Goal: Task Accomplishment & Management: Manage account settings

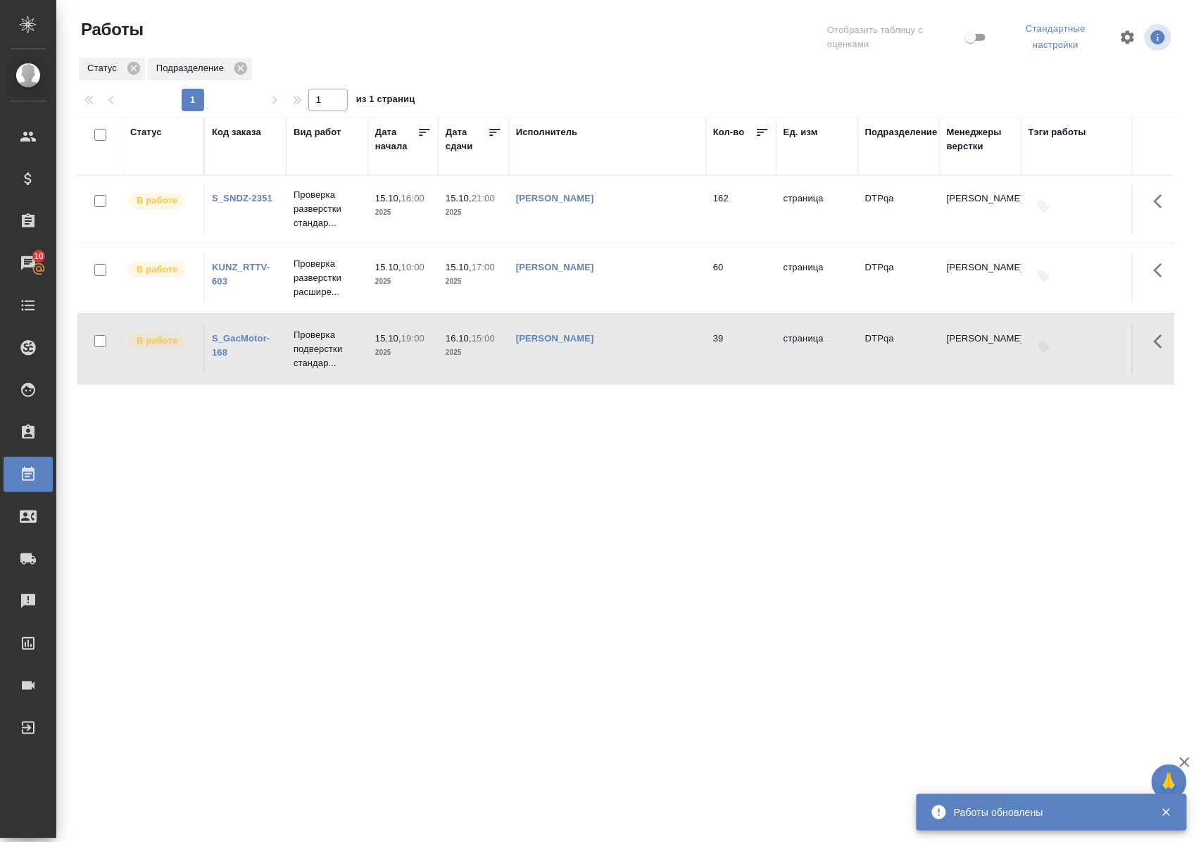
click at [244, 265] on link "KUNZ_RTTV-603" at bounding box center [241, 274] width 58 height 25
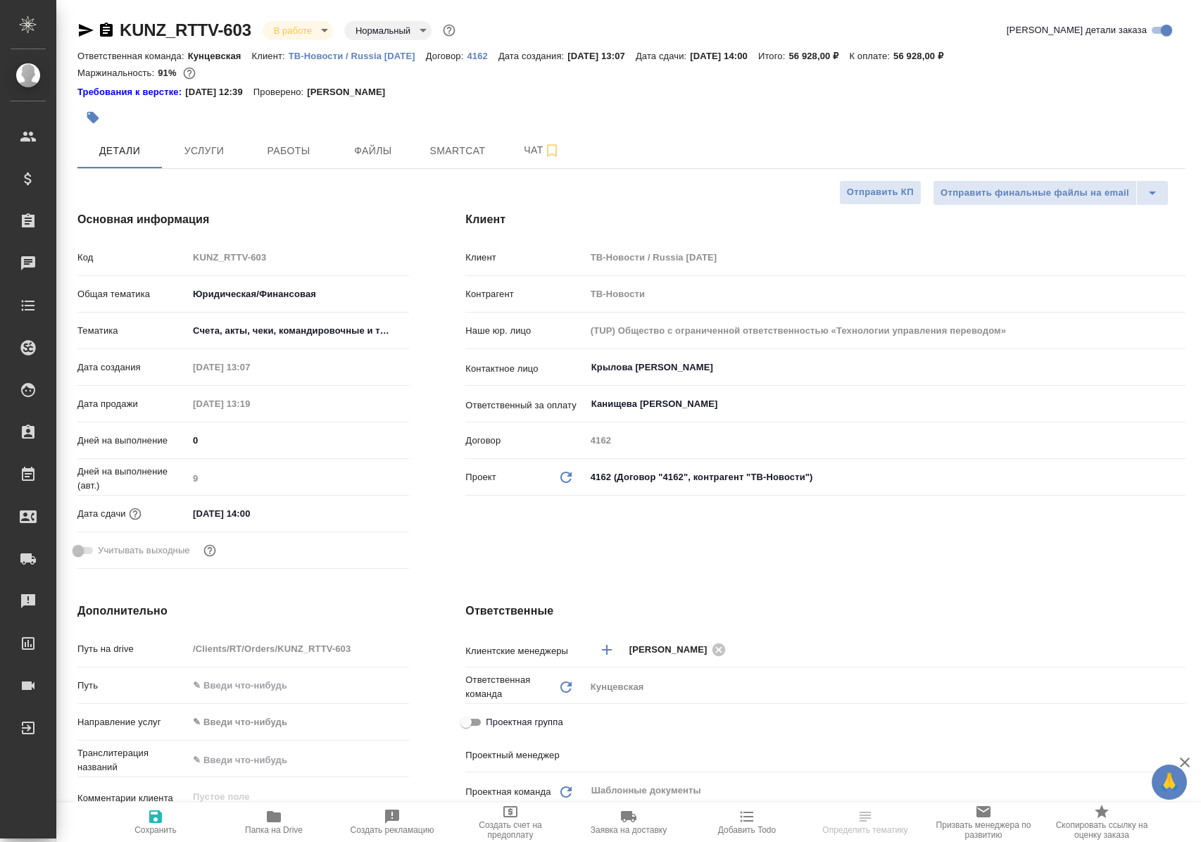
select select "RU"
type input "[PERSON_NAME]"
click at [282, 152] on span "Работы" at bounding box center [289, 151] width 68 height 18
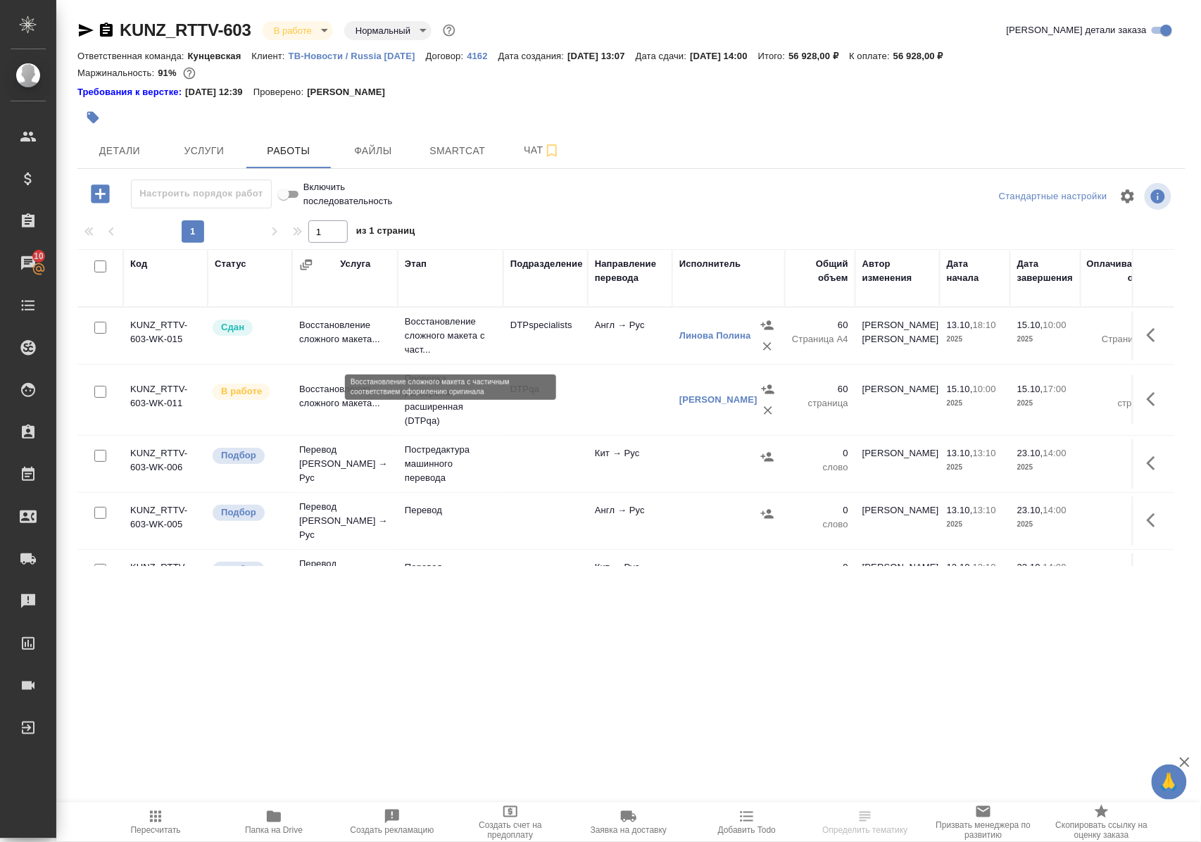
click at [434, 341] on p "Восстановление сложного макета с част..." at bounding box center [451, 336] width 92 height 42
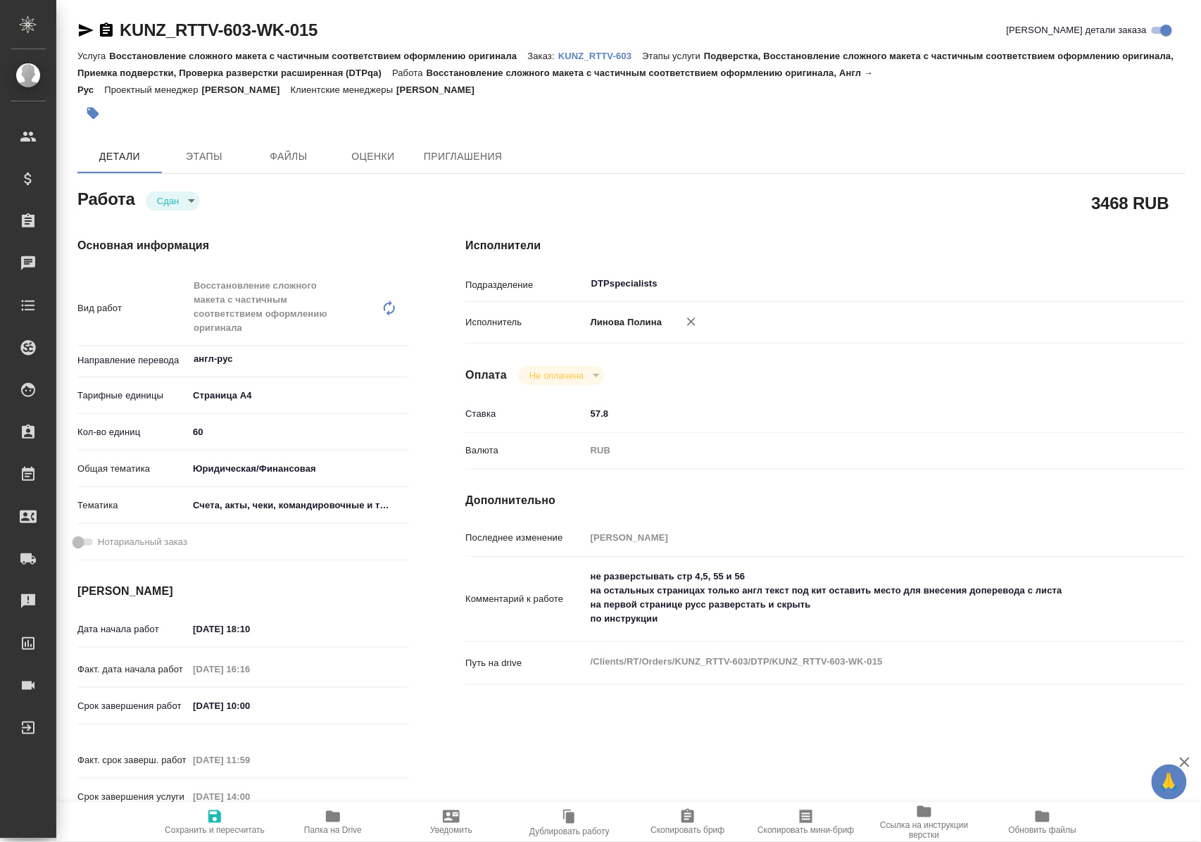
click at [336, 817] on icon "button" at bounding box center [333, 816] width 14 height 11
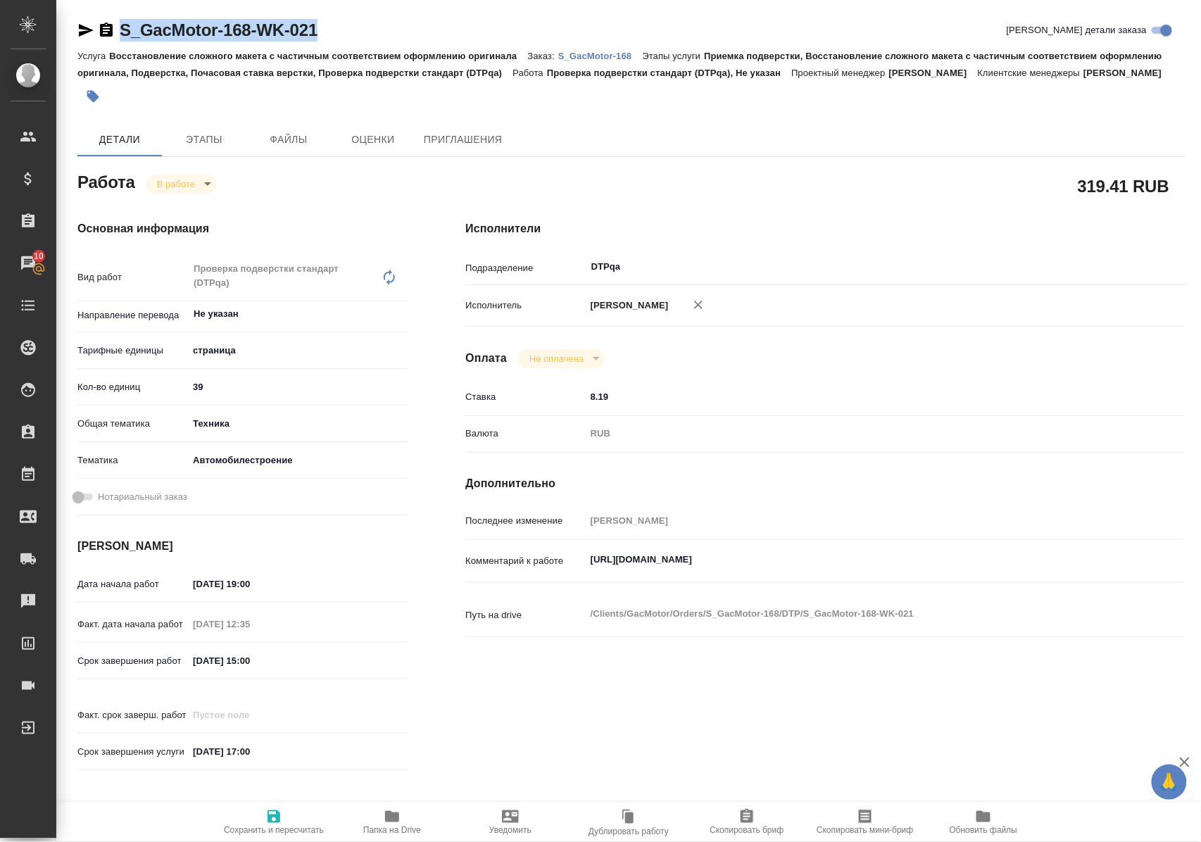
drag, startPoint x: 352, startPoint y: 32, endPoint x: 117, endPoint y: 32, distance: 235.1
click at [117, 32] on div "S_GacMotor-168-WK-021 Кратко детали заказа" at bounding box center [631, 30] width 1108 height 23
copy link "S_GacMotor-168-WK-021"
drag, startPoint x: 590, startPoint y: 589, endPoint x: 890, endPoint y: 586, distance: 299.9
click at [890, 572] on textarea "https://tera.awatera.com/Work/68de67eb0d1c169389268750/" at bounding box center [855, 560] width 538 height 24
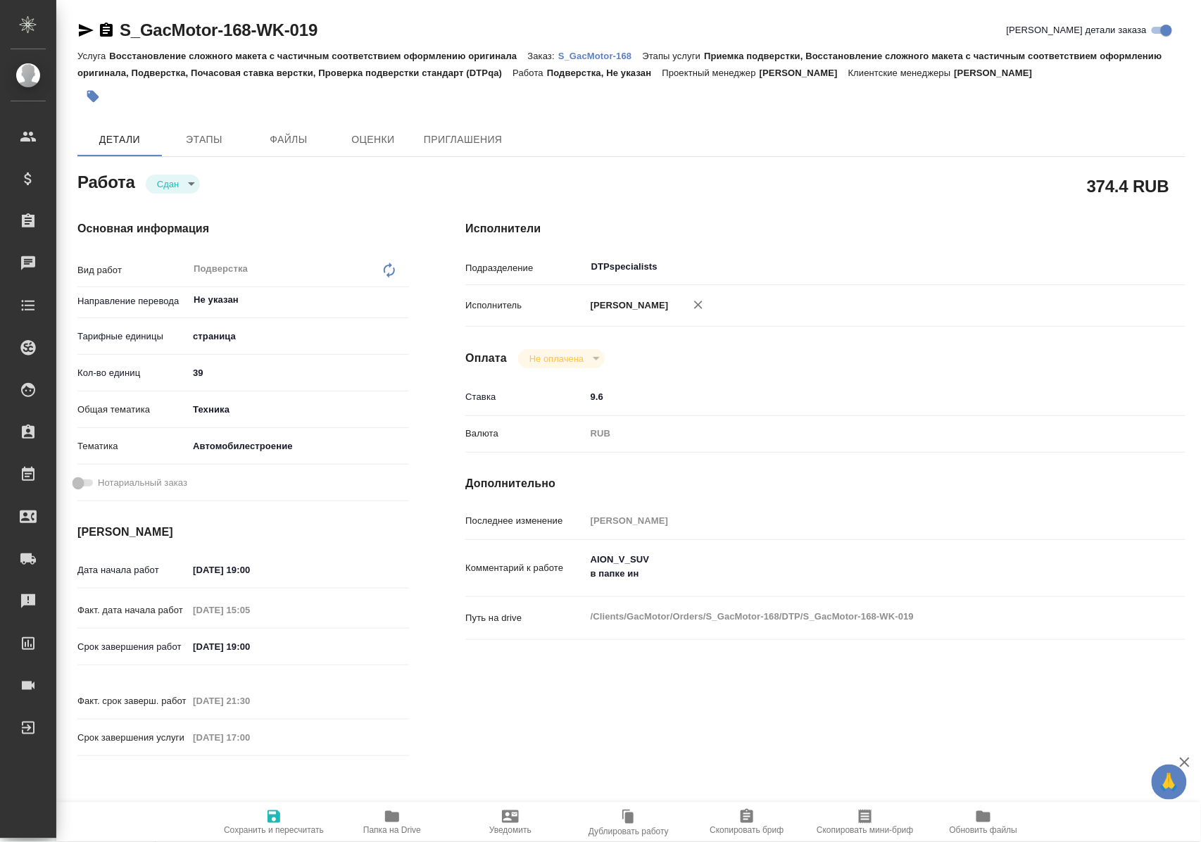
type textarea "x"
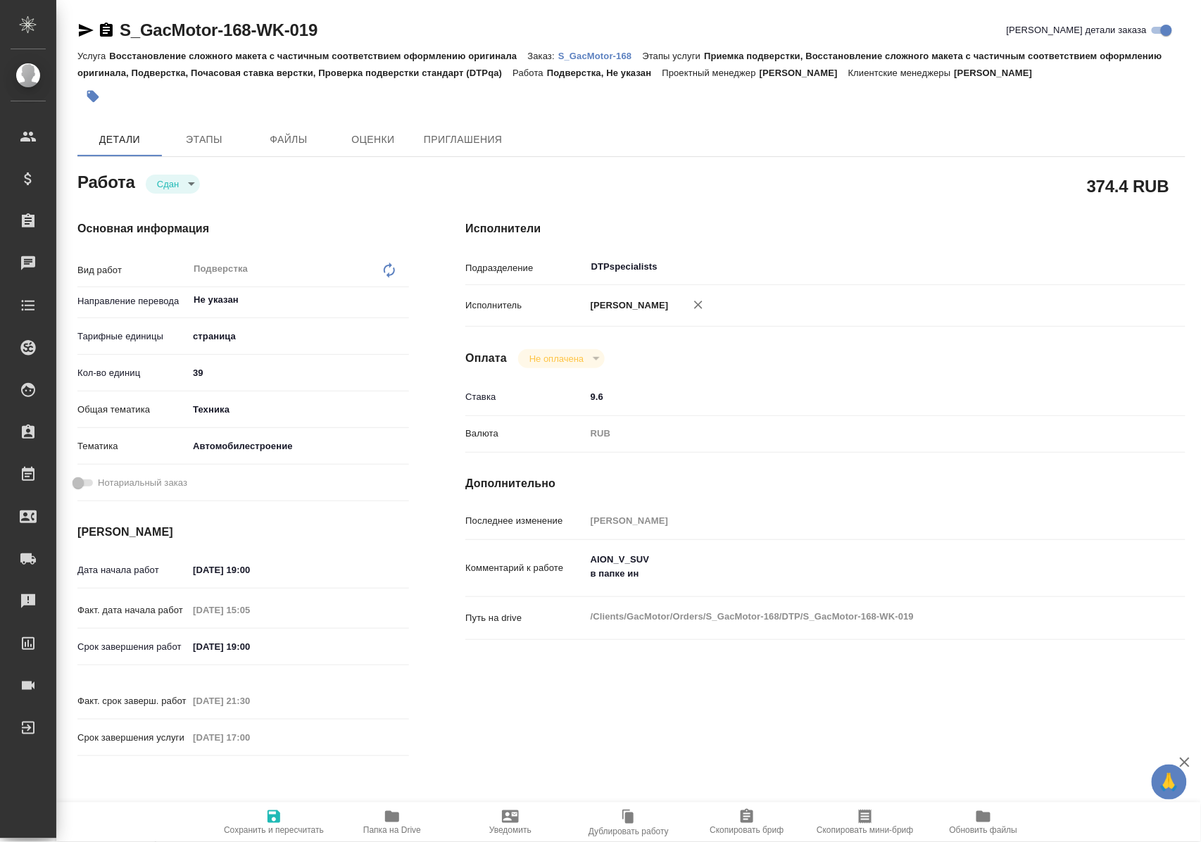
type textarea "x"
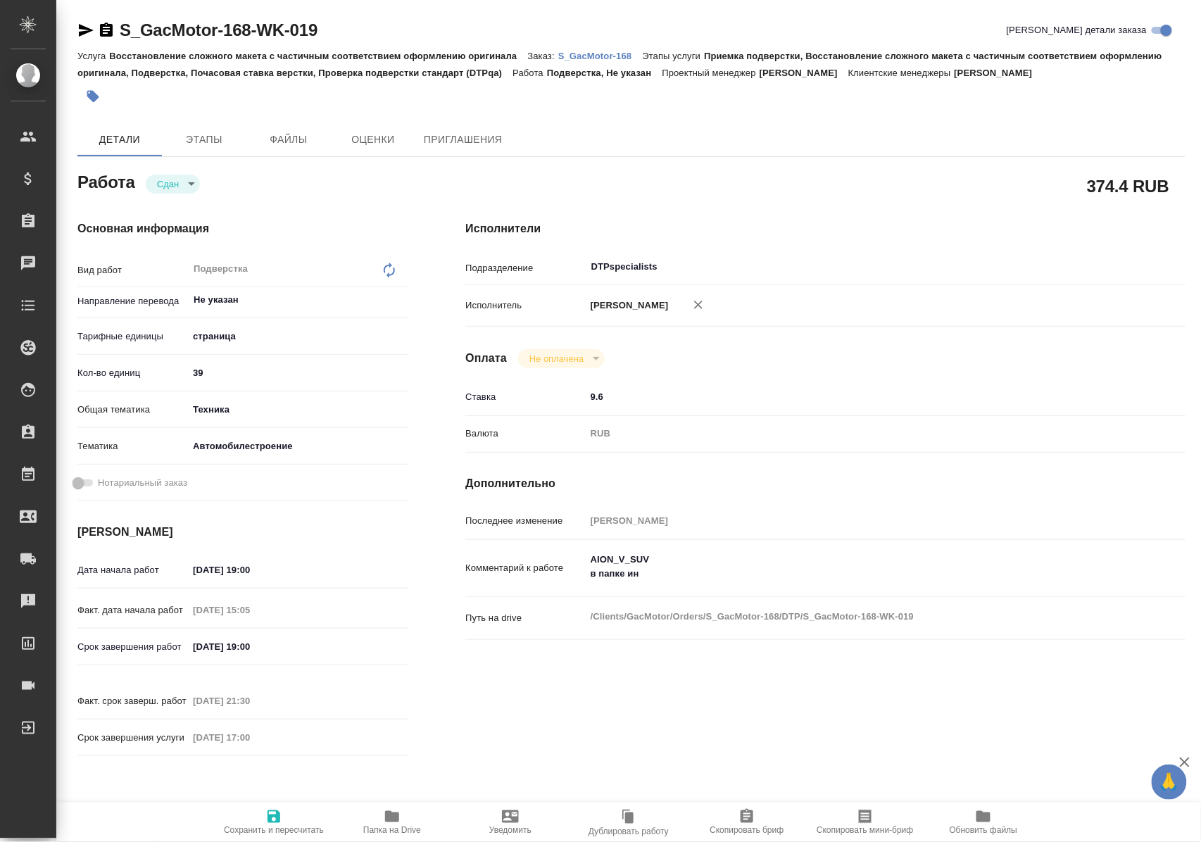
type textarea "x"
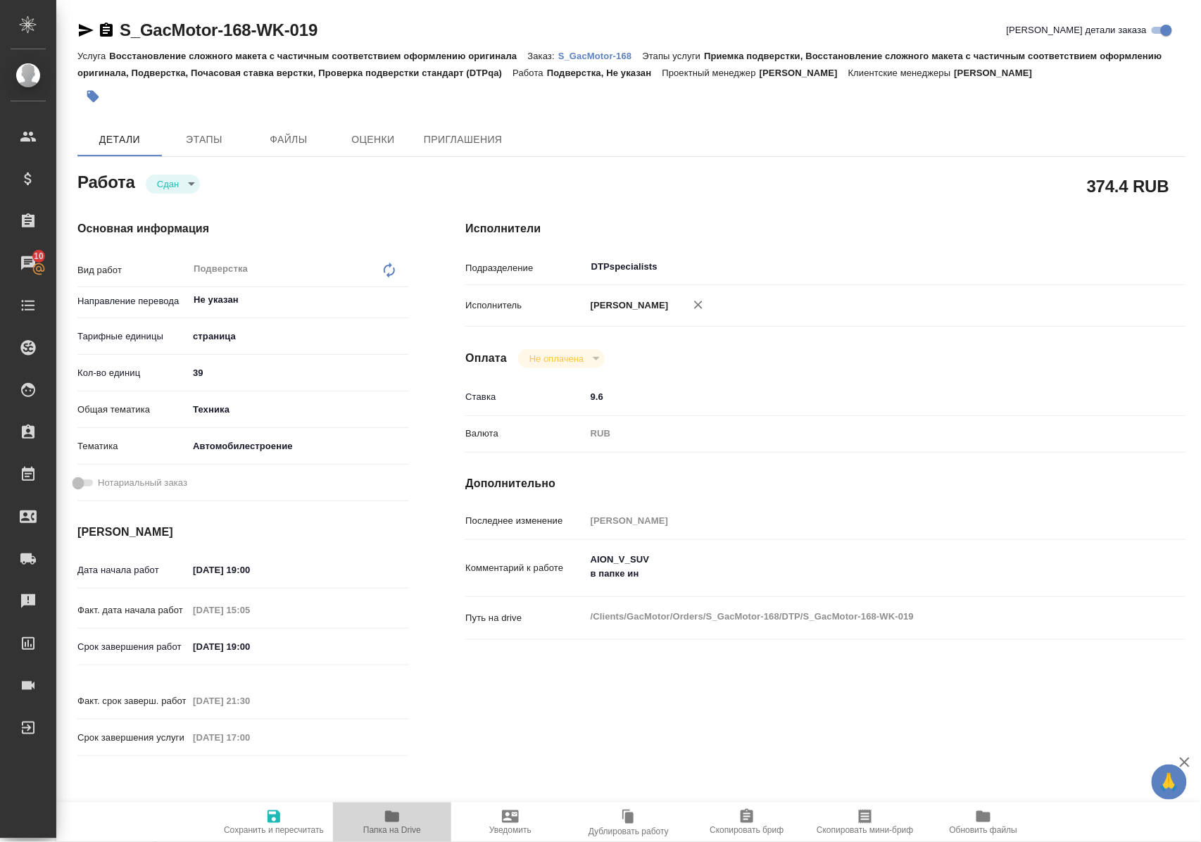
click at [395, 817] on icon "button" at bounding box center [392, 816] width 14 height 11
click at [619, 54] on p "S_GacMotor-168" at bounding box center [600, 56] width 84 height 11
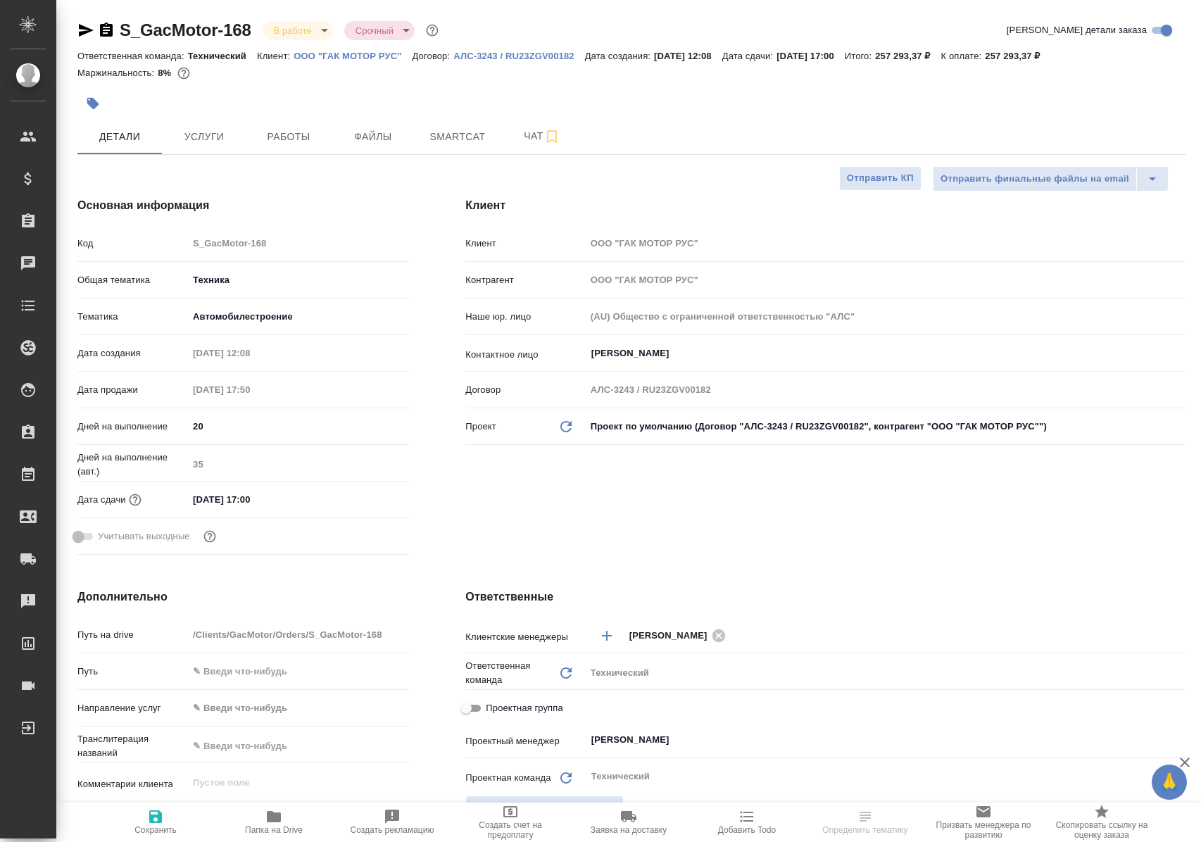
select select "RU"
click at [277, 134] on span "Работы" at bounding box center [289, 137] width 68 height 18
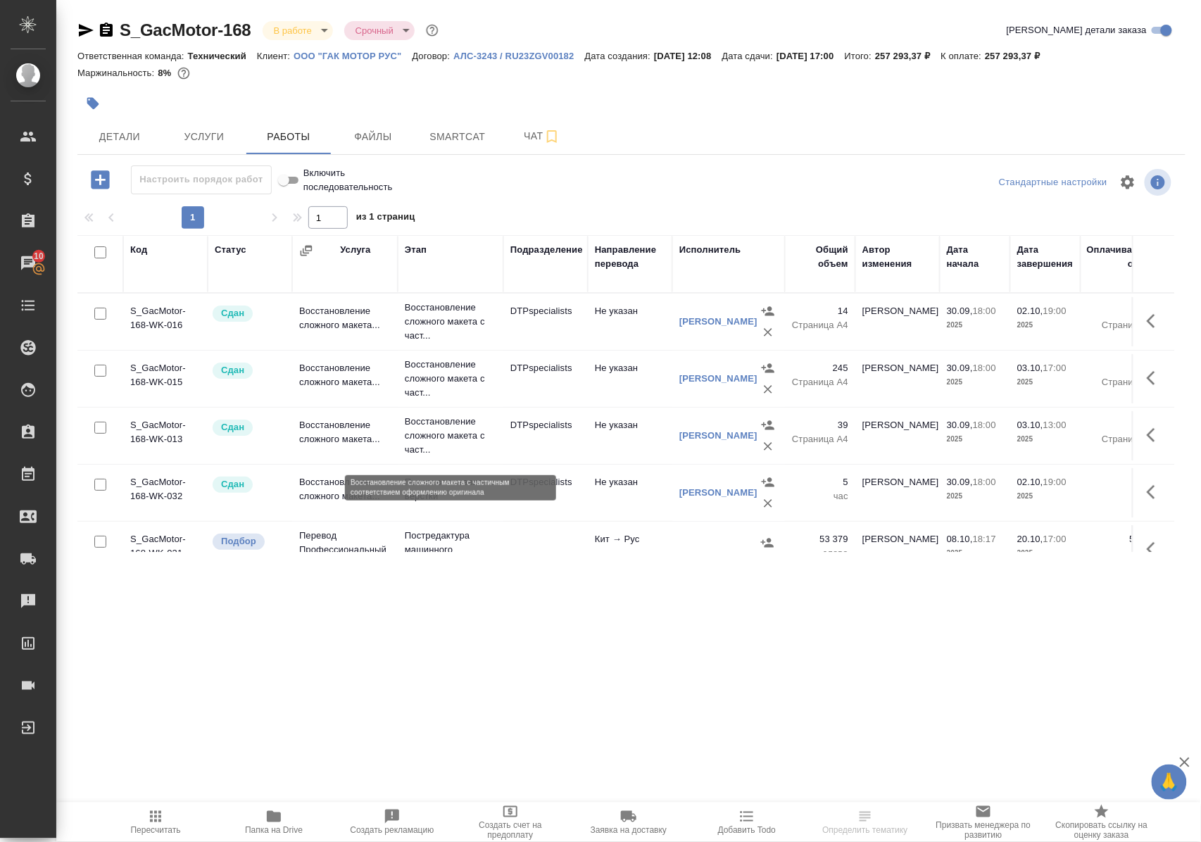
click at [418, 446] on p "Восстановление сложного макета с част..." at bounding box center [451, 436] width 92 height 42
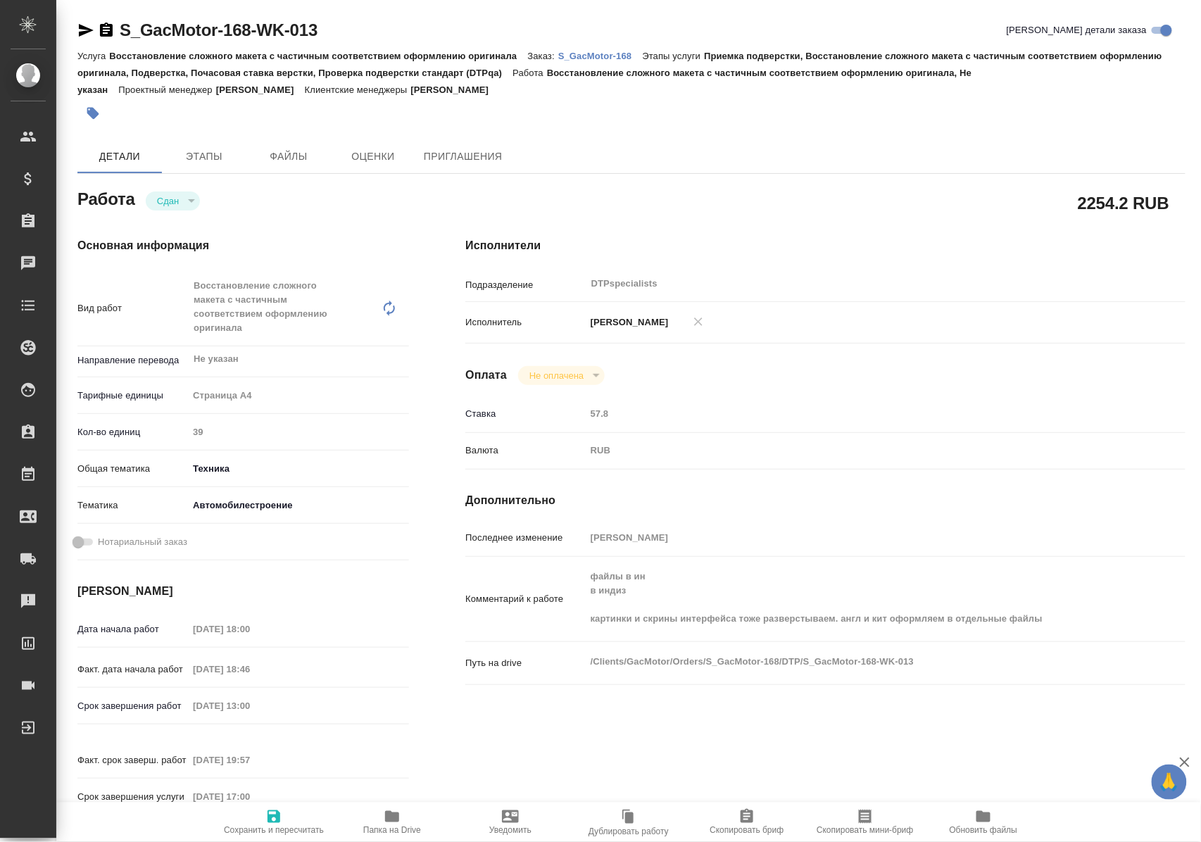
click at [391, 817] on icon "button" at bounding box center [392, 816] width 14 height 11
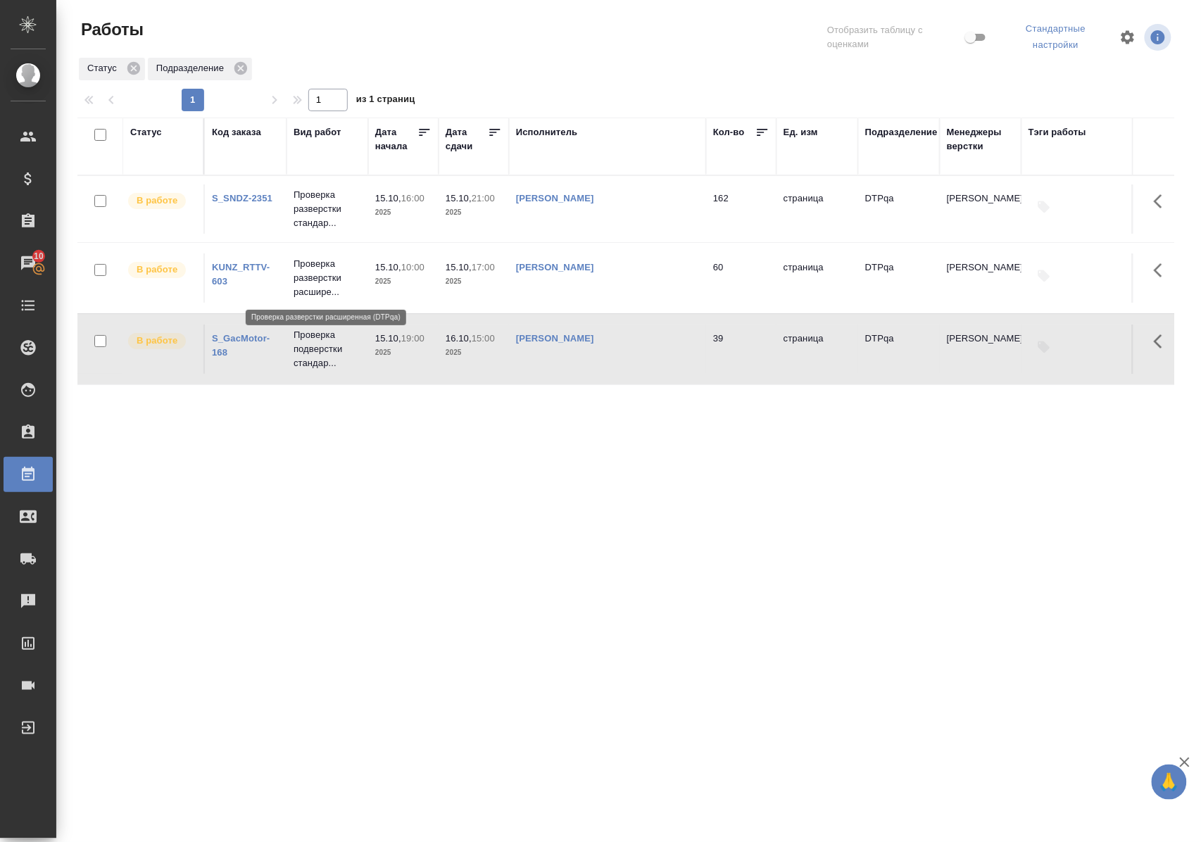
click at [330, 277] on p "Проверка разверстки расшире..." at bounding box center [328, 278] width 68 height 42
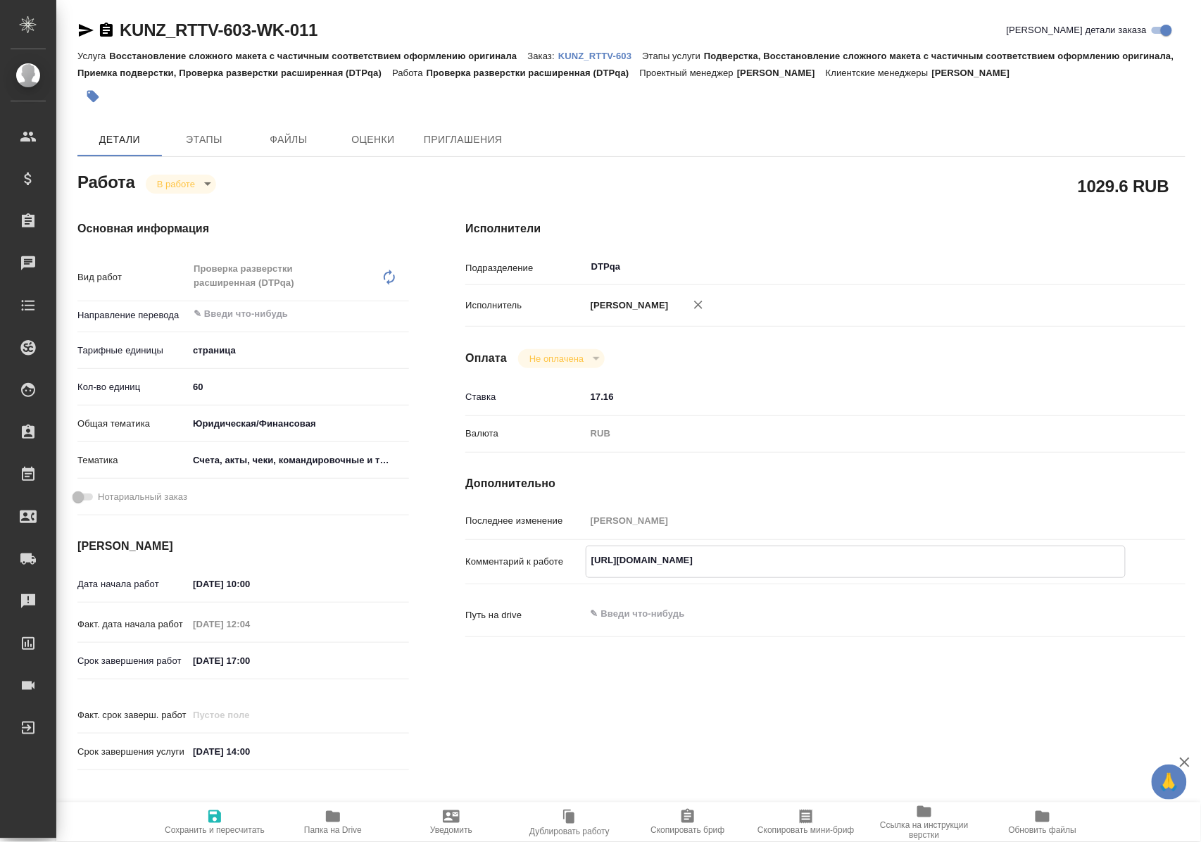
drag, startPoint x: 588, startPoint y: 572, endPoint x: 932, endPoint y: 574, distance: 343.5
click at [932, 572] on textarea "https://tera.awatera.com/Work/68ee30f05addcddc438a2219/" at bounding box center [855, 560] width 538 height 24
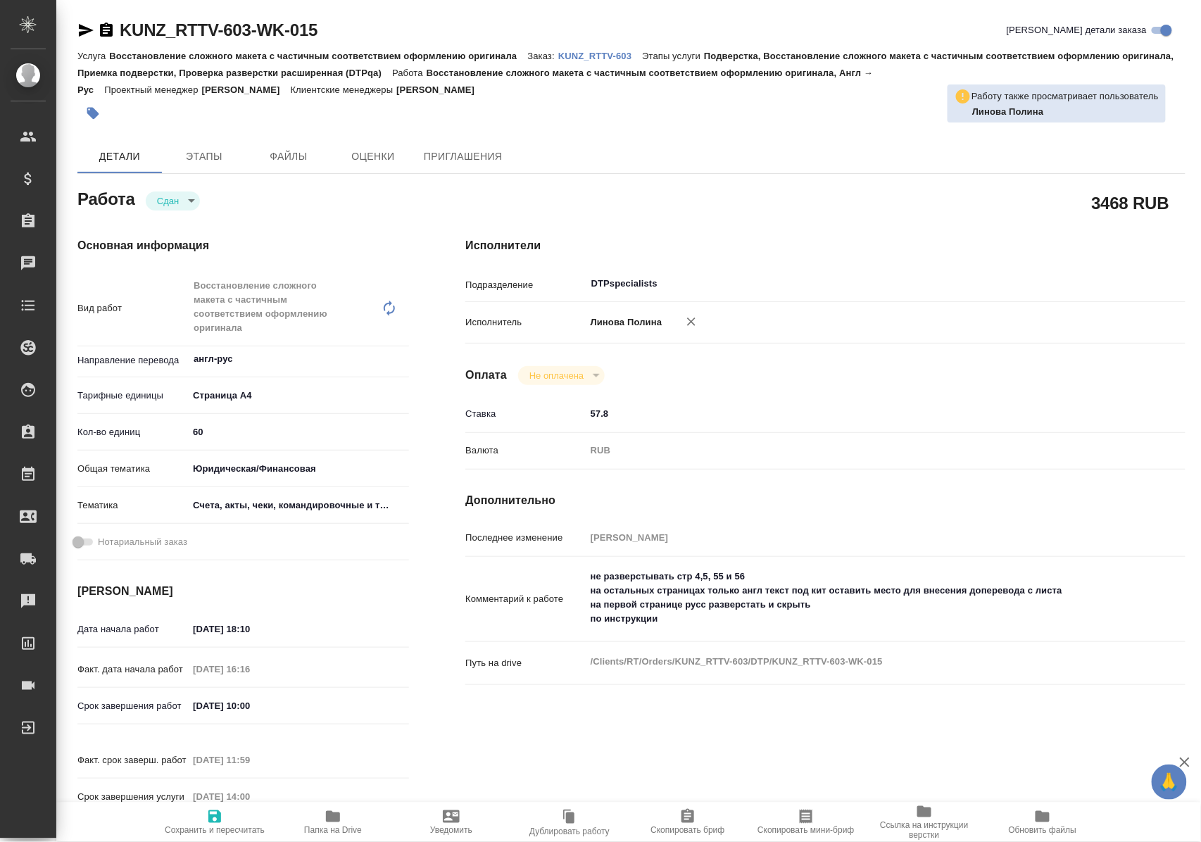
click at [338, 821] on icon "button" at bounding box center [333, 816] width 14 height 11
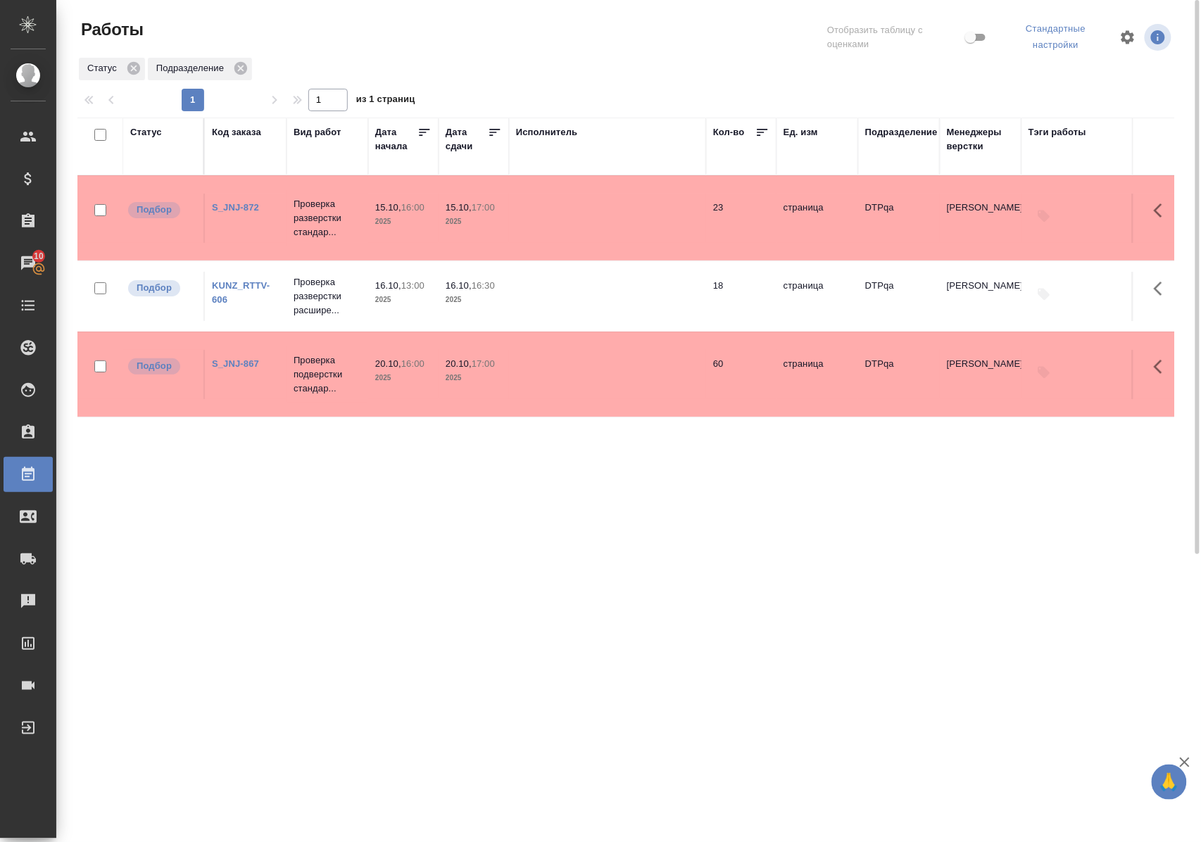
click at [251, 280] on link "KUNZ_RTTV-606" at bounding box center [241, 292] width 58 height 25
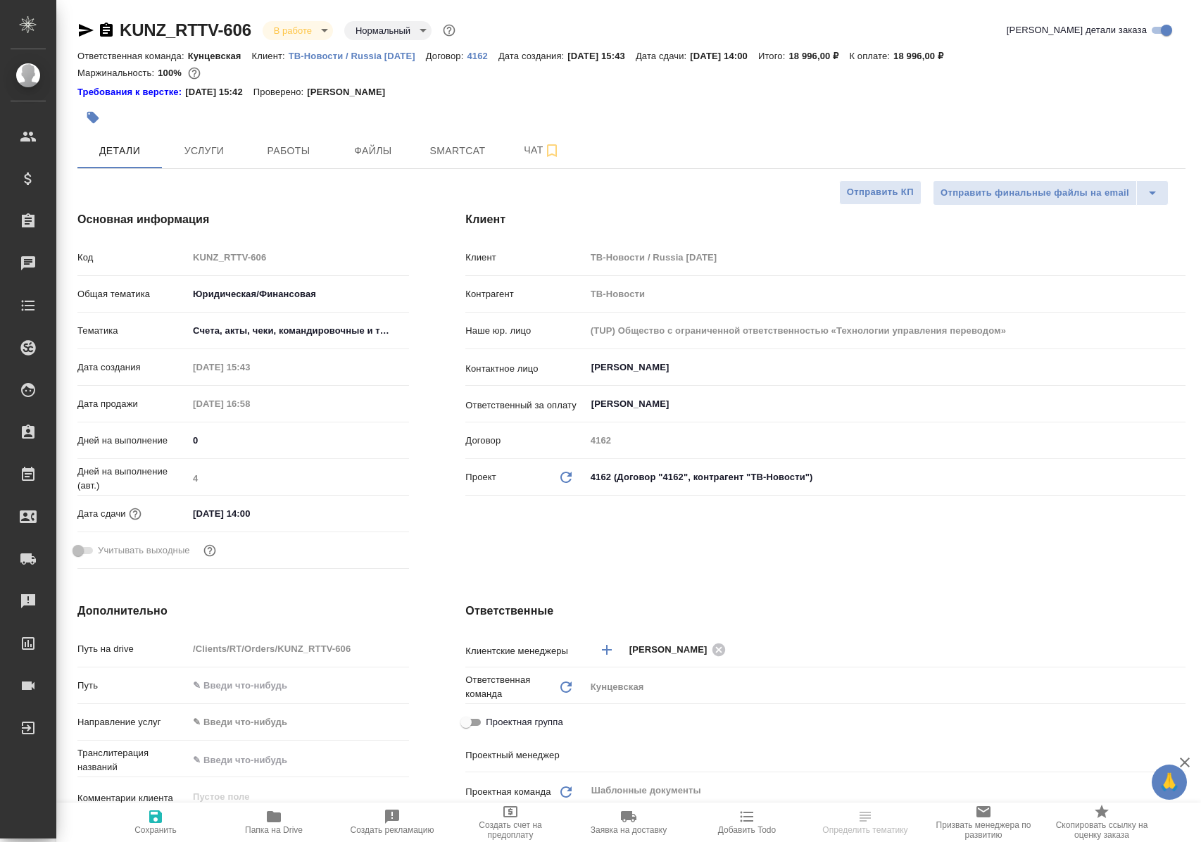
select select "RU"
type input "[PERSON_NAME]"
click at [282, 150] on span "Работы" at bounding box center [289, 151] width 68 height 18
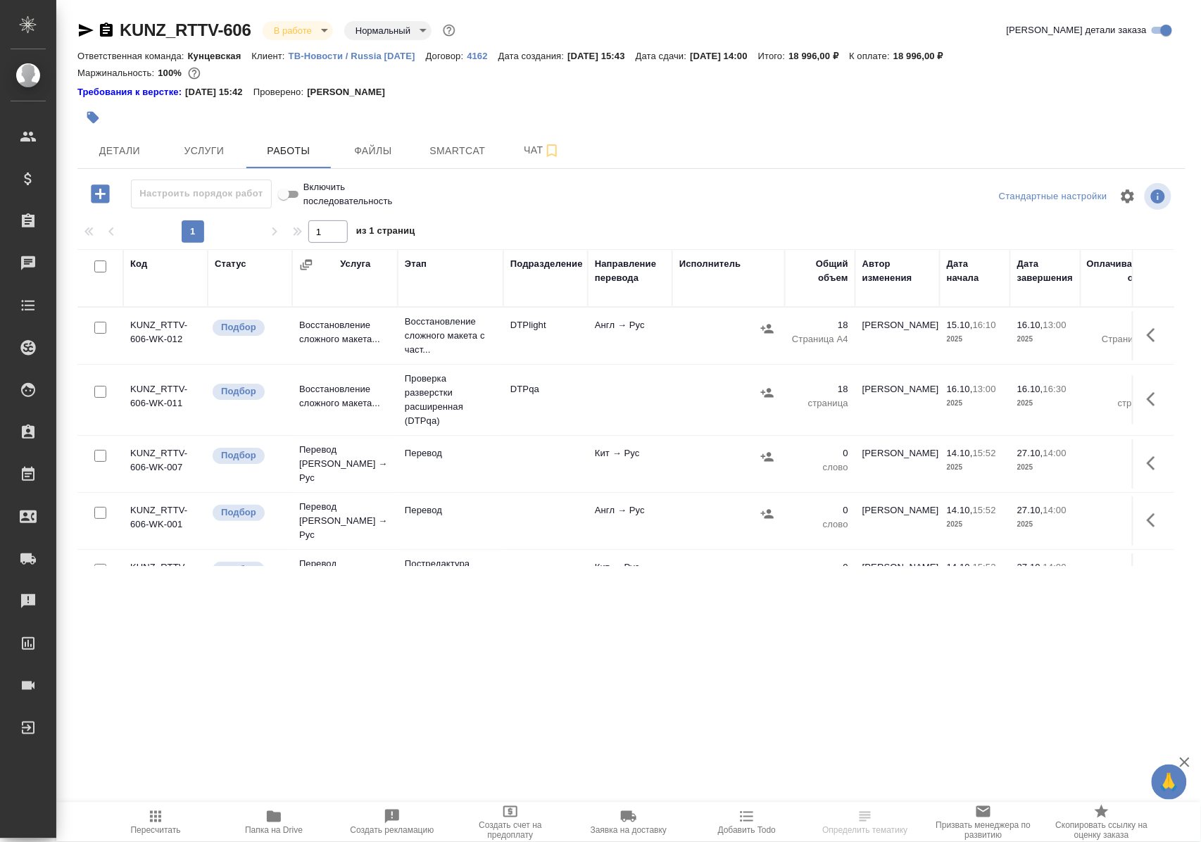
click at [267, 821] on icon "button" at bounding box center [274, 816] width 14 height 11
click at [436, 344] on p "Восстановление сложного макета с част..." at bounding box center [451, 336] width 92 height 42
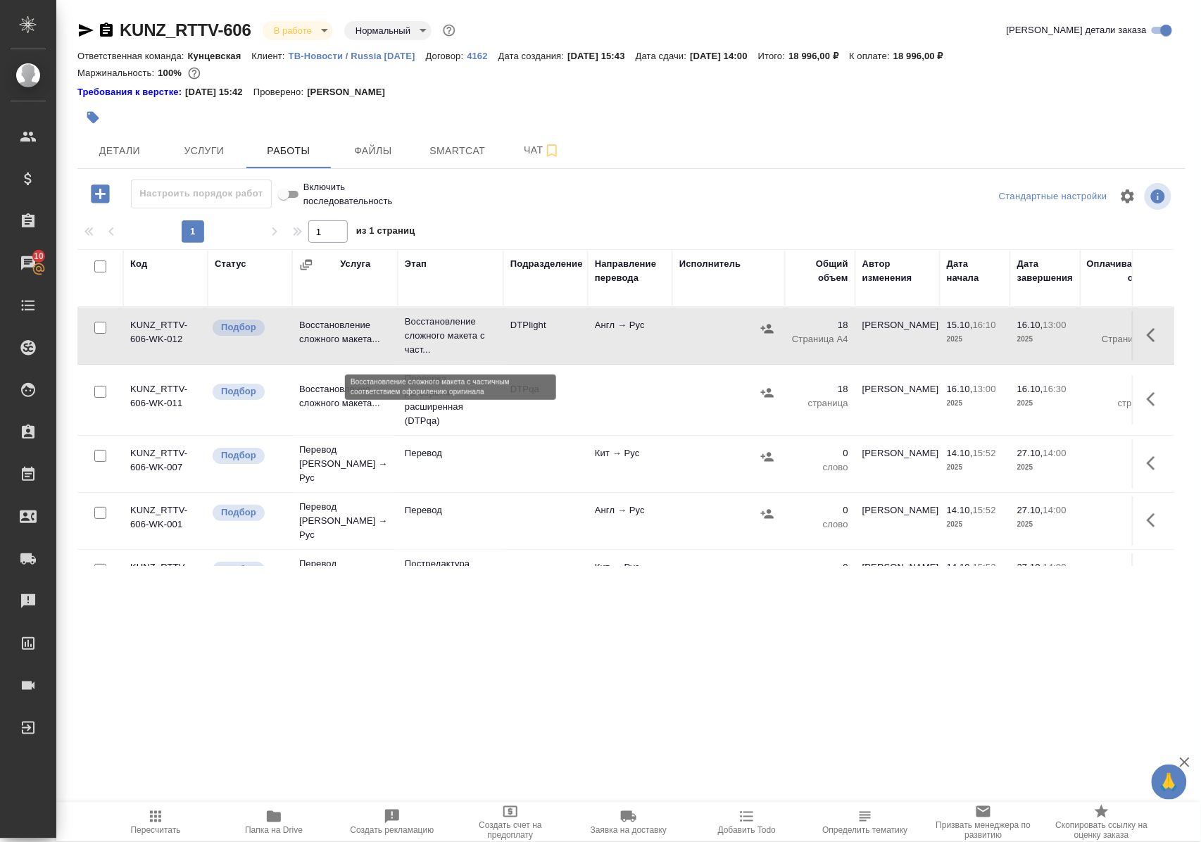
click at [436, 344] on p "Восстановление сложного макета с част..." at bounding box center [451, 336] width 92 height 42
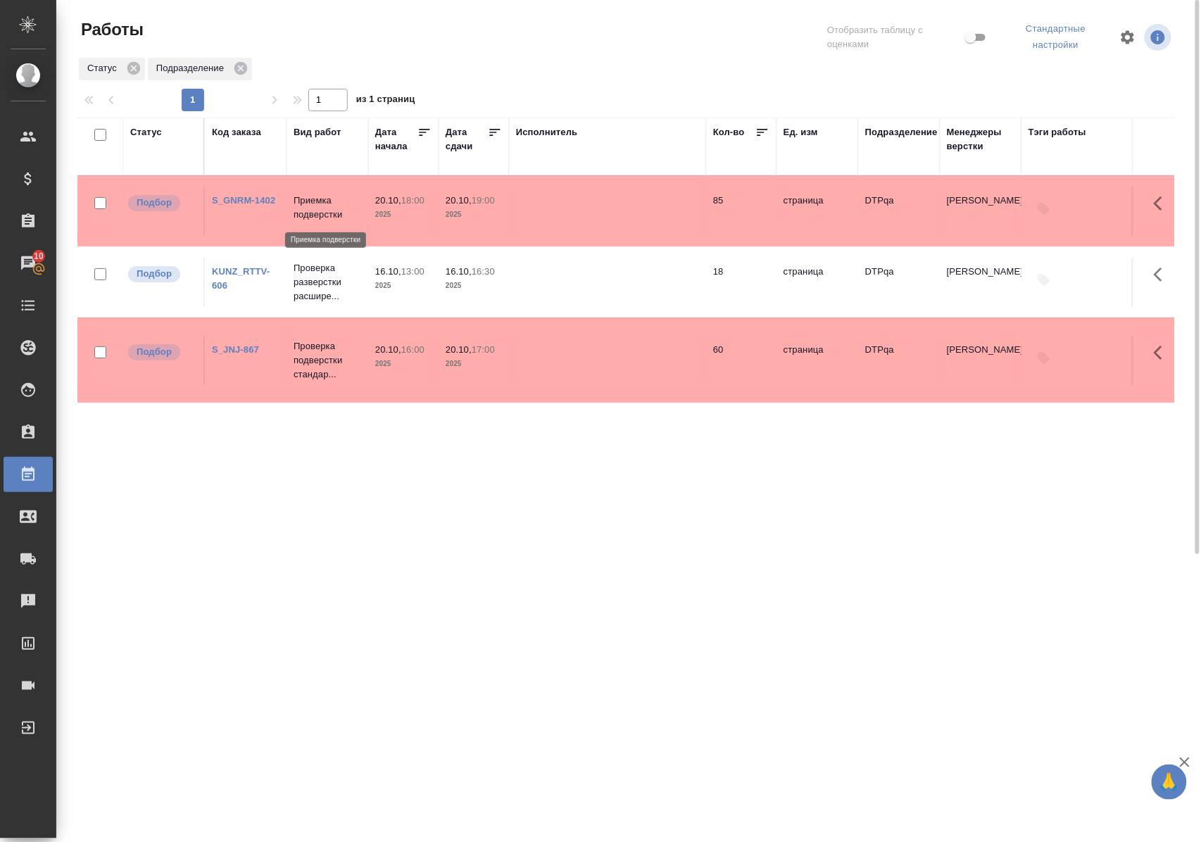
click at [313, 215] on p "Приемка подверстки" at bounding box center [328, 208] width 68 height 28
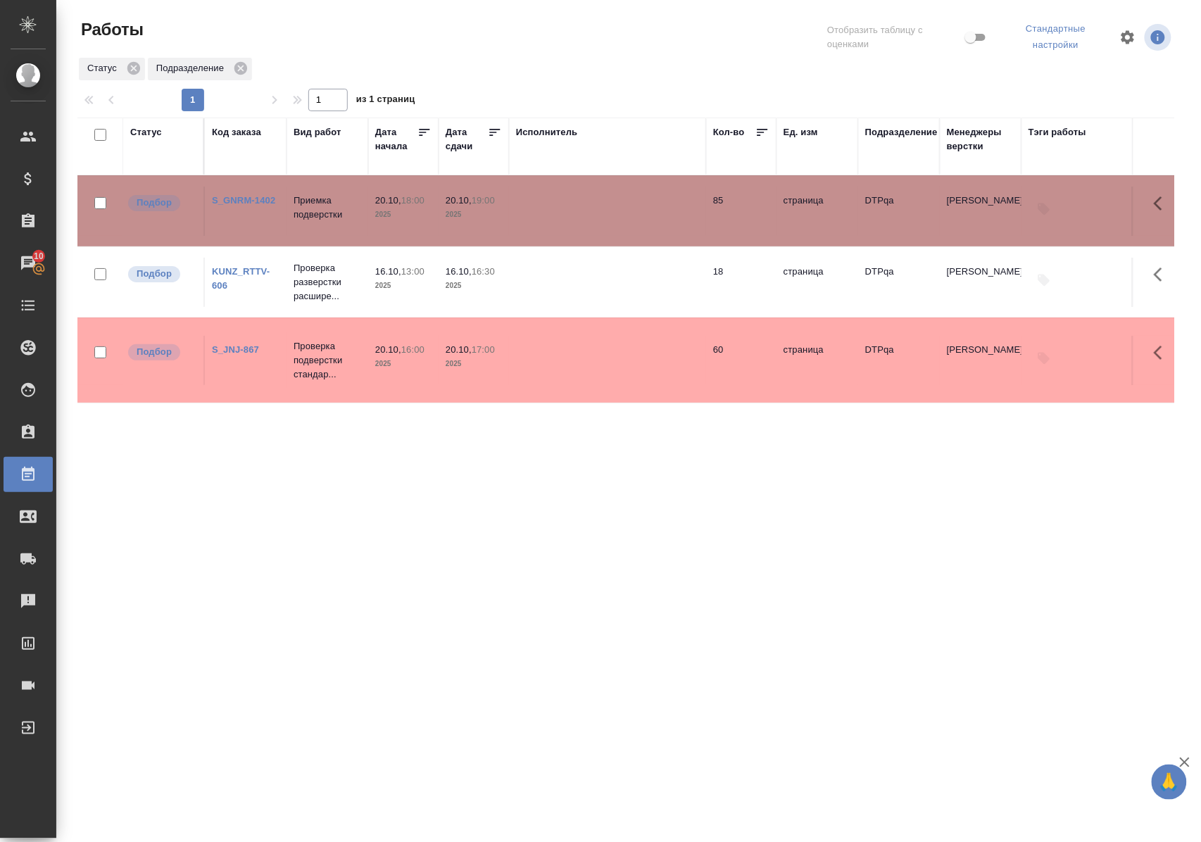
click at [498, 710] on div ".cls-1 fill:#fff; AWATERA Polushina Alena Клиенты Спецификации Заказы 10 Чаты T…" at bounding box center [600, 421] width 1201 height 842
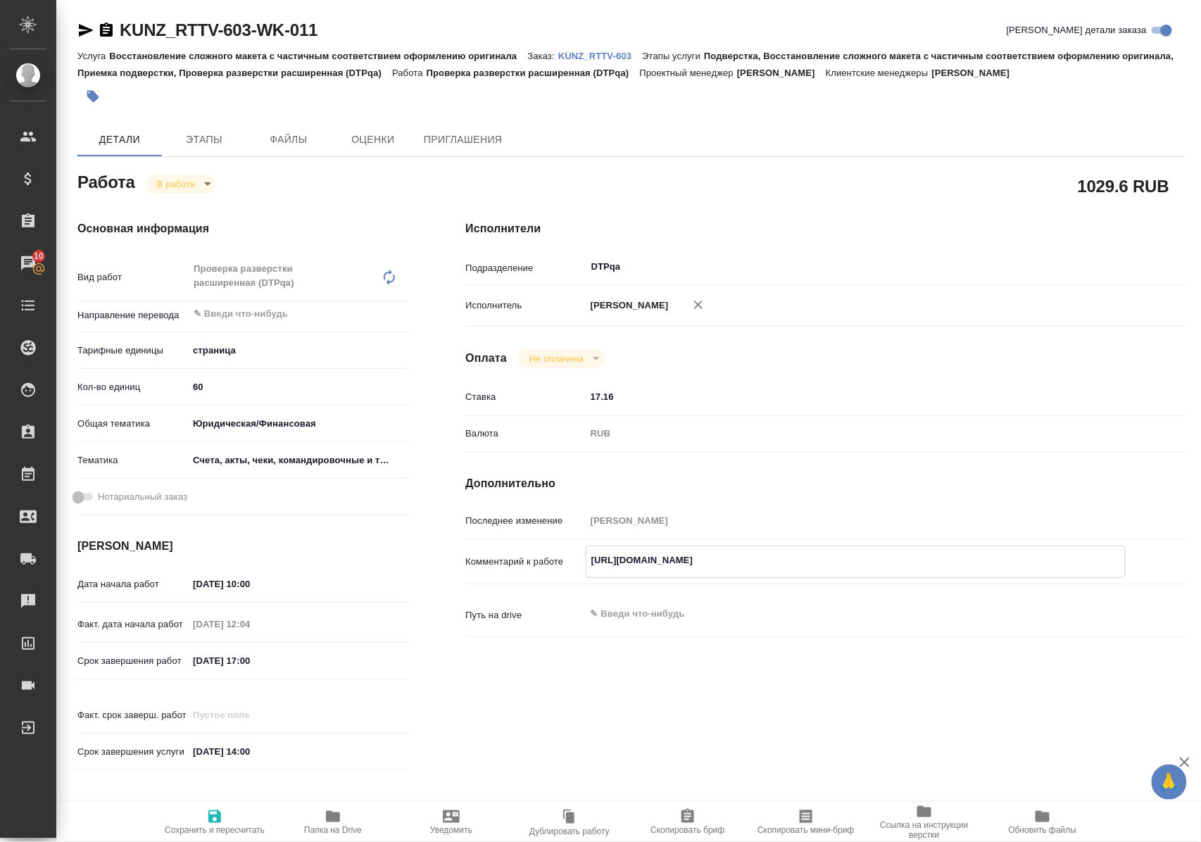
click at [338, 818] on icon "button" at bounding box center [333, 816] width 14 height 11
click at [80, 27] on icon "button" at bounding box center [86, 30] width 15 height 13
click at [622, 51] on p "KUNZ_RTTV-603" at bounding box center [600, 56] width 84 height 11
click at [335, 814] on icon "button" at bounding box center [333, 816] width 14 height 11
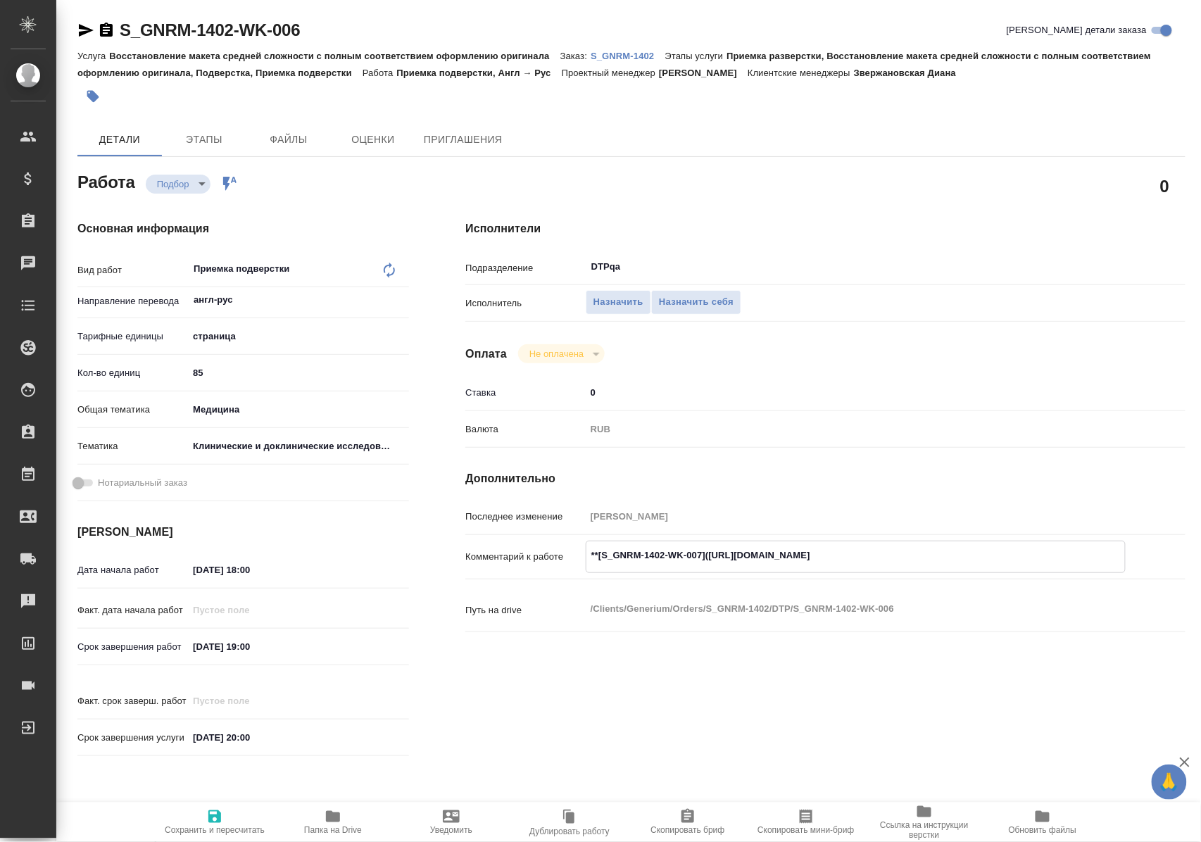
drag, startPoint x: 719, startPoint y: 553, endPoint x: 1000, endPoint y: 556, distance: 280.9
click at [1000, 556] on textarea "**[S_GNRM-1402-WK-007](https://tera.awatera.com/Work/68ef68975ad8497350c0ea66/)…" at bounding box center [855, 555] width 538 height 24
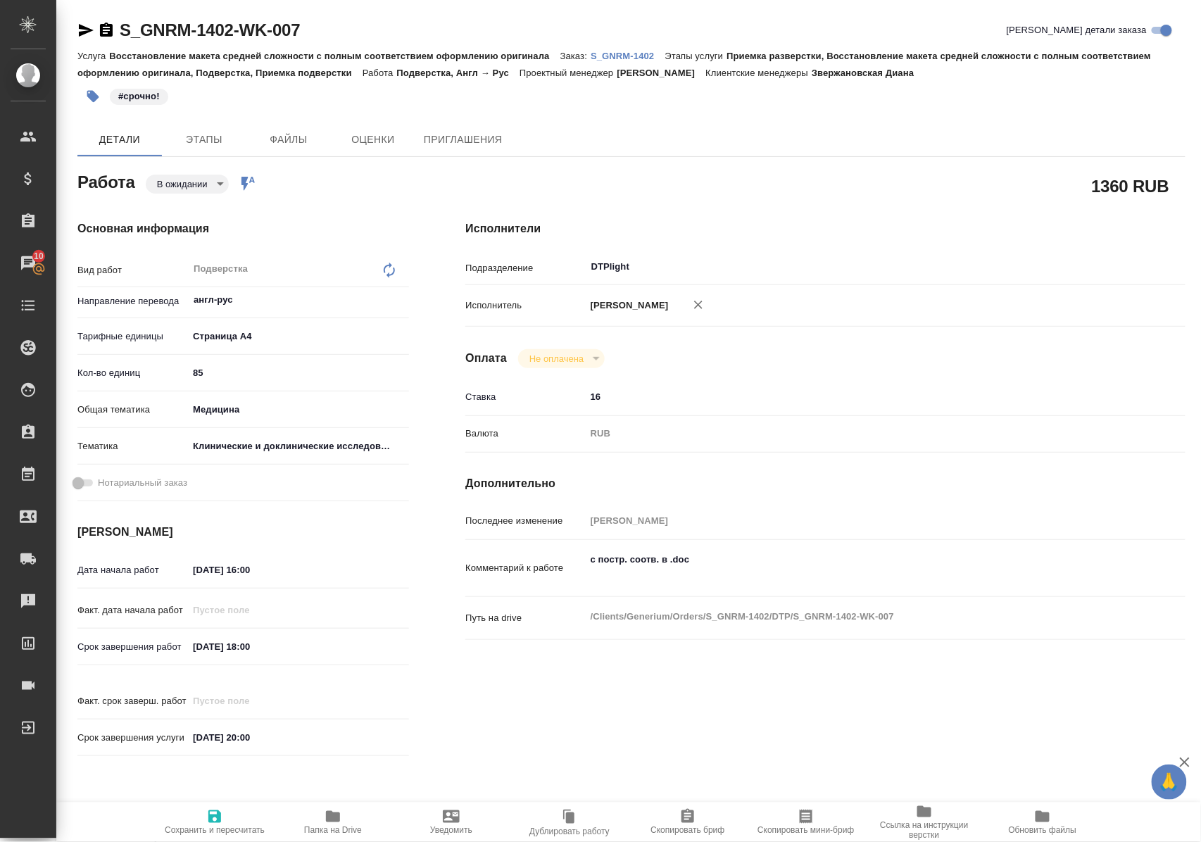
click at [631, 57] on p "S_GNRM-1402" at bounding box center [628, 56] width 74 height 11
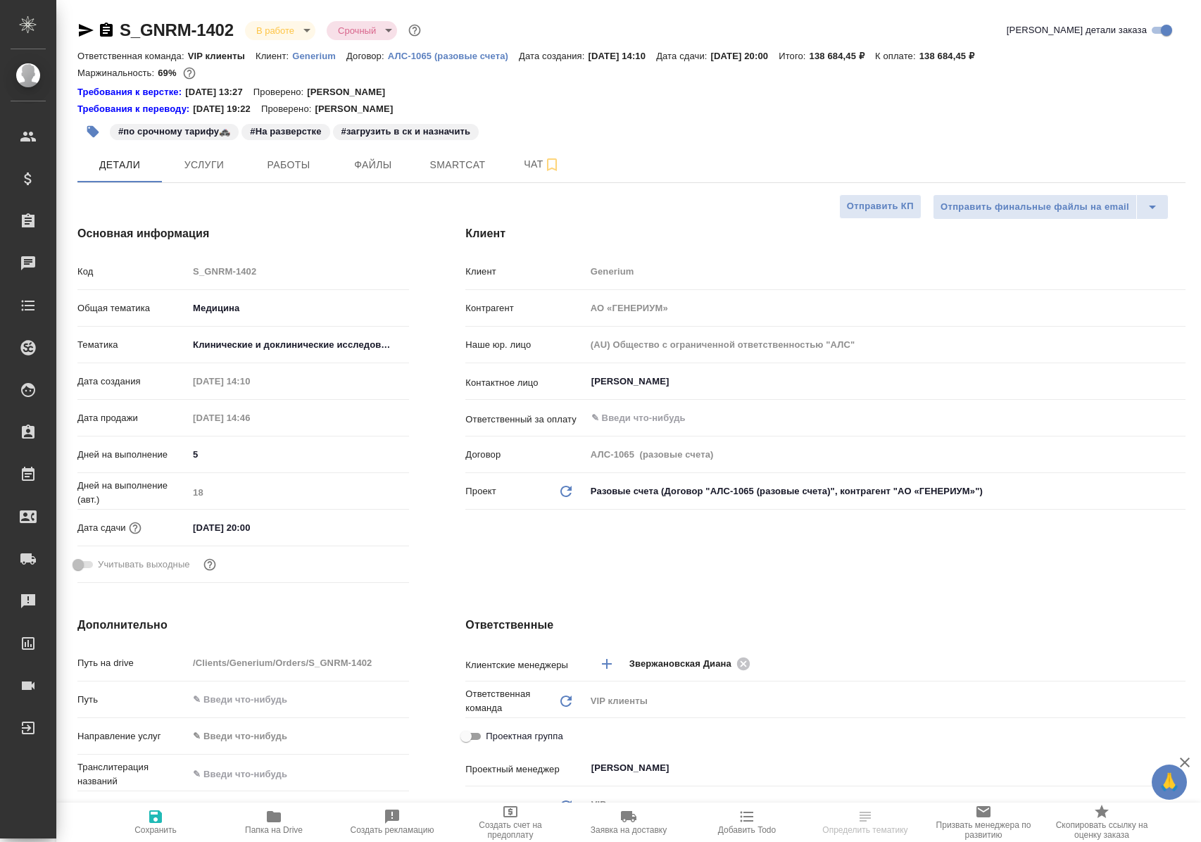
select select "RU"
click at [294, 167] on span "Работы" at bounding box center [289, 165] width 68 height 18
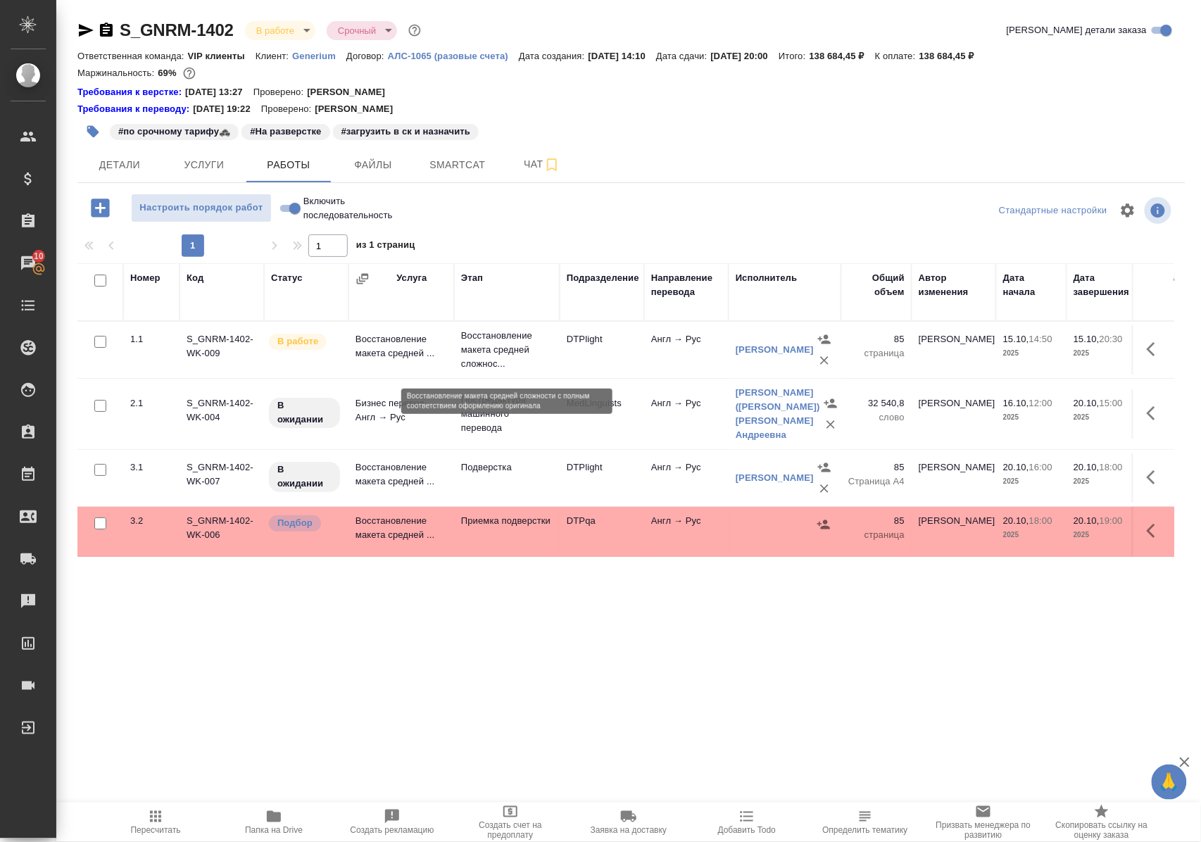
click at [498, 356] on p "Восстановление макета средней сложнос..." at bounding box center [507, 350] width 92 height 42
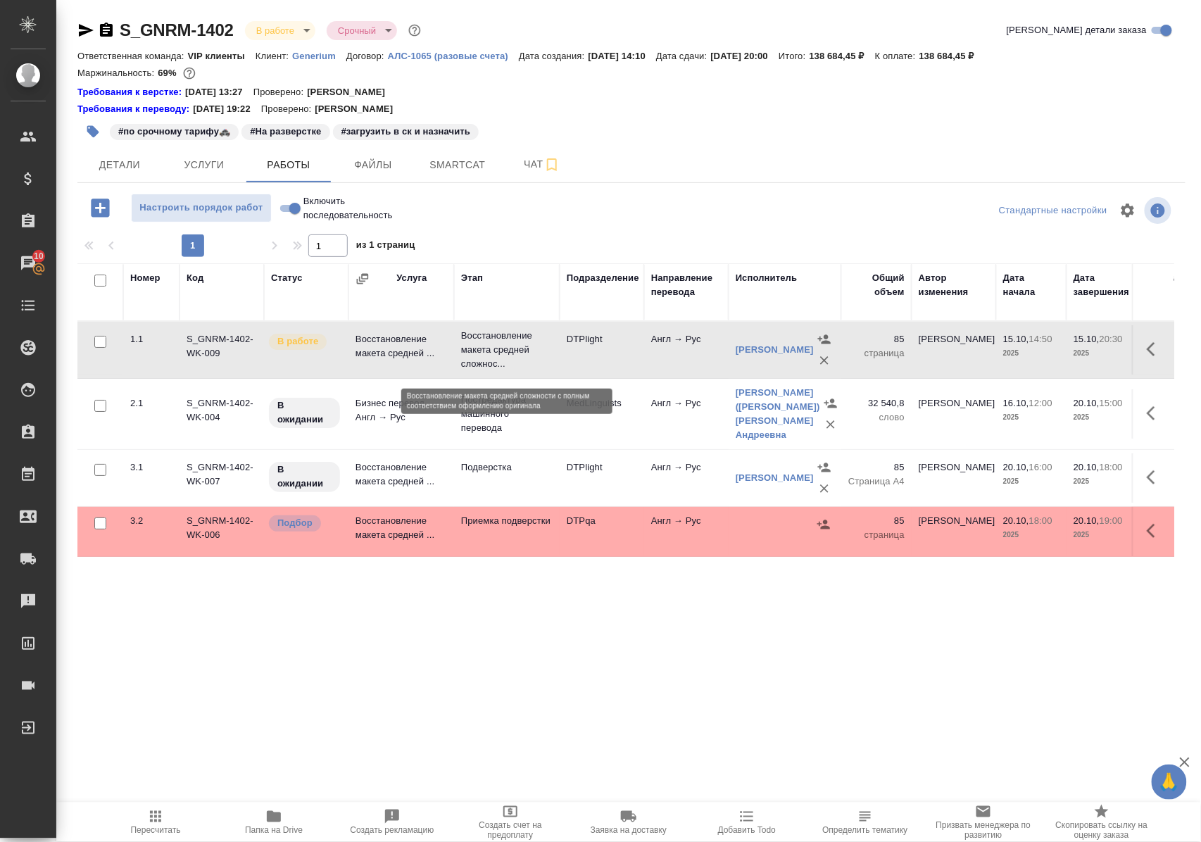
click at [498, 356] on p "Восстановление макета средней сложнос..." at bounding box center [507, 350] width 92 height 42
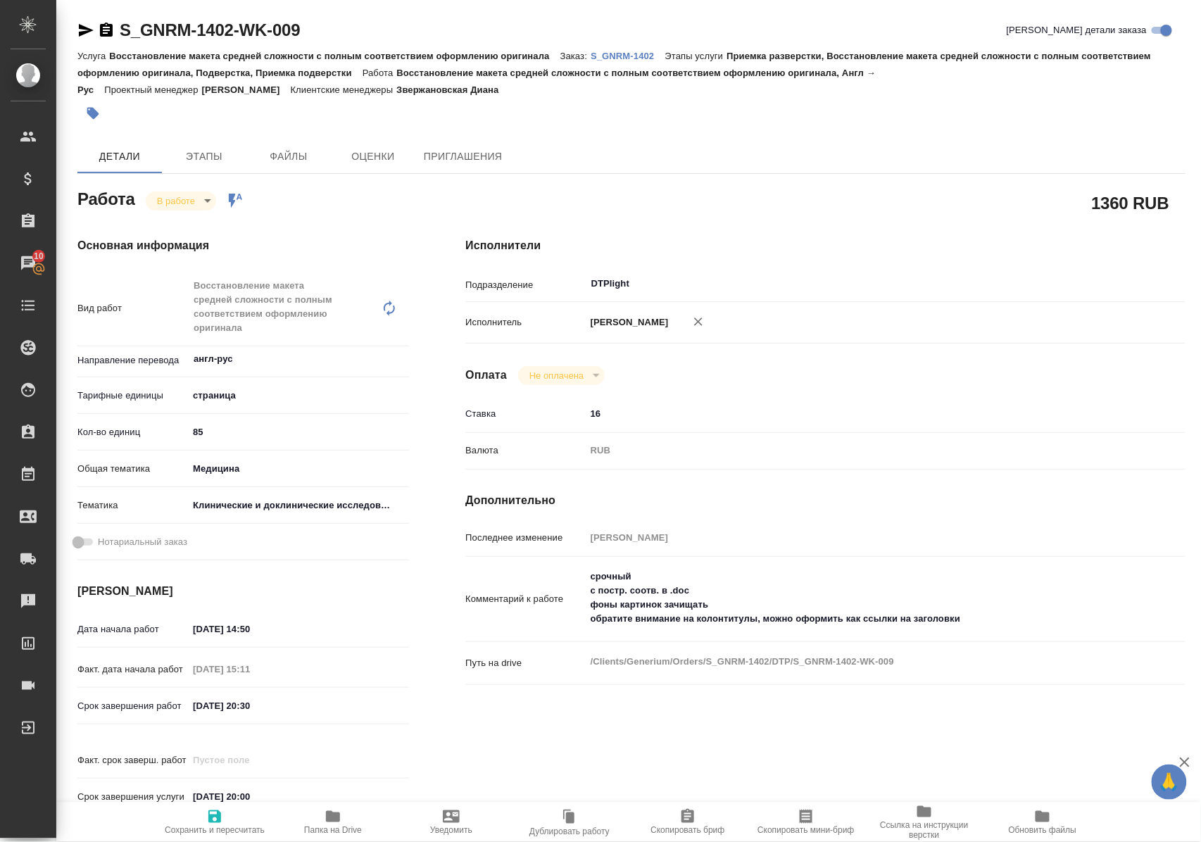
click at [328, 821] on icon "button" at bounding box center [332, 816] width 17 height 17
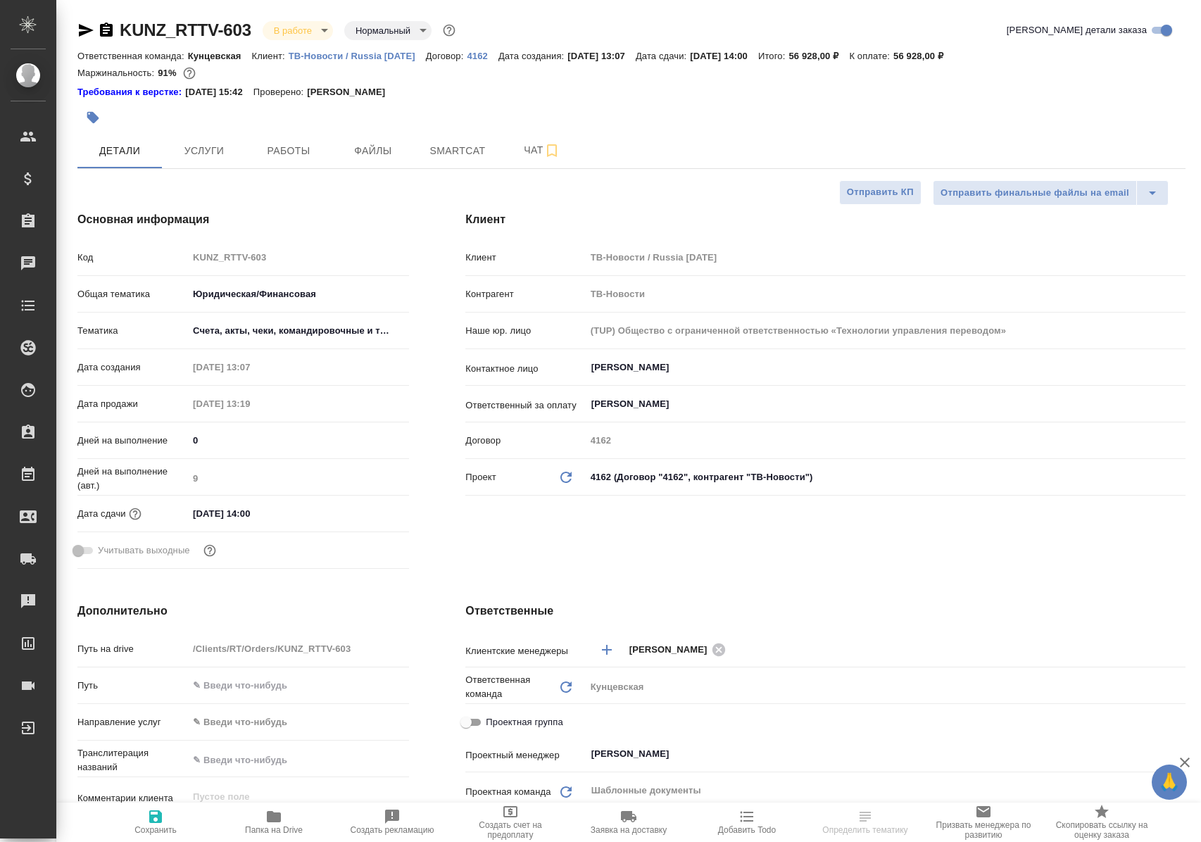
select select "RU"
click at [288, 153] on span "Работы" at bounding box center [289, 151] width 68 height 18
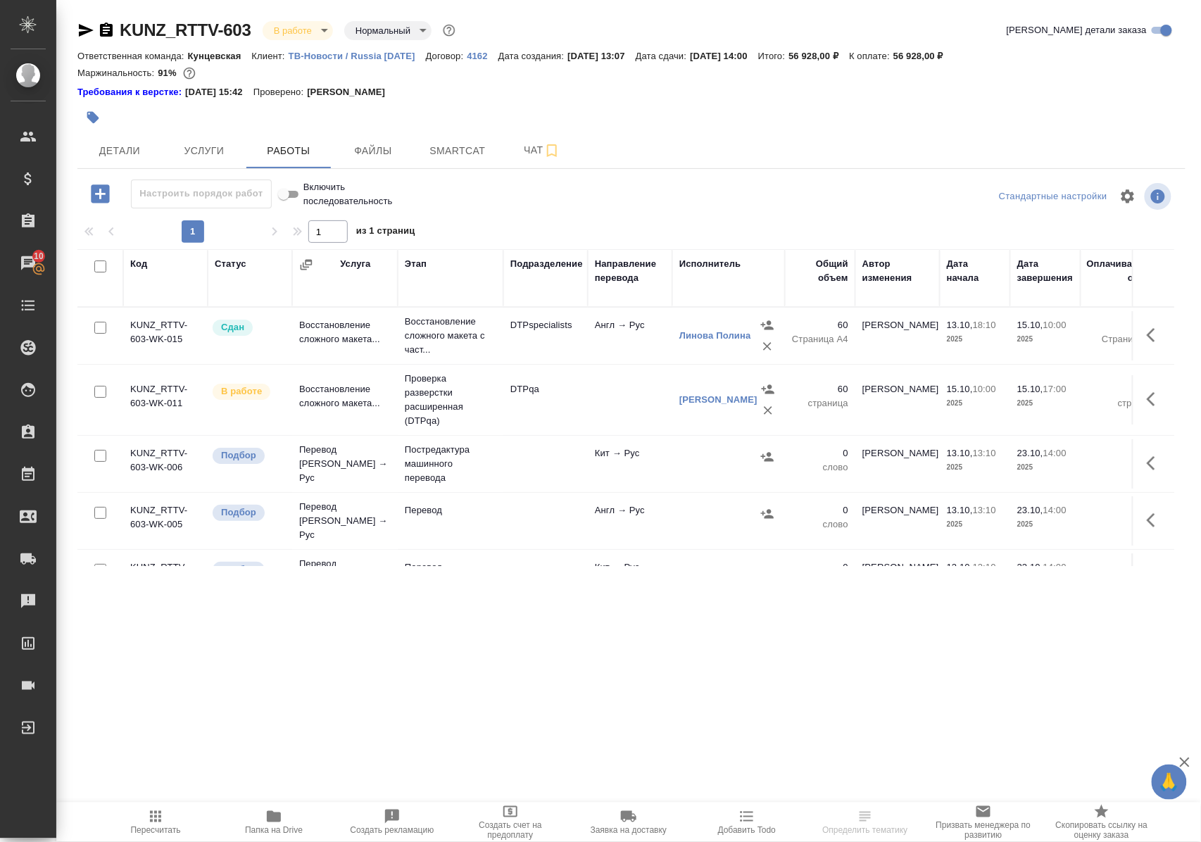
click at [272, 825] on span "Папка на Drive" at bounding box center [274, 830] width 58 height 10
click at [1147, 342] on icon "button" at bounding box center [1151, 335] width 8 height 14
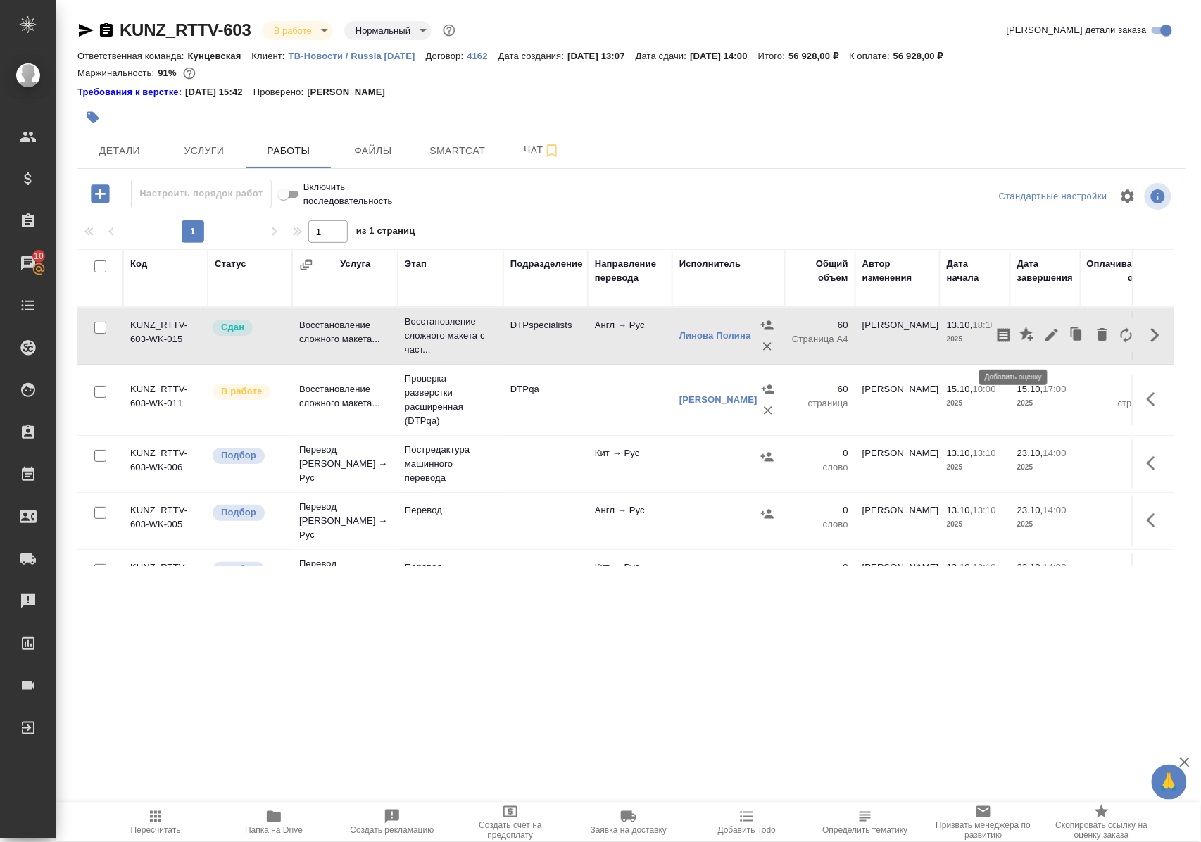
click at [1019, 341] on icon "button" at bounding box center [1026, 334] width 14 height 14
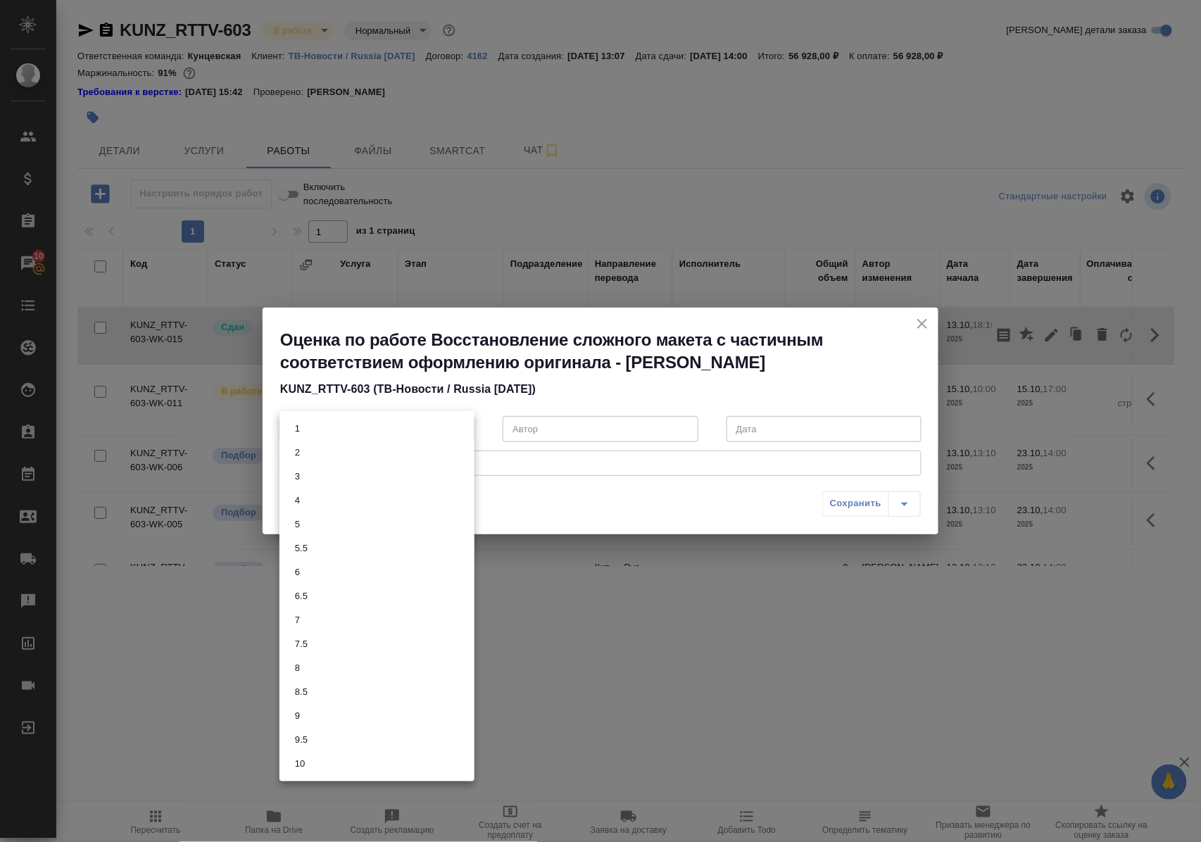
click at [462, 429] on body "🙏 .cls-1 fill:#fff; AWATERA Polushina Alena Клиенты Спецификации Заказы 10 Чаты…" at bounding box center [600, 421] width 1201 height 842
click at [322, 671] on li "8" at bounding box center [376, 668] width 195 height 24
type input "8"
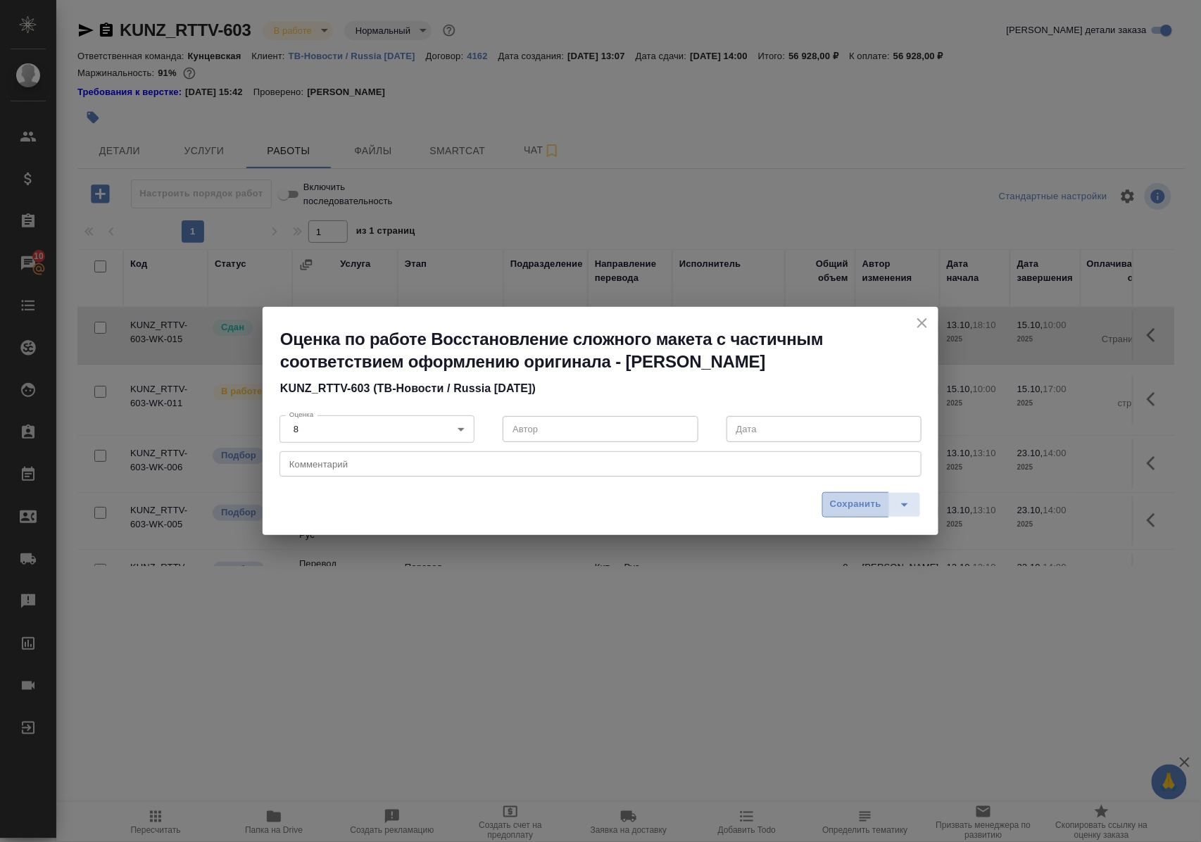
click at [864, 499] on span "Сохранить" at bounding box center [855, 504] width 51 height 16
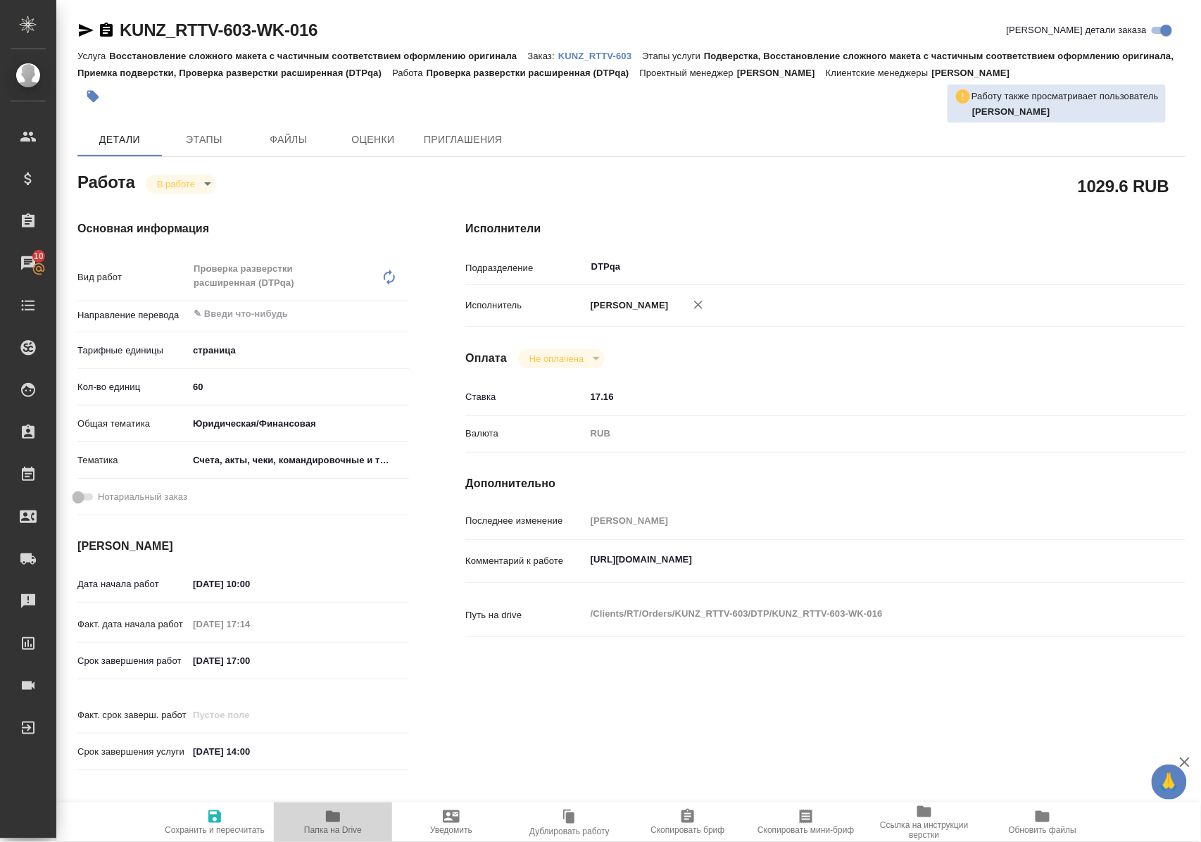
click at [334, 821] on icon "button" at bounding box center [333, 816] width 14 height 11
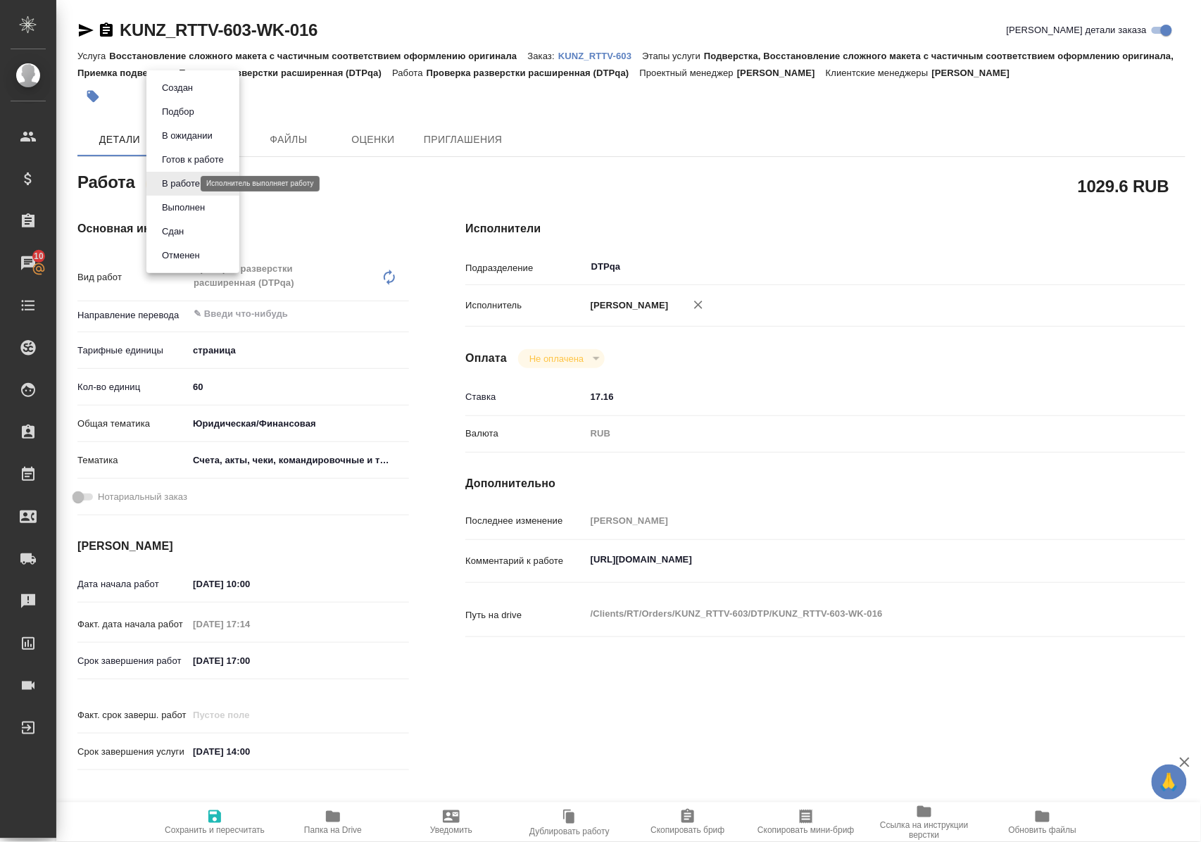
click at [172, 187] on body "🙏 .cls-1 fill:#fff; AWATERA [PERSON_NAME] Спецификации Заказы 10 Чаты Todo Прое…" at bounding box center [600, 421] width 1201 height 842
click at [167, 209] on button "Выполнен" at bounding box center [183, 207] width 51 height 15
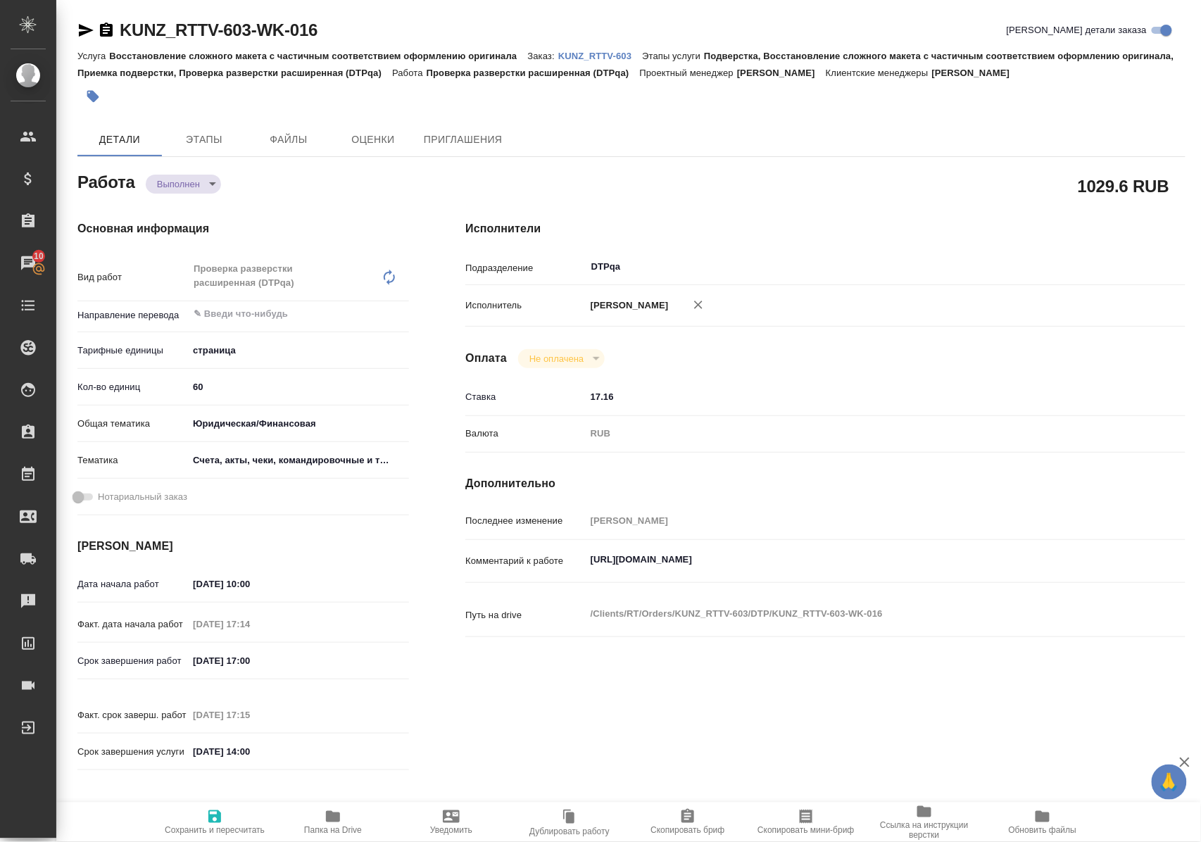
type textarea "x"
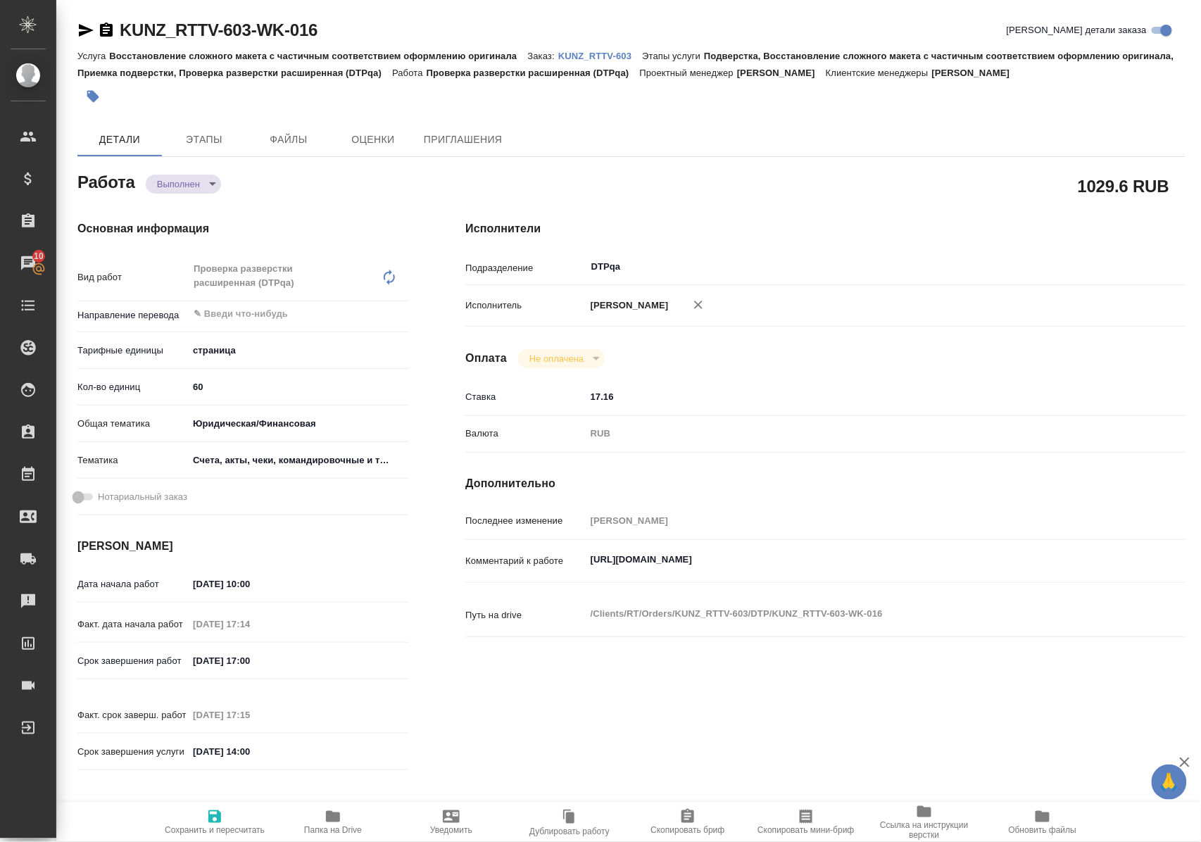
type textarea "x"
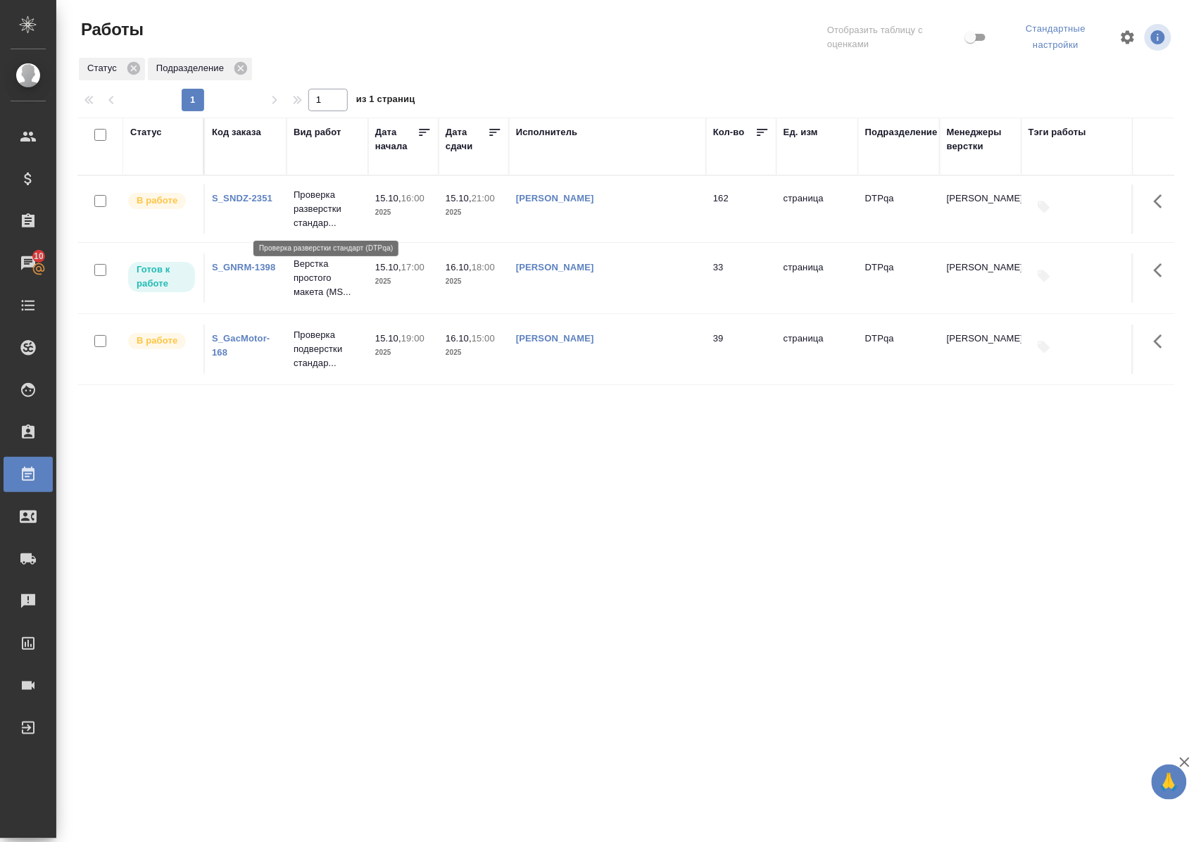
click at [327, 211] on p "Проверка разверстки стандар..." at bounding box center [328, 209] width 68 height 42
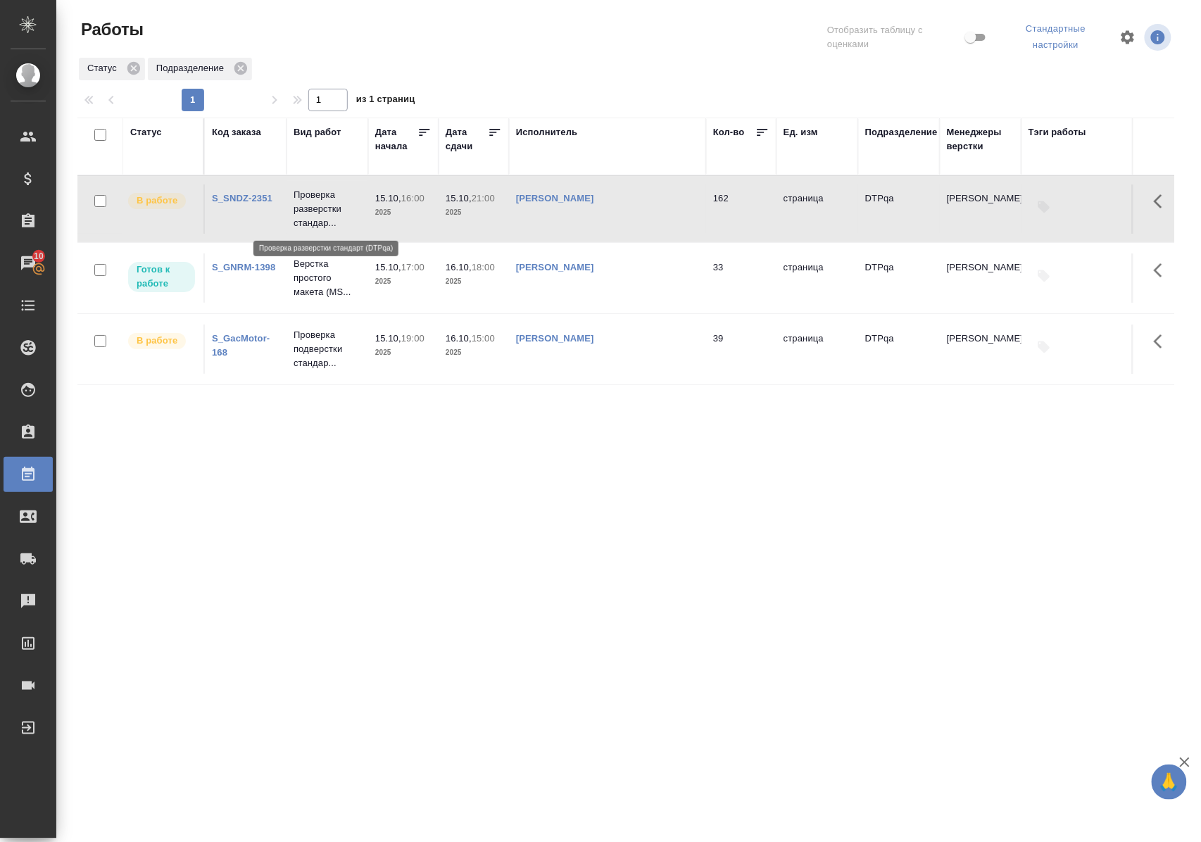
click at [327, 211] on p "Проверка разверстки стандар..." at bounding box center [328, 209] width 68 height 42
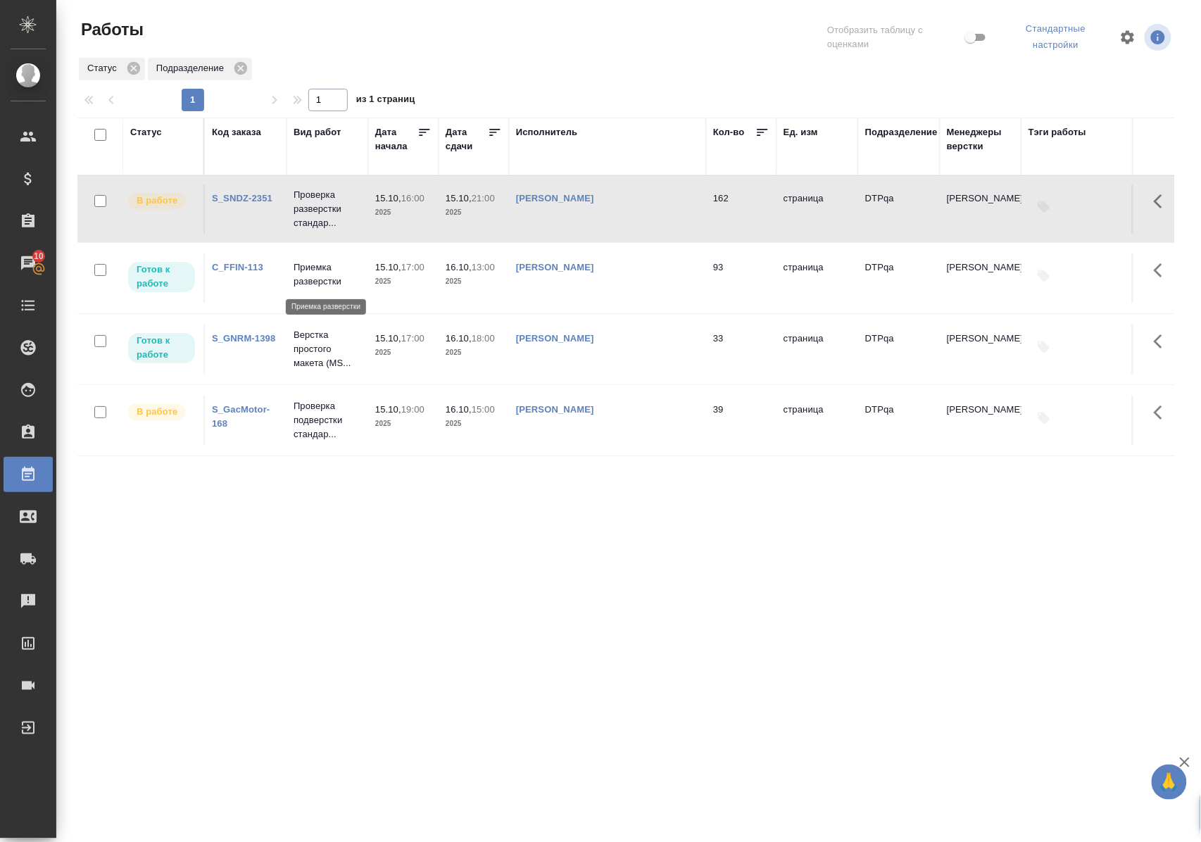
click at [313, 277] on p "Приемка разверстки" at bounding box center [328, 274] width 68 height 28
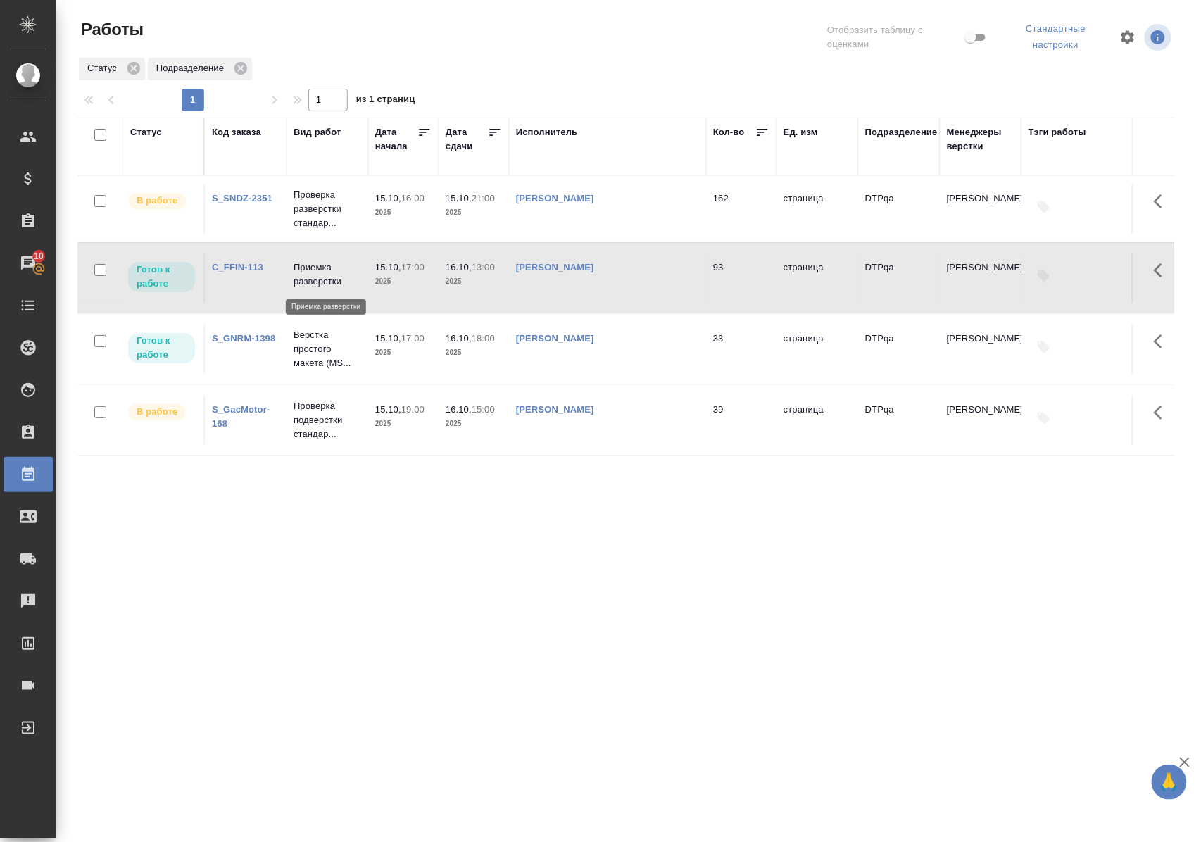
click at [313, 277] on p "Приемка разверстки" at bounding box center [328, 274] width 68 height 28
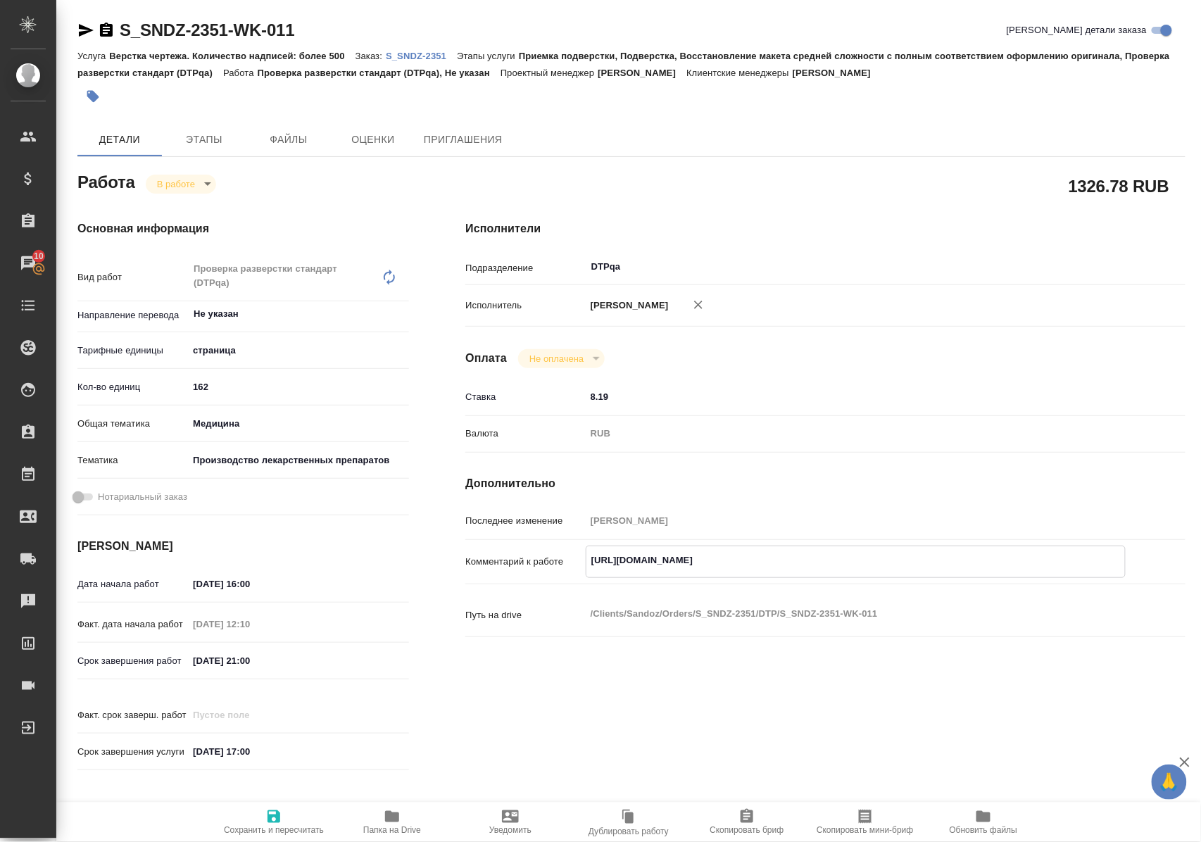
drag, startPoint x: 592, startPoint y: 572, endPoint x: 897, endPoint y: 567, distance: 304.8
click at [897, 567] on textarea "[URL][DOMAIN_NAME]" at bounding box center [855, 560] width 538 height 24
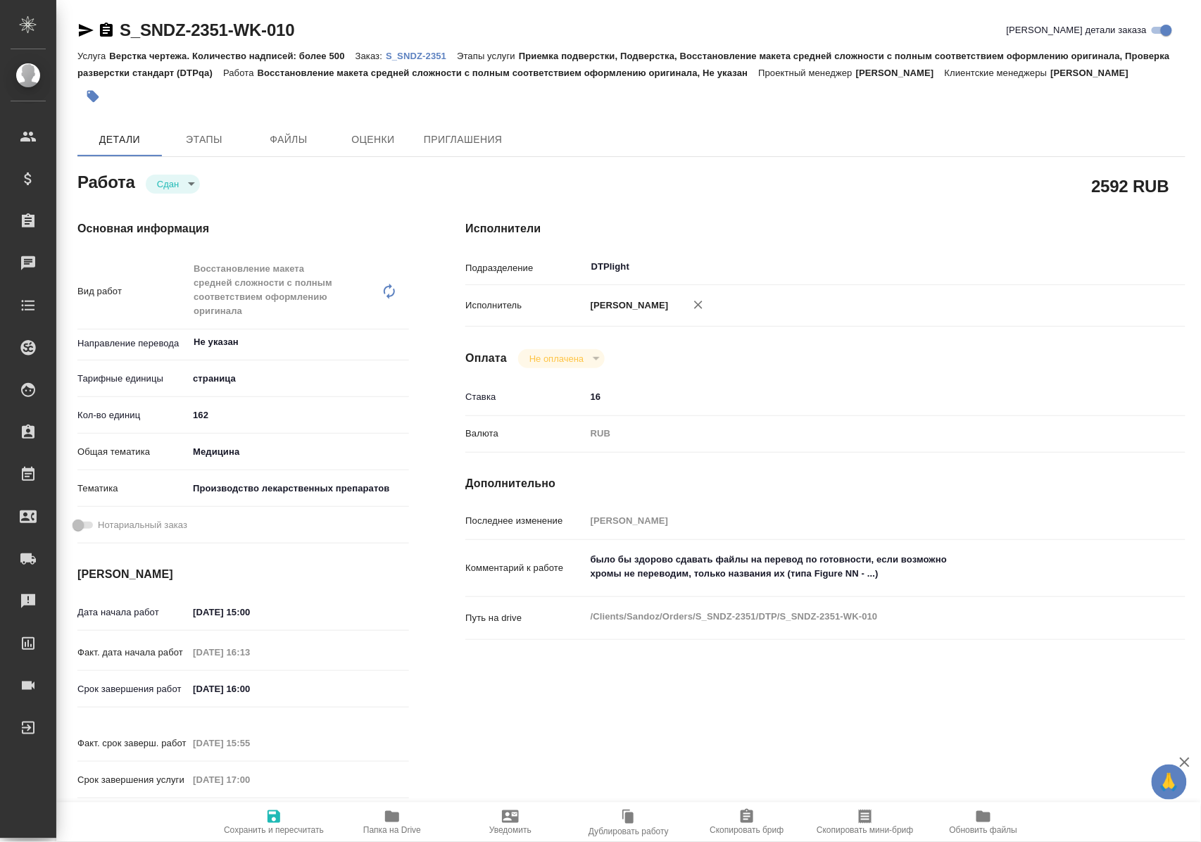
click at [405, 823] on span "Папка на Drive" at bounding box center [391, 821] width 101 height 27
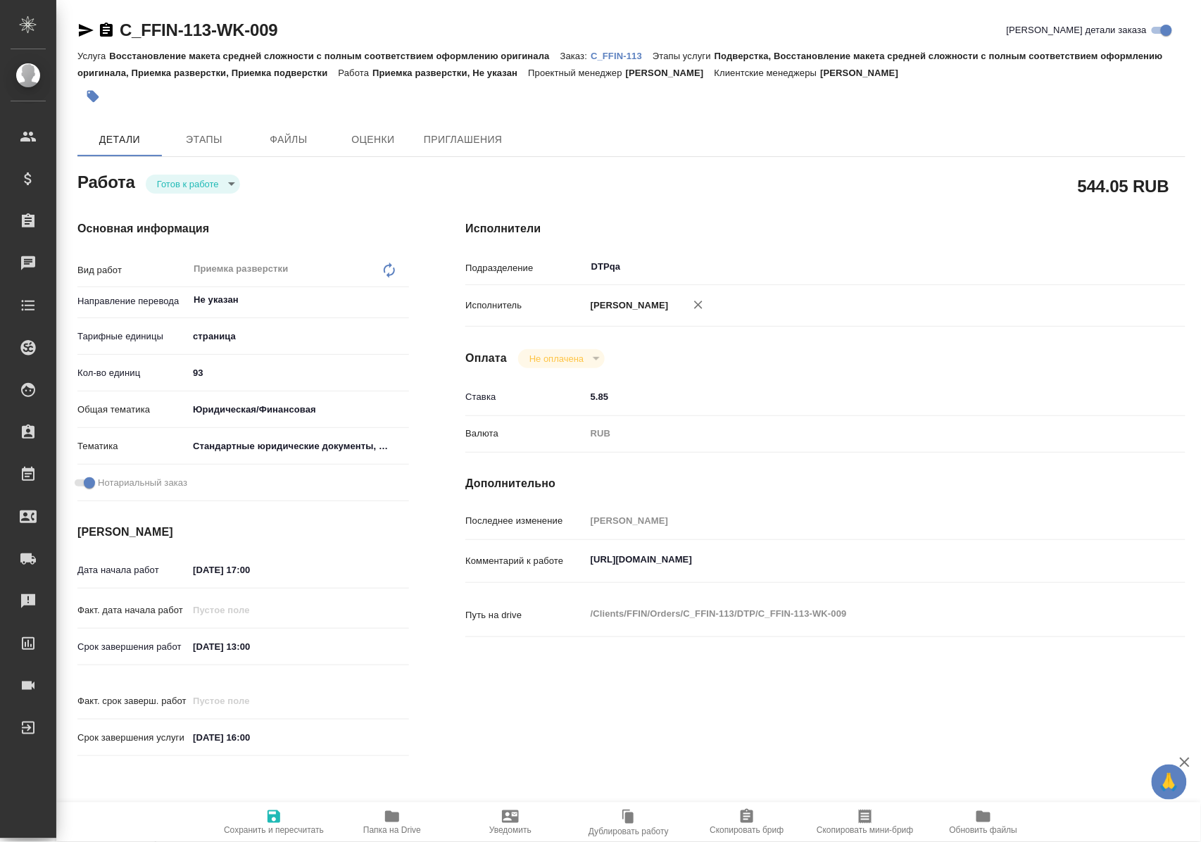
click at [220, 187] on body "🙏 .cls-1 fill:#fff; AWATERA [PERSON_NAME] Спецификации Заказы Чаты Todo Проекты…" at bounding box center [600, 421] width 1201 height 842
click at [212, 209] on li "В работе" at bounding box center [195, 208] width 99 height 24
type textarea "x"
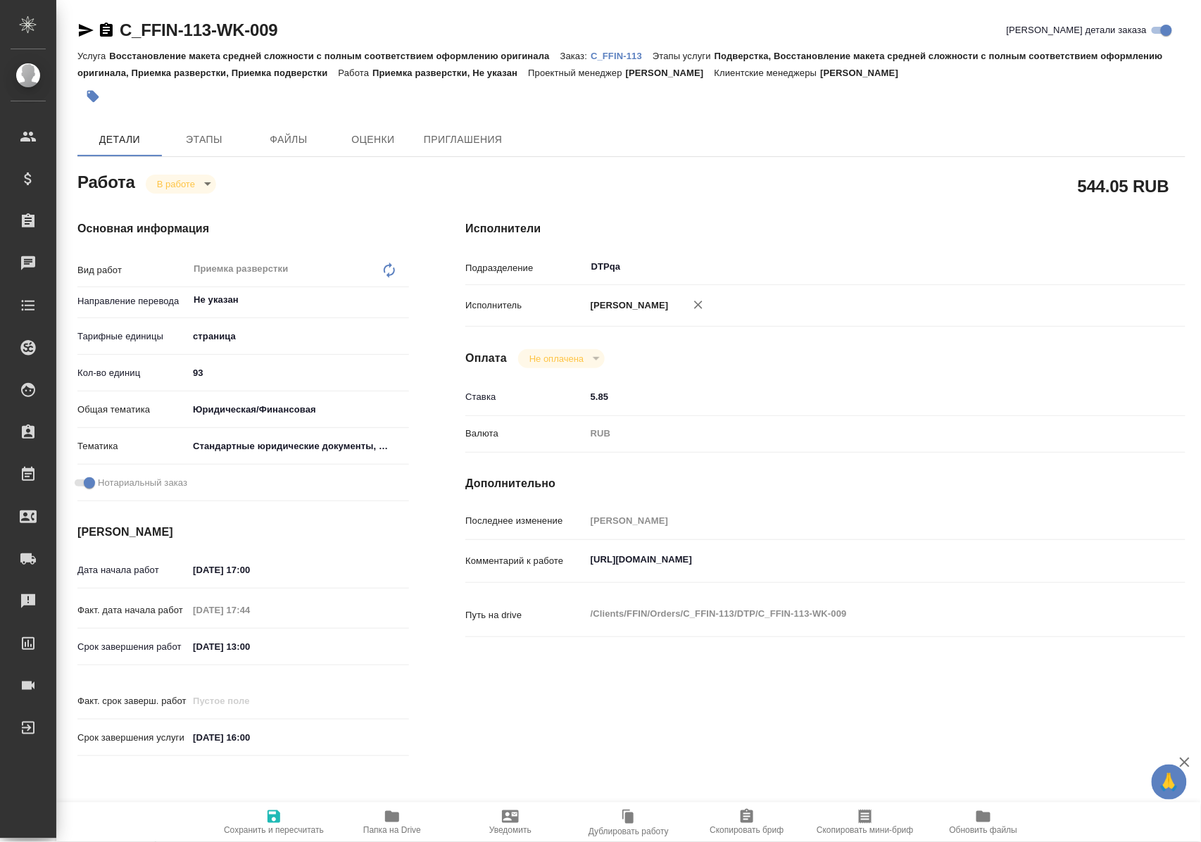
type textarea "x"
click at [273, 815] on icon "button" at bounding box center [273, 816] width 17 height 17
type textarea "x"
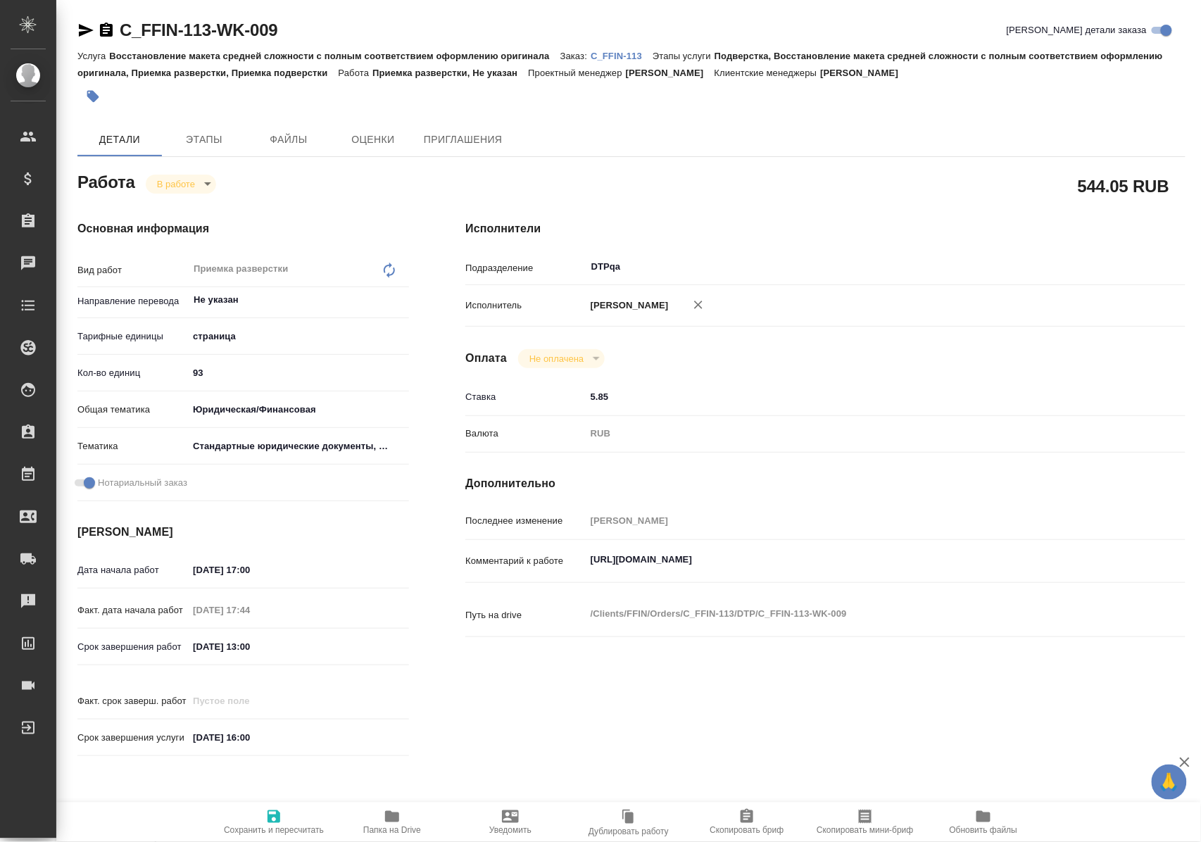
type textarea "x"
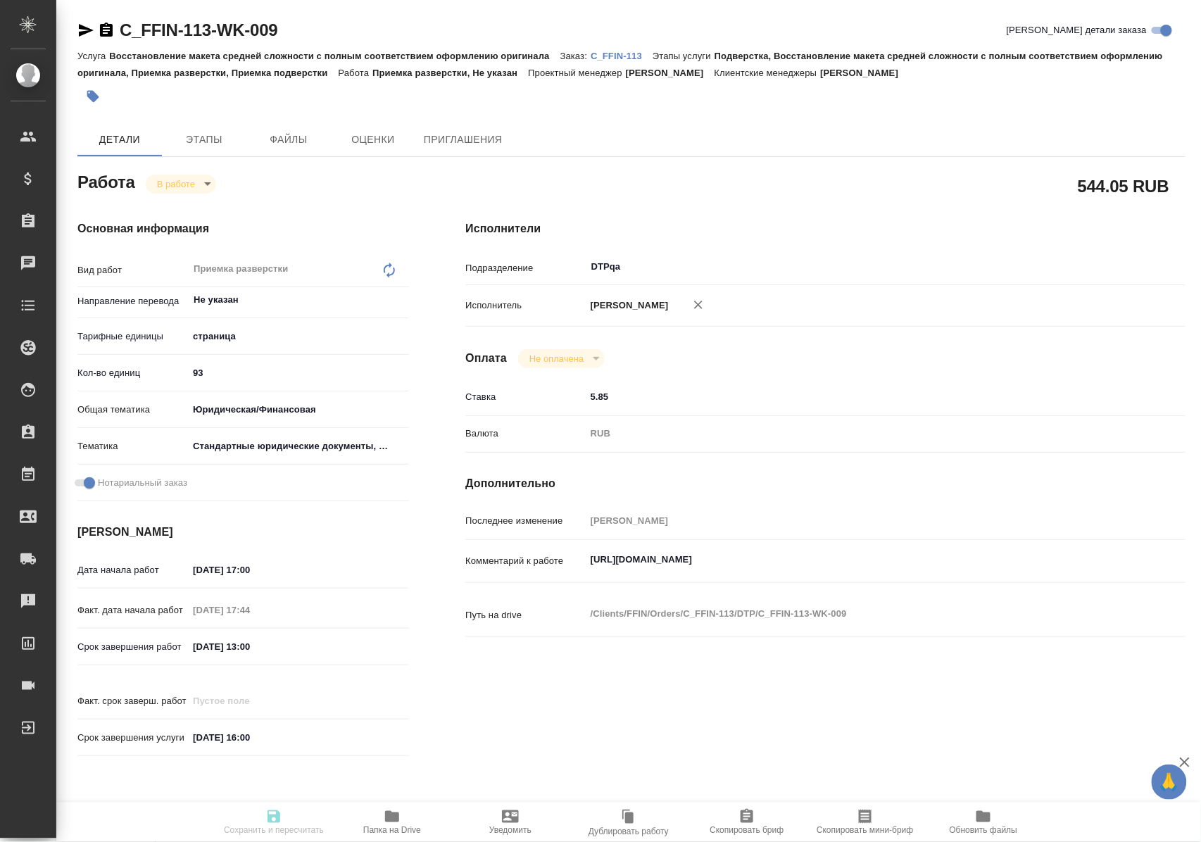
type textarea "x"
type input "inProgress"
type textarea "Приемка разверстки"
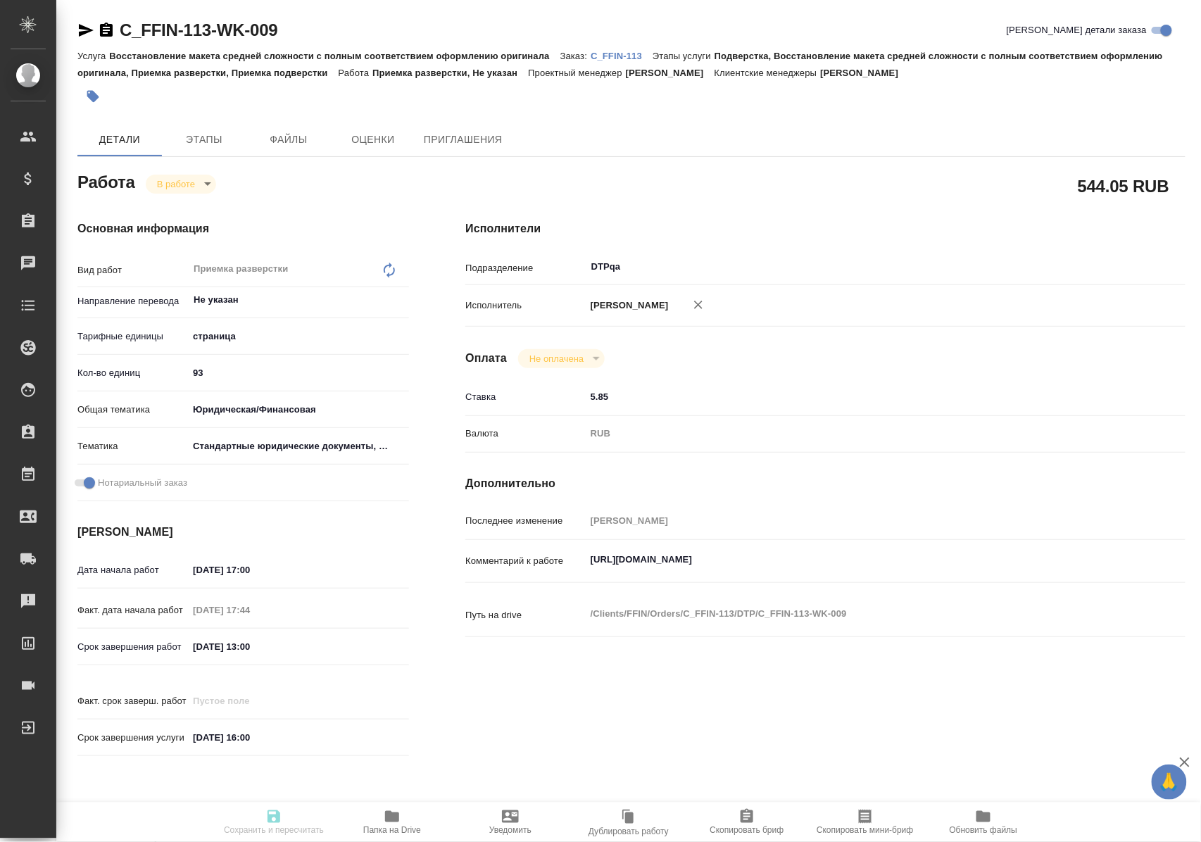
type textarea "x"
type input "Не указан"
type input "5a8b1489cc6b4906c91bfdb2"
type input "93"
type input "yr-fn"
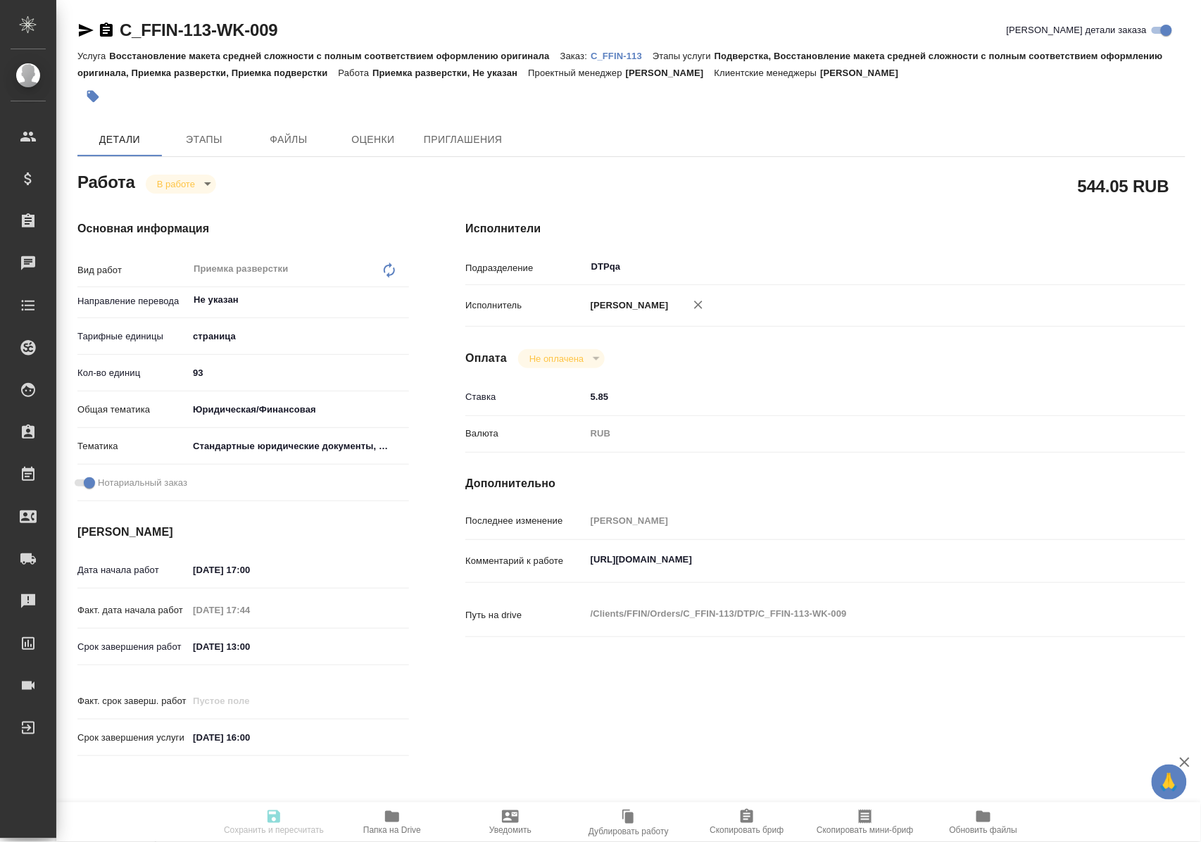
type input "5f647205b73bc97568ca66bf"
checkbox input "true"
type input "15.10.2025 17:00"
type input "15.10.2025 17:44"
type input "16.10.2025 13:00"
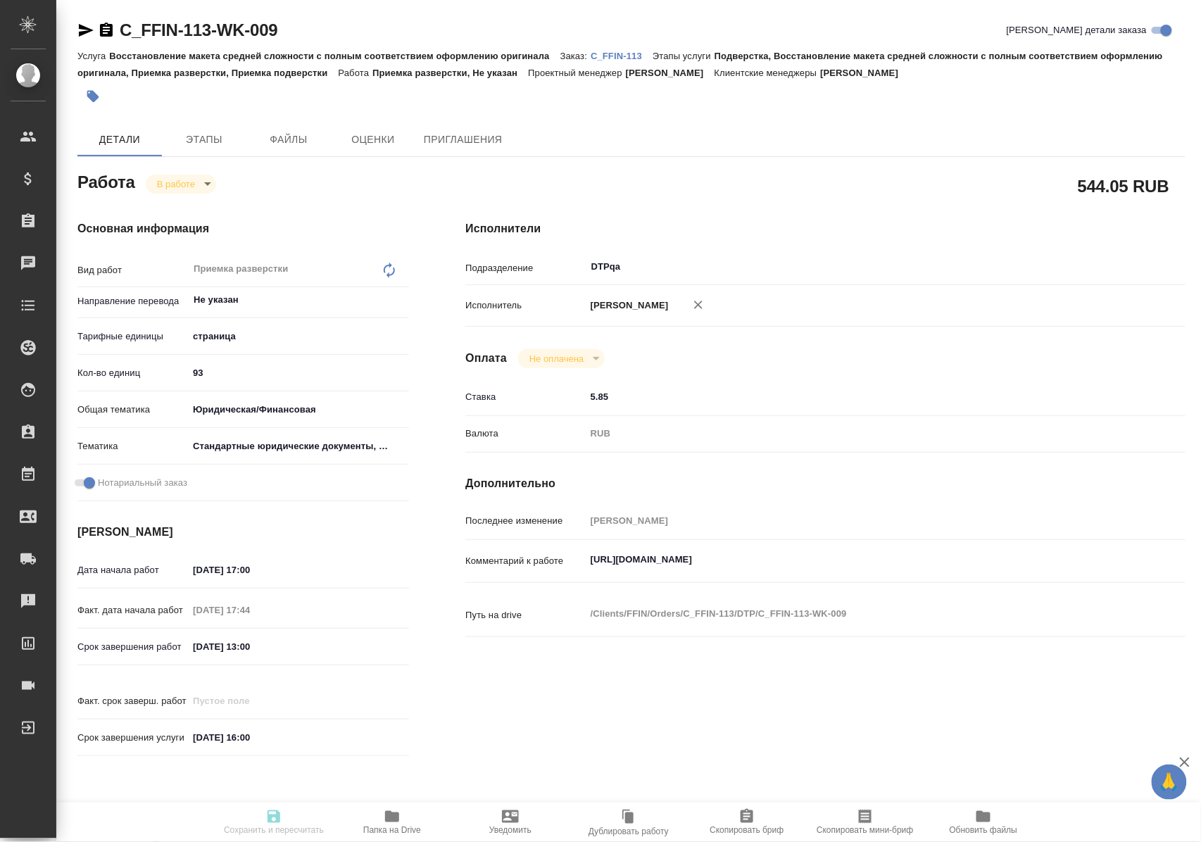
type input "31.10.2025 16:00"
type input "DTPqa"
type input "notPayed"
type input "5.85"
type input "RUB"
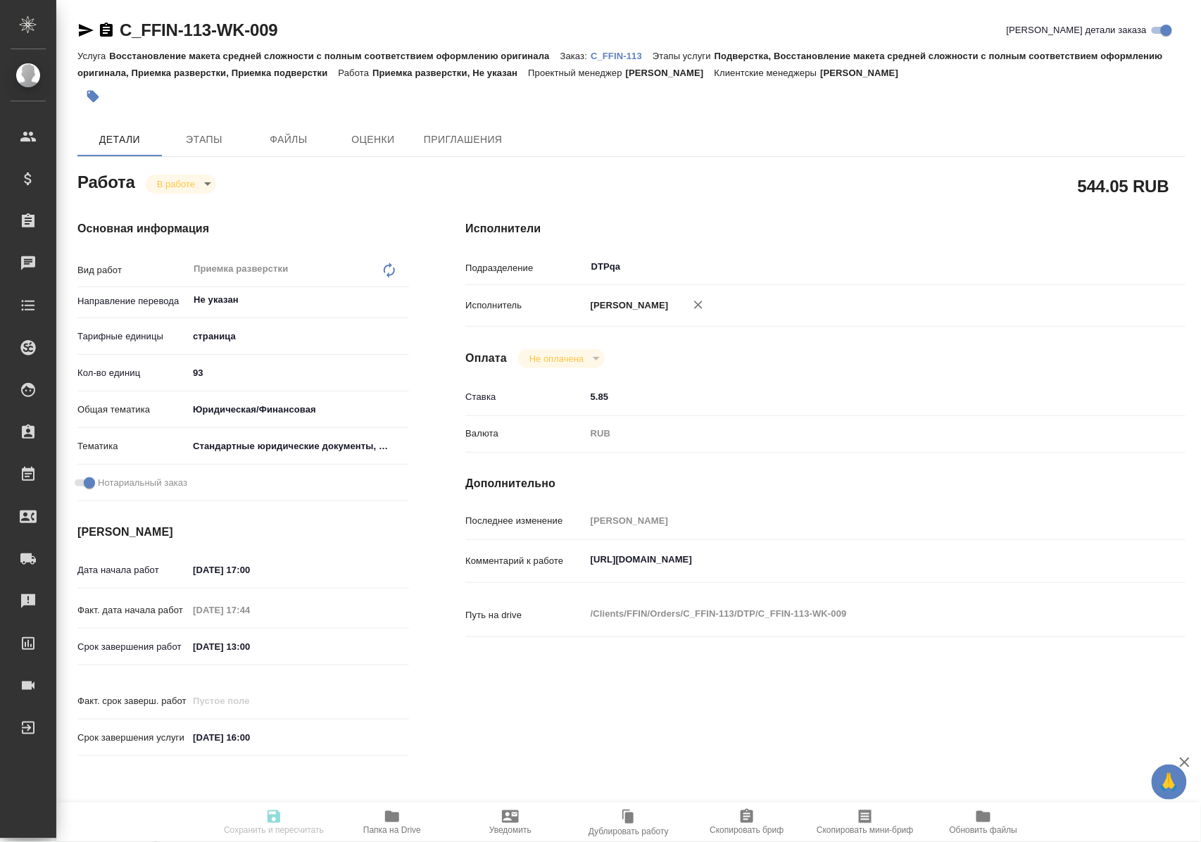
type input "Полушина Алена"
type textarea "https://tera.awatera.com/Work/68ee1d9f8f32a11dc68a564c/"
type textarea "x"
type textarea "/Clients/FFIN/Orders/C_FFIN-113/DTP/C_FFIN-113-WK-009"
type textarea "x"
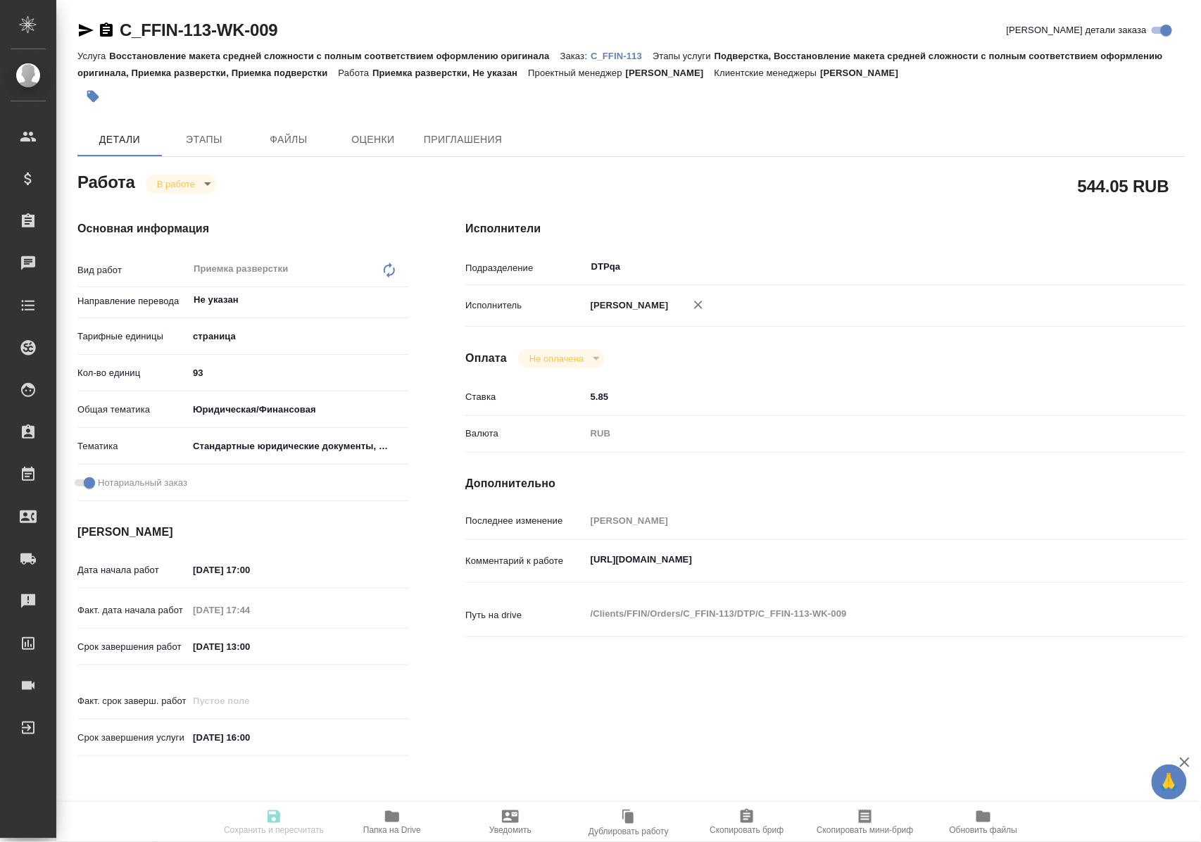
type input "C_FFIN-113"
type input "Восстановление макета средней сложности с полным соответствием оформлению ориги…"
type input "Подверстка, Восстановление макета средней сложности с полным соответствием офор…"
type input "Лямина Надежда"
type input "Арсеньева Вера"
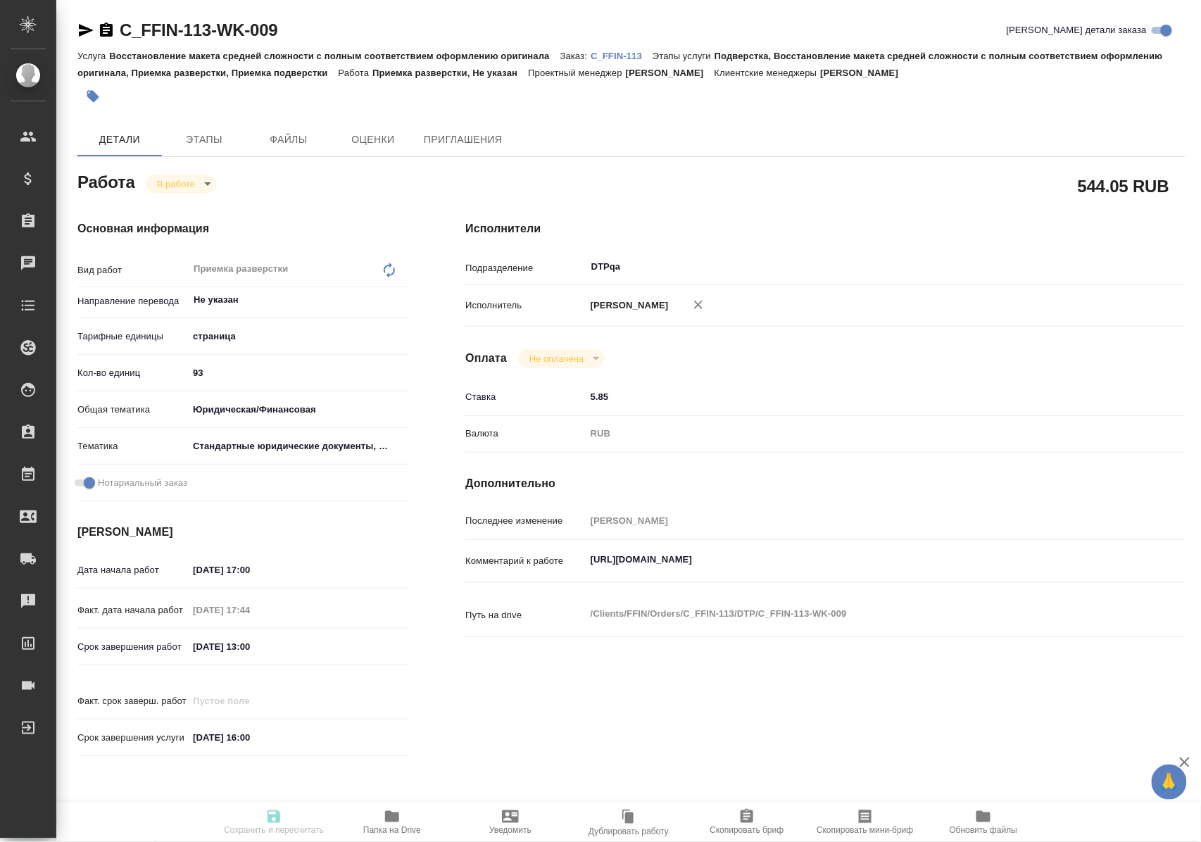
type input "/Clients/FFIN/Orders/C_FFIN-113"
type textarea "x"
type textarea "нот"
type textarea "x"
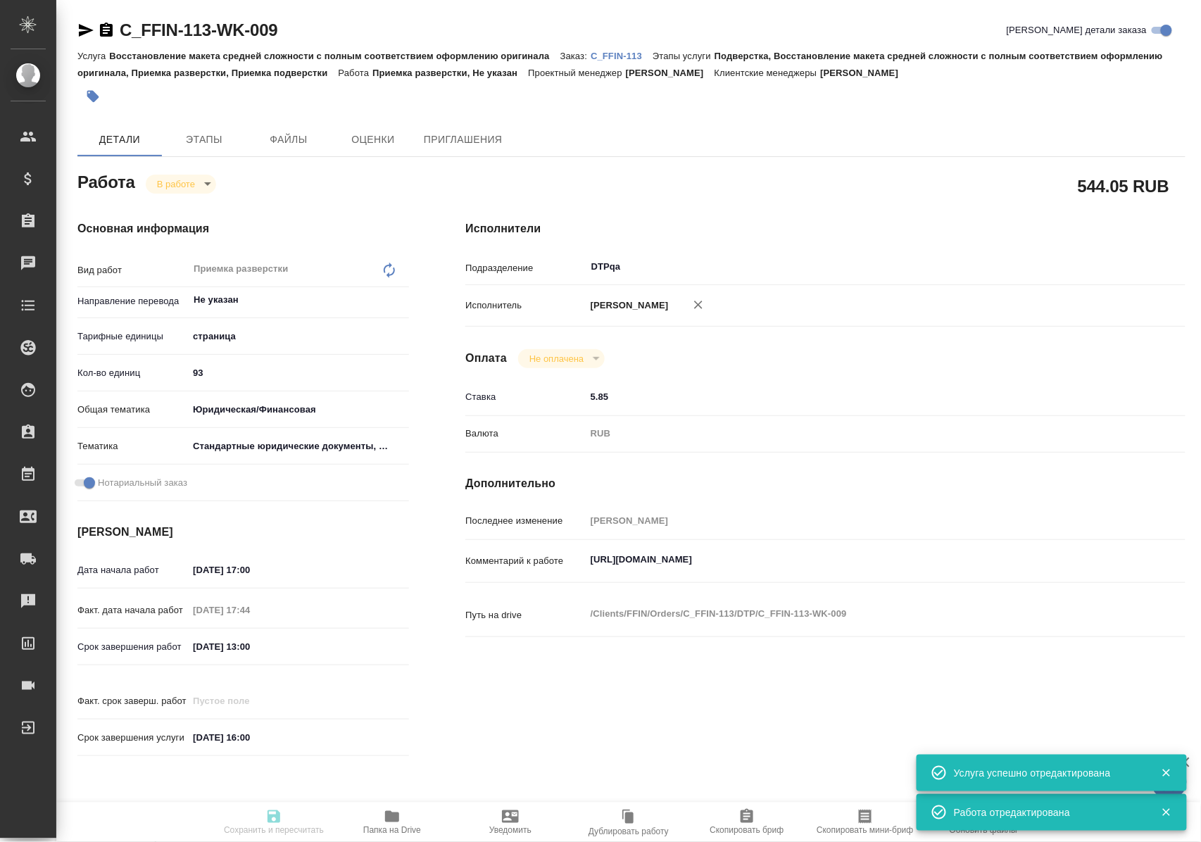
type textarea "x"
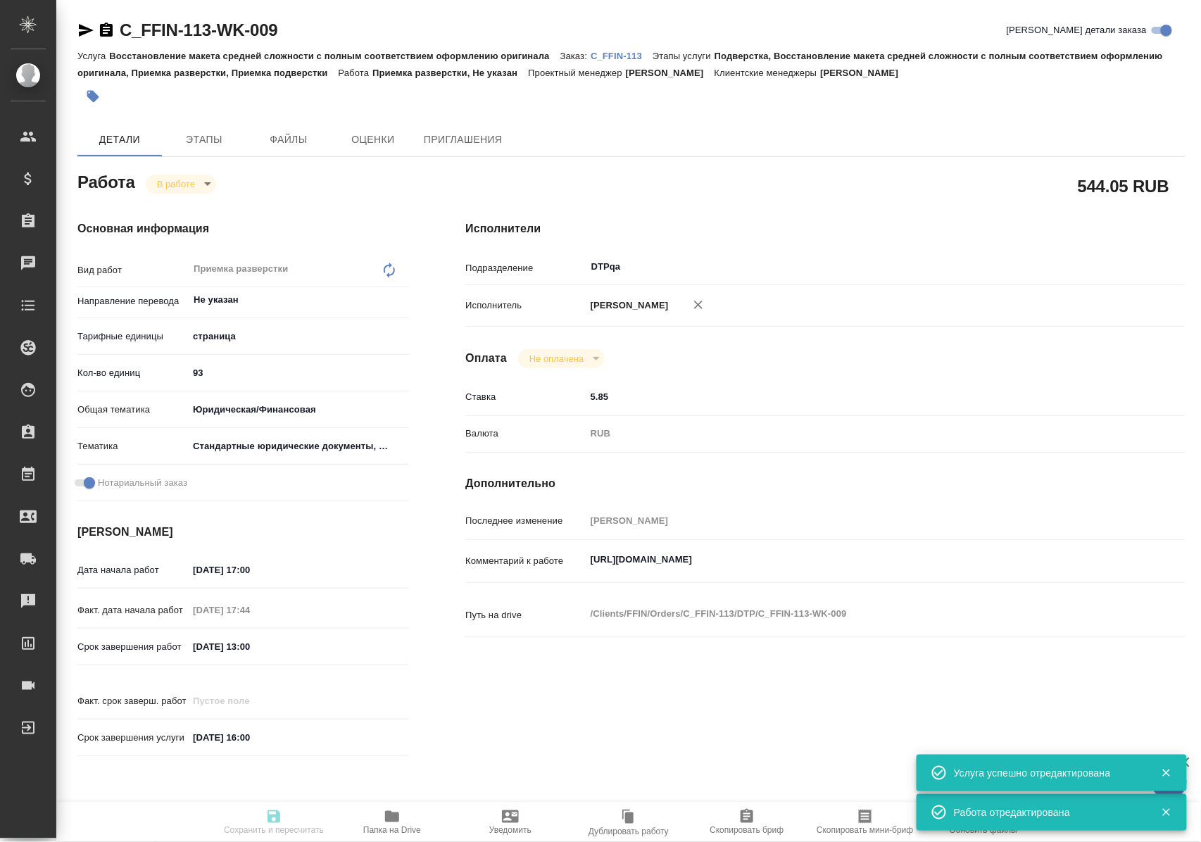
type textarea "x"
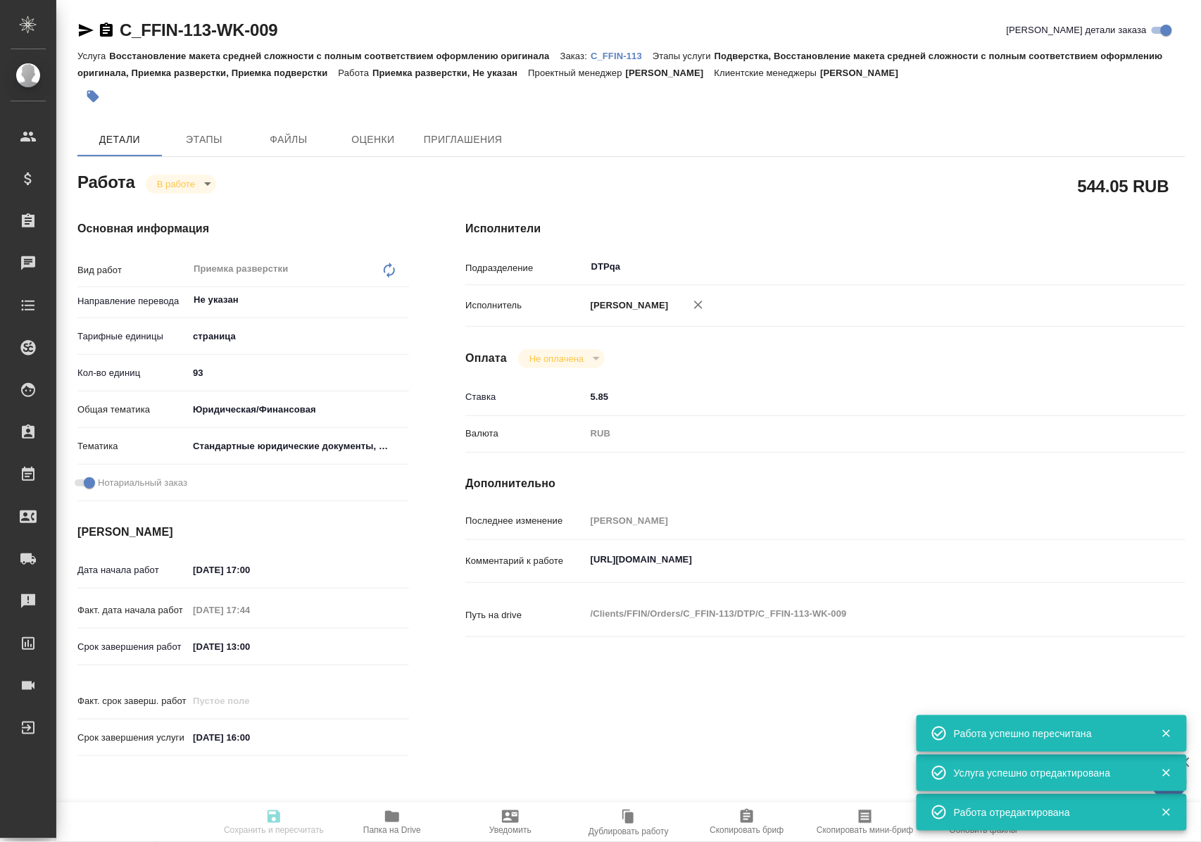
type input "inProgress"
type textarea "Приемка разверстки"
type textarea "x"
type input "Не указан"
type input "5a8b1489cc6b4906c91bfdb2"
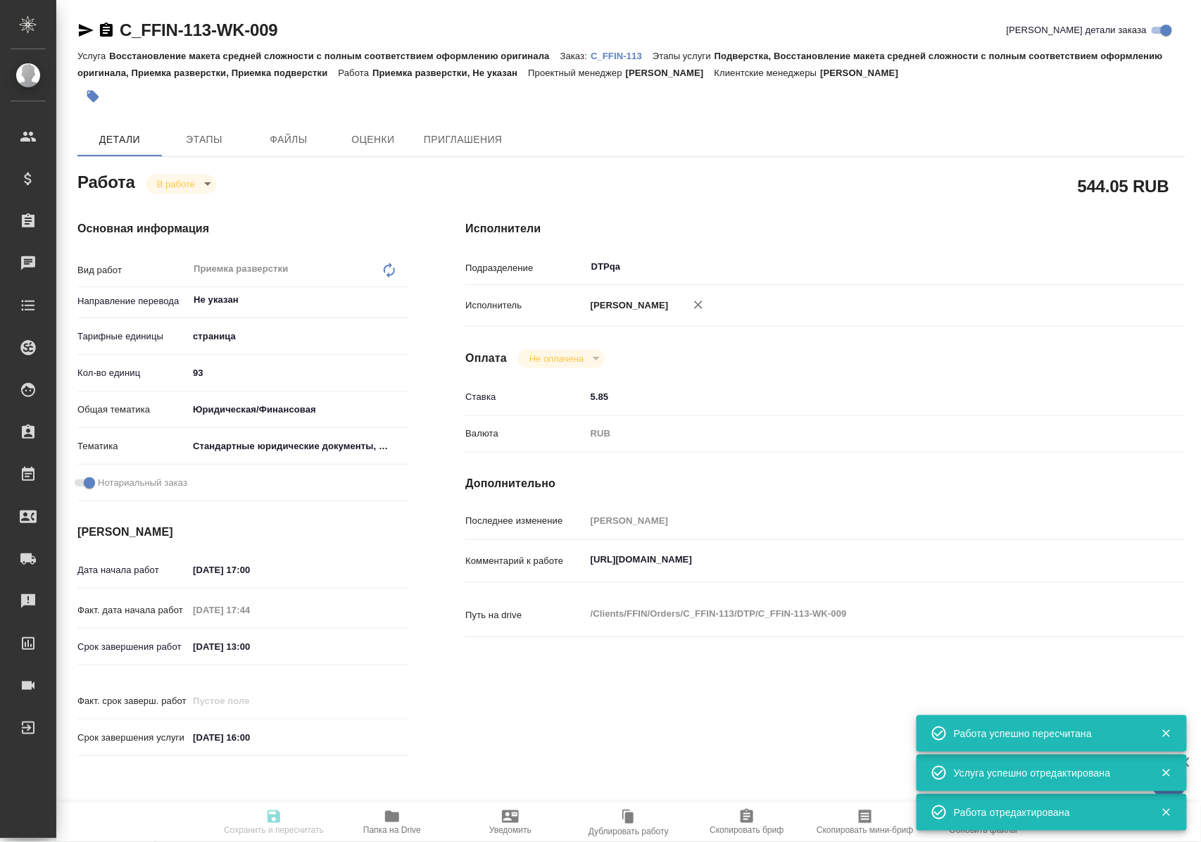
type input "93"
type input "yr-fn"
type input "5f647205b73bc97568ca66bf"
checkbox input "true"
type input "15.10.2025 17:00"
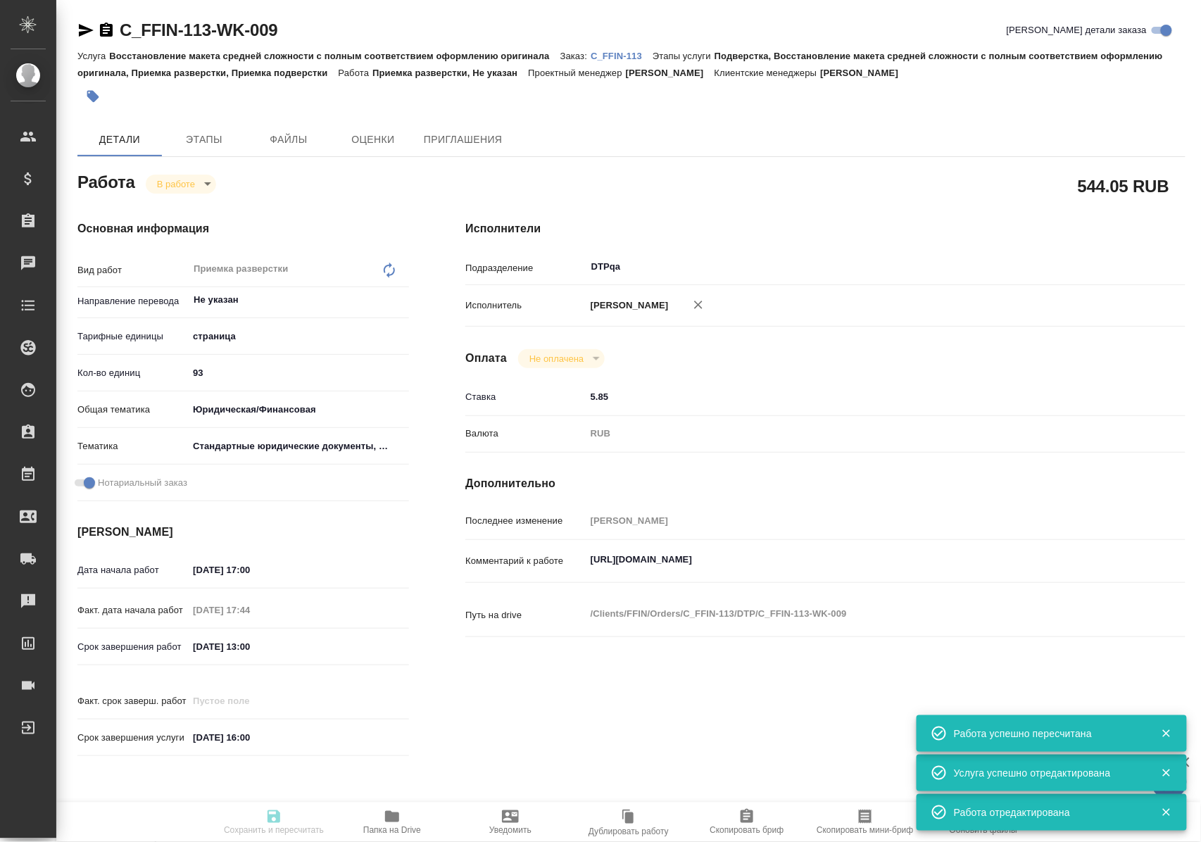
type input "15.10.2025 17:44"
type input "16.10.2025 13:00"
type input "31.10.2025 16:00"
type input "DTPqa"
type input "notPayed"
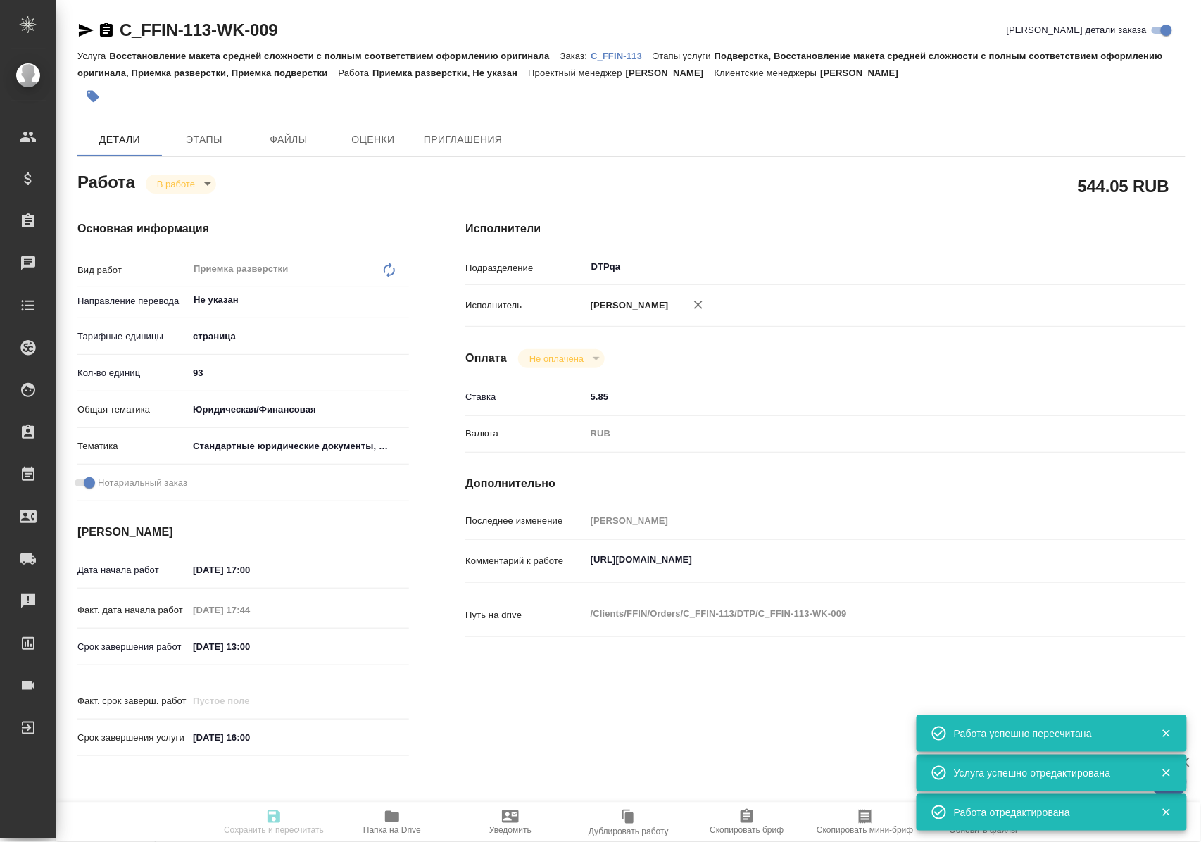
type input "5.85"
type input "RUB"
type input "Полушина Алена"
type textarea "https://tera.awatera.com/Work/68ee1d9f8f32a11dc68a564c/"
type textarea "x"
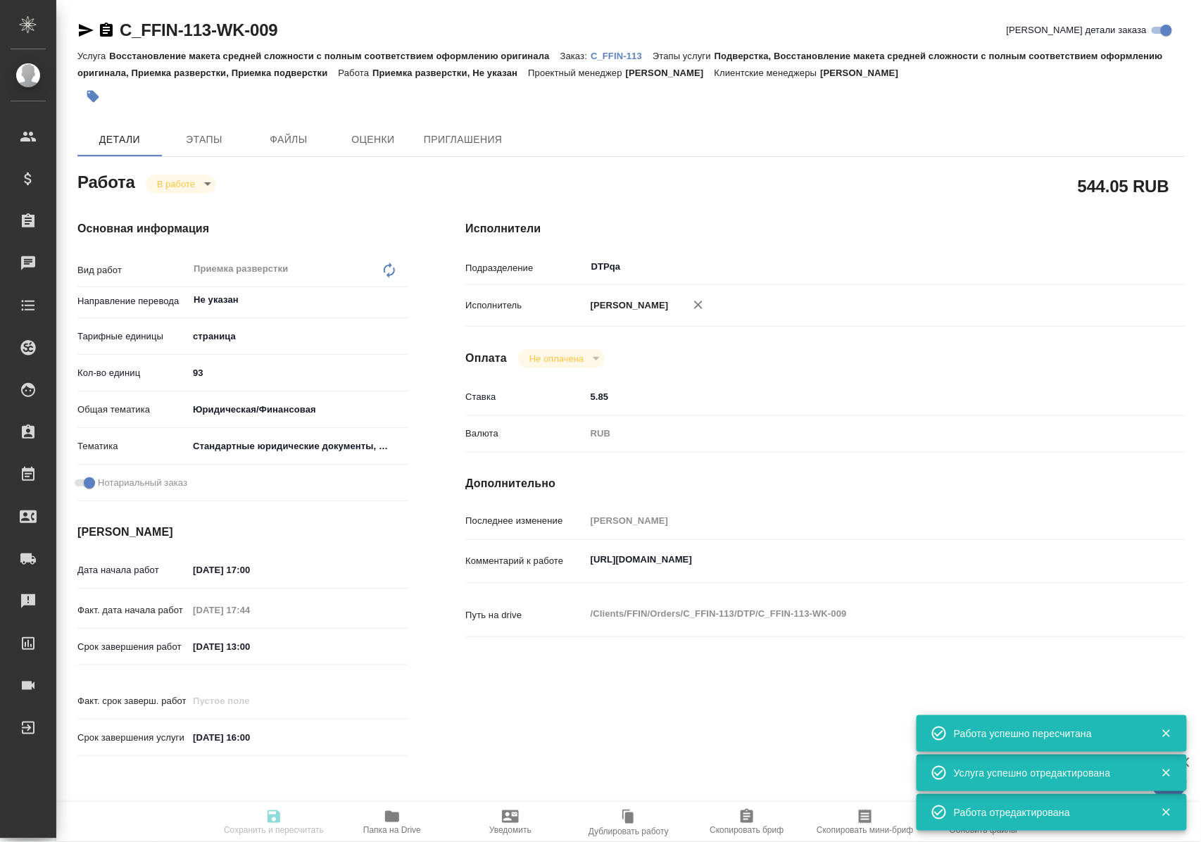
type textarea "/Clients/FFIN/Orders/C_FFIN-113/DTP/C_FFIN-113-WK-009"
type textarea "x"
type input "C_FFIN-113"
type input "Восстановление макета средней сложности с полным соответствием оформлению ориги…"
type input "Подверстка, Восстановление макета средней сложности с полным соответствием офор…"
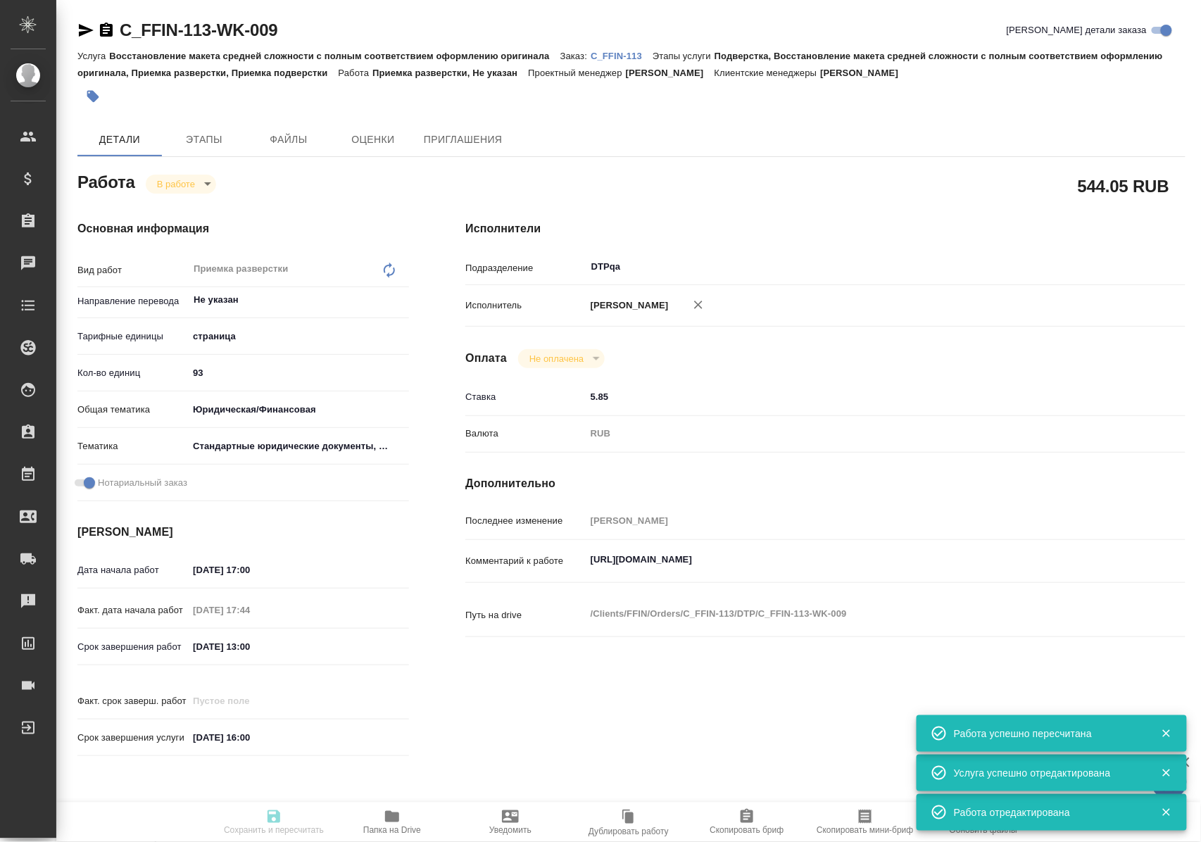
type input "Лямина Надежда"
type input "Арсеньева Вера"
type input "/Clients/FFIN/Orders/C_FFIN-113"
type textarea "x"
type textarea "нот"
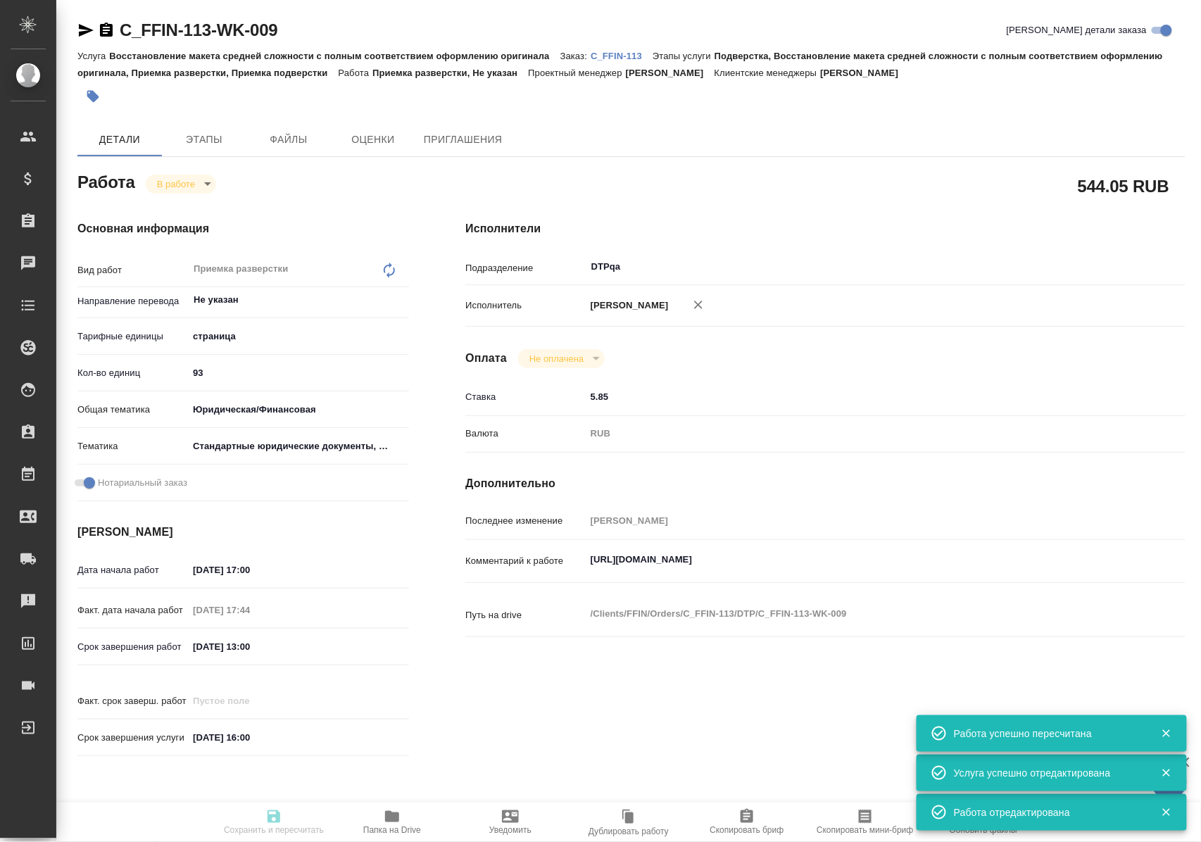
type textarea "x"
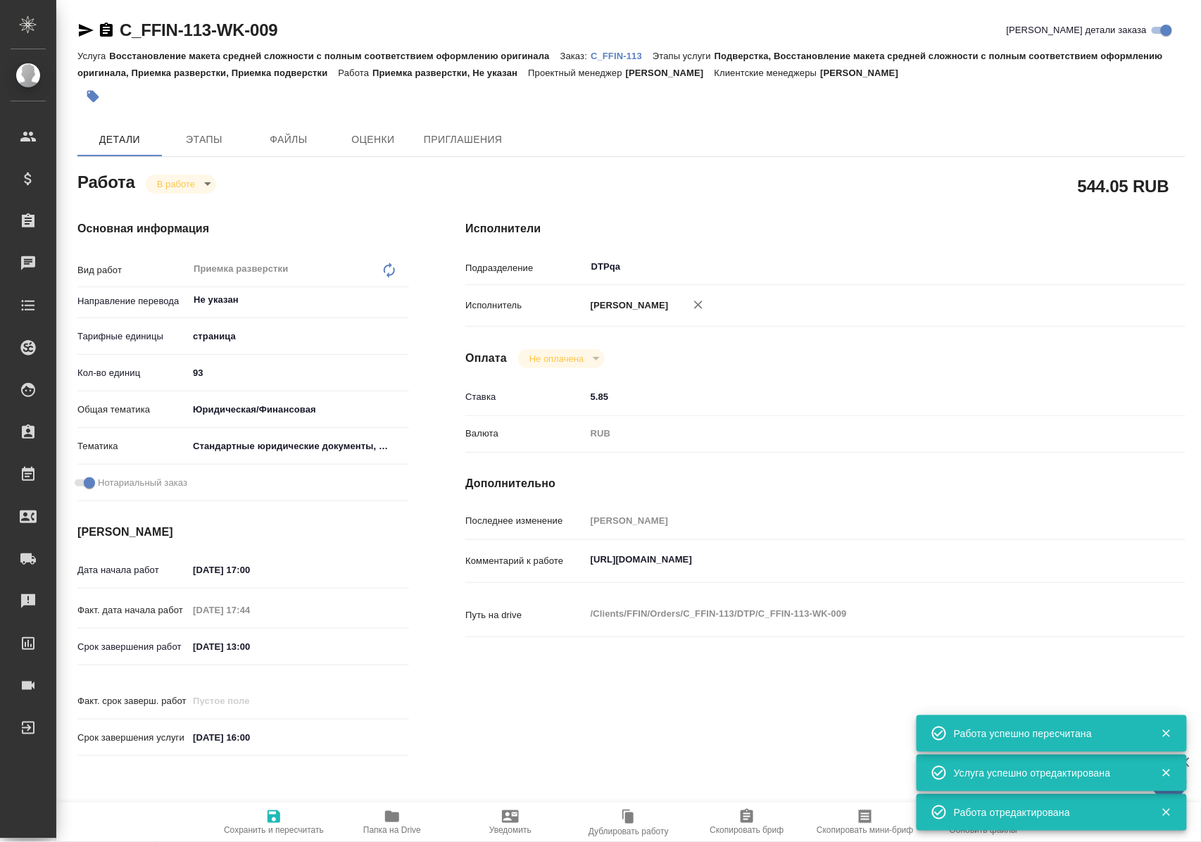
type textarea "x"
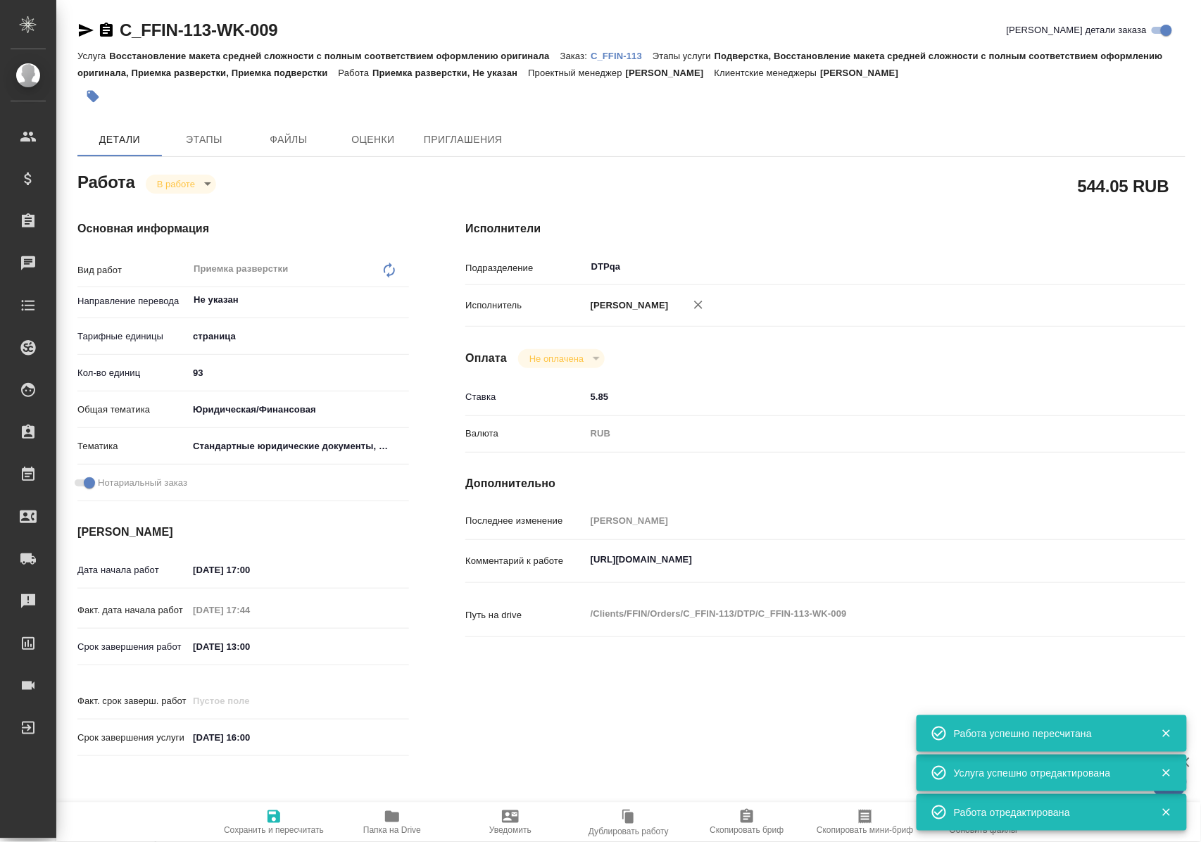
type textarea "x"
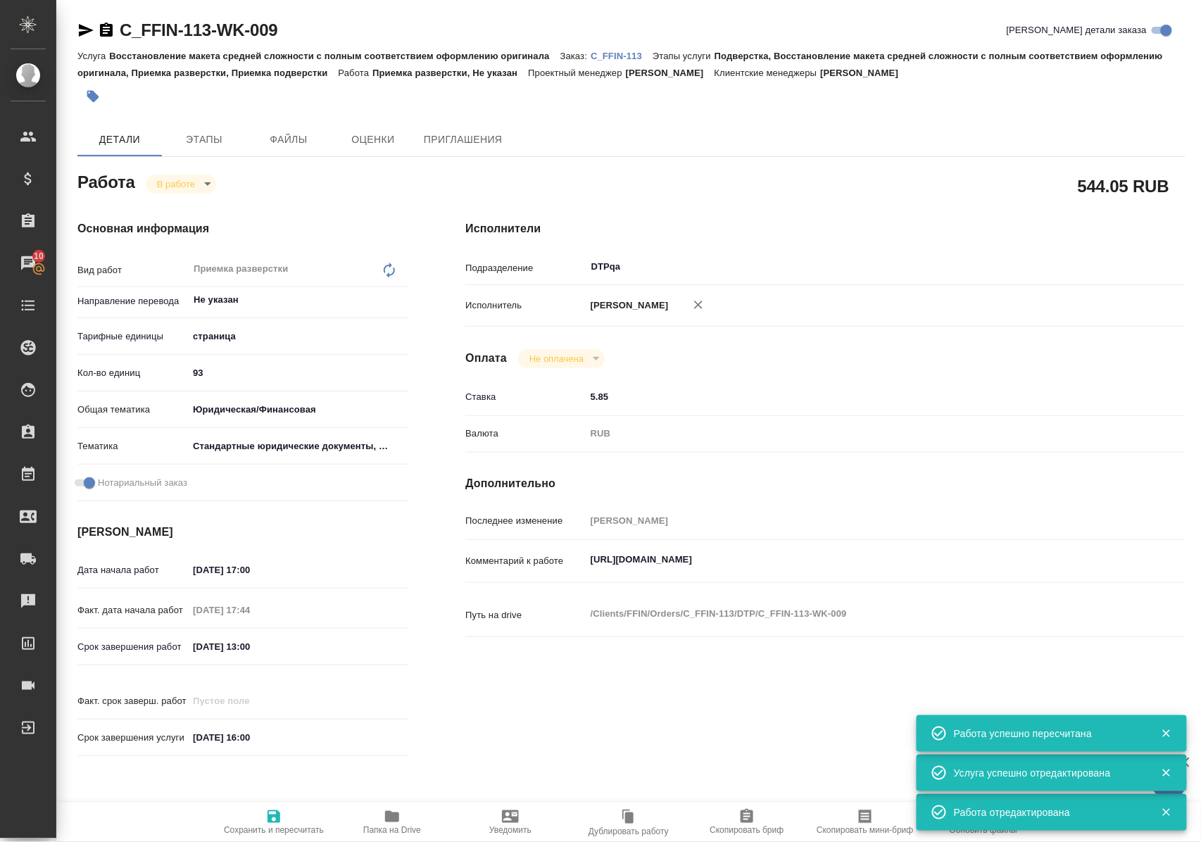
type textarea "x"
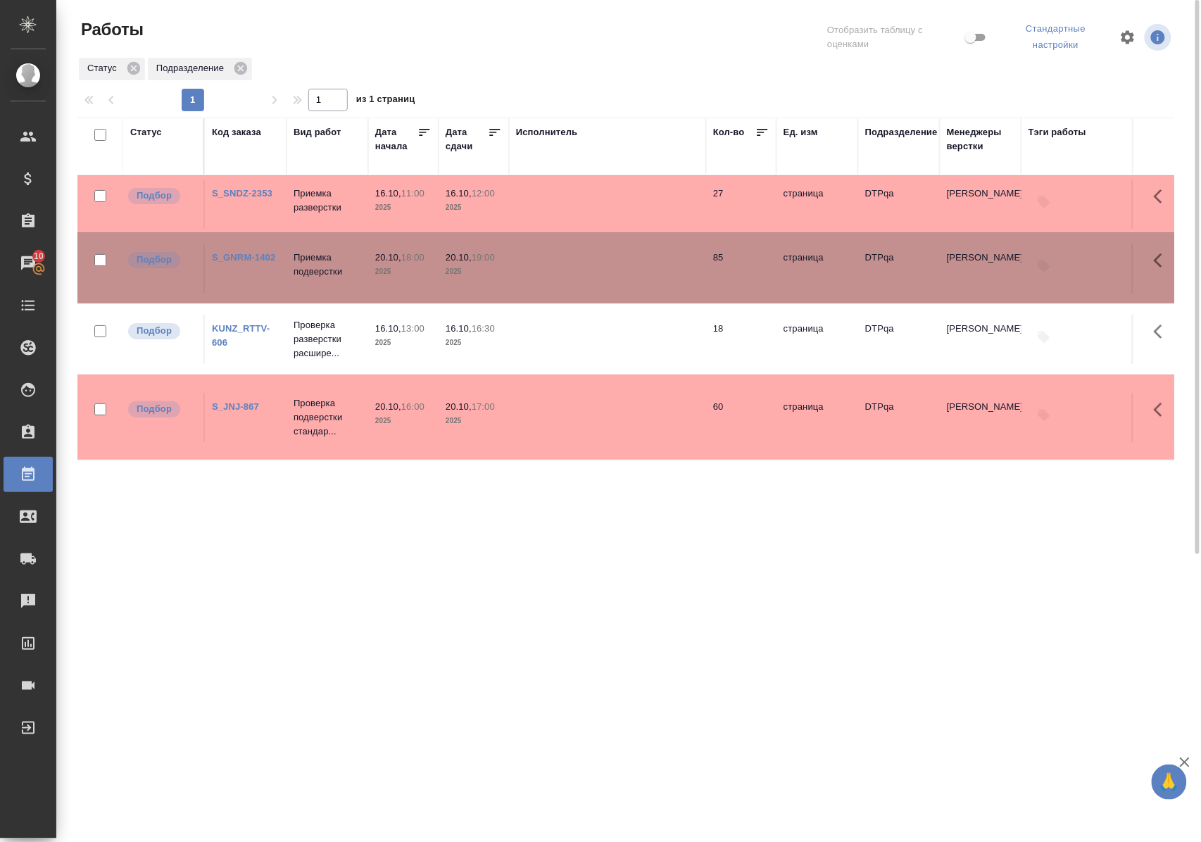
click at [245, 190] on link "S_SNDZ-2353" at bounding box center [242, 193] width 61 height 11
click at [251, 255] on link "S_GNRM-1402" at bounding box center [243, 257] width 63 height 11
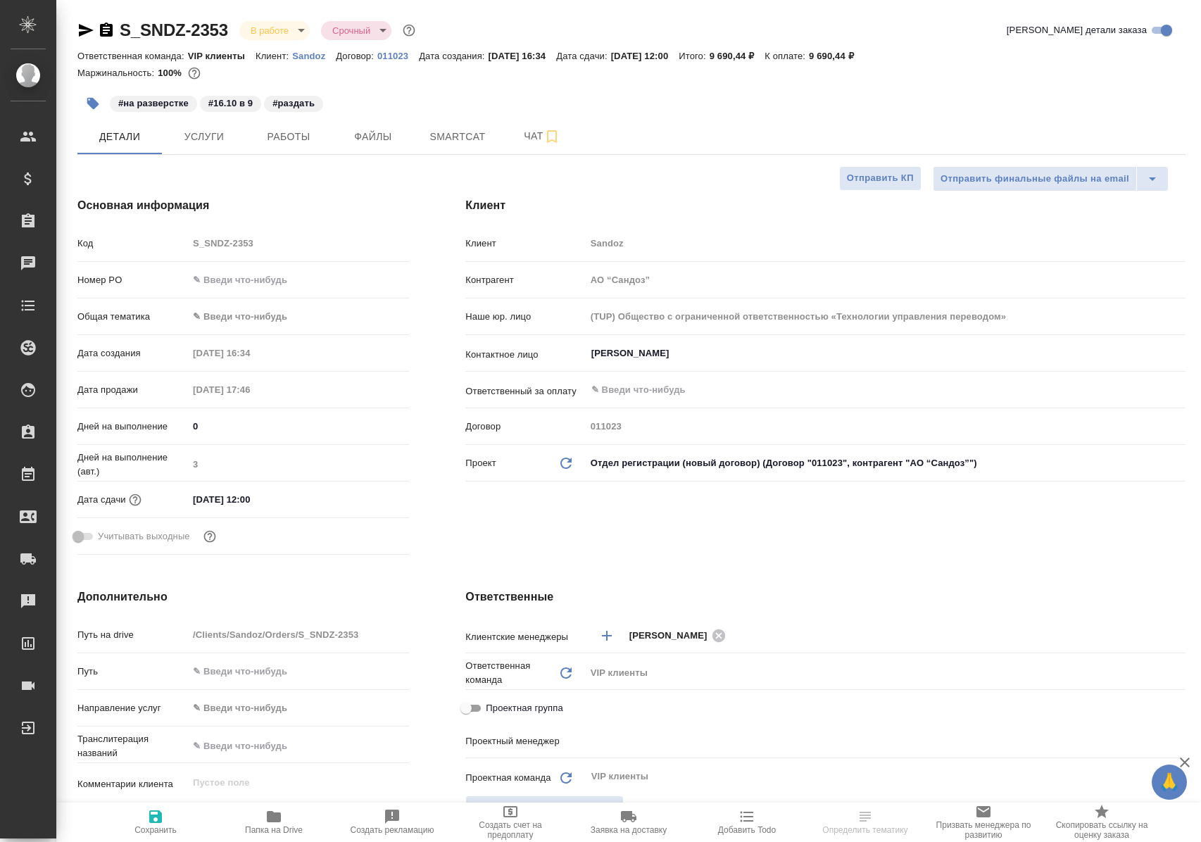
select select "RU"
type input "Горшкова Валентина"
type input "[PERSON_NAME]"
click at [279, 141] on span "Работы" at bounding box center [289, 137] width 68 height 18
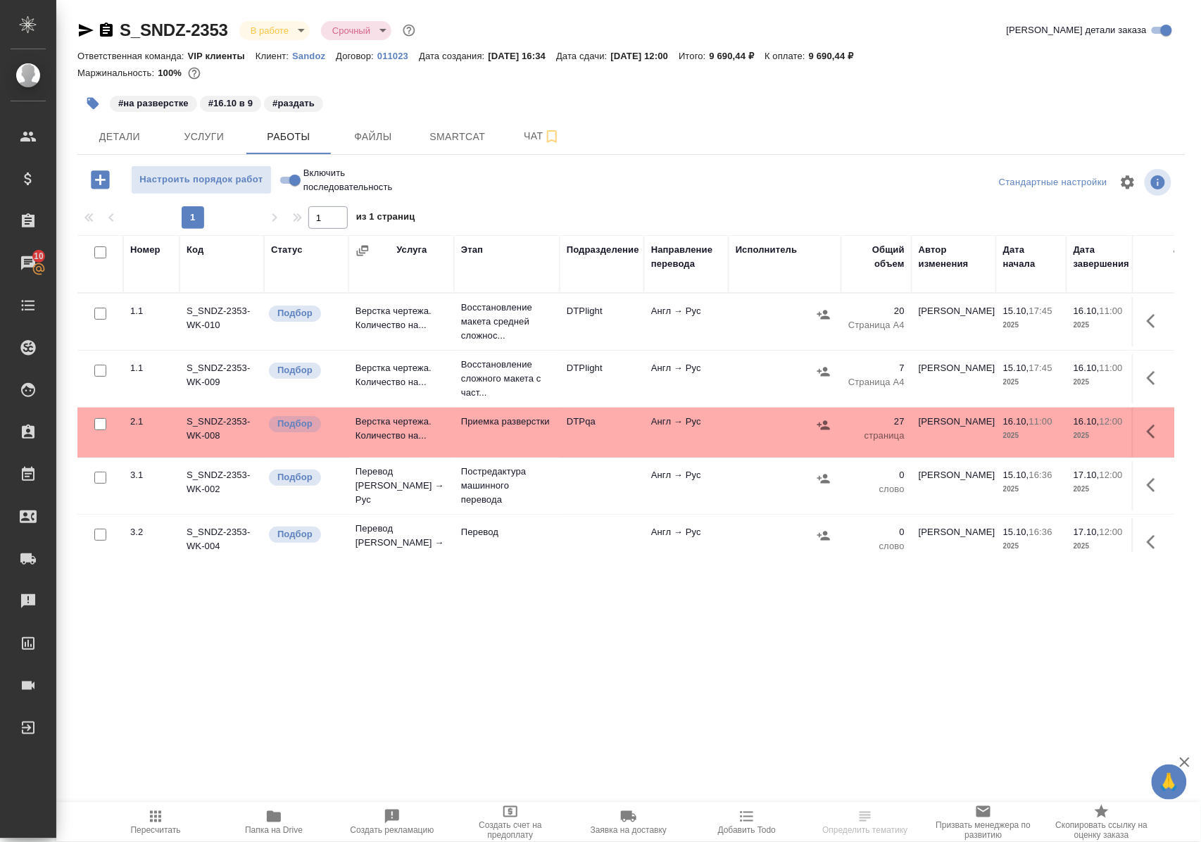
click at [276, 817] on icon "button" at bounding box center [274, 816] width 14 height 11
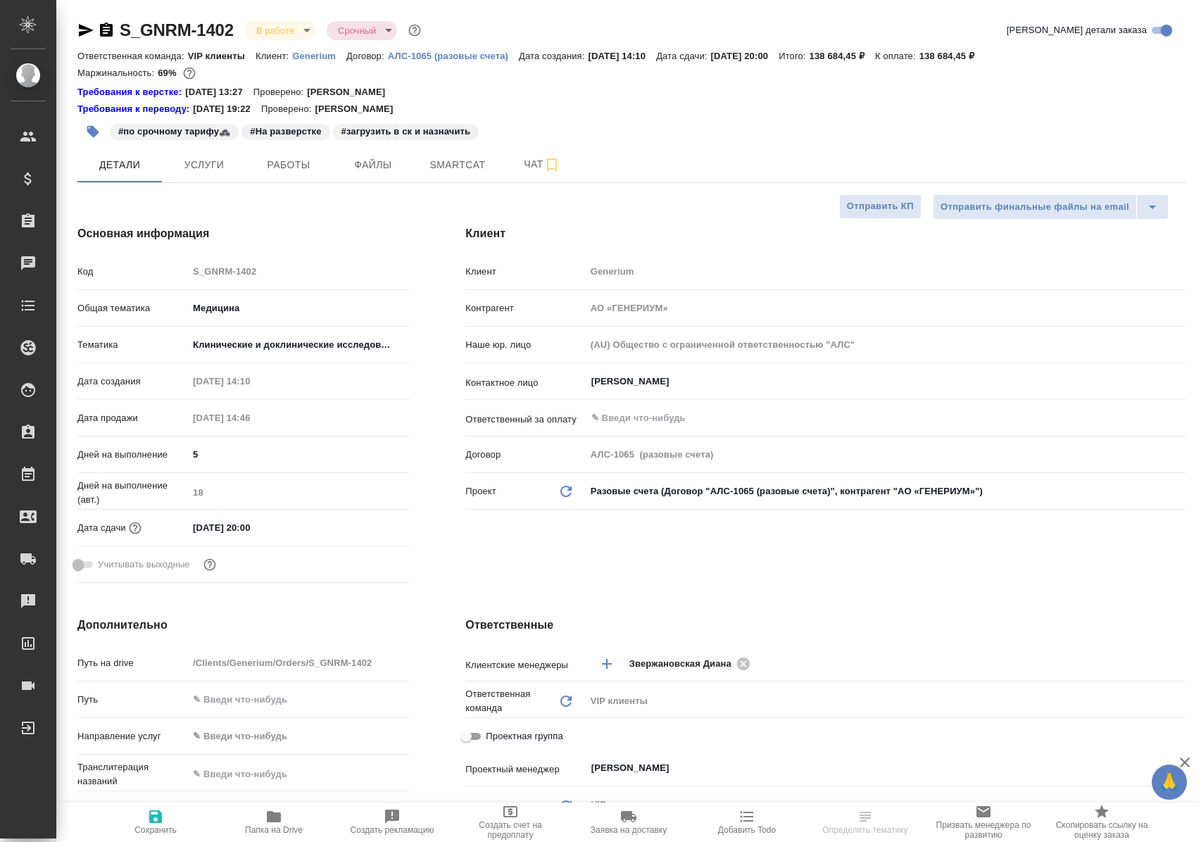
select select "RU"
click at [286, 170] on span "Работы" at bounding box center [289, 165] width 68 height 18
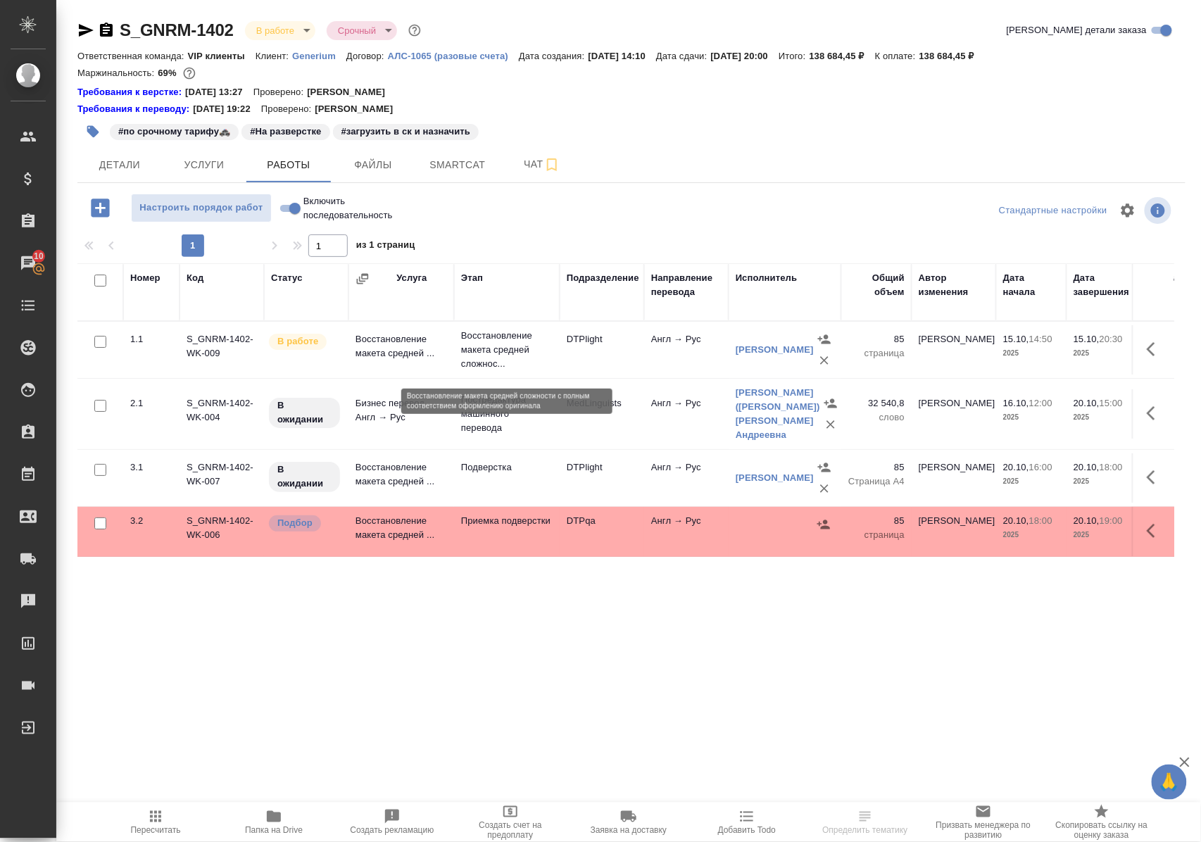
click at [513, 360] on p "Восстановление макета средней сложнос..." at bounding box center [507, 350] width 92 height 42
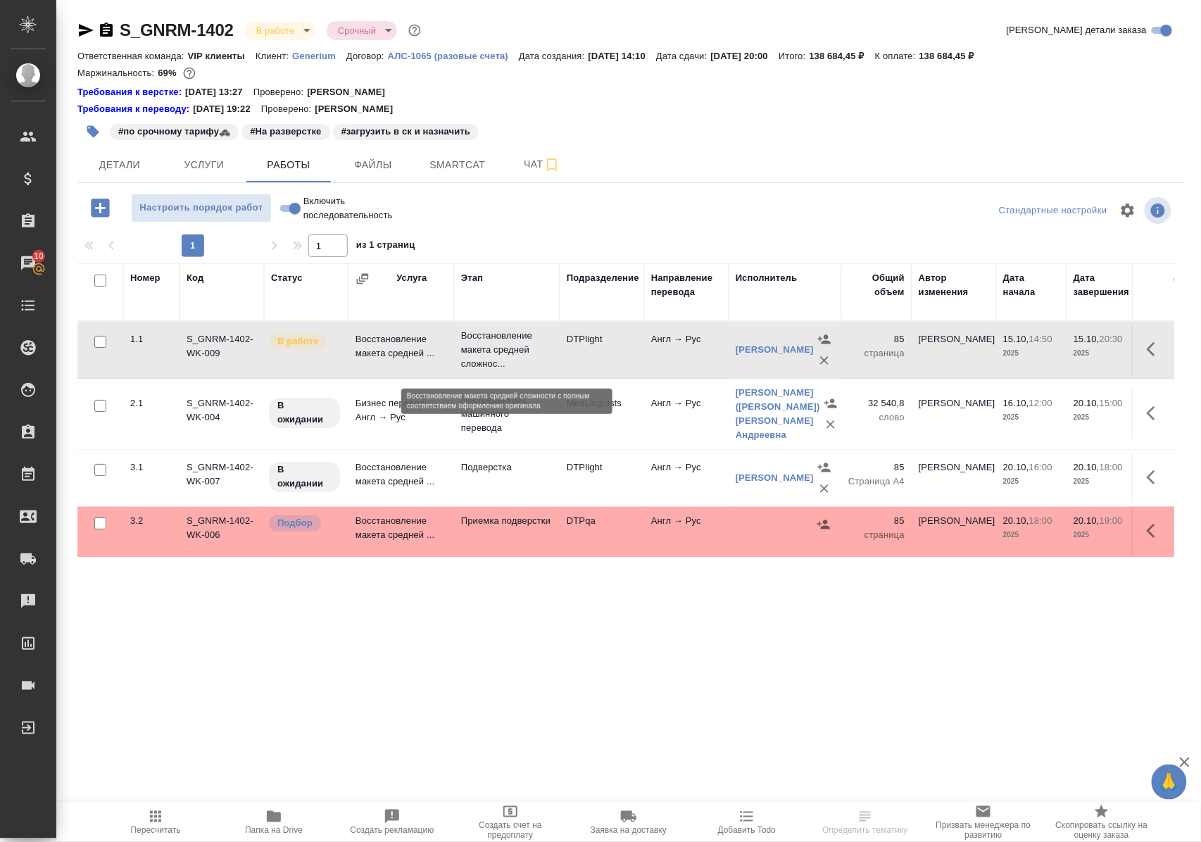
click at [513, 360] on p "Восстановление макета средней сложнос..." at bounding box center [507, 350] width 92 height 42
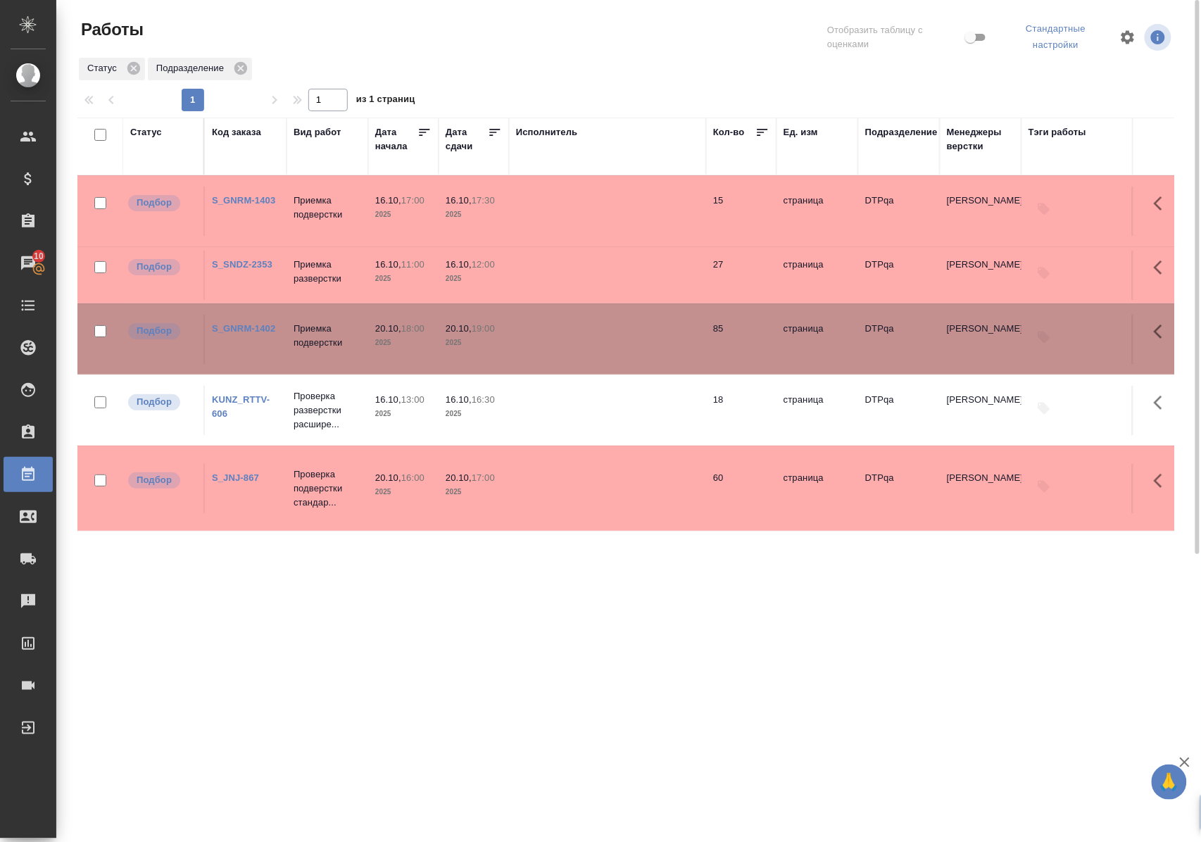
click at [243, 327] on link "S_GNRM-1402" at bounding box center [243, 328] width 63 height 11
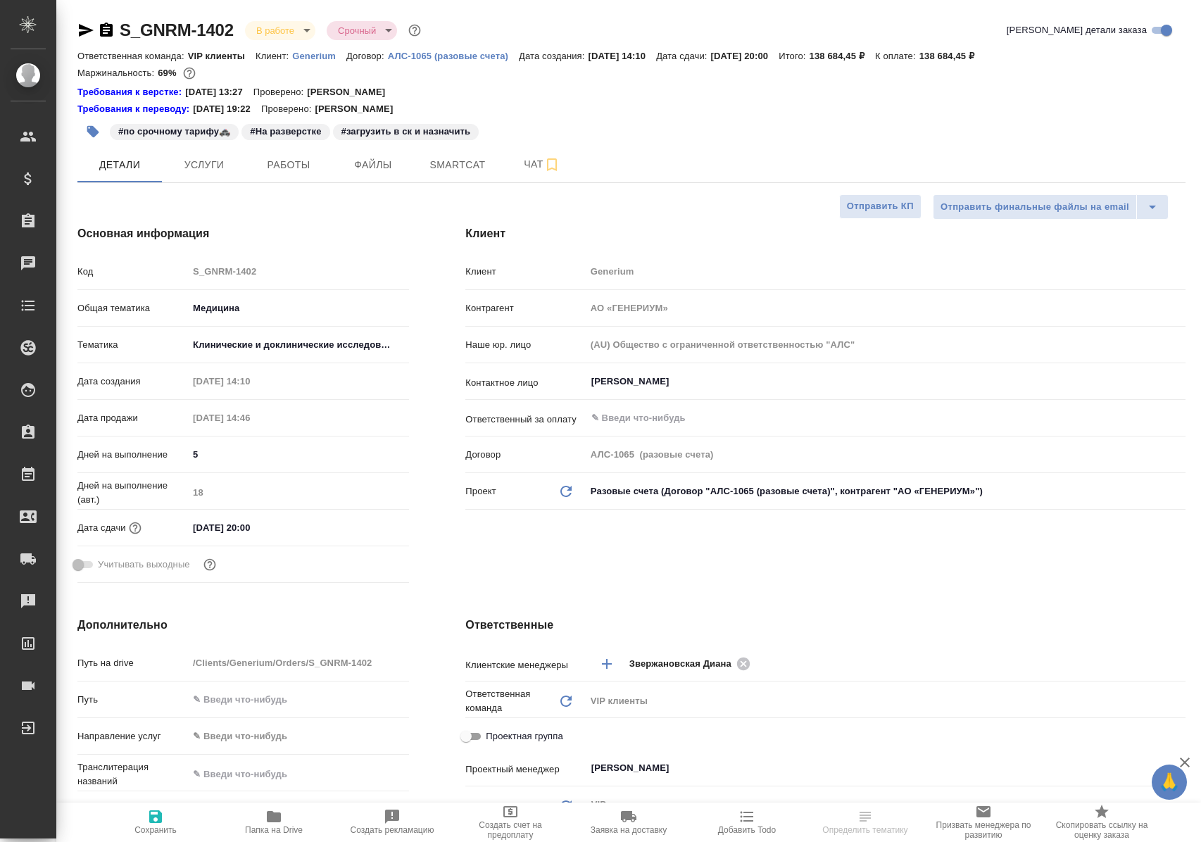
select select "RU"
click at [282, 165] on span "Работы" at bounding box center [289, 165] width 68 height 18
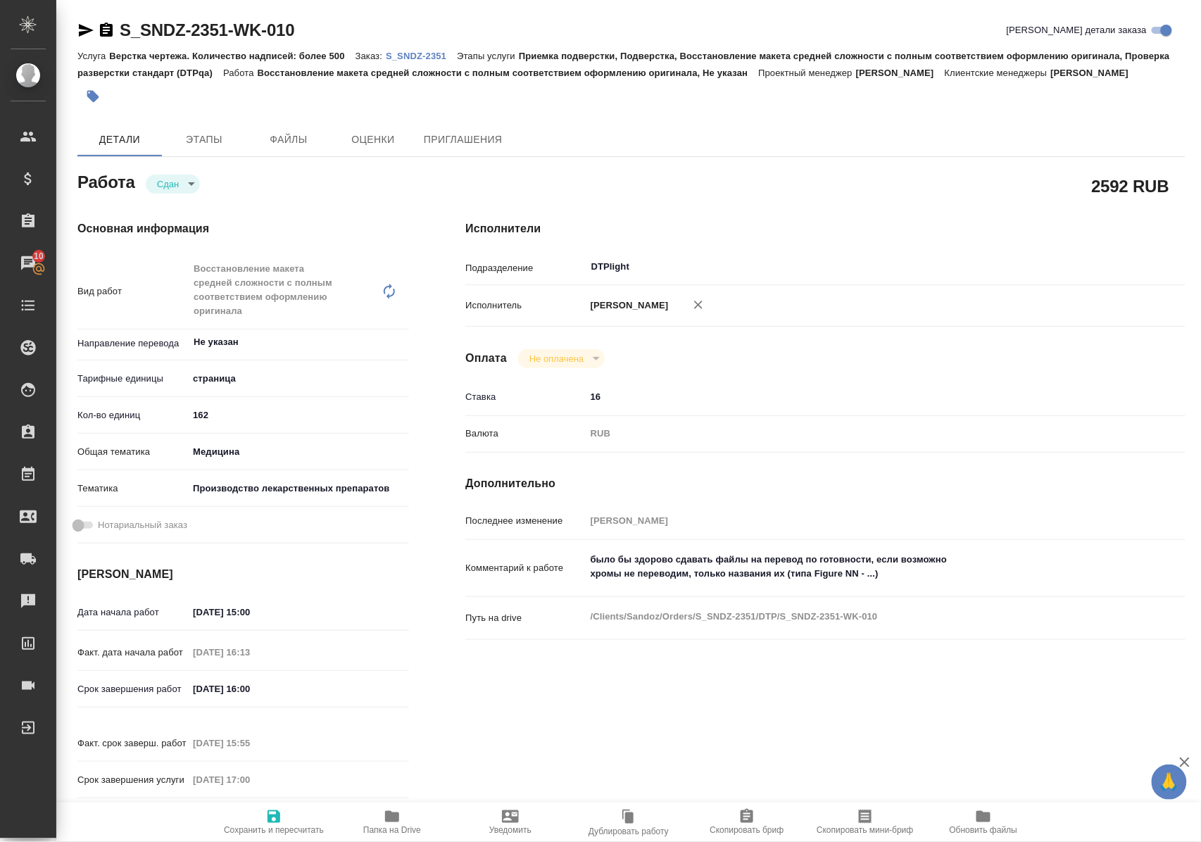
click at [426, 56] on p "S_SNDZ-2351" at bounding box center [421, 56] width 71 height 11
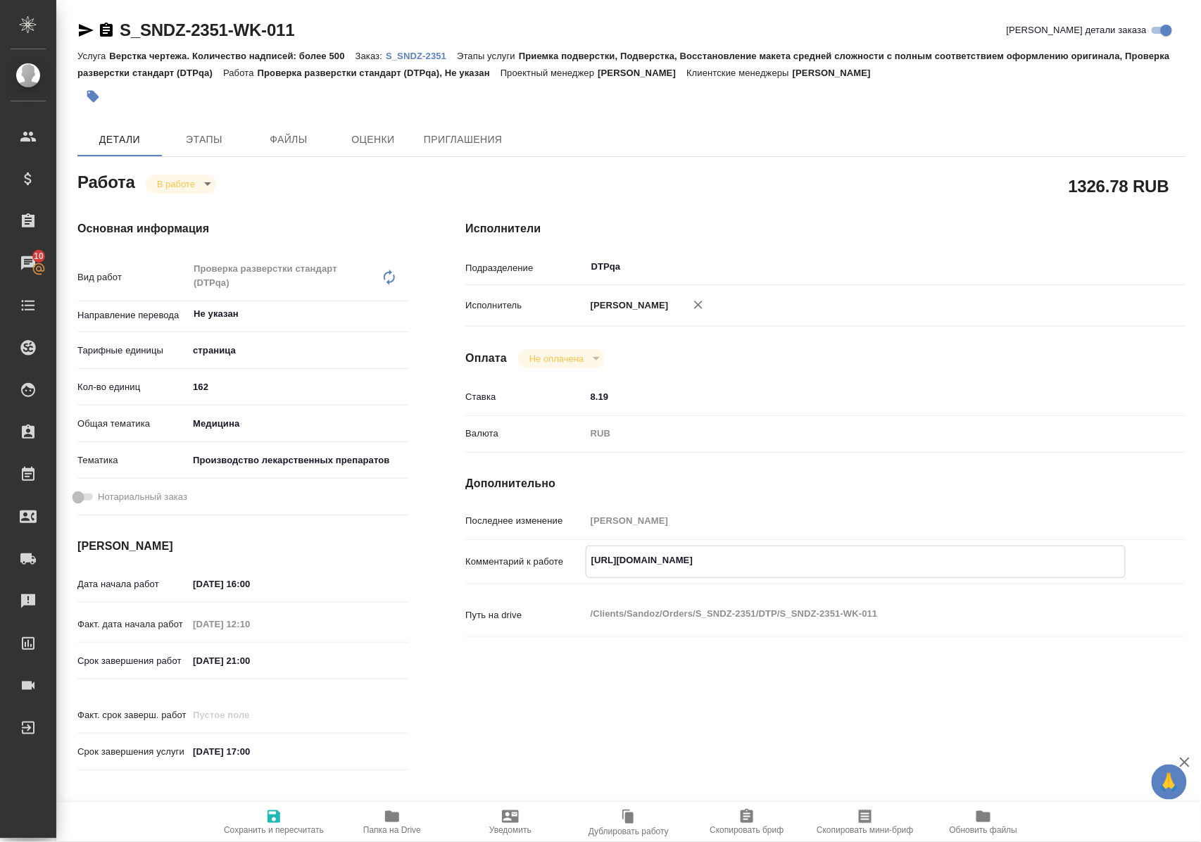
click at [398, 822] on icon "button" at bounding box center [392, 816] width 17 height 17
click at [192, 180] on body "🙏 .cls-1 fill:#fff; AWATERA [PERSON_NAME] Спецификации Заказы 10 Чаты Todo Прое…" at bounding box center [600, 421] width 1201 height 842
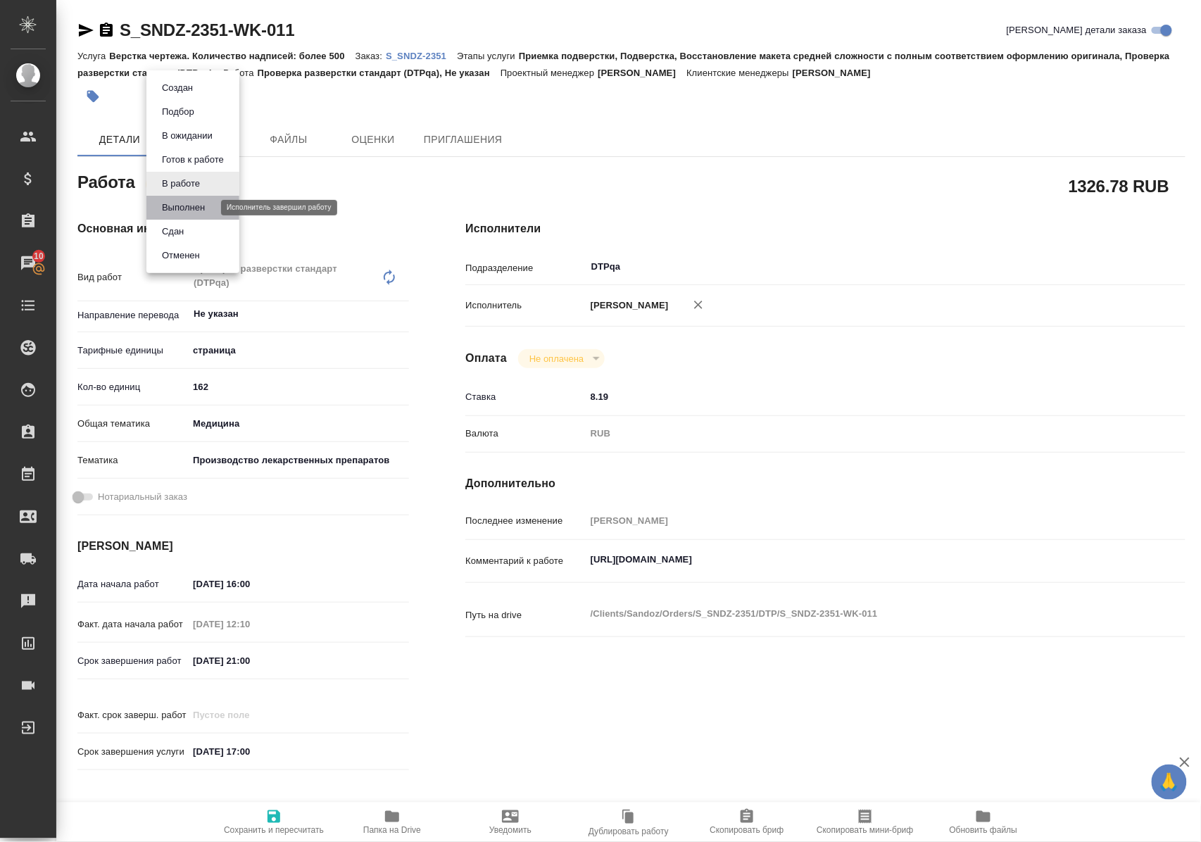
click at [190, 211] on button "Выполнен" at bounding box center [183, 207] width 51 height 15
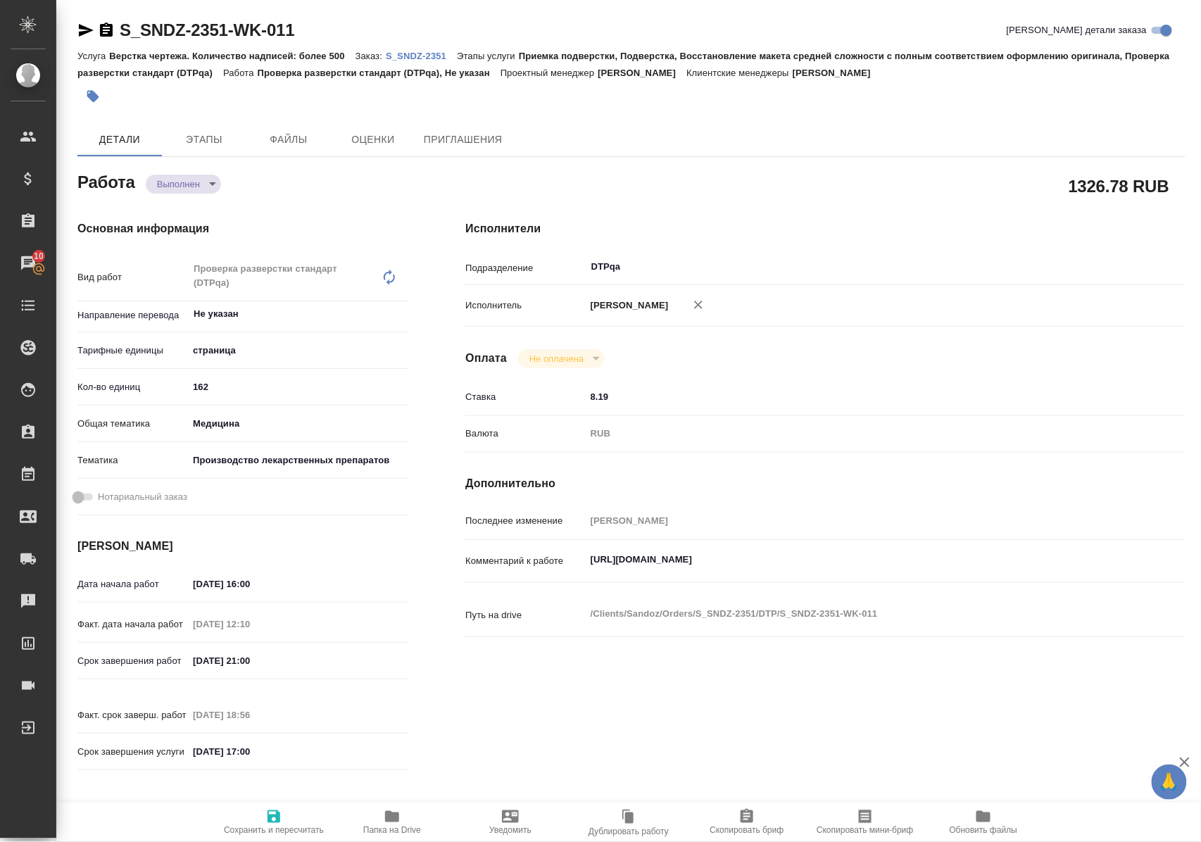
type textarea "x"
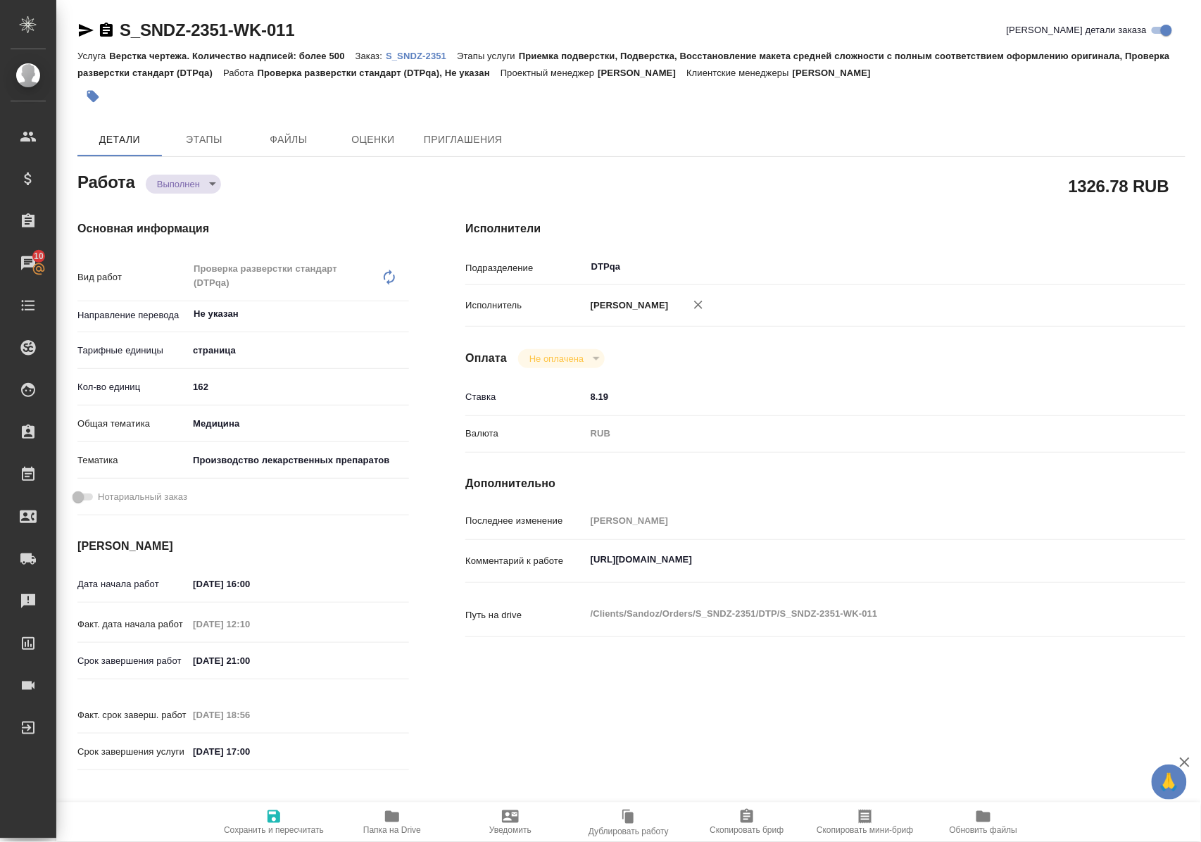
type textarea "x"
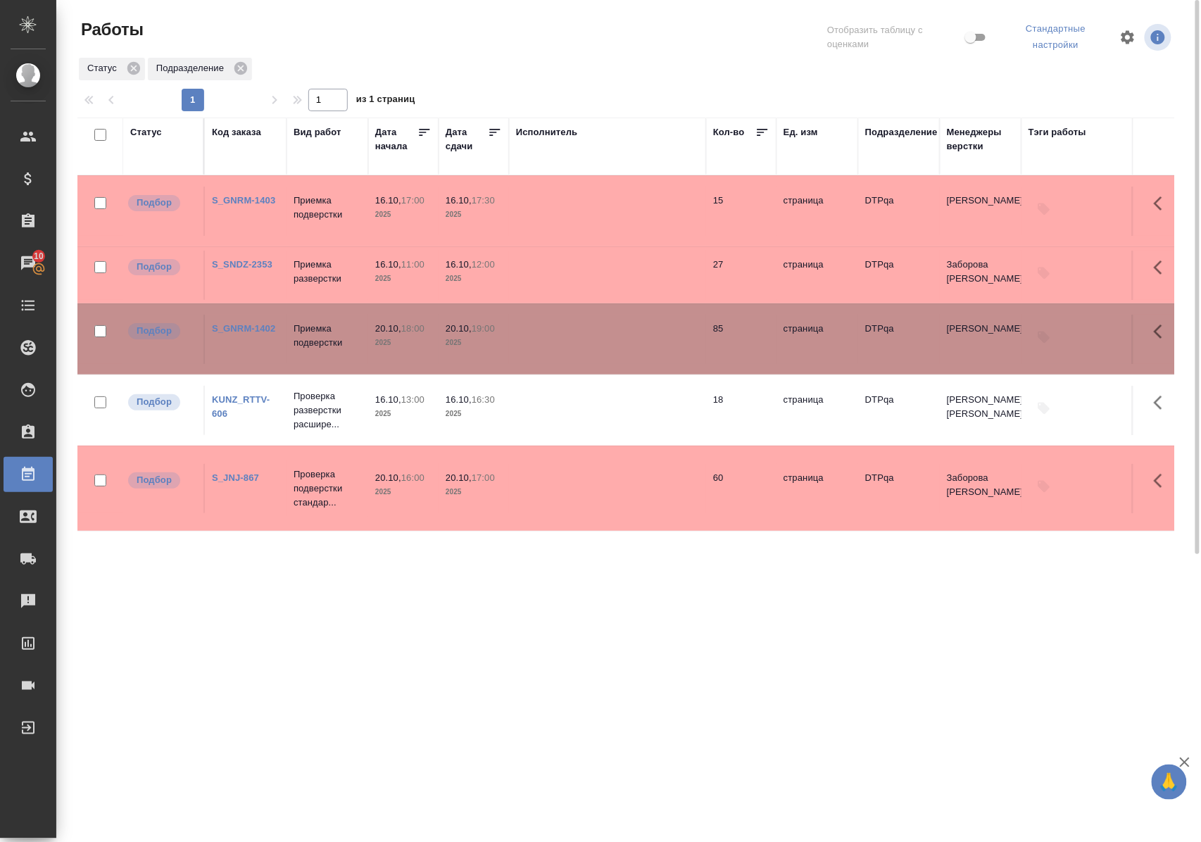
click at [248, 265] on link "S_SNDZ-2353" at bounding box center [242, 264] width 61 height 11
click at [255, 327] on link "S_GNRM-1402" at bounding box center [243, 328] width 63 height 11
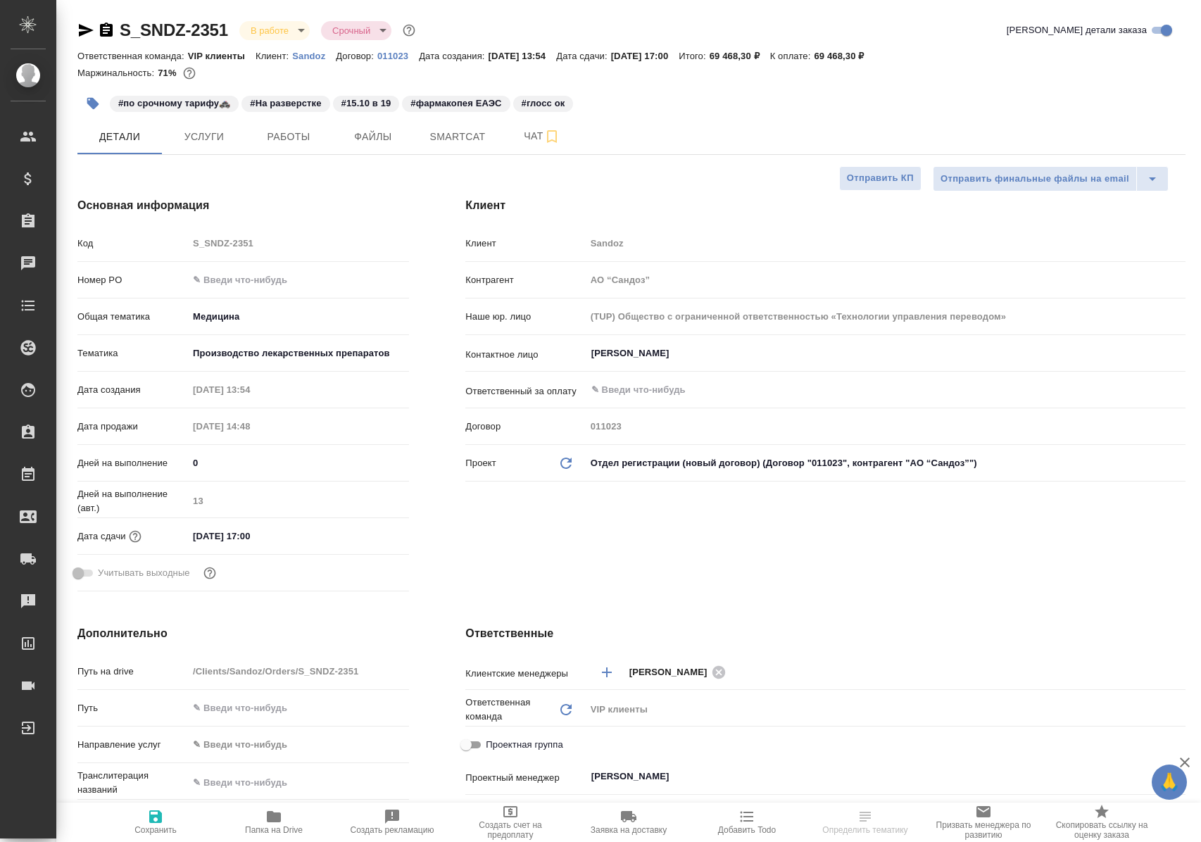
select select "RU"
click at [294, 141] on span "Работы" at bounding box center [289, 137] width 68 height 18
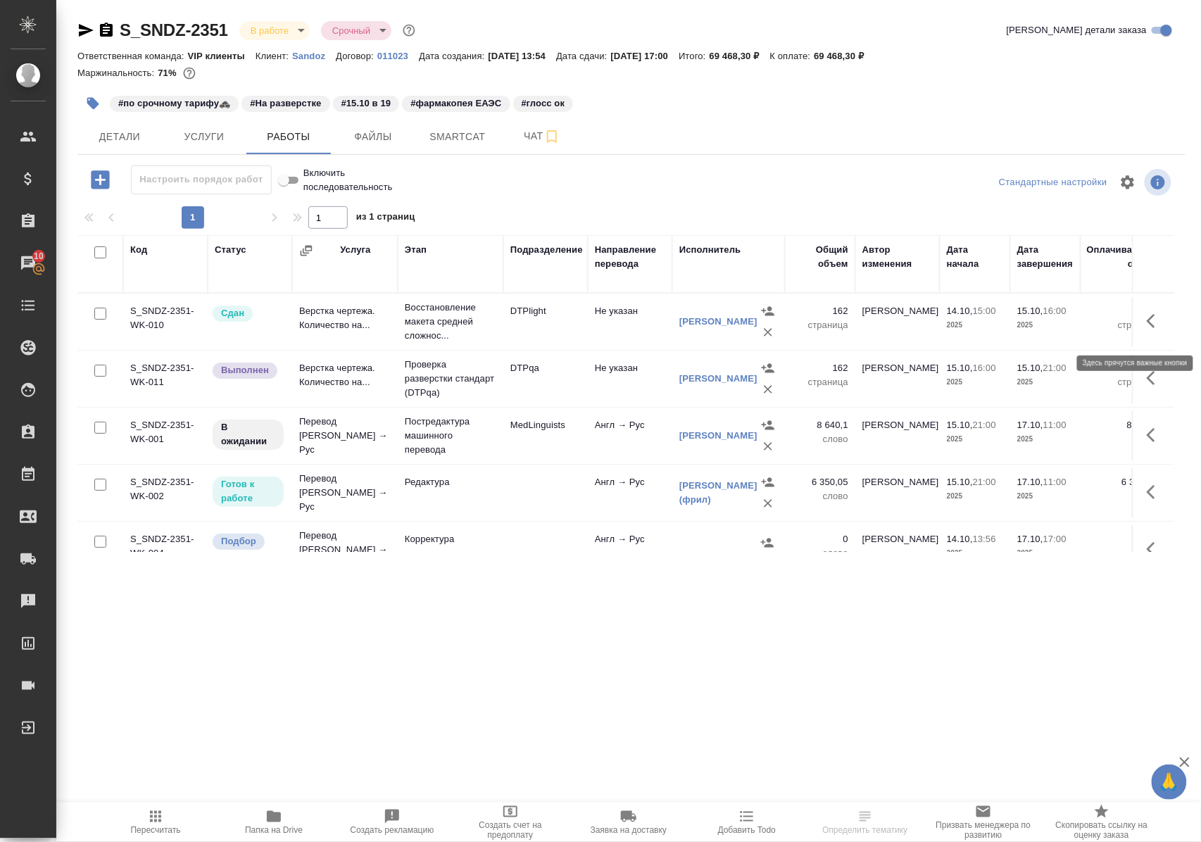
click at [1147, 329] on icon "button" at bounding box center [1155, 321] width 17 height 17
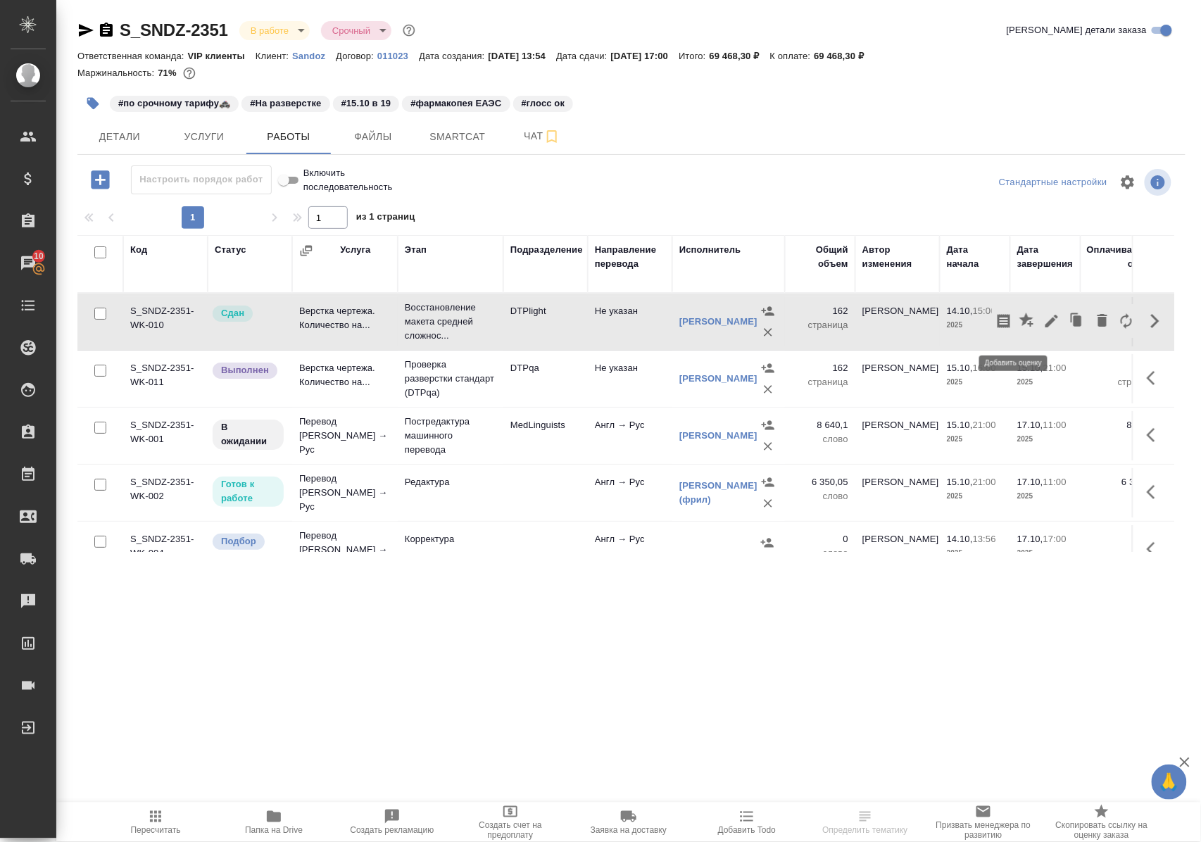
click at [1019, 327] on icon "button" at bounding box center [1026, 320] width 14 height 14
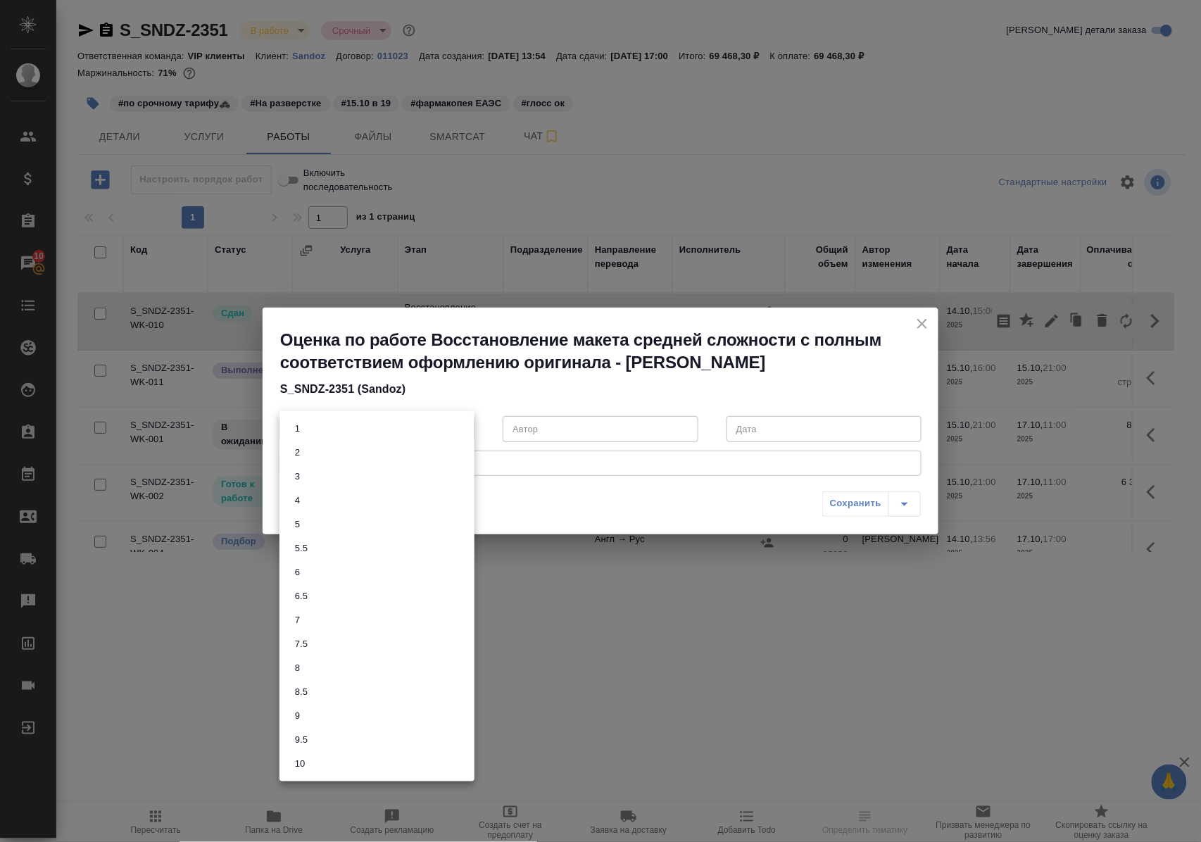
click at [462, 429] on body "🙏 .cls-1 fill:#fff; AWATERA Polushina Alena Клиенты Спецификации Заказы 10 Чаты…" at bounding box center [600, 421] width 1201 height 842
click at [305, 713] on li "9" at bounding box center [376, 716] width 195 height 24
type input "9"
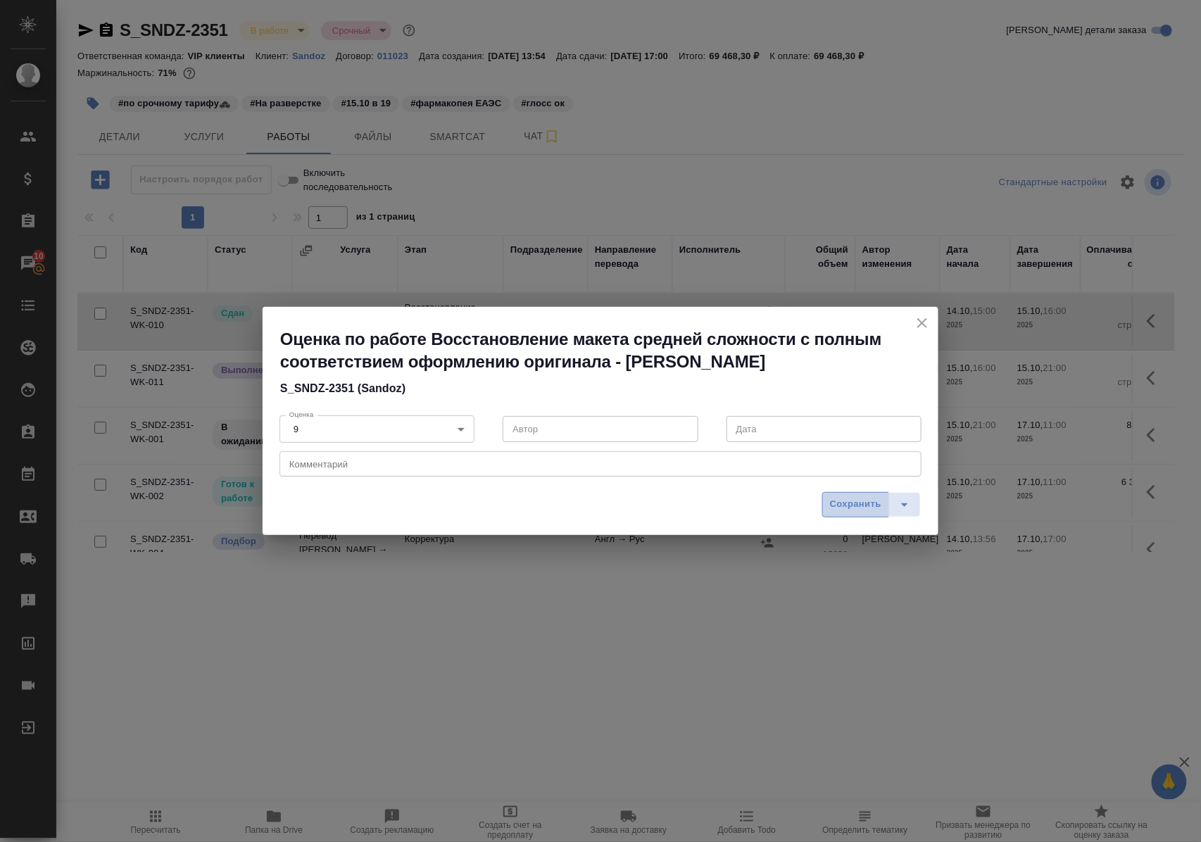
click at [845, 510] on span "Сохранить" at bounding box center [855, 504] width 51 height 16
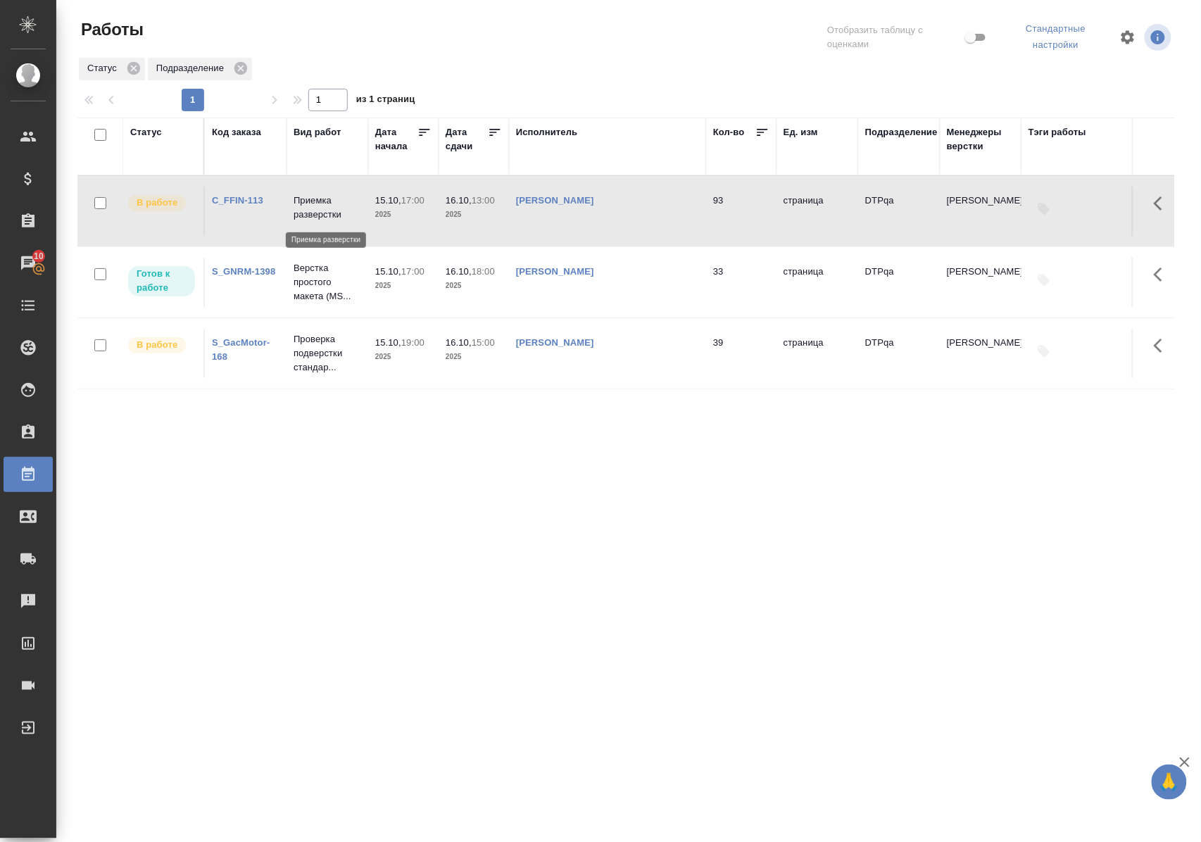
click at [311, 215] on p "Приемка разверстки" at bounding box center [328, 208] width 68 height 28
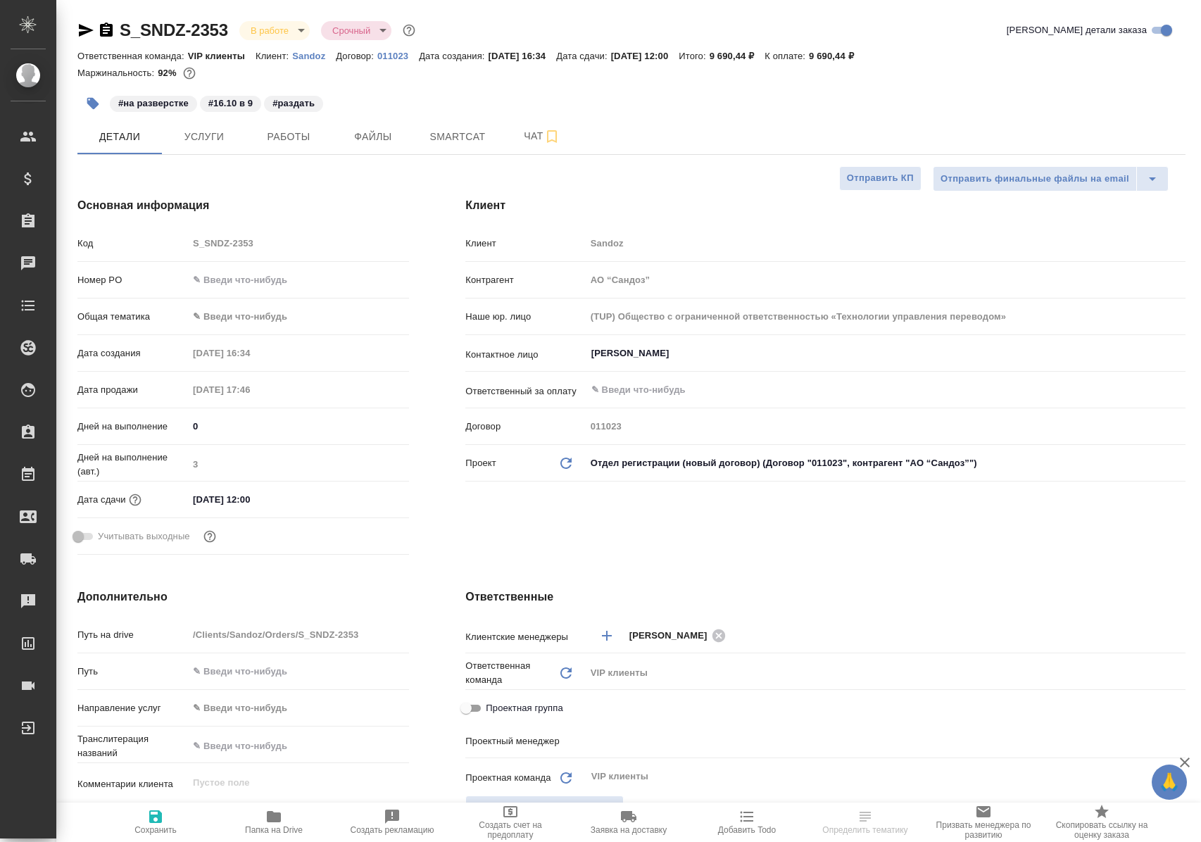
select select "RU"
type input "Горшкова Валентина"
type input "[PERSON_NAME]"
click at [286, 136] on span "Работы" at bounding box center [289, 137] width 68 height 18
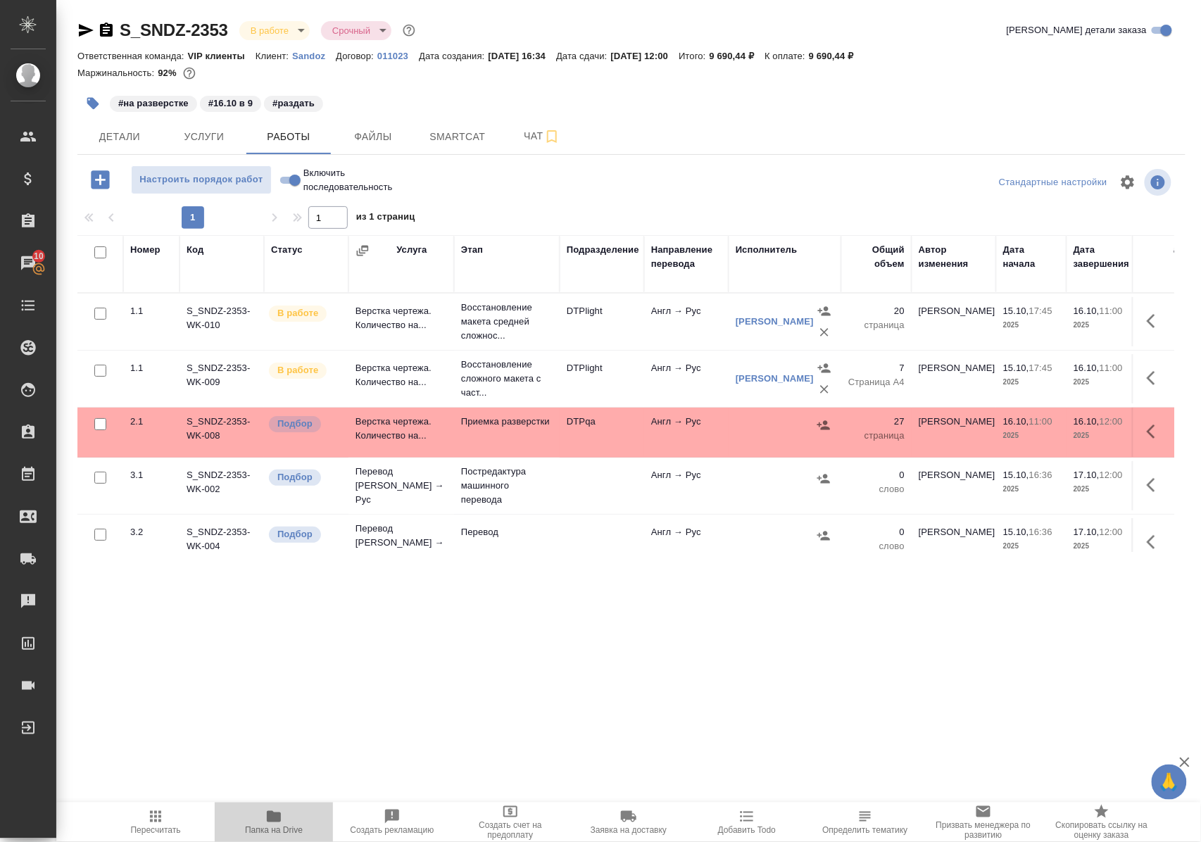
click at [277, 821] on icon "button" at bounding box center [274, 816] width 14 height 11
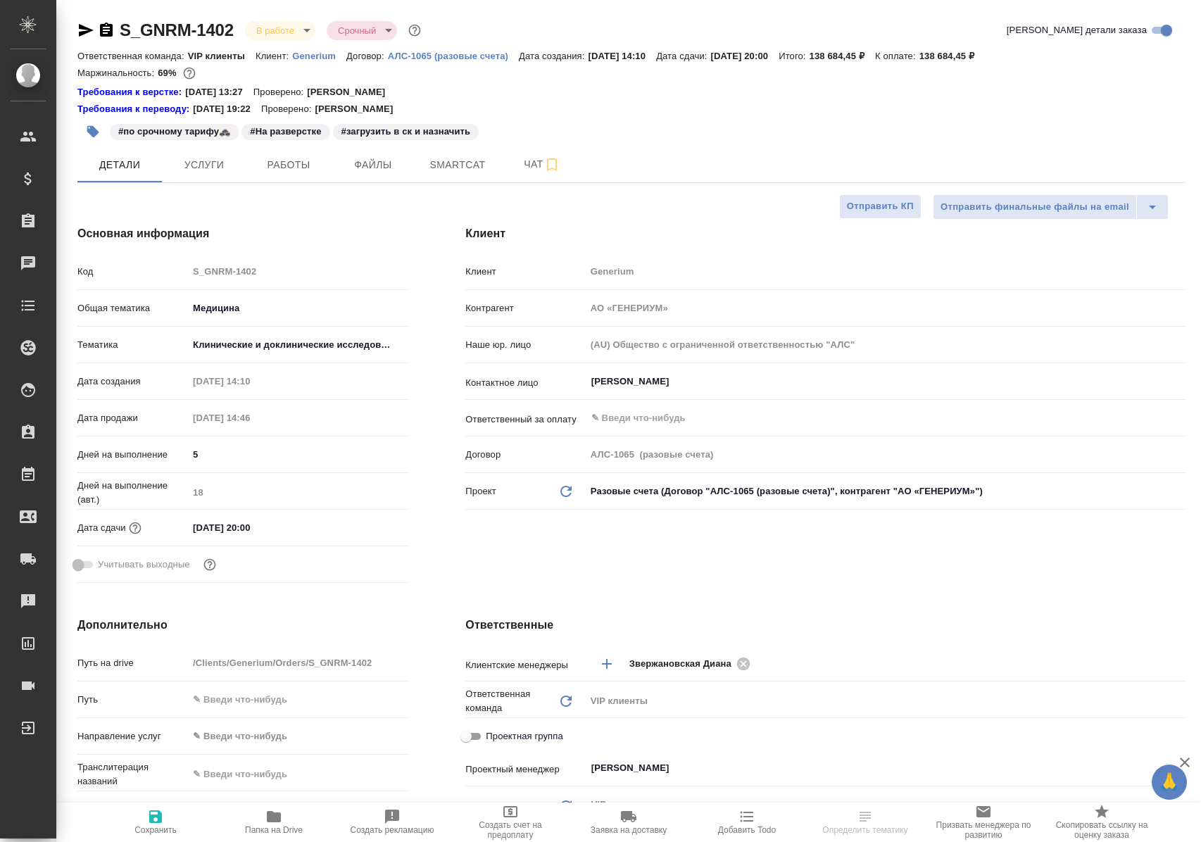
select select "RU"
click at [274, 162] on span "Работы" at bounding box center [289, 165] width 68 height 18
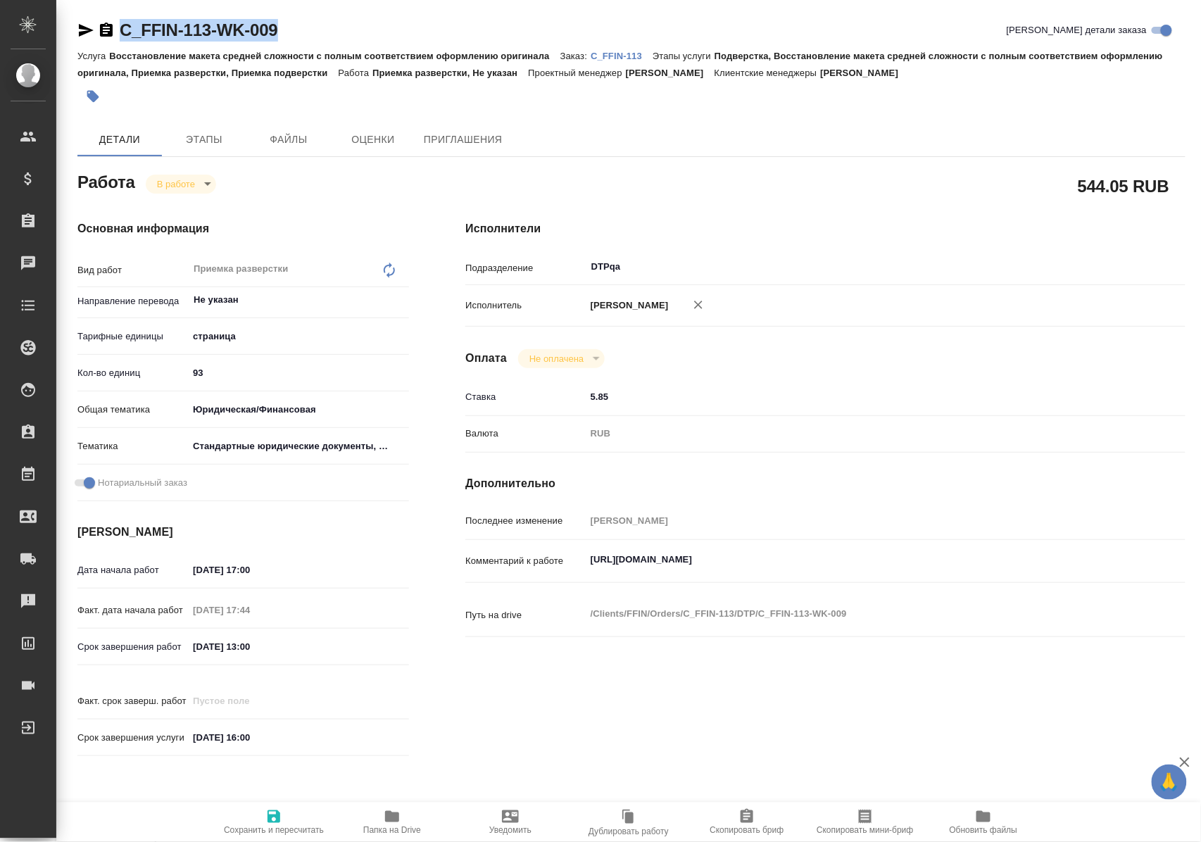
drag, startPoint x: 308, startPoint y: 29, endPoint x: 121, endPoint y: 40, distance: 187.6
click at [121, 40] on div "C_FFIN-113-WK-009 Кратко детали заказа" at bounding box center [631, 30] width 1108 height 23
copy link "C_FFIN-113-WK-009"
drag, startPoint x: 589, startPoint y: 573, endPoint x: 898, endPoint y: 572, distance: 309.0
click at [898, 572] on textarea "https://tera.awatera.com/Work/68ee1d9f8f32a11dc68a564c/" at bounding box center [855, 560] width 538 height 24
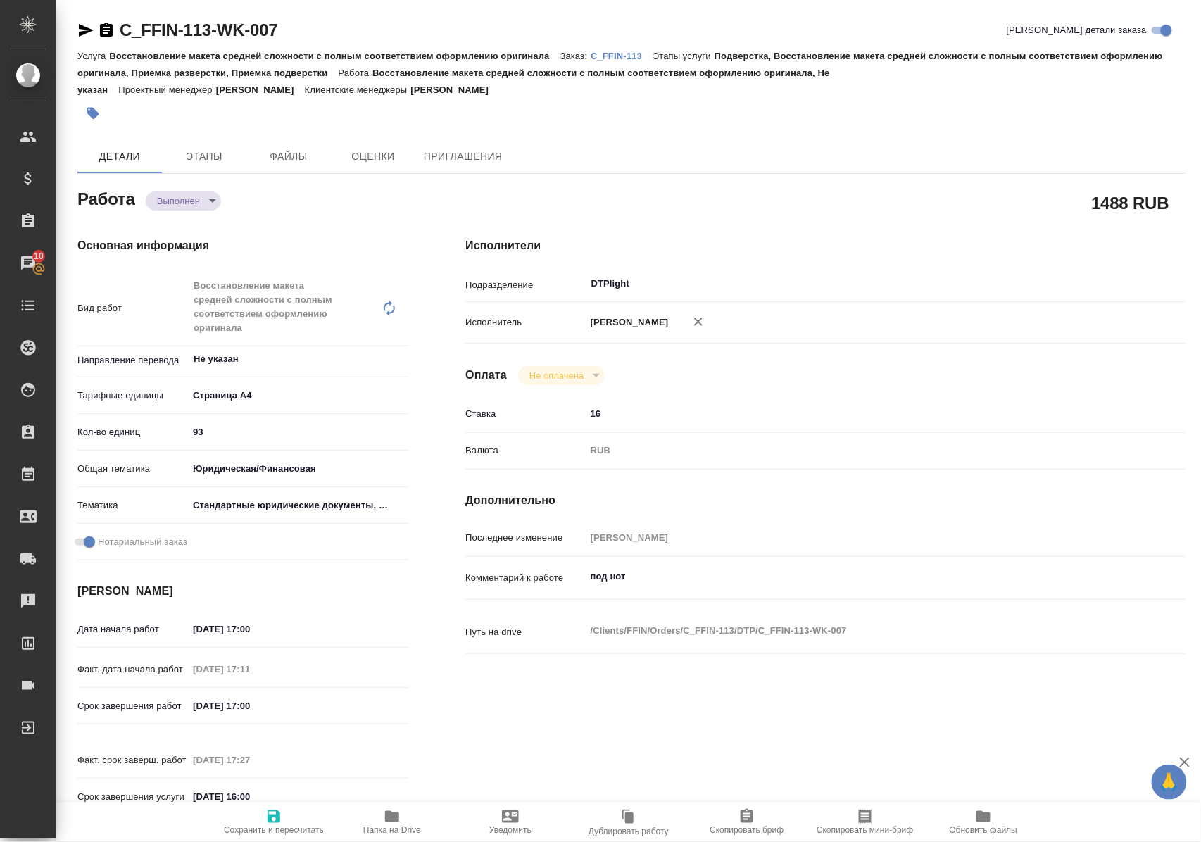
click at [398, 821] on icon "button" at bounding box center [392, 816] width 14 height 11
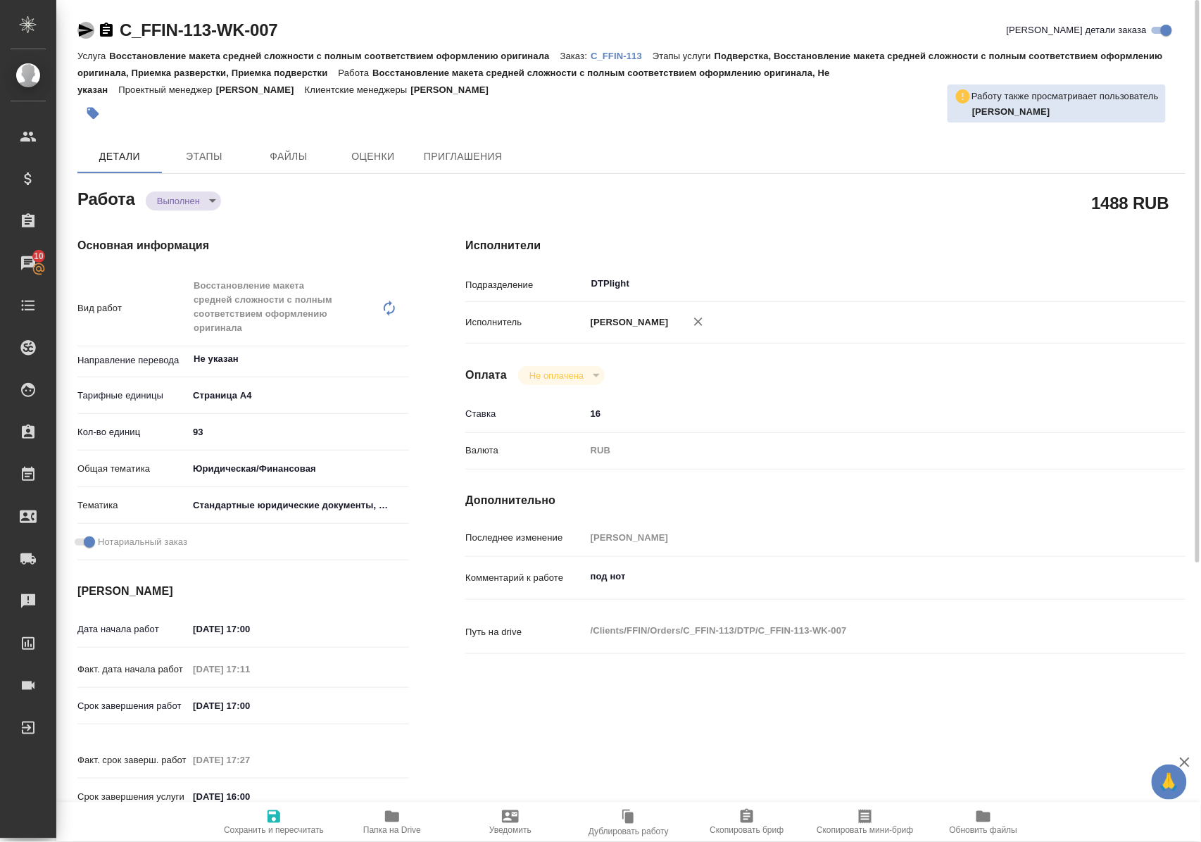
click at [85, 28] on icon "button" at bounding box center [86, 30] width 15 height 13
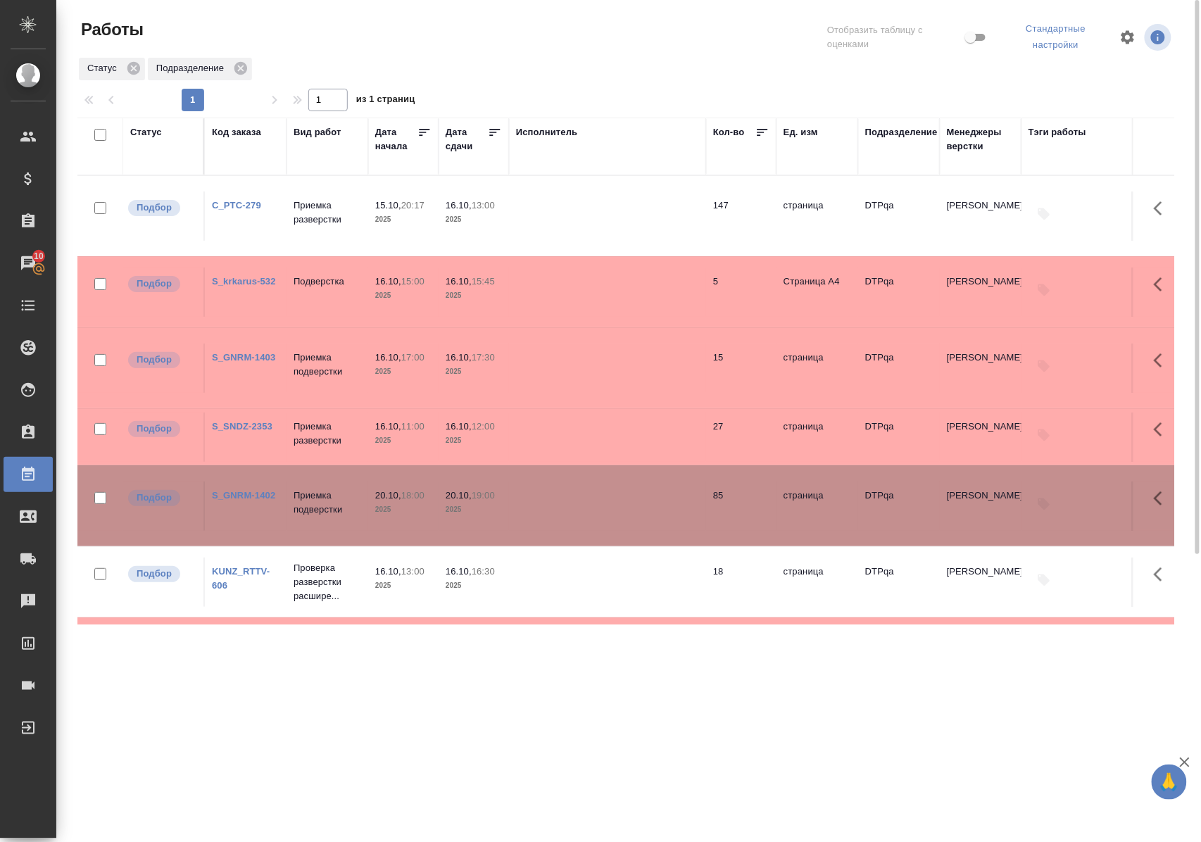
click at [256, 203] on link "C_PTC-279" at bounding box center [236, 205] width 49 height 11
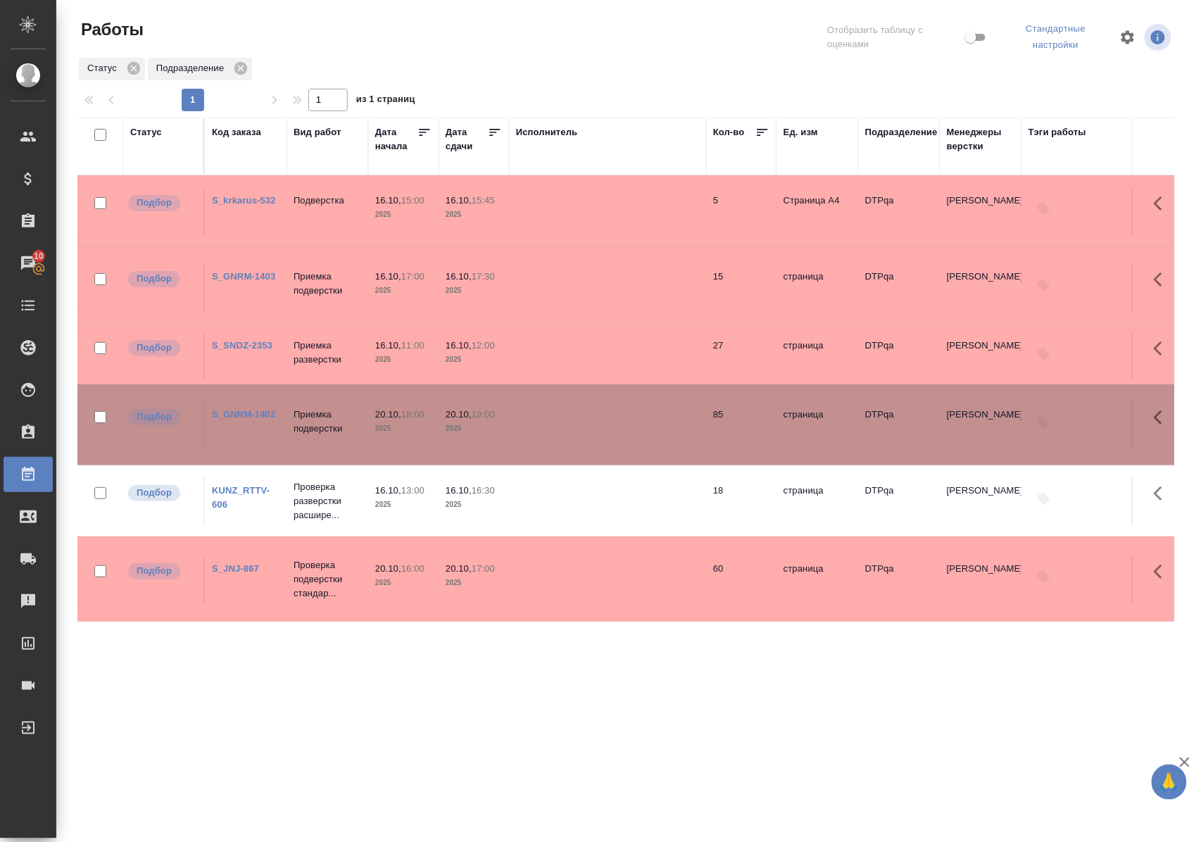
click at [451, 680] on div ".cls-1 fill:#fff; AWATERA Polushina Alena Клиенты Спецификации Заказы 10 Чаты T…" at bounding box center [600, 421] width 1201 height 842
click at [246, 412] on link "S_GNRM-1402" at bounding box center [243, 414] width 63 height 11
click at [331, 425] on p "Приемка подверстки" at bounding box center [328, 422] width 68 height 28
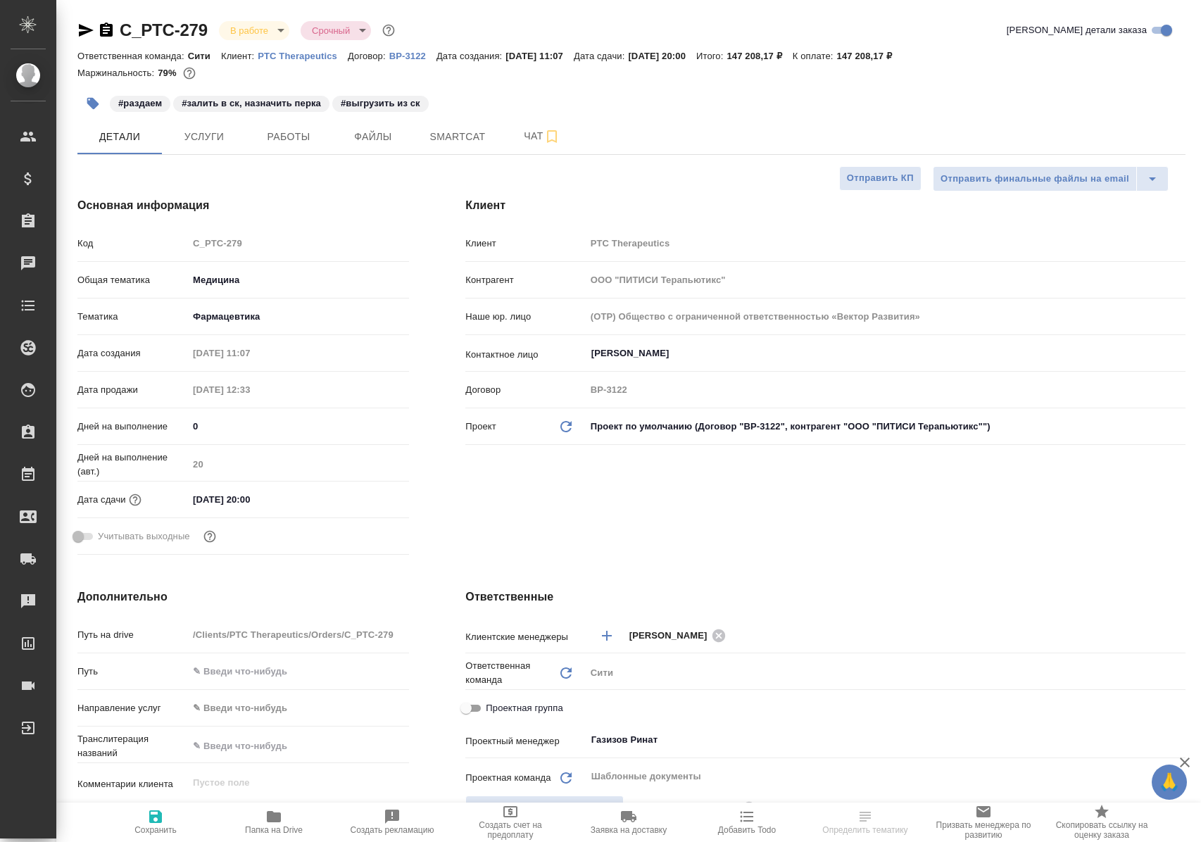
select select "RU"
click at [280, 135] on span "Работы" at bounding box center [289, 137] width 68 height 18
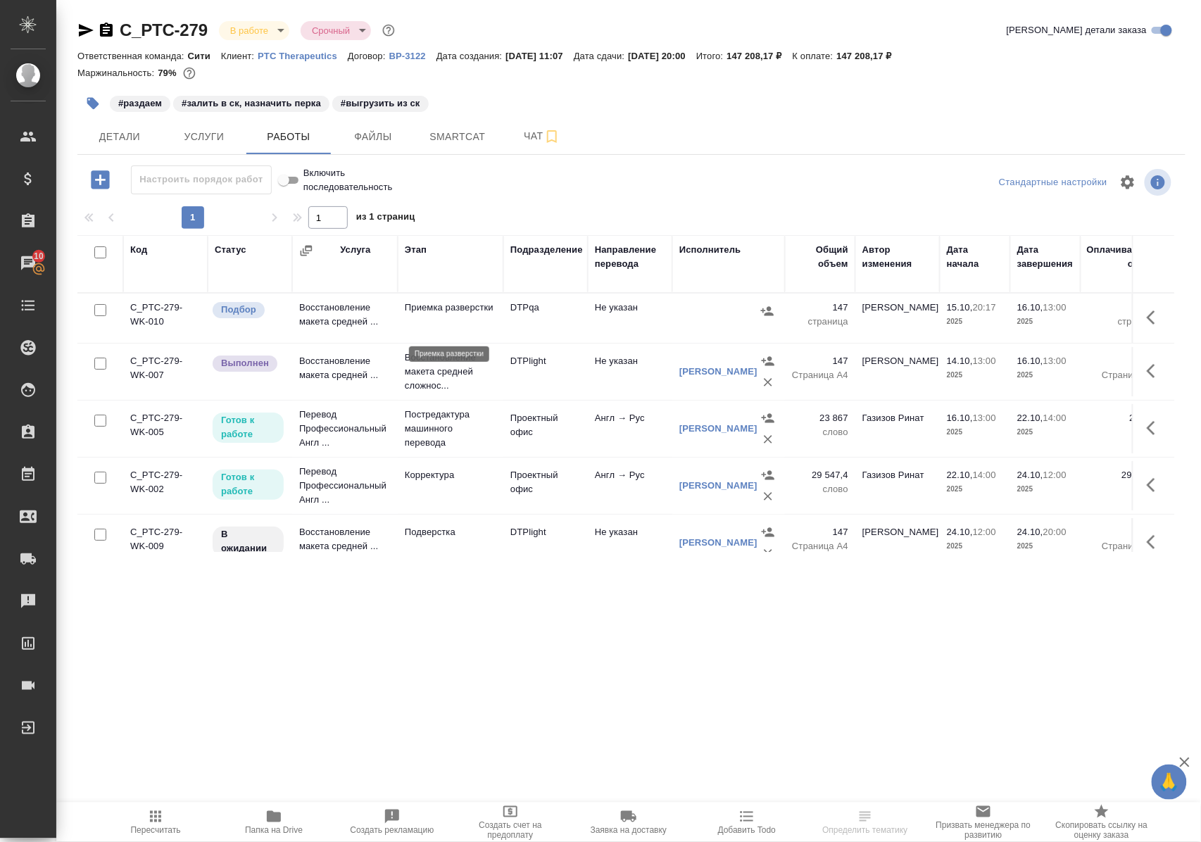
click at [422, 315] on p "Приемка разверстки" at bounding box center [451, 308] width 92 height 14
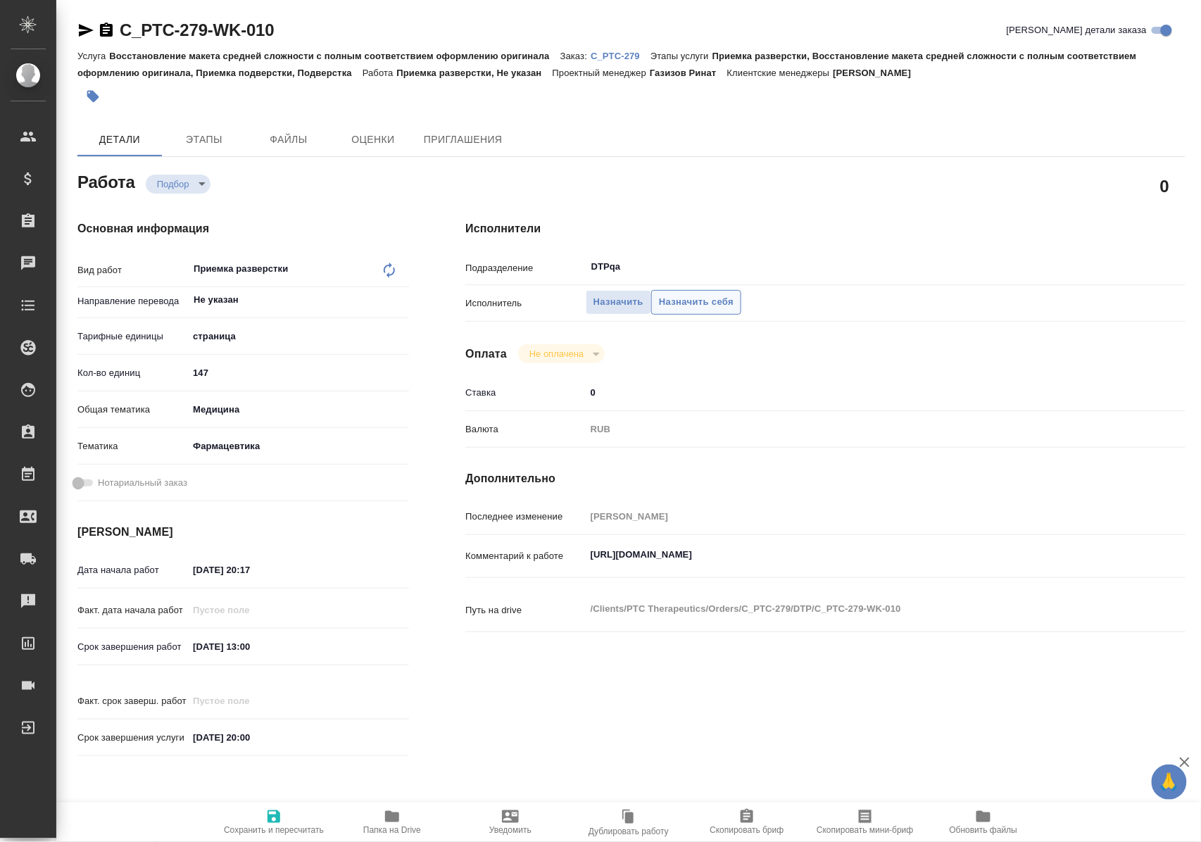
click at [693, 301] on span "Назначить себя" at bounding box center [696, 302] width 75 height 16
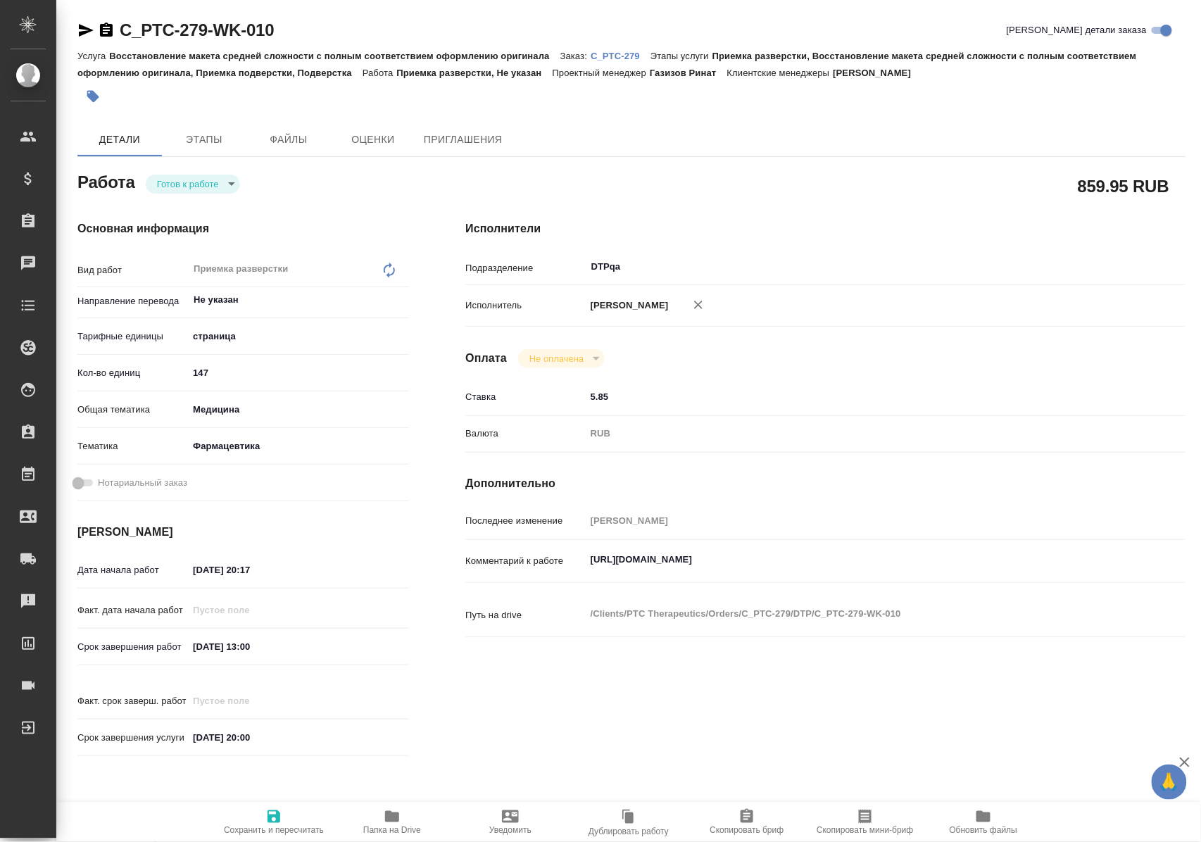
type textarea "x"
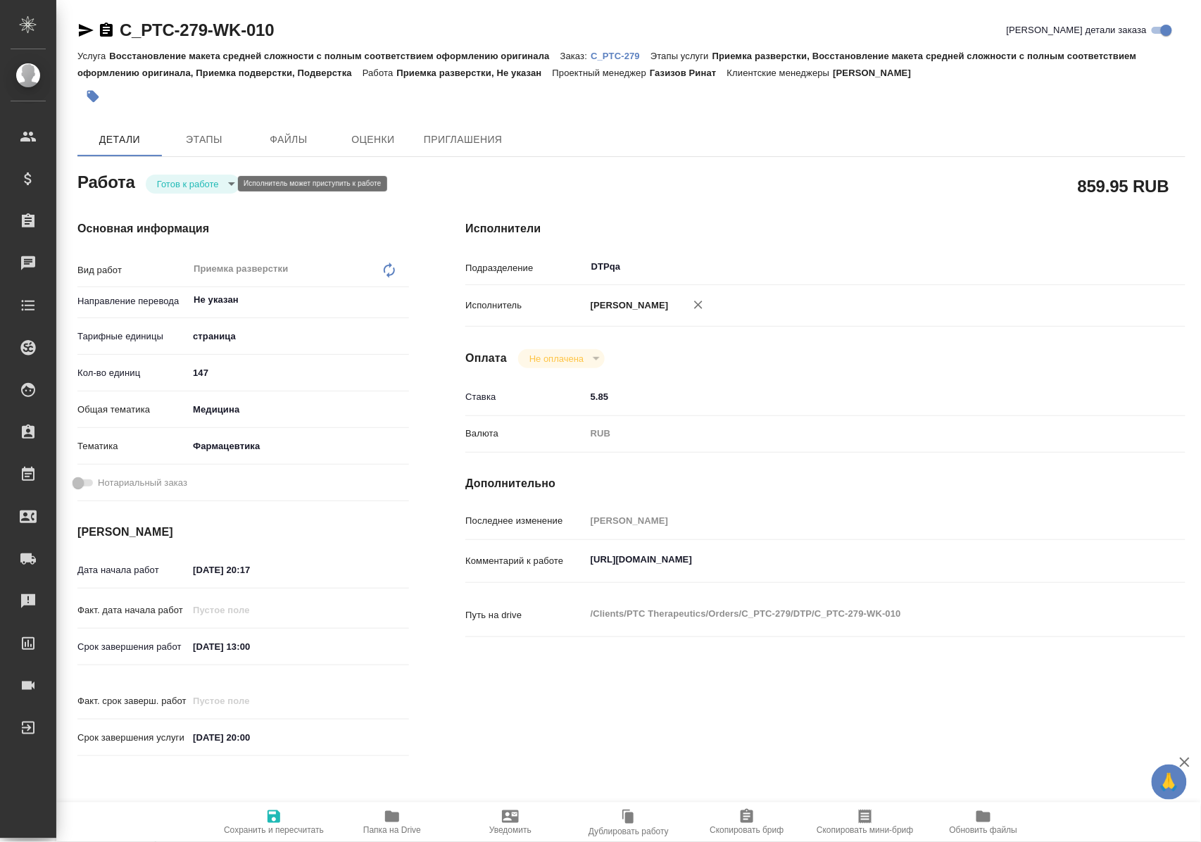
click at [218, 177] on body "🙏 .cls-1 fill:#fff; AWATERA Polushina Alena Клиенты Спецификации Заказы Чаты To…" at bounding box center [600, 421] width 1201 height 842
type textarea "x"
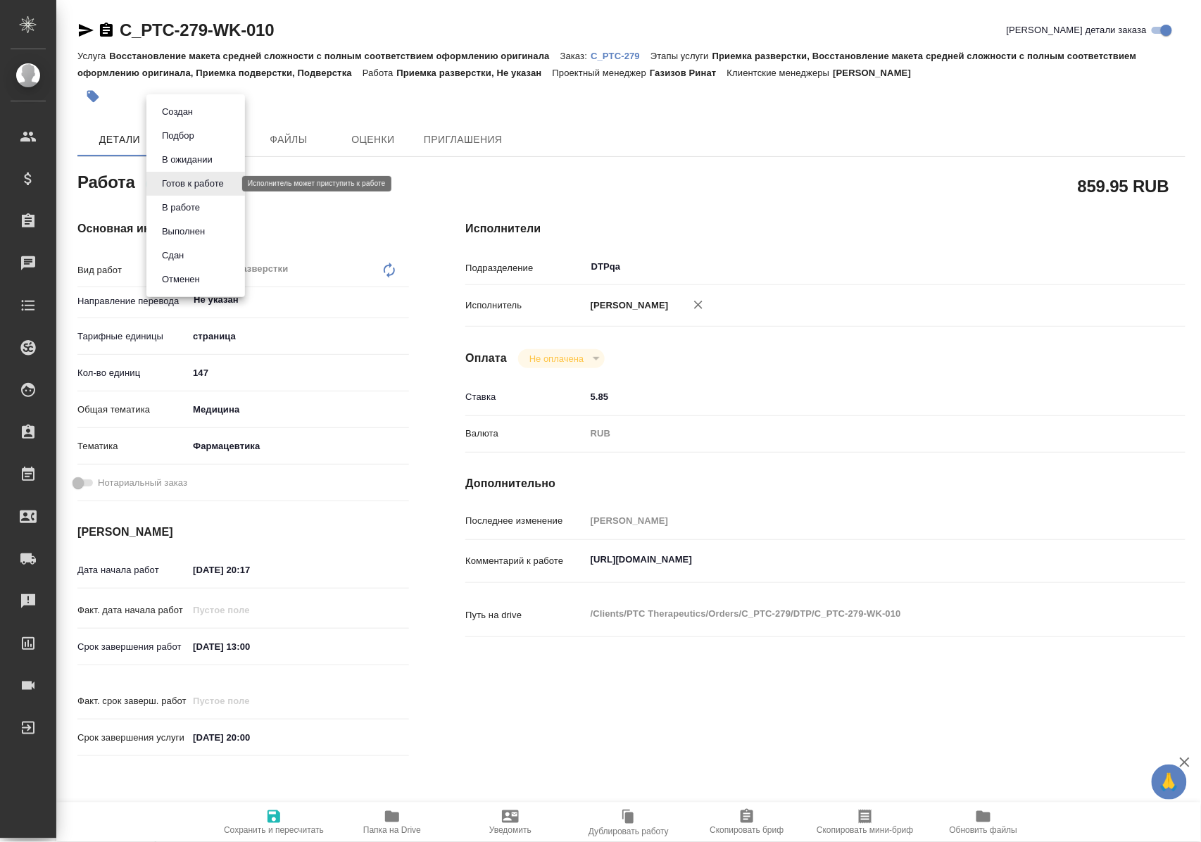
type textarea "x"
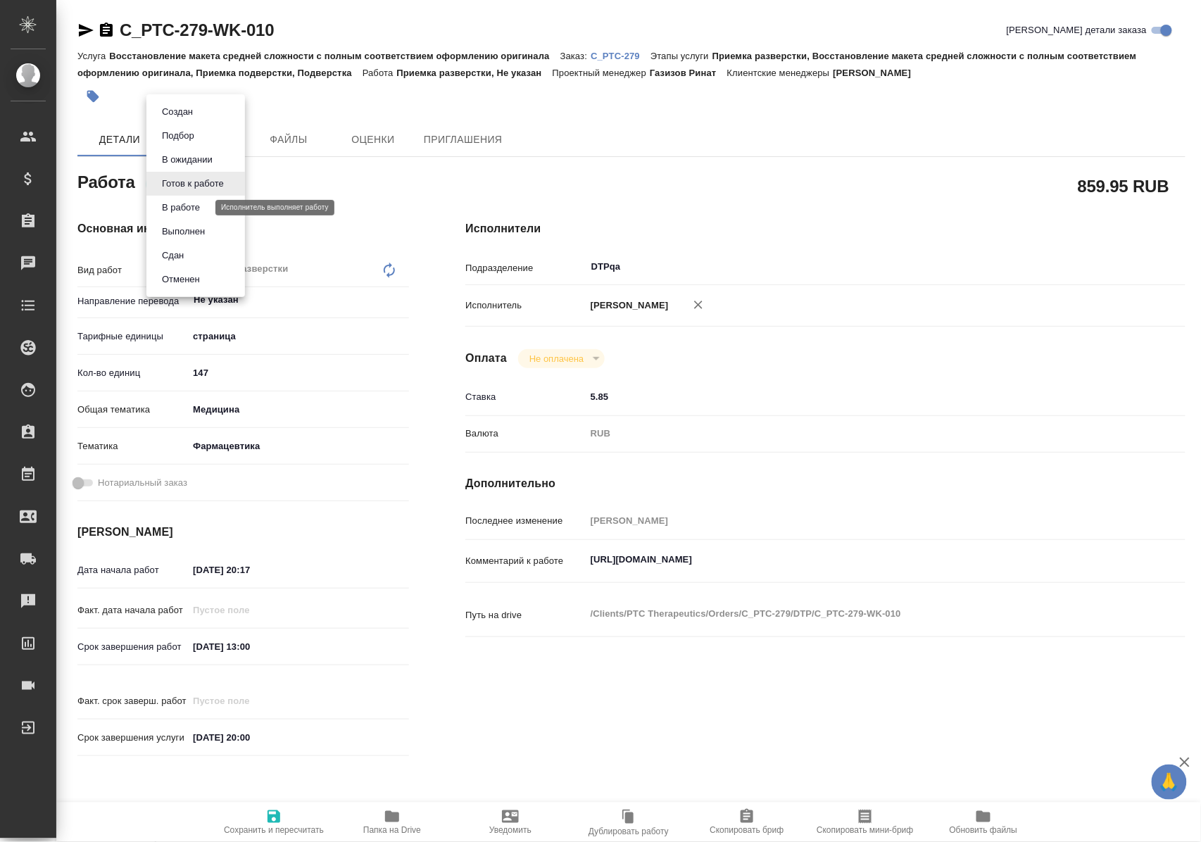
type textarea "x"
click at [201, 210] on button "В работе" at bounding box center [181, 207] width 46 height 15
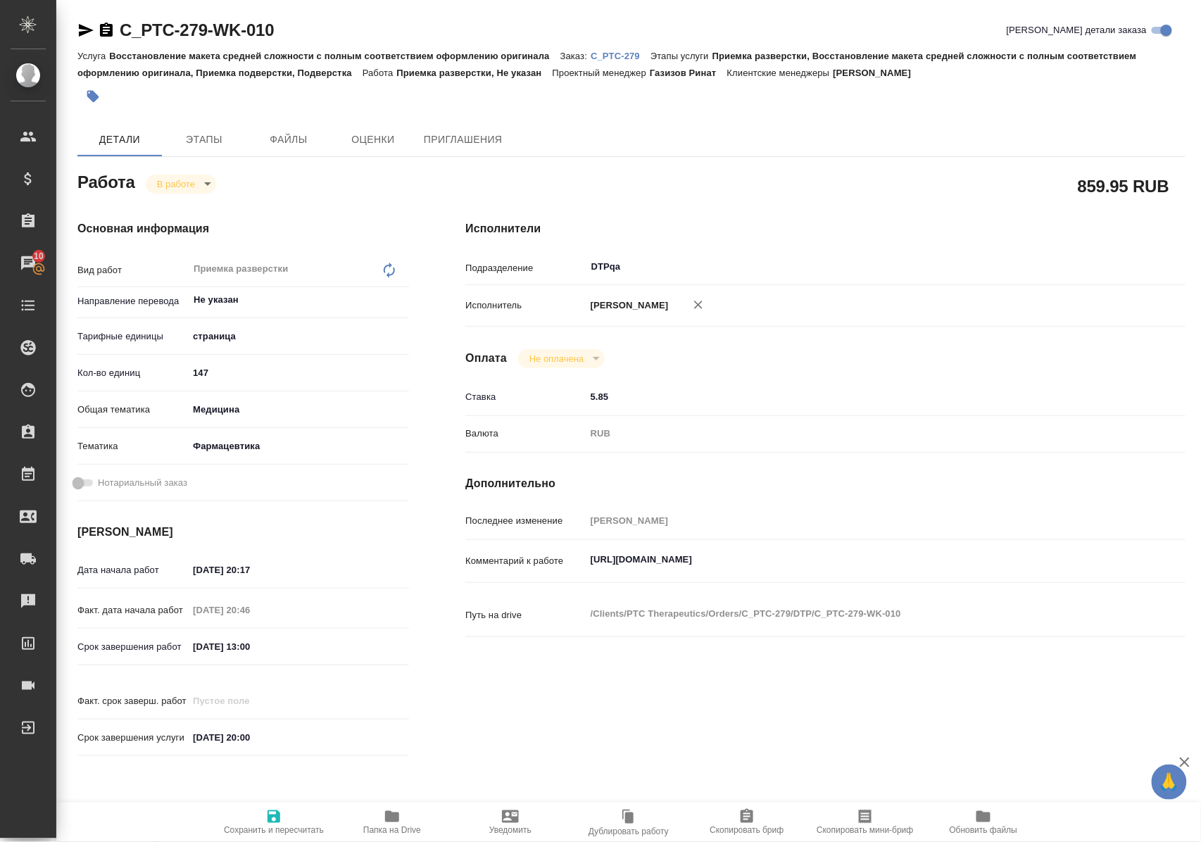
type textarea "x"
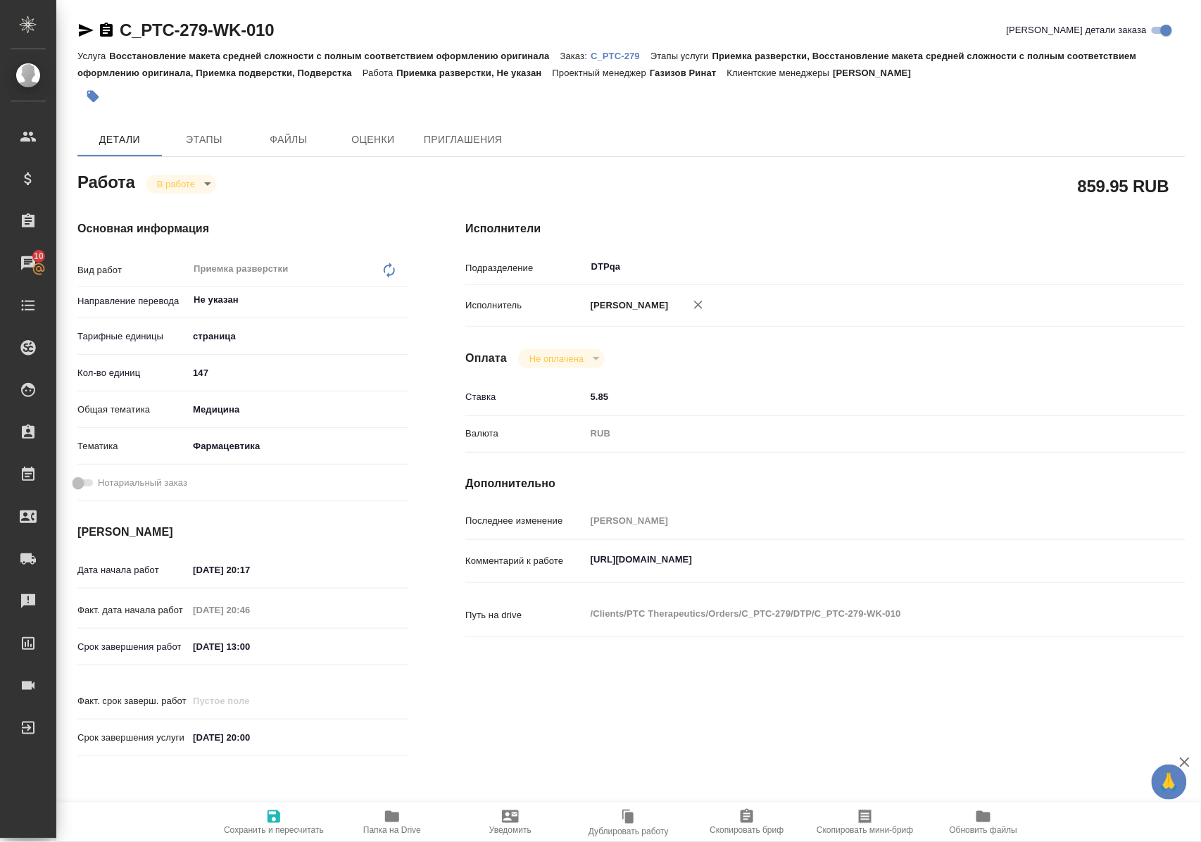
drag, startPoint x: 277, startPoint y: 814, endPoint x: 285, endPoint y: 804, distance: 12.5
click at [277, 814] on icon "button" at bounding box center [273, 816] width 13 height 13
type textarea "x"
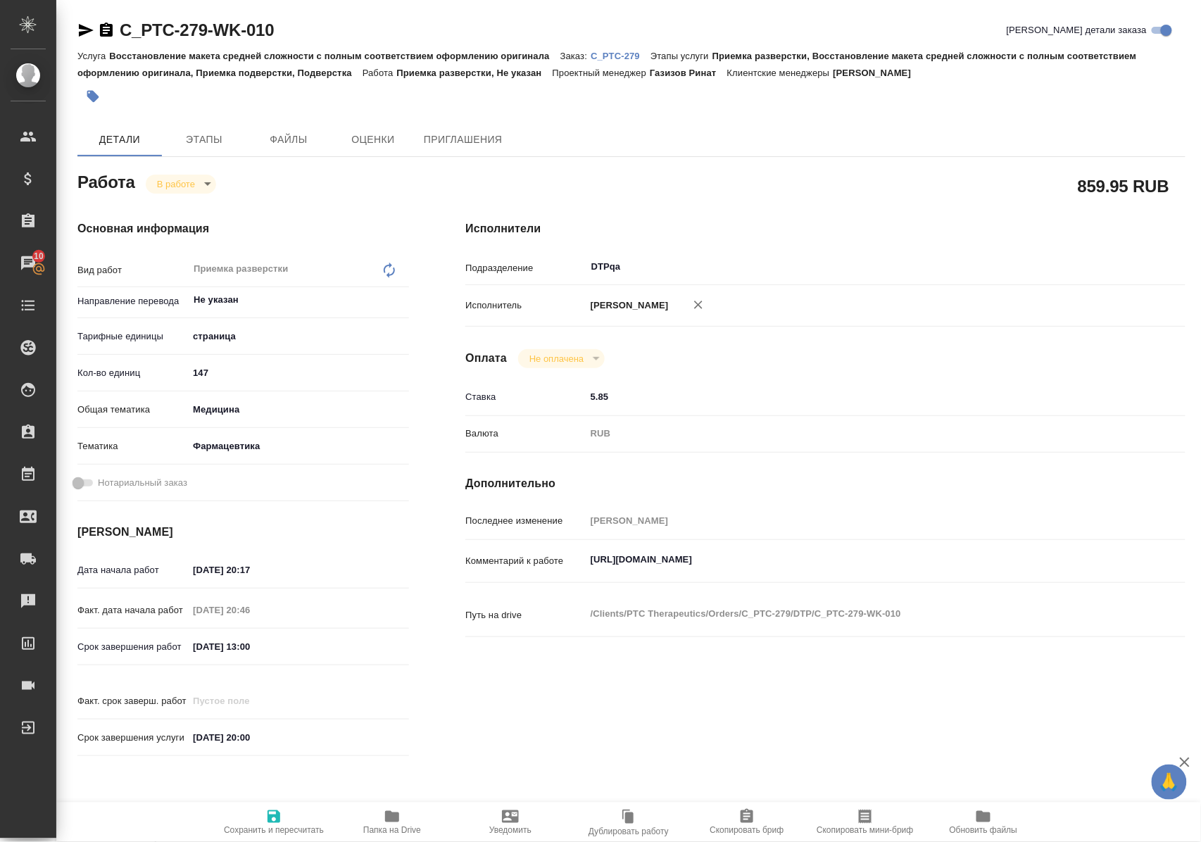
type textarea "x"
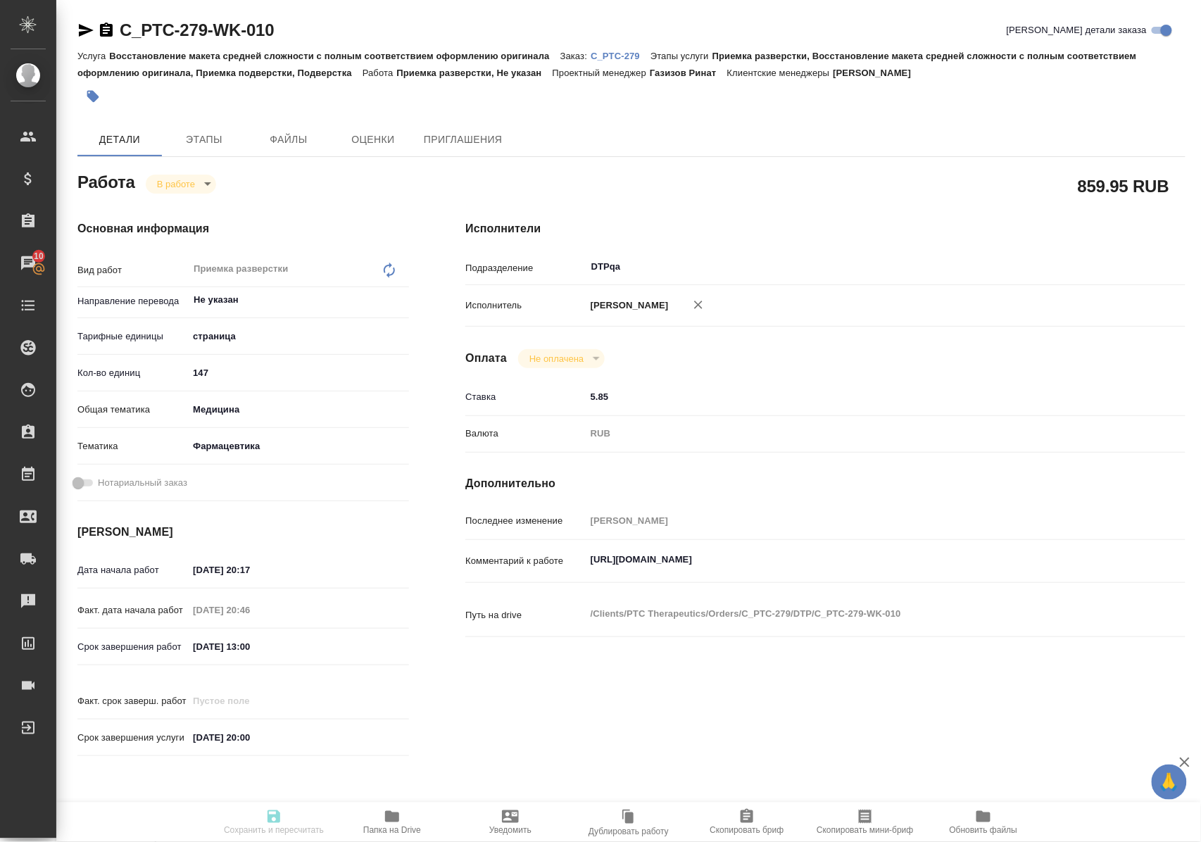
type textarea "x"
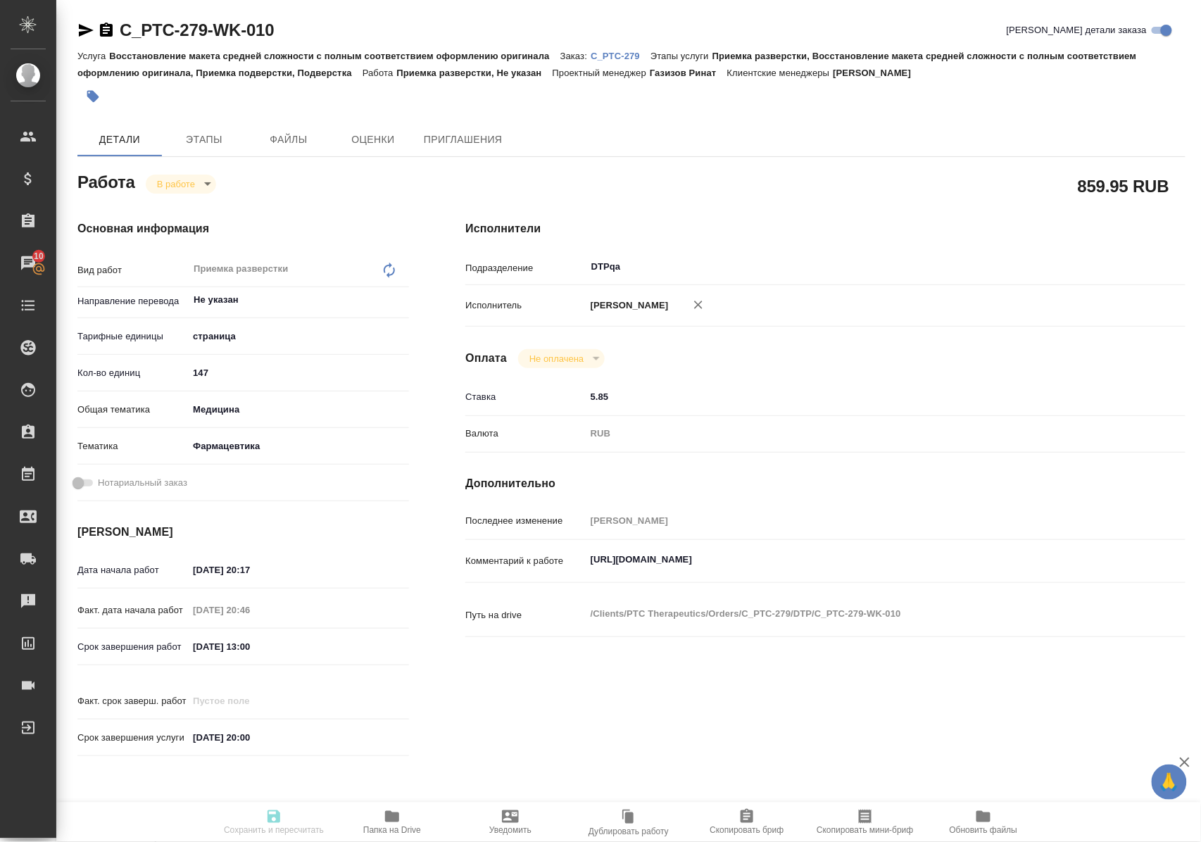
type textarea "x"
type input "inProgress"
type textarea "Приемка разверстки"
type textarea "x"
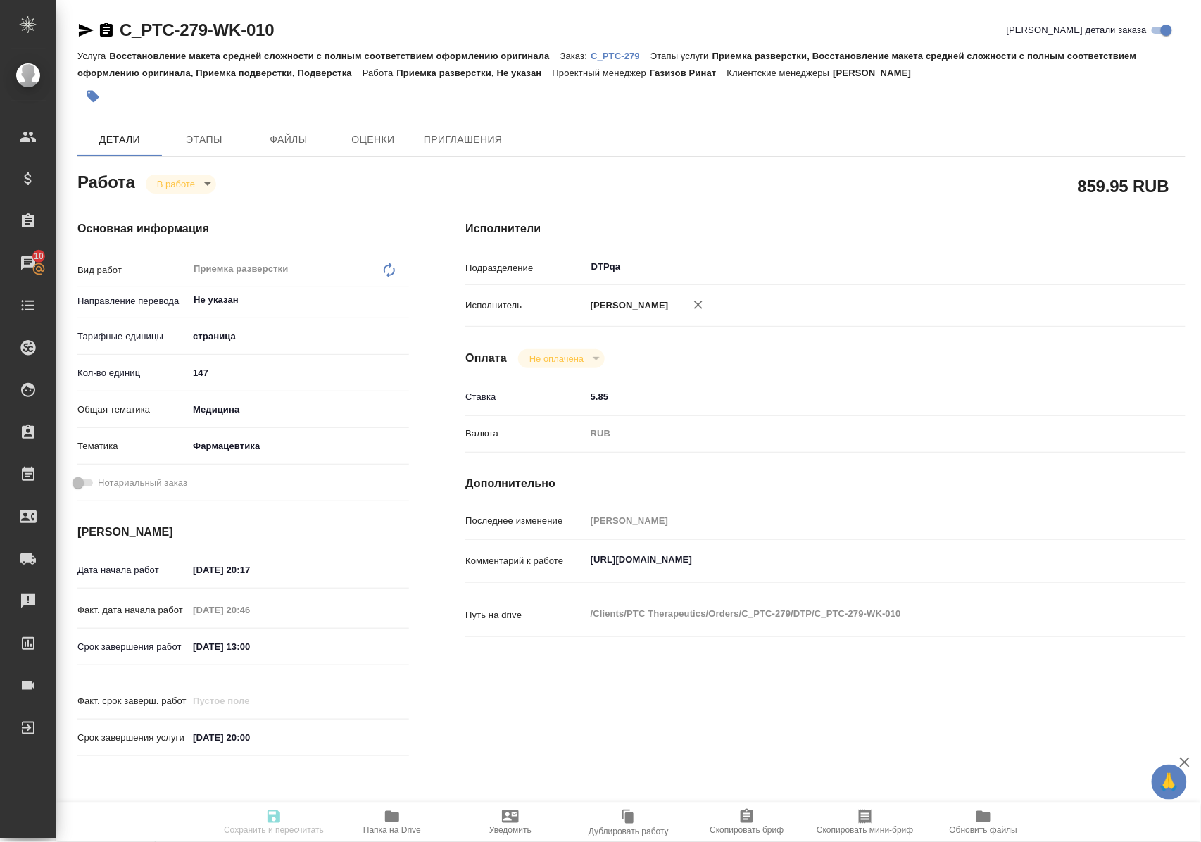
type input "Не указан"
type input "5a8b1489cc6b4906c91bfdb2"
type input "147"
type input "med"
type input "6149832f2b7be24903fd7a82"
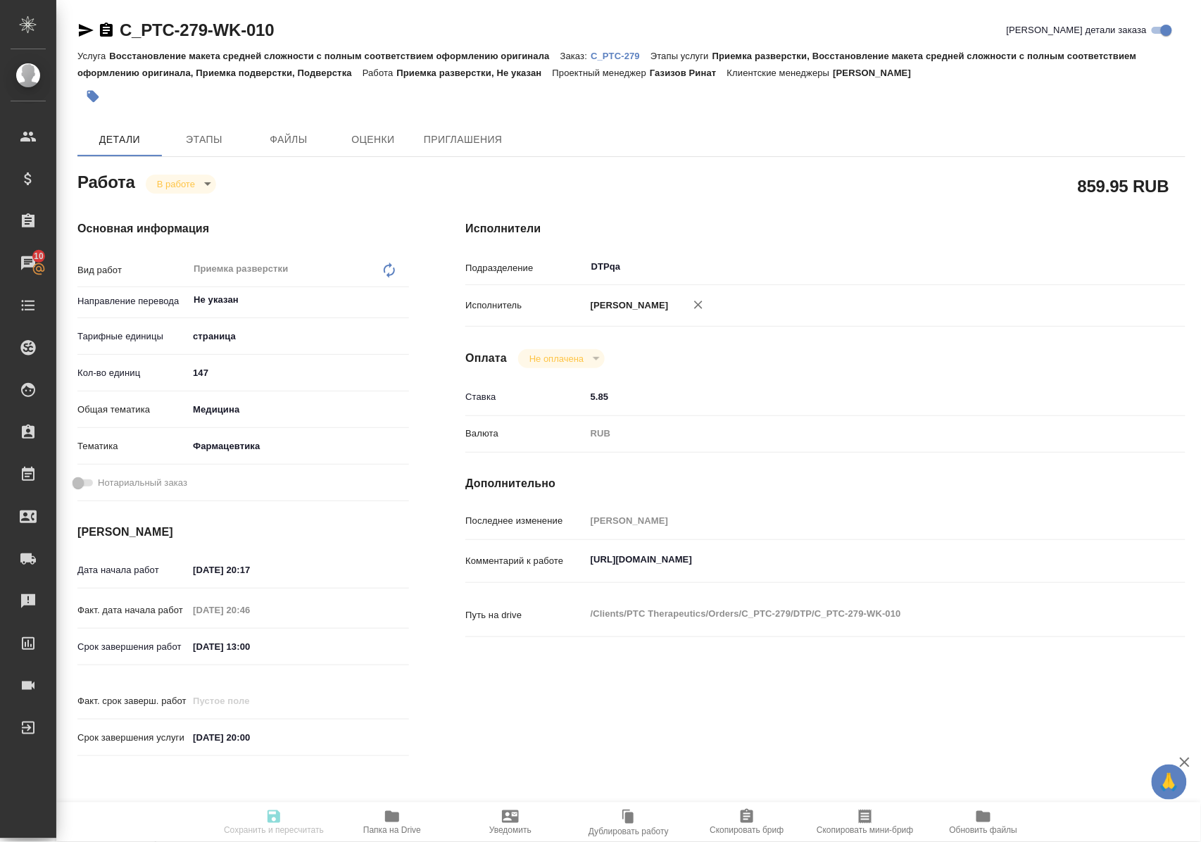
type input "15.10.2025 20:17"
type input "15.10.2025 20:46"
type input "16.10.2025 13:00"
type input "31.10.2025 20:00"
type input "DTPqa"
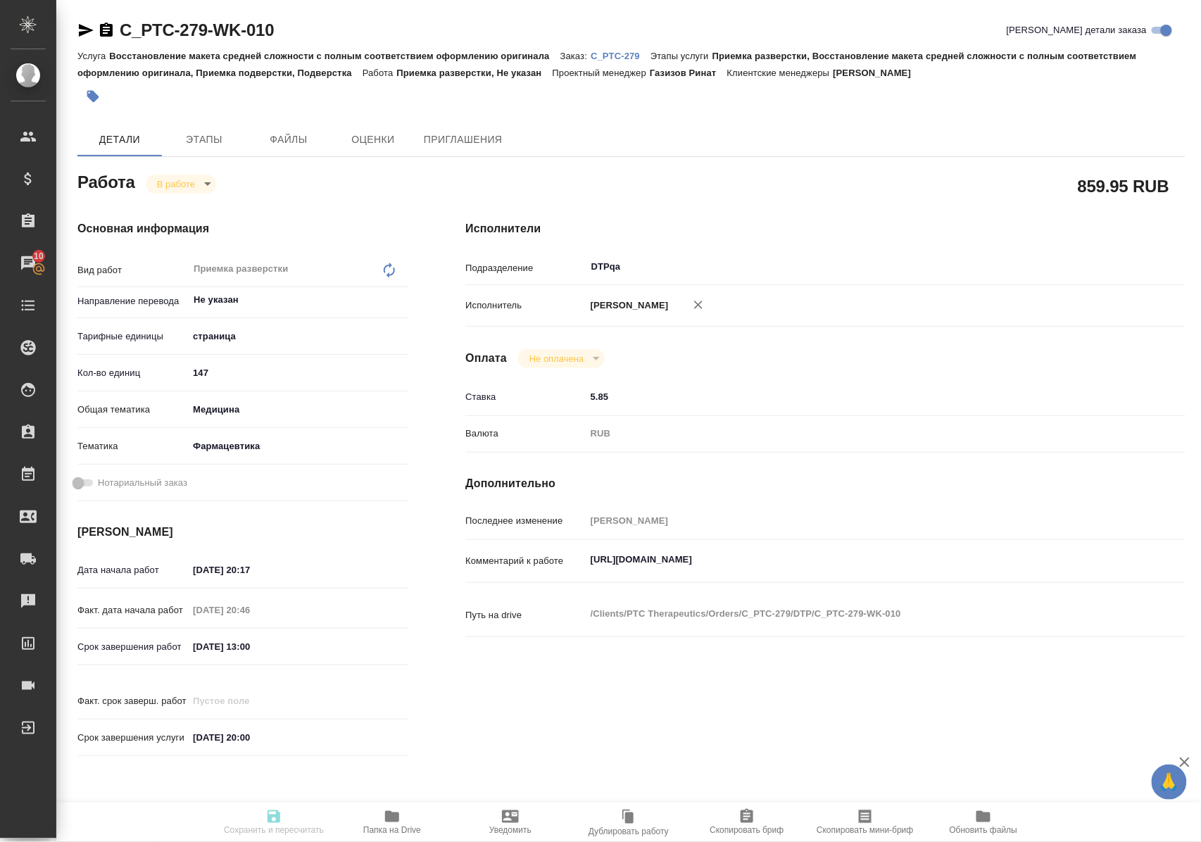
type input "notPayed"
type input "5.85"
type input "RUB"
type input "Полушина Алена"
type textarea "https://tera.awatera.com/Work/68edf7f7e5fa1861a6747413/"
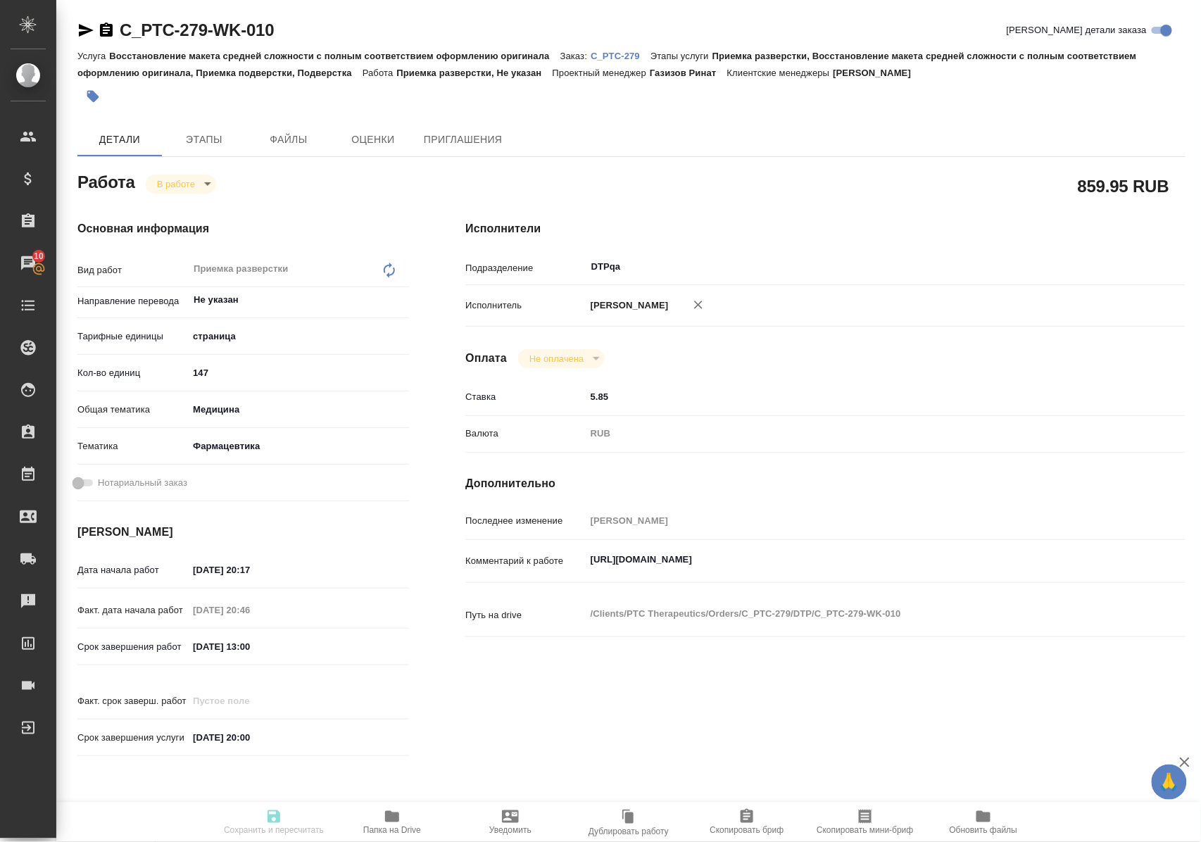
type textarea "x"
type textarea "/Clients/PTC Therapeutics/Orders/C_PTC-279/DTP/C_PTC-279-WK-010"
type textarea "x"
type input "C_PTC-279"
type input "Восстановление макета средней сложности с полным соответствием оформлению ориги…"
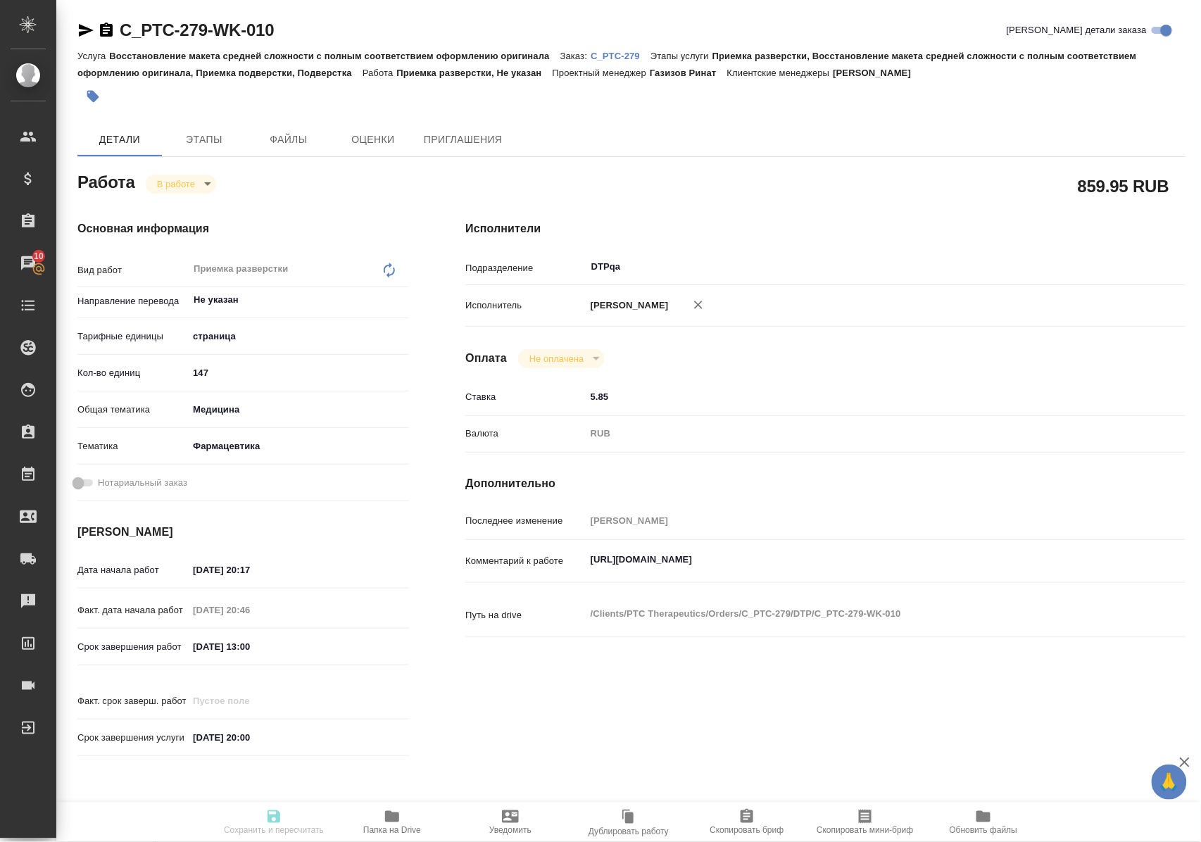
type input "Приемка разверстки, Восстановление макета средней сложности с полным соответств…"
type input "Димитриева Юлия"
type input "[PERSON_NAME]"
type input "/Clients/PTC Therapeutics/Orders/C_PTC-279"
type textarea "x"
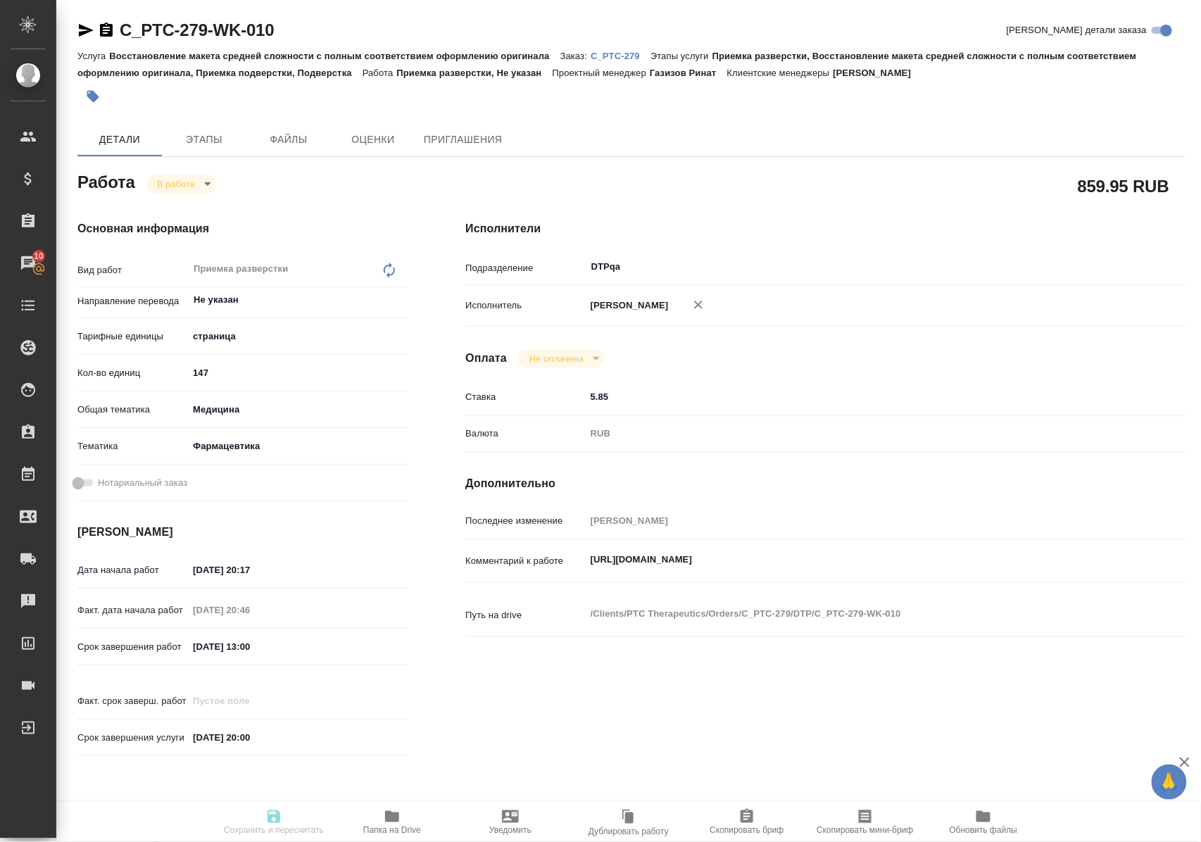
type textarea "x"
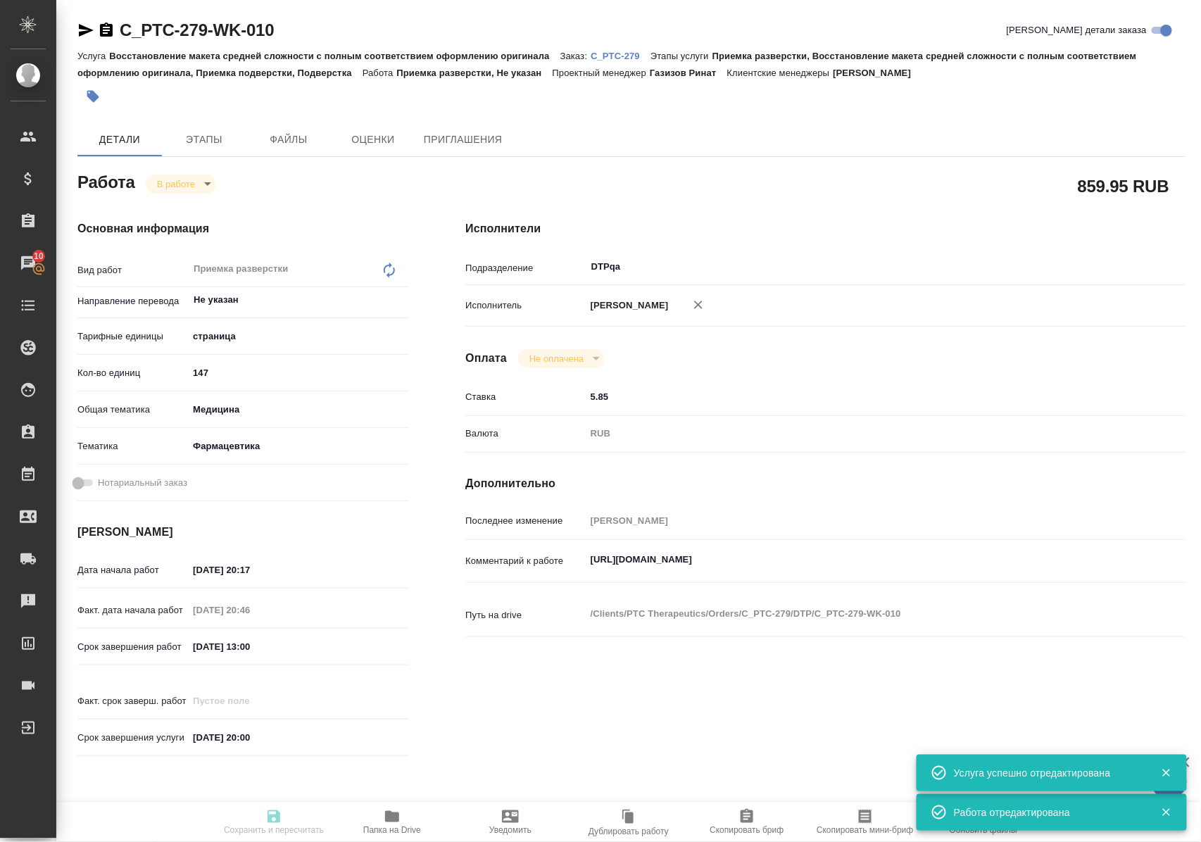
type textarea "x"
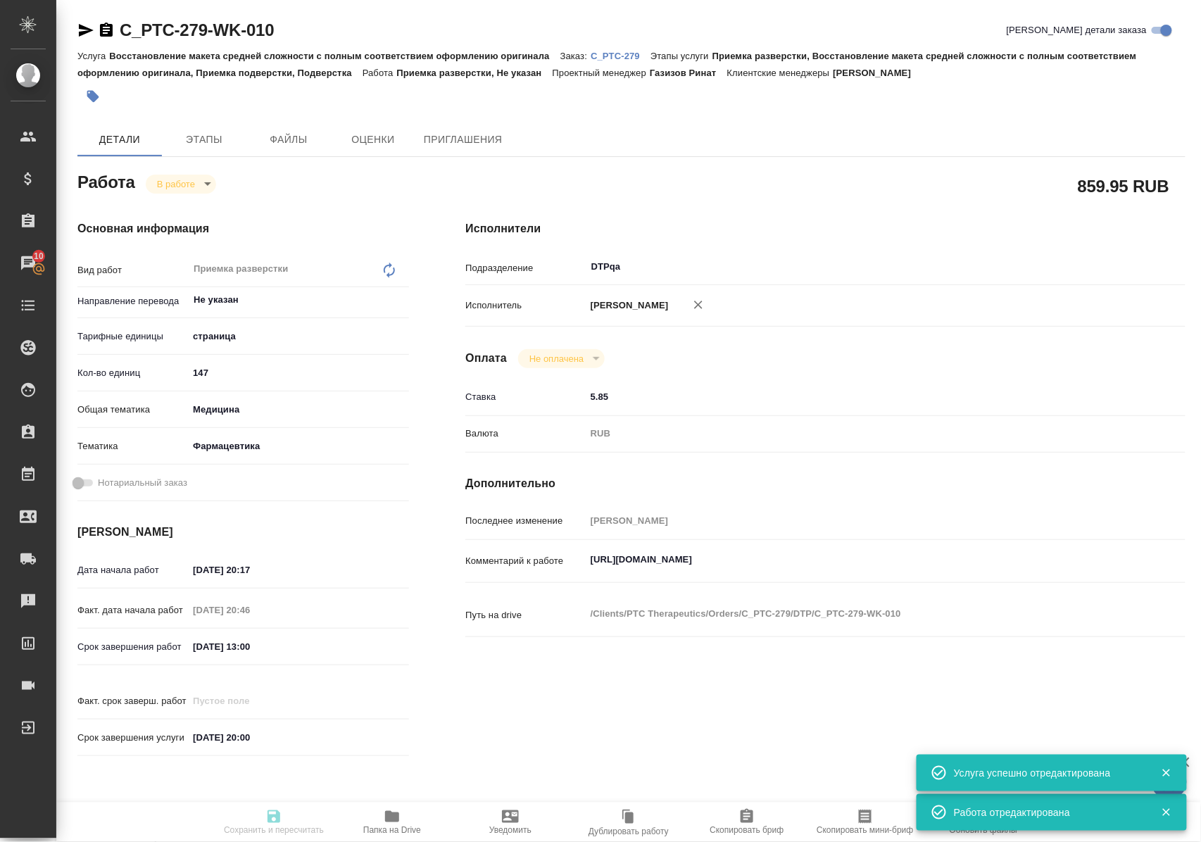
type textarea "x"
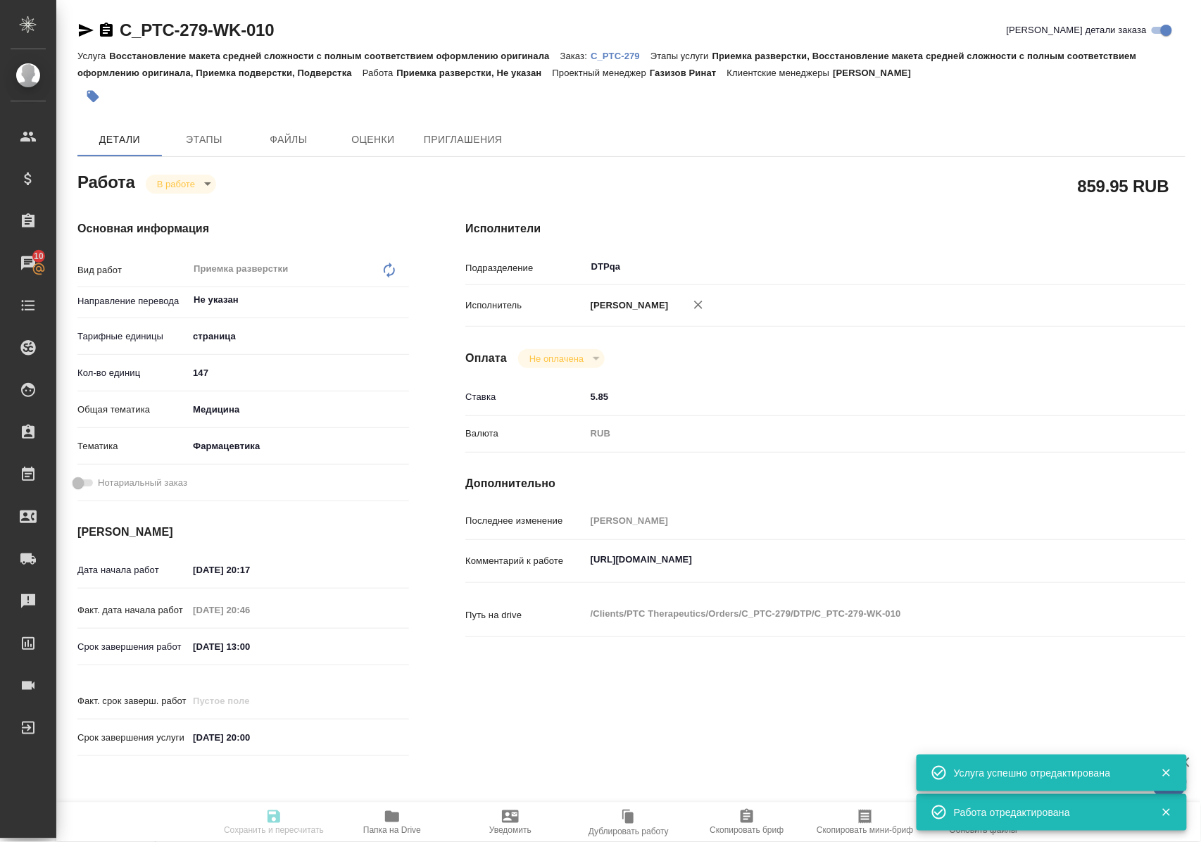
type textarea "x"
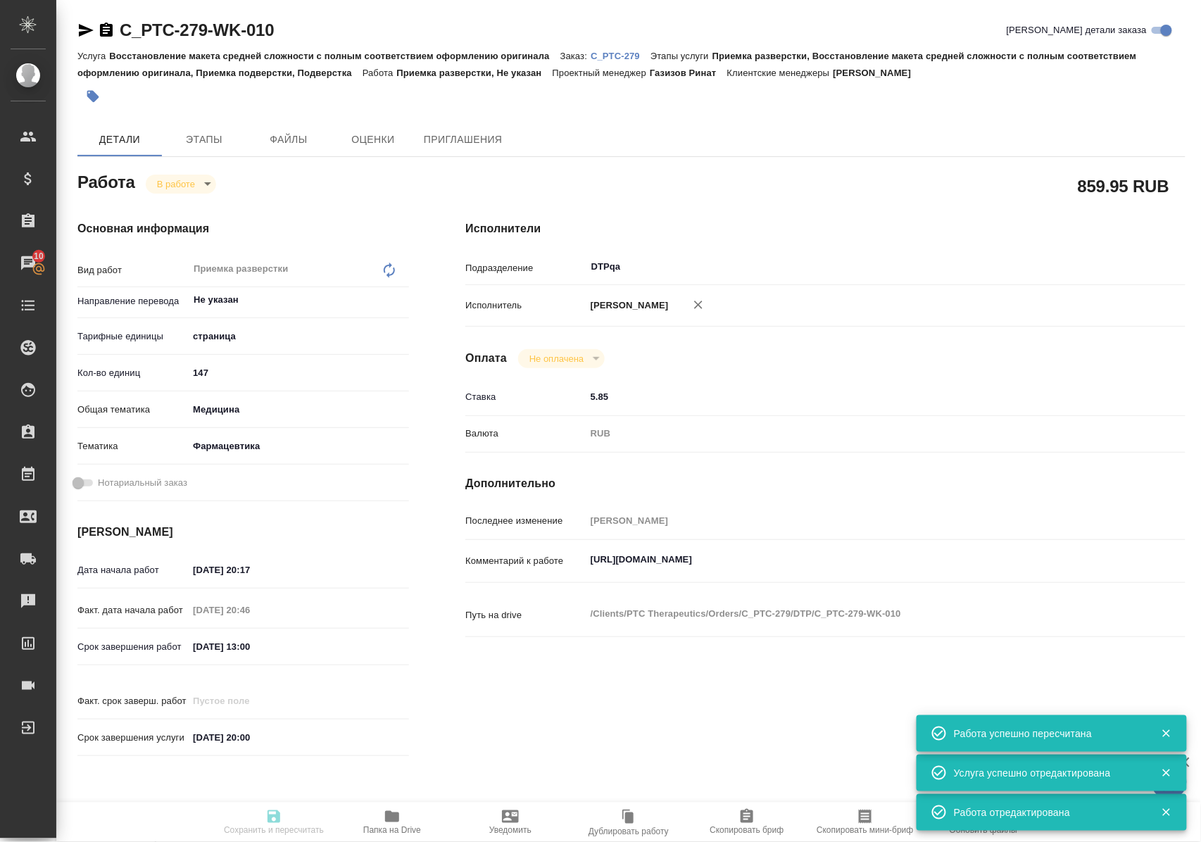
type input "inProgress"
type textarea "Приемка разверстки"
type textarea "x"
type input "Не указан"
type input "5a8b1489cc6b4906c91bfdb2"
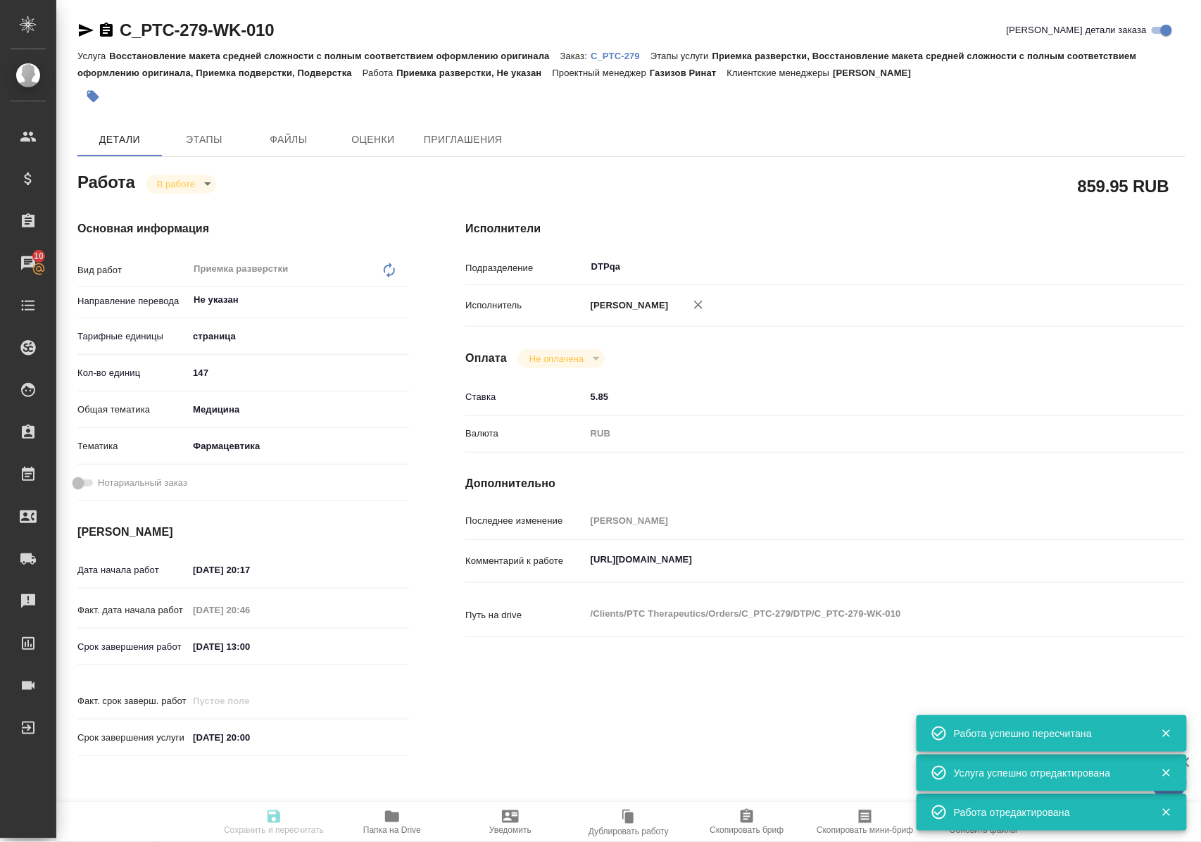
type input "147"
type input "med"
type input "6149832f2b7be24903fd7a82"
type input "15.10.2025 20:17"
type input "15.10.2025 20:46"
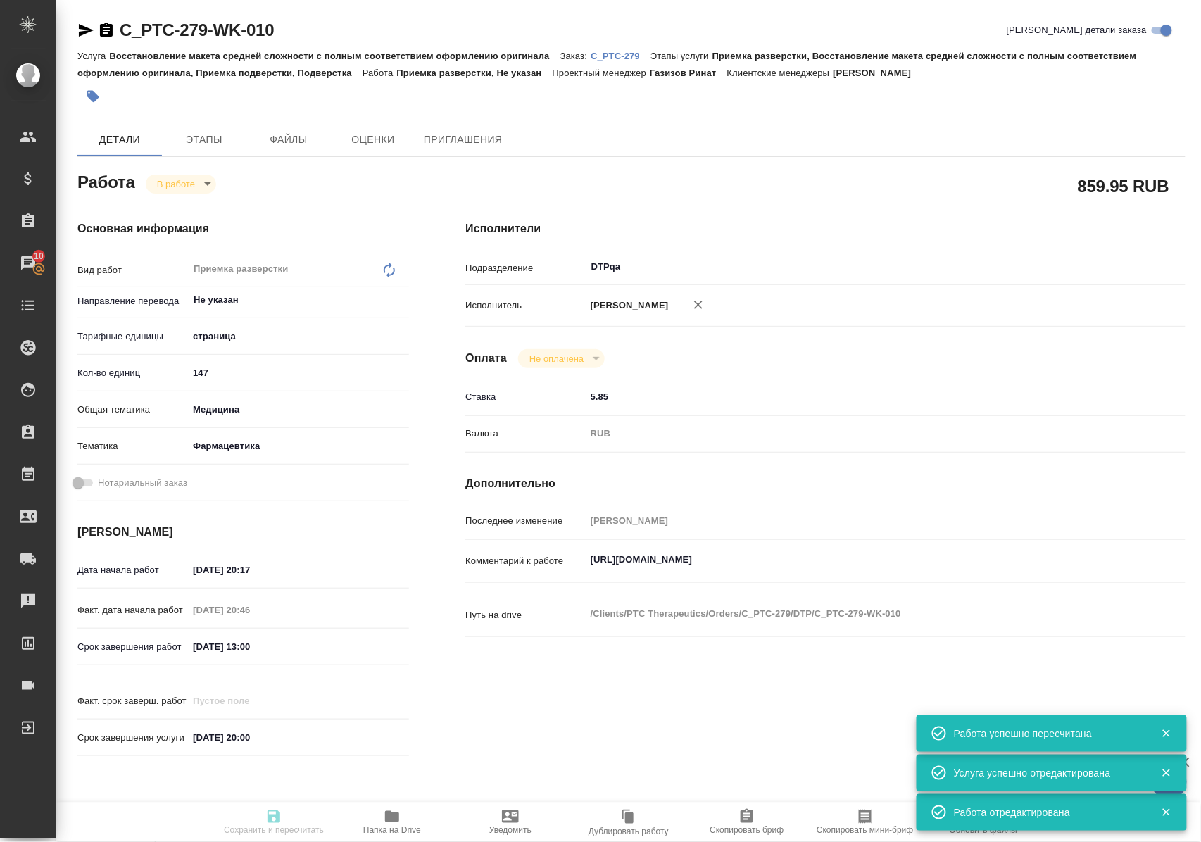
type input "16.10.2025 13:00"
type input "31.10.2025 20:00"
type input "DTPqa"
type input "notPayed"
type input "5.85"
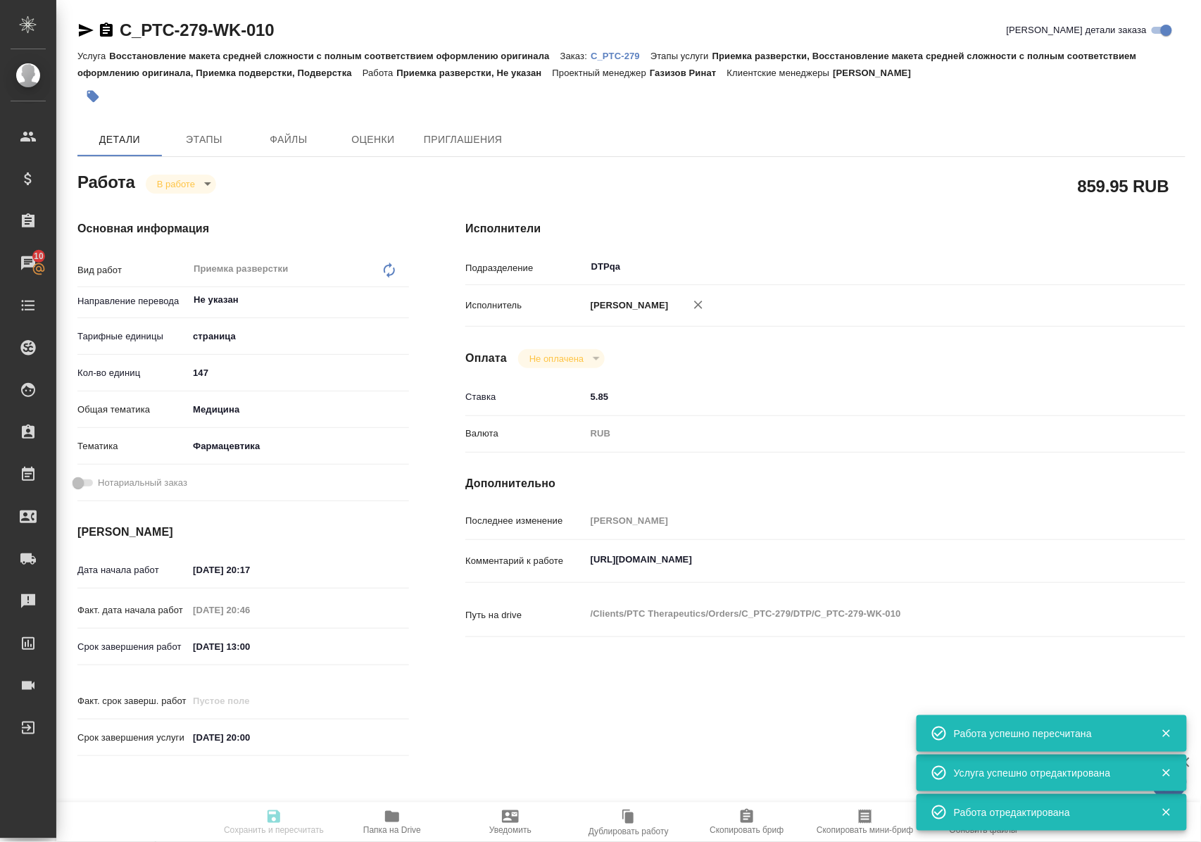
type input "RUB"
type input "[PERSON_NAME]"
type textarea "https://tera.awatera.com/Work/68edf7f7e5fa1861a6747413/"
type textarea "x"
type textarea "/Clients/PTC Therapeutics/Orders/C_PTC-279/DTP/C_PTC-279-WK-010"
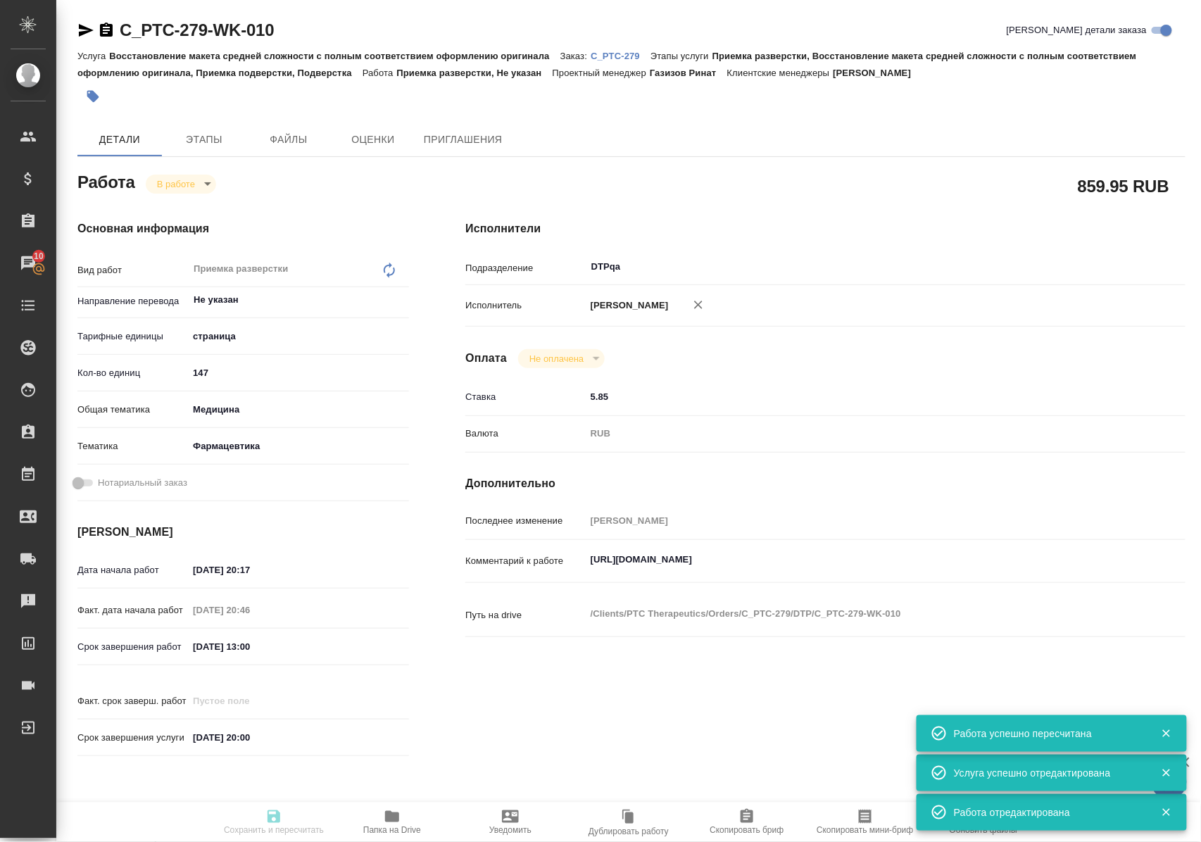
type textarea "x"
type input "C_PTC-279"
type input "Восстановление макета средней сложности с полным соответствием оформлению ориги…"
type input "Приемка разверстки, Восстановление макета средней сложности с полным соответств…"
type input "Димитриева Юлия"
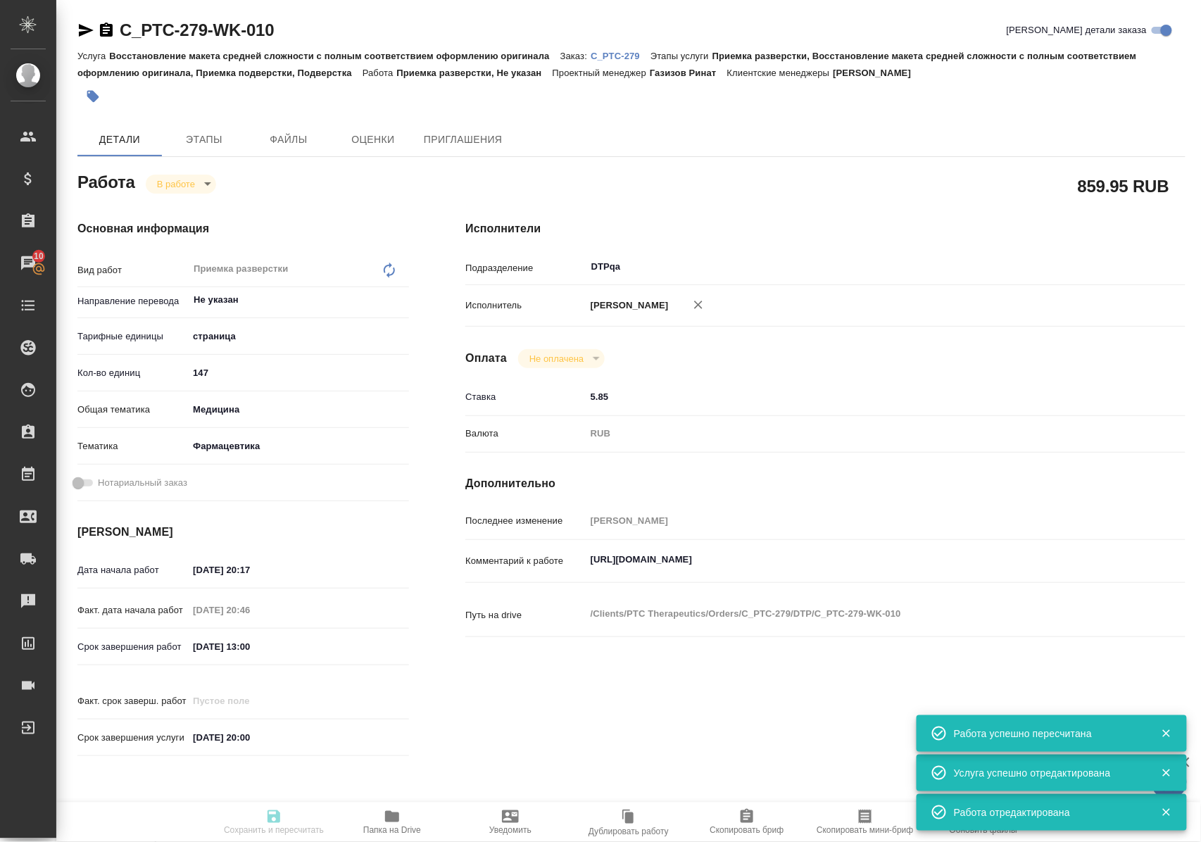
type input "[PERSON_NAME]"
type input "/Clients/PTC Therapeutics/Orders/C_PTC-279"
type textarea "x"
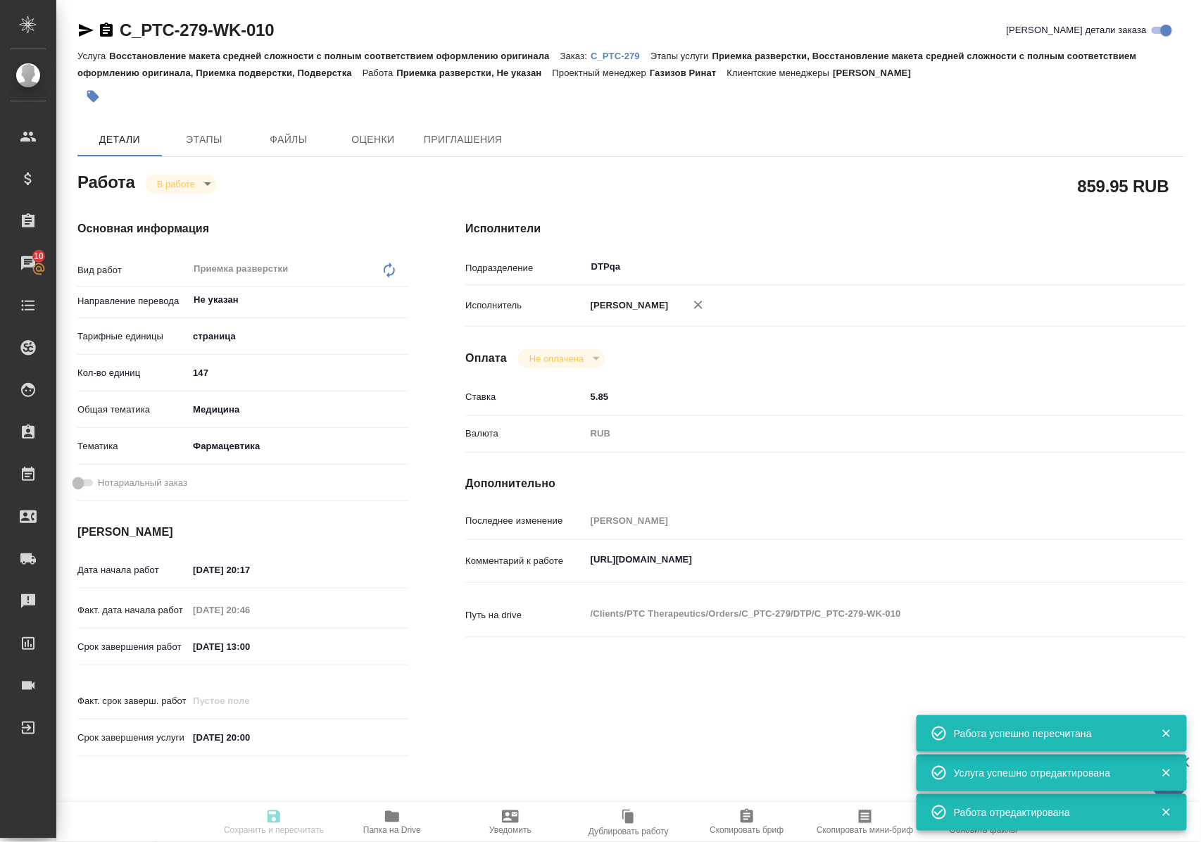
type textarea "x"
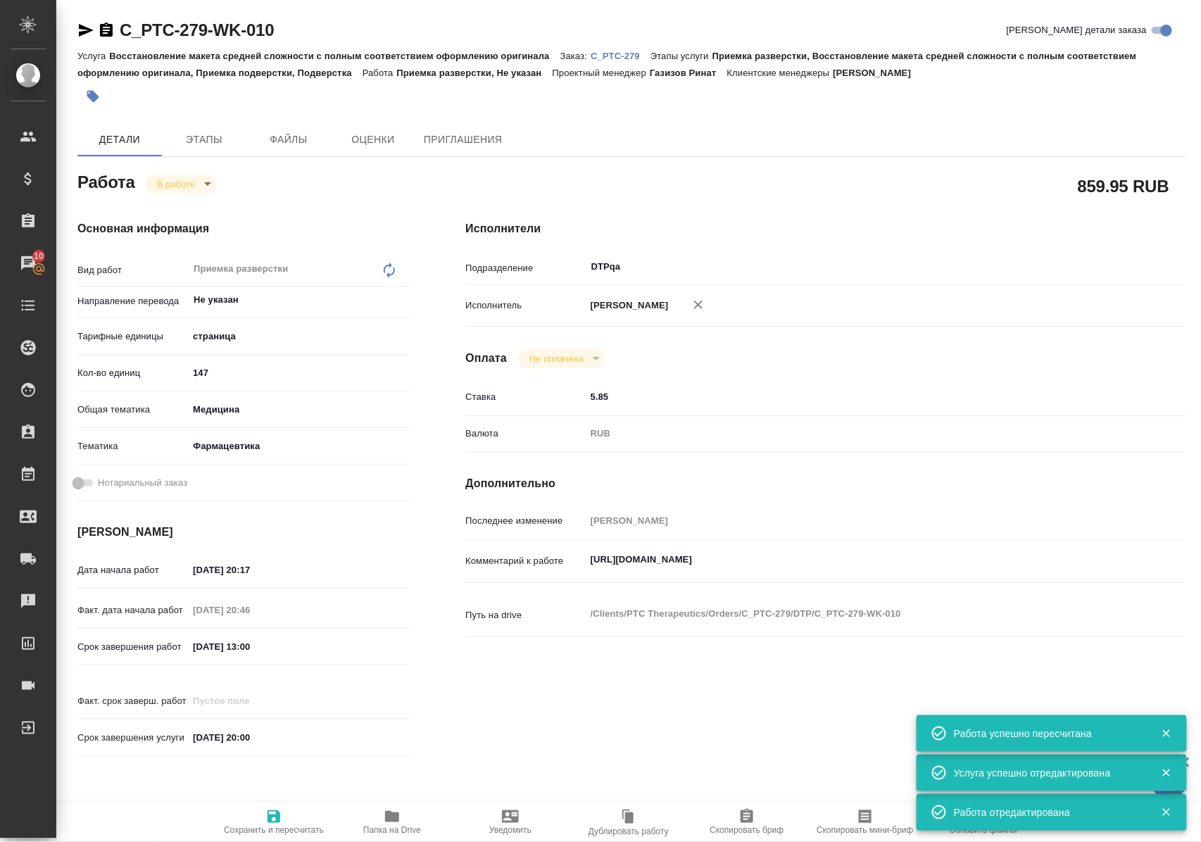
type textarea "x"
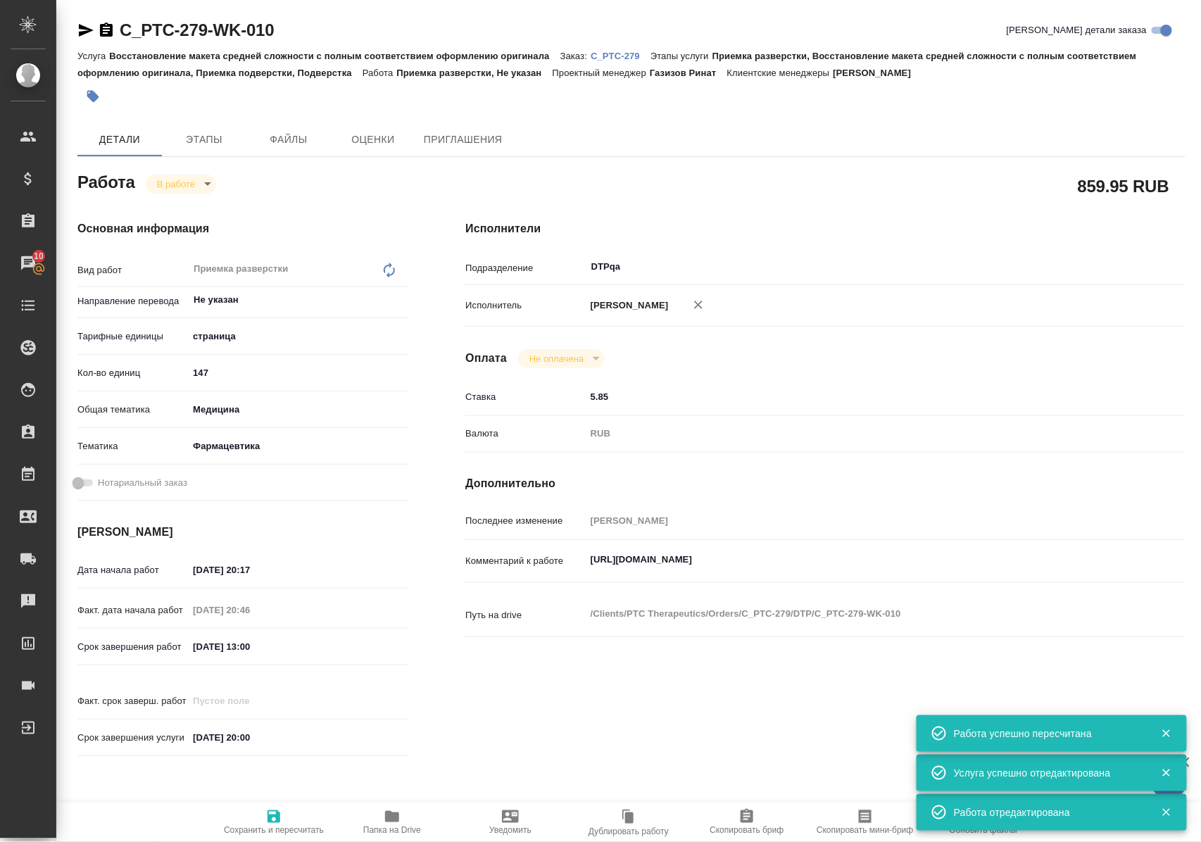
type textarea "x"
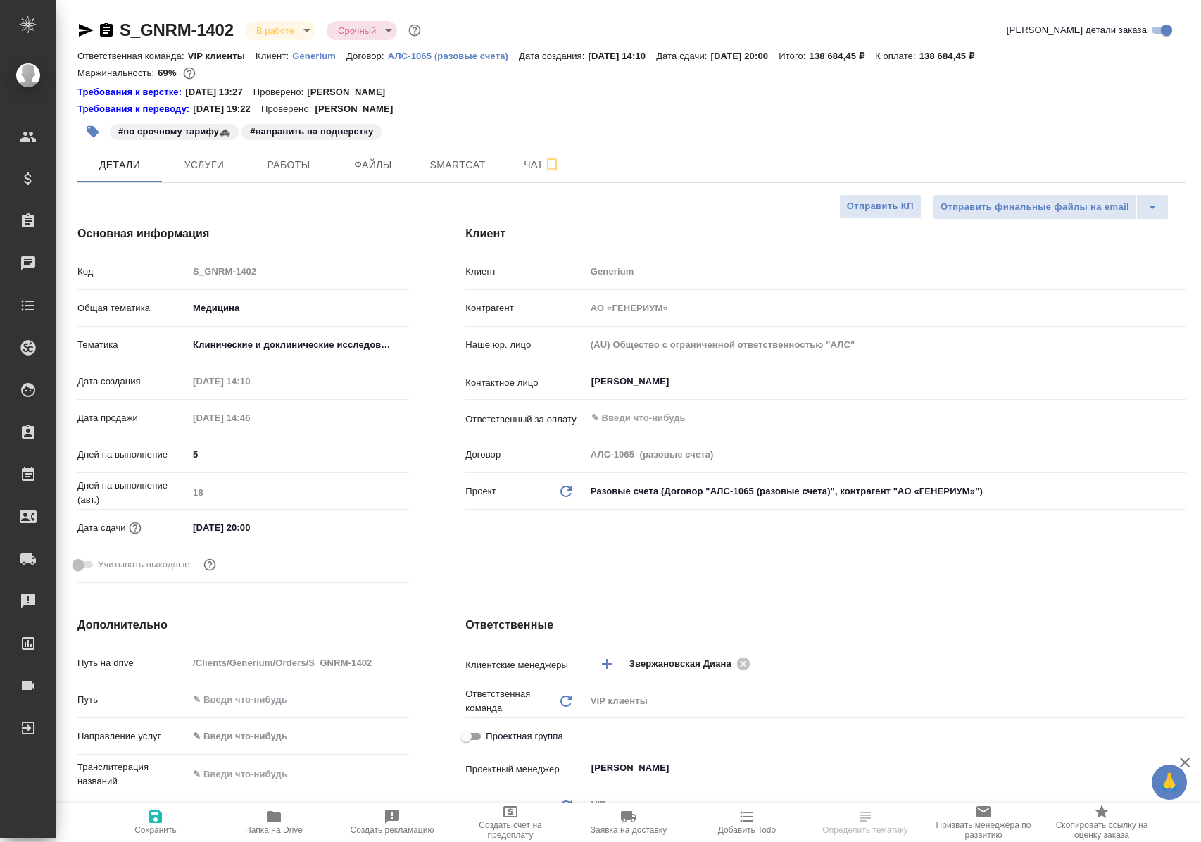
select select "RU"
click at [285, 164] on span "Работы" at bounding box center [289, 165] width 68 height 18
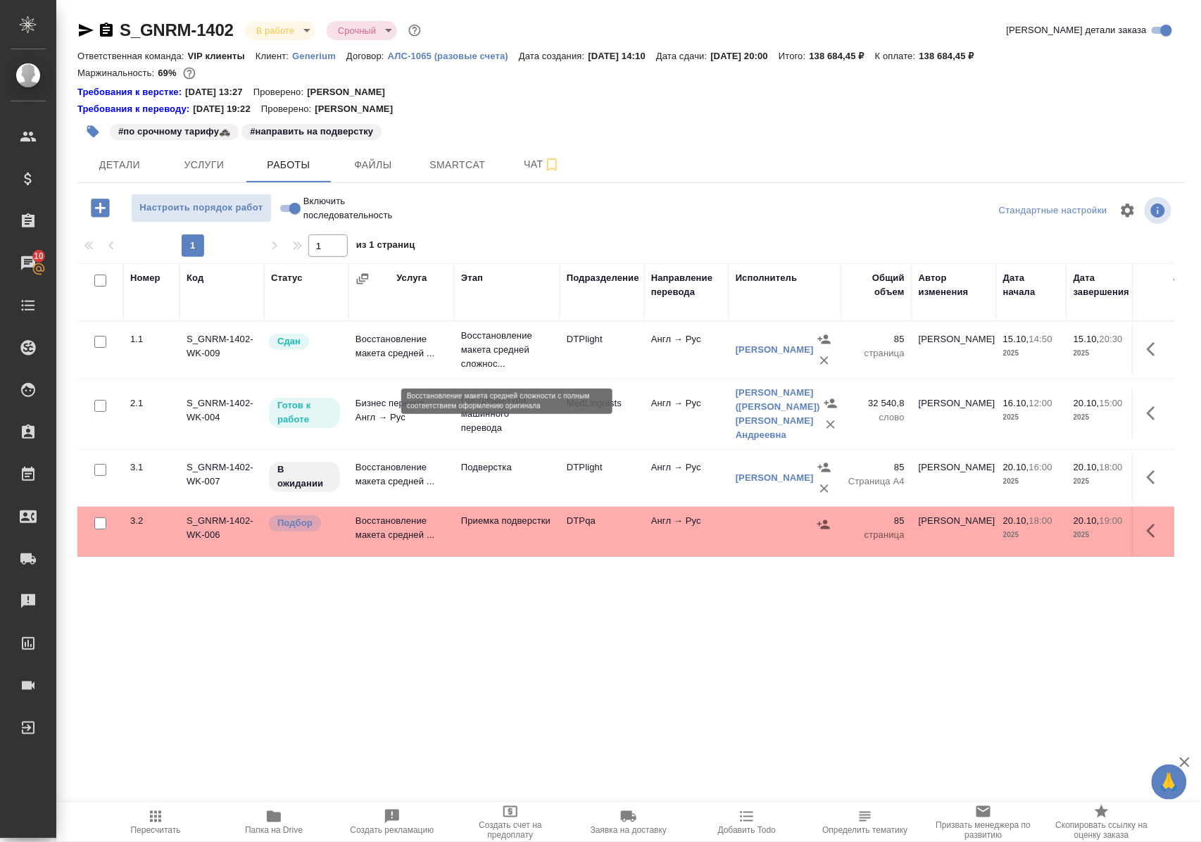
click at [480, 353] on p "Восстановление макета средней сложнос..." at bounding box center [507, 350] width 92 height 42
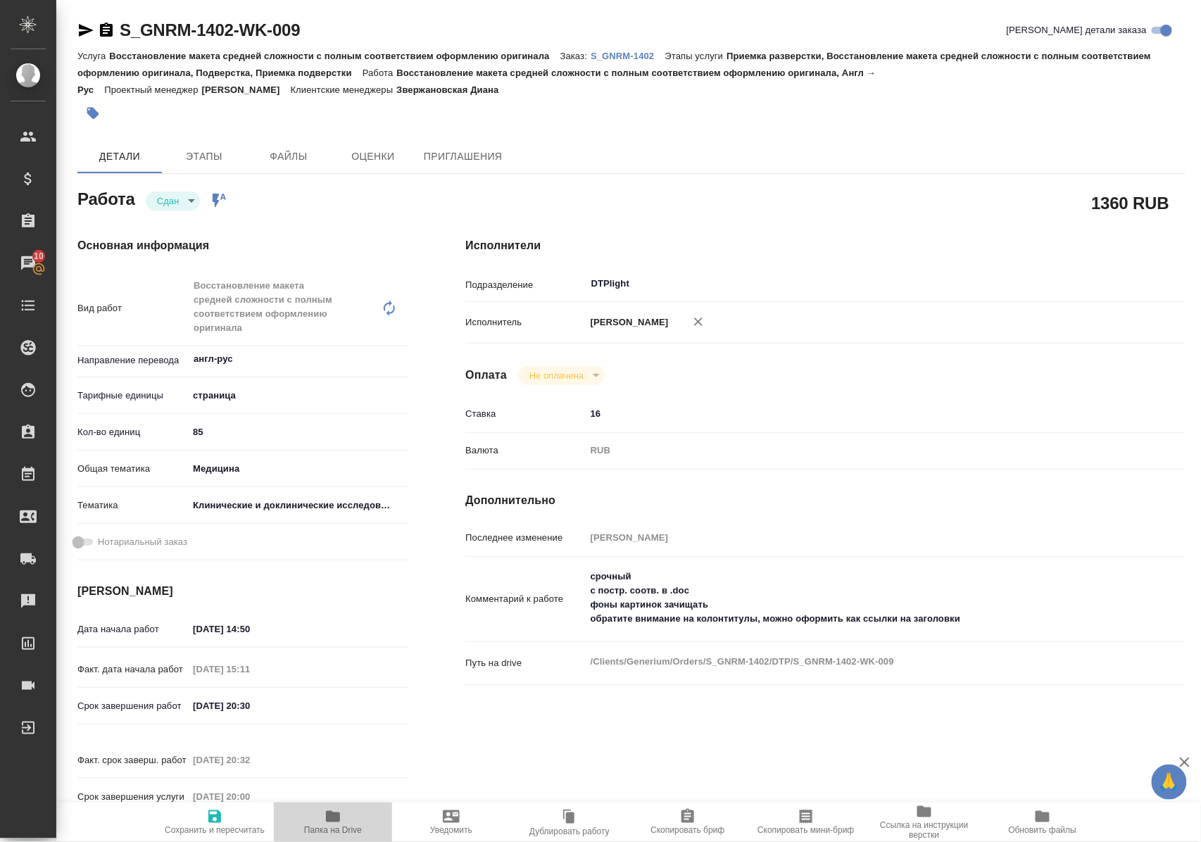
click at [341, 821] on icon "button" at bounding box center [332, 816] width 17 height 17
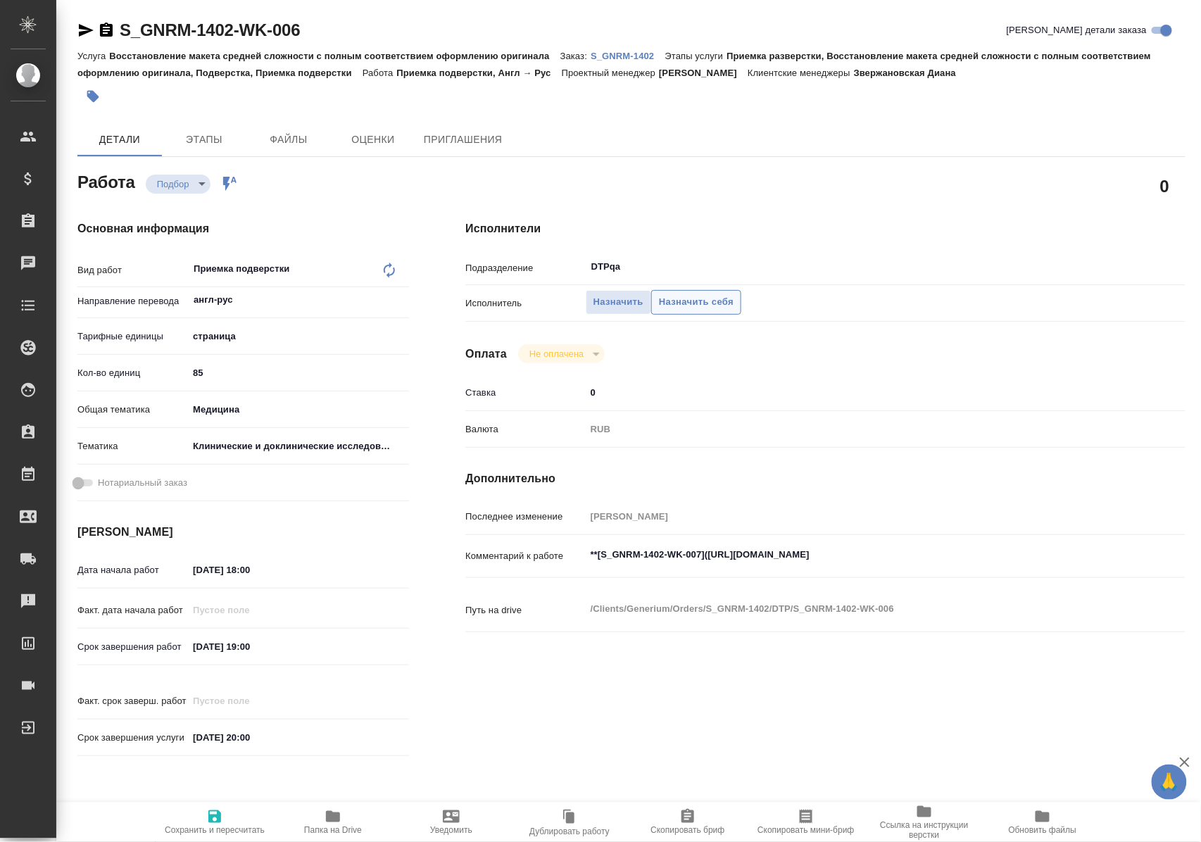
click at [693, 307] on span "Назначить себя" at bounding box center [696, 302] width 75 height 16
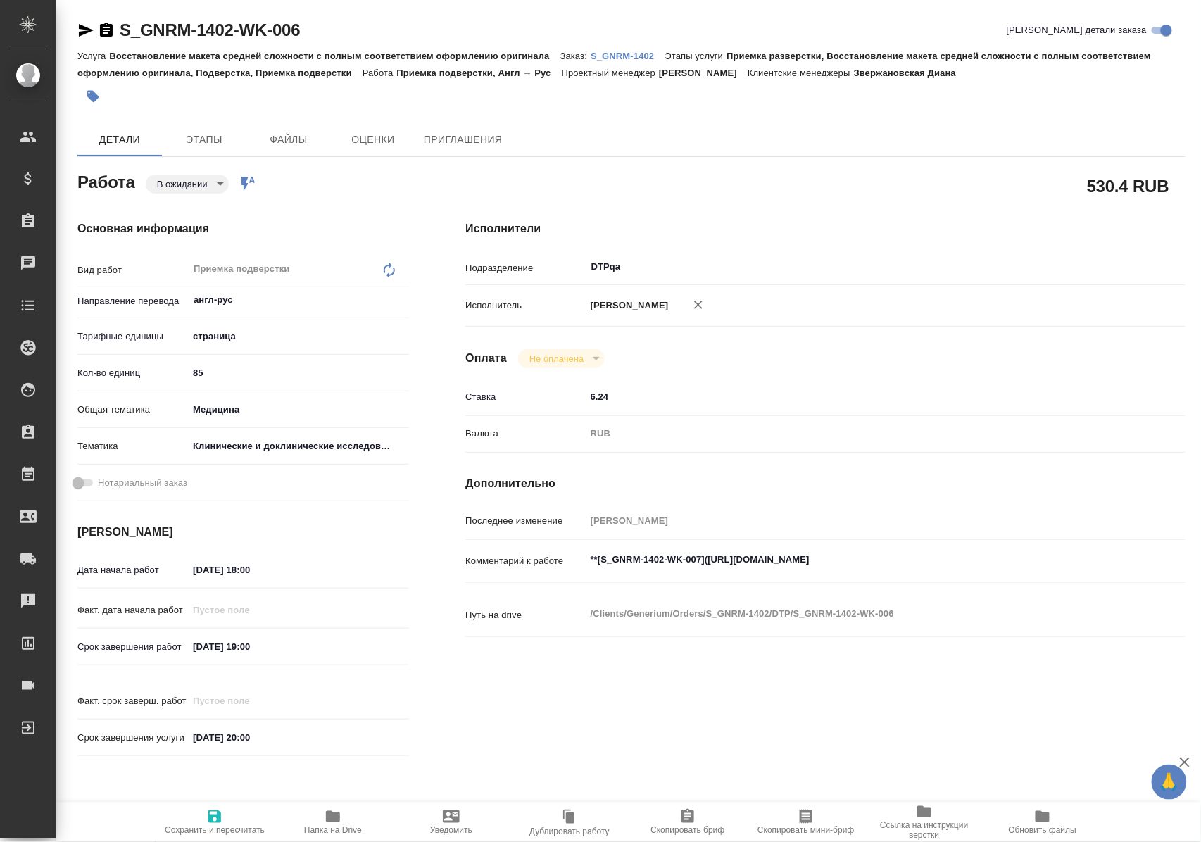
type textarea "x"
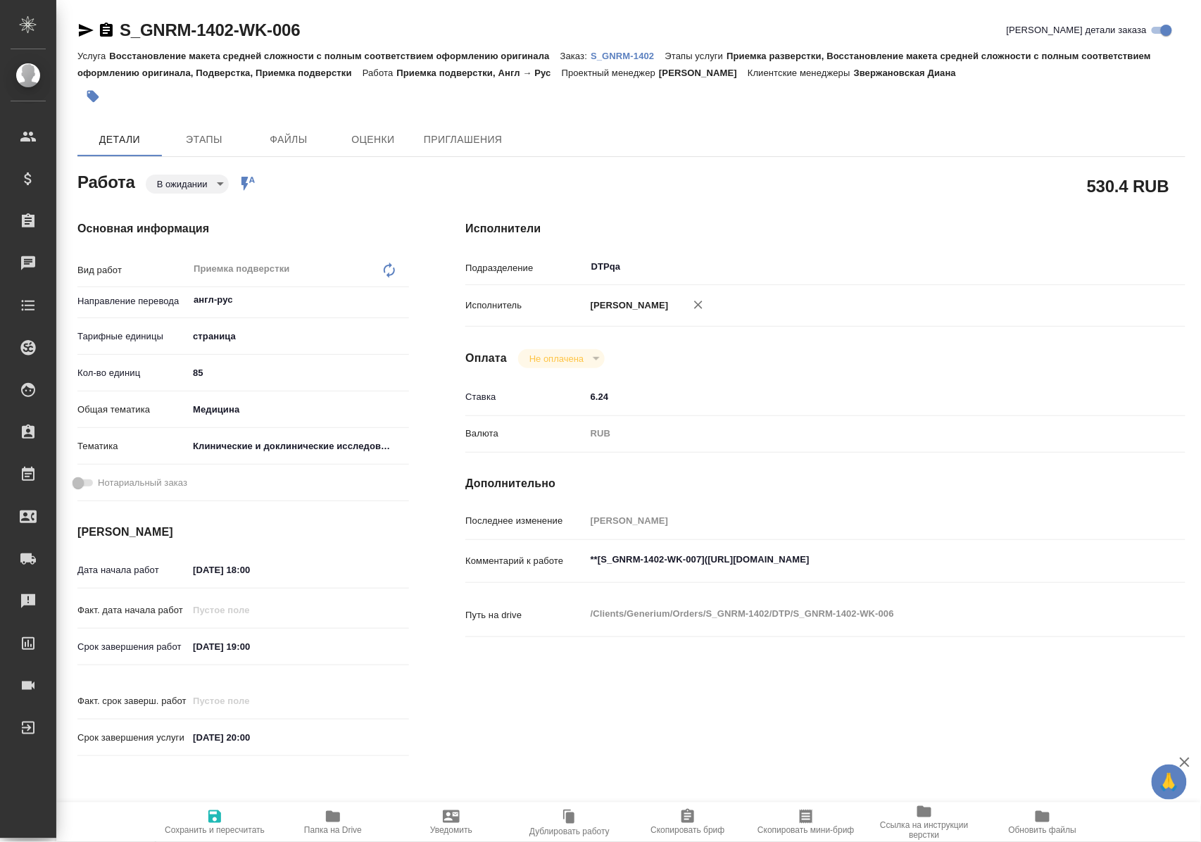
type textarea "x"
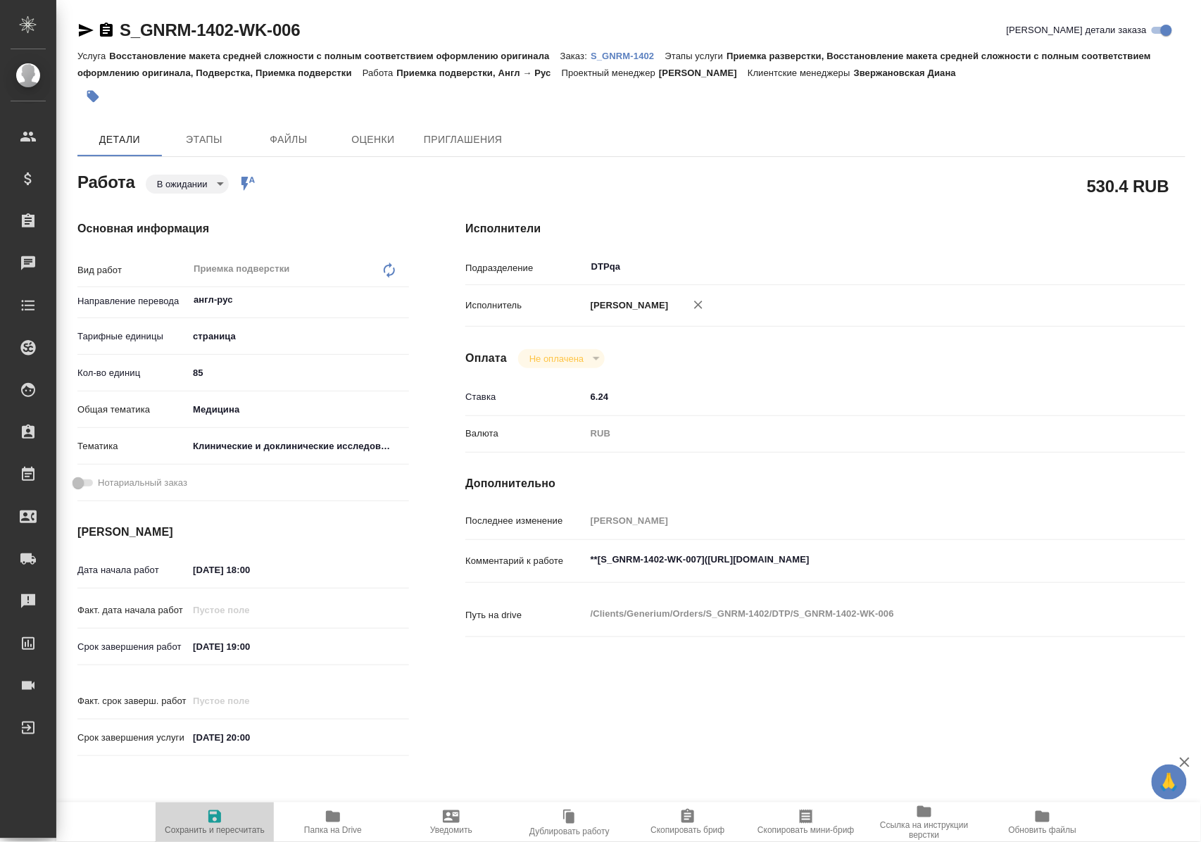
click at [212, 812] on icon "button" at bounding box center [214, 816] width 13 height 13
type textarea "x"
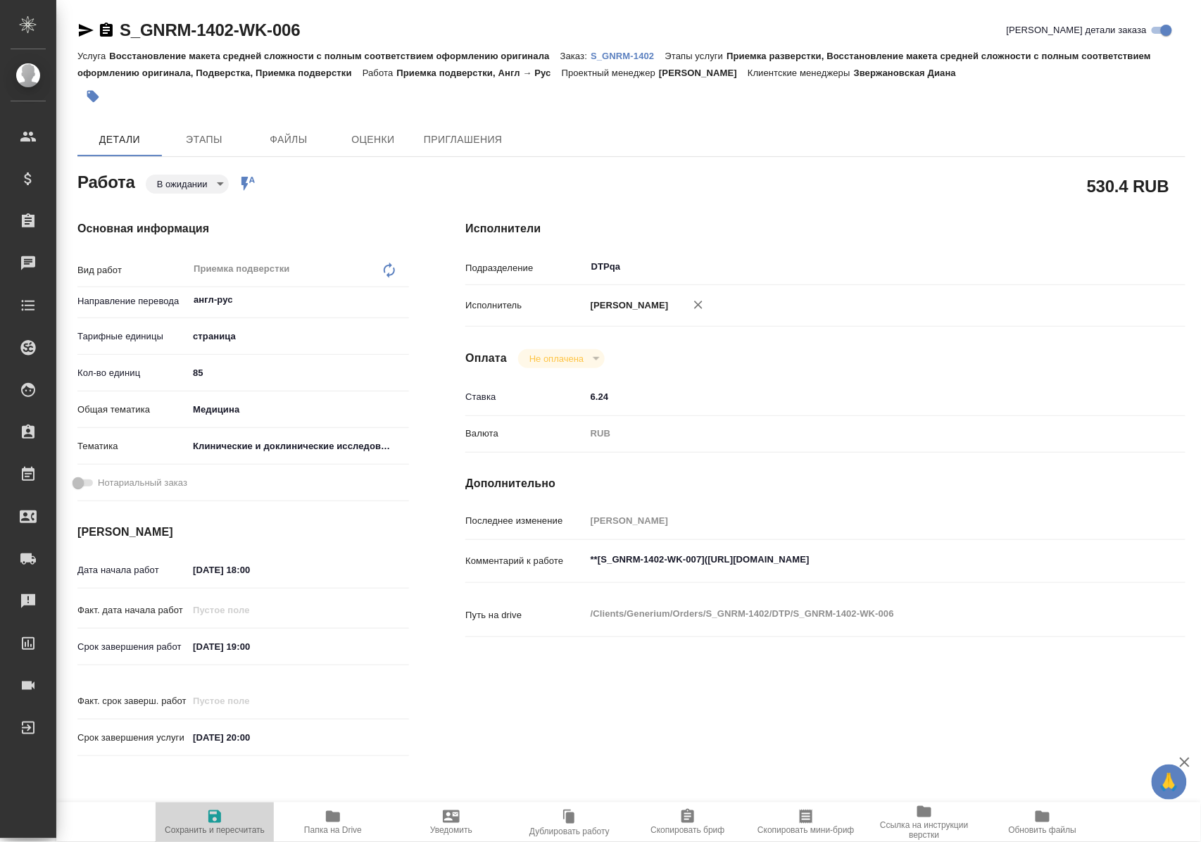
type textarea "x"
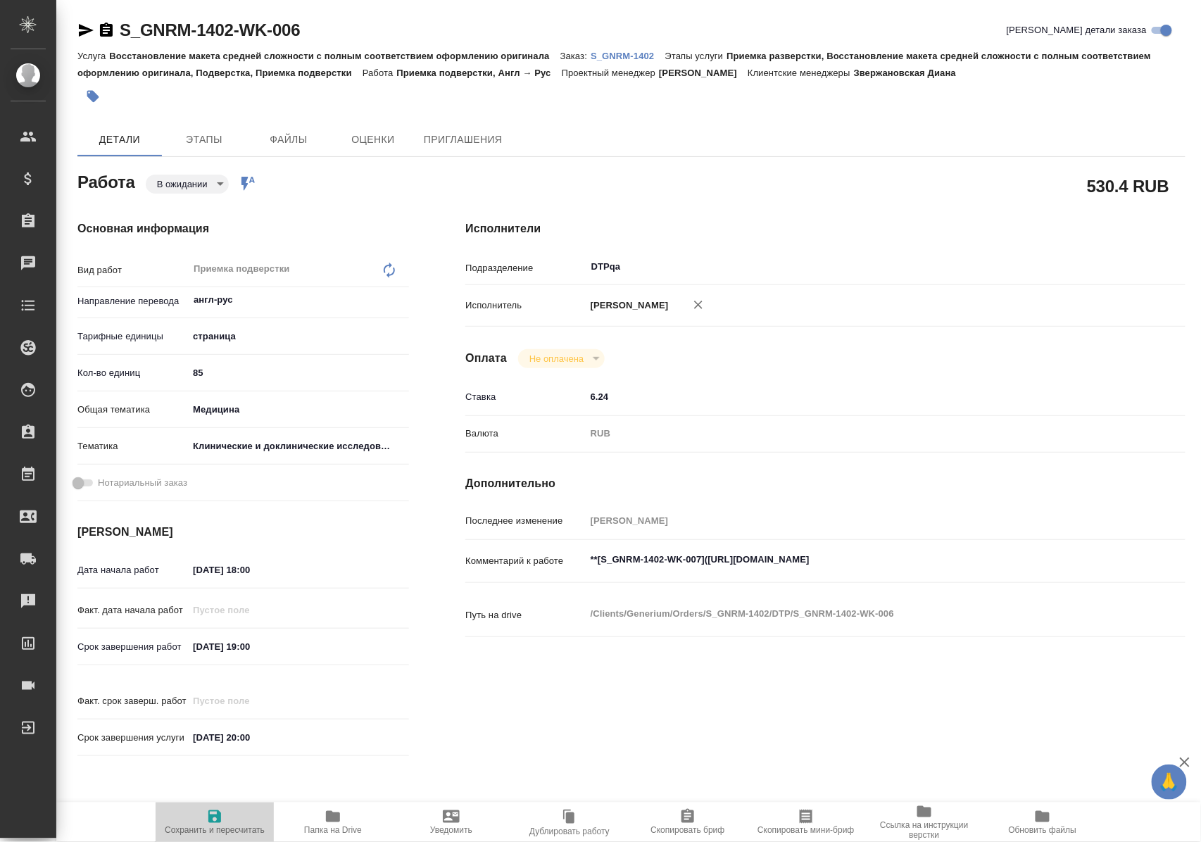
type textarea "x"
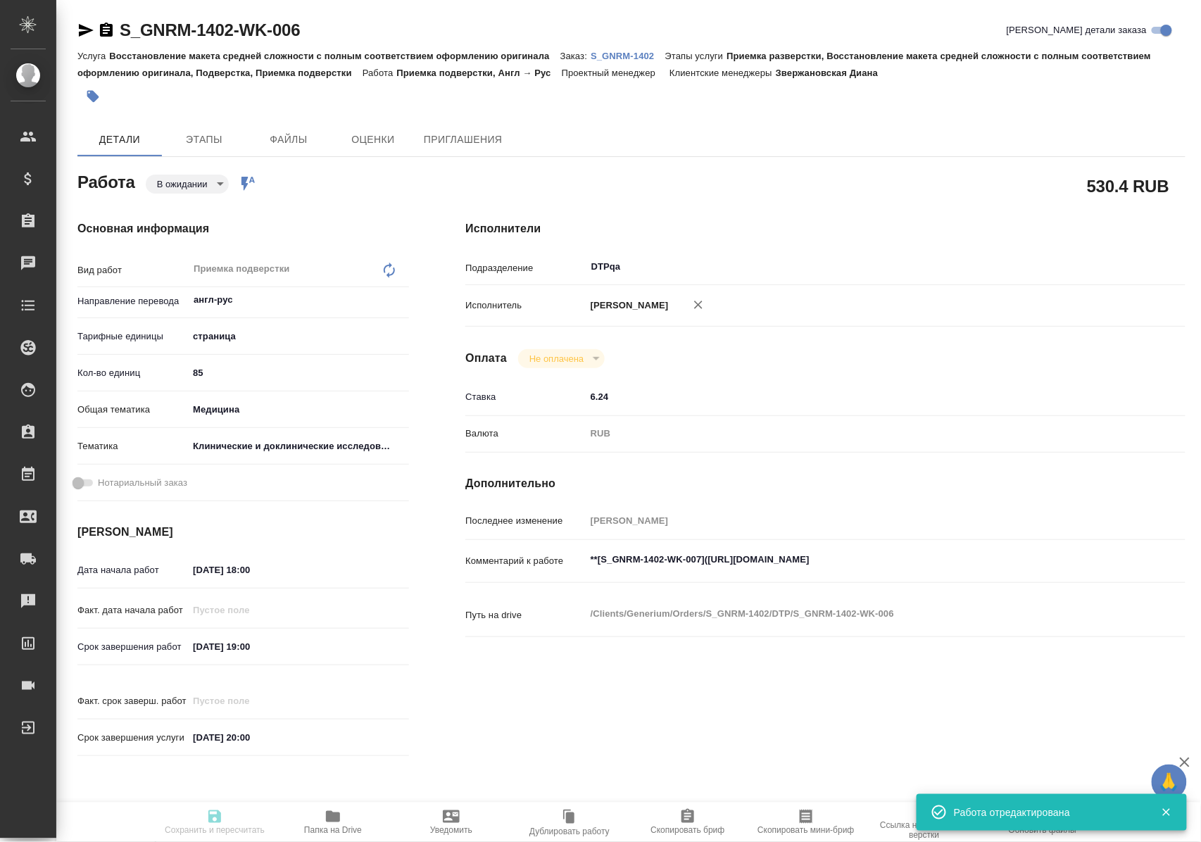
type input "pending"
type textarea "Приемка подверстки"
type textarea "x"
type input "англ-рус"
type input "5a8b1489cc6b4906c91bfdb2"
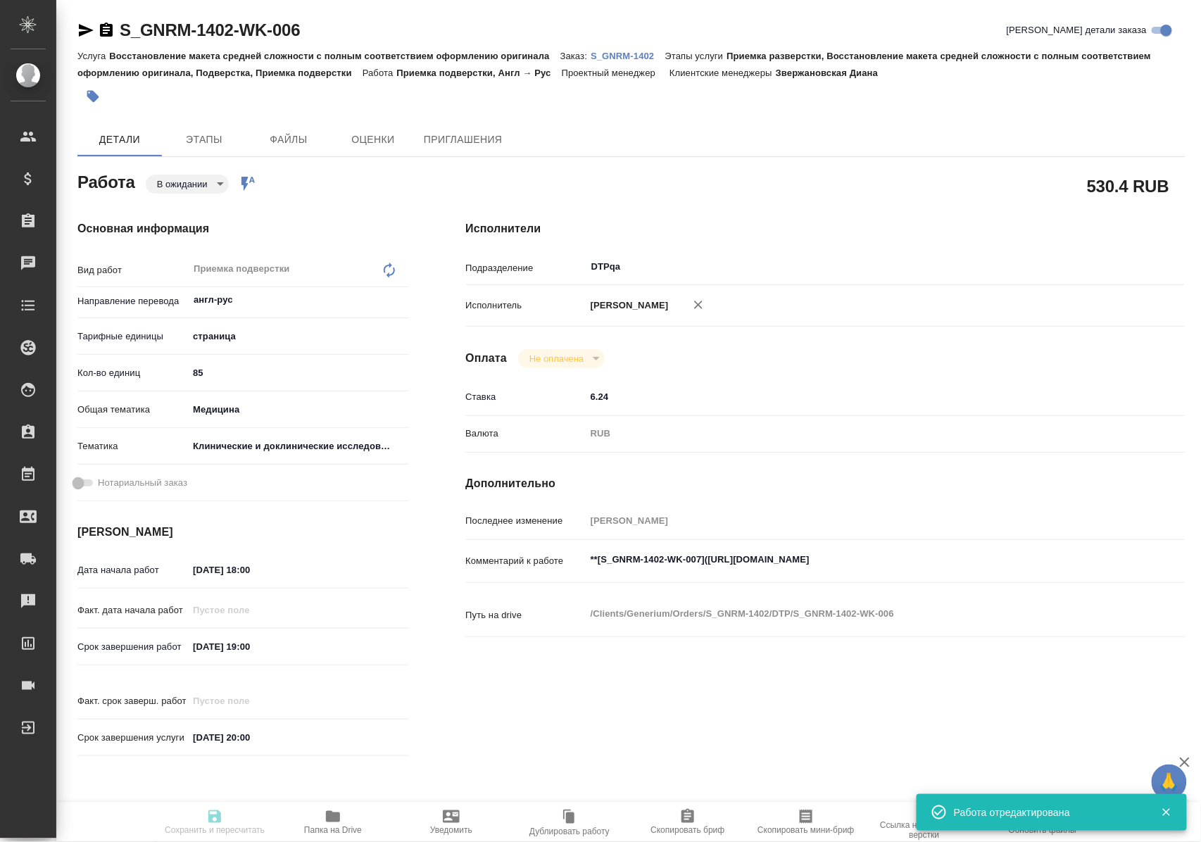
type input "85"
type input "med"
type input "5a8b8b956a9677013d343d9e"
type input "20.10.2025 18:00"
type input "20.10.2025 19:00"
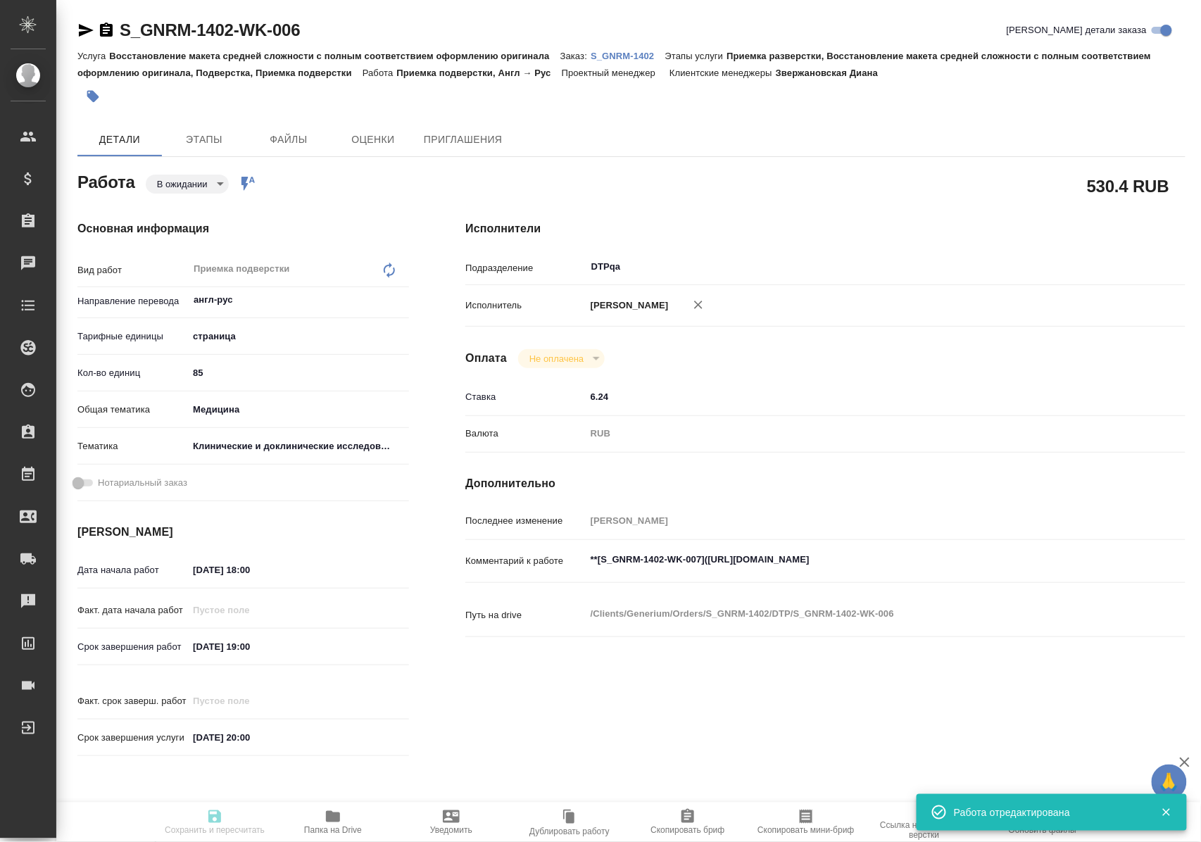
type input "20.10.2025 20:00"
type input "DTPqa"
type input "notPayed"
type input "6.24"
type input "RUB"
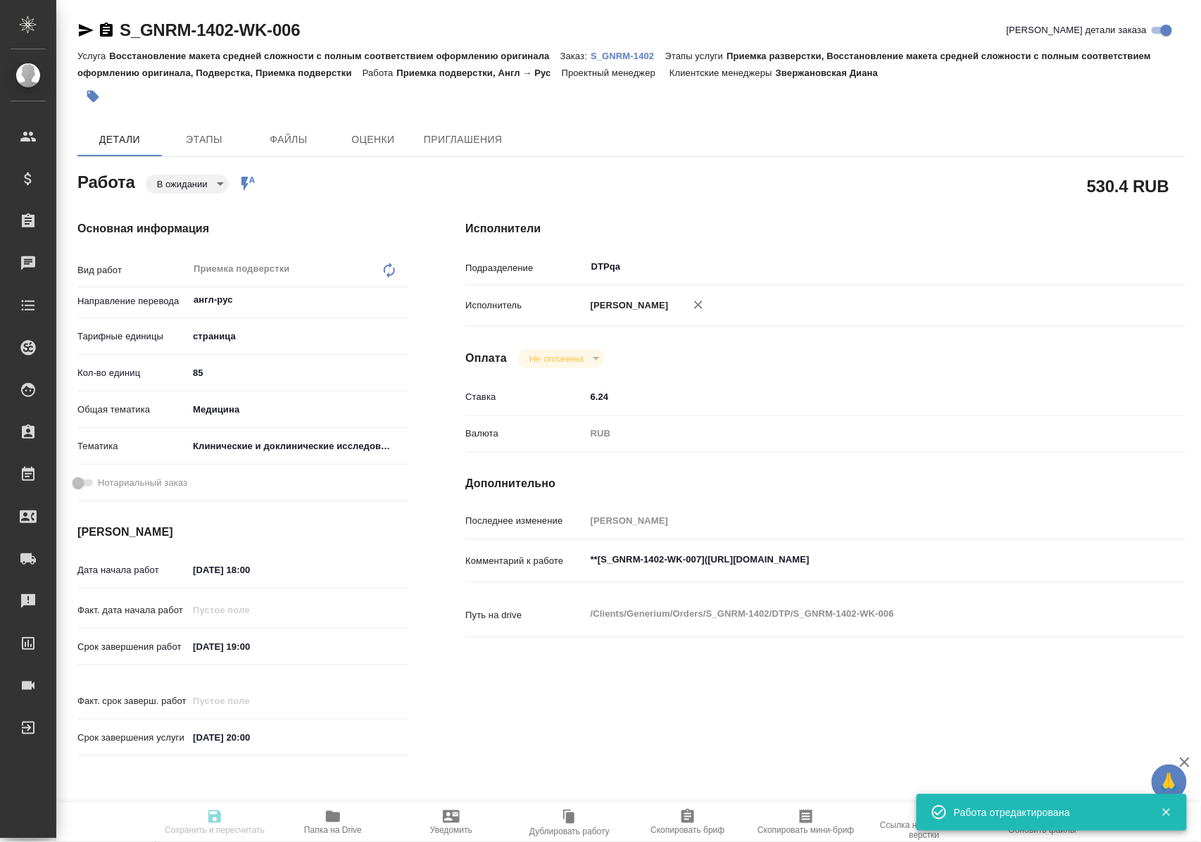
type input "Полушина Алена"
type textarea "**[S_GNRM-1402-WK-007](https://tera.awatera.com/Work/68ef68975ad8497350c0ea66/)…"
type textarea "x"
type textarea "/Clients/Generium/Orders/S_GNRM-1402/DTP/S_GNRM-1402-WK-006"
type textarea "x"
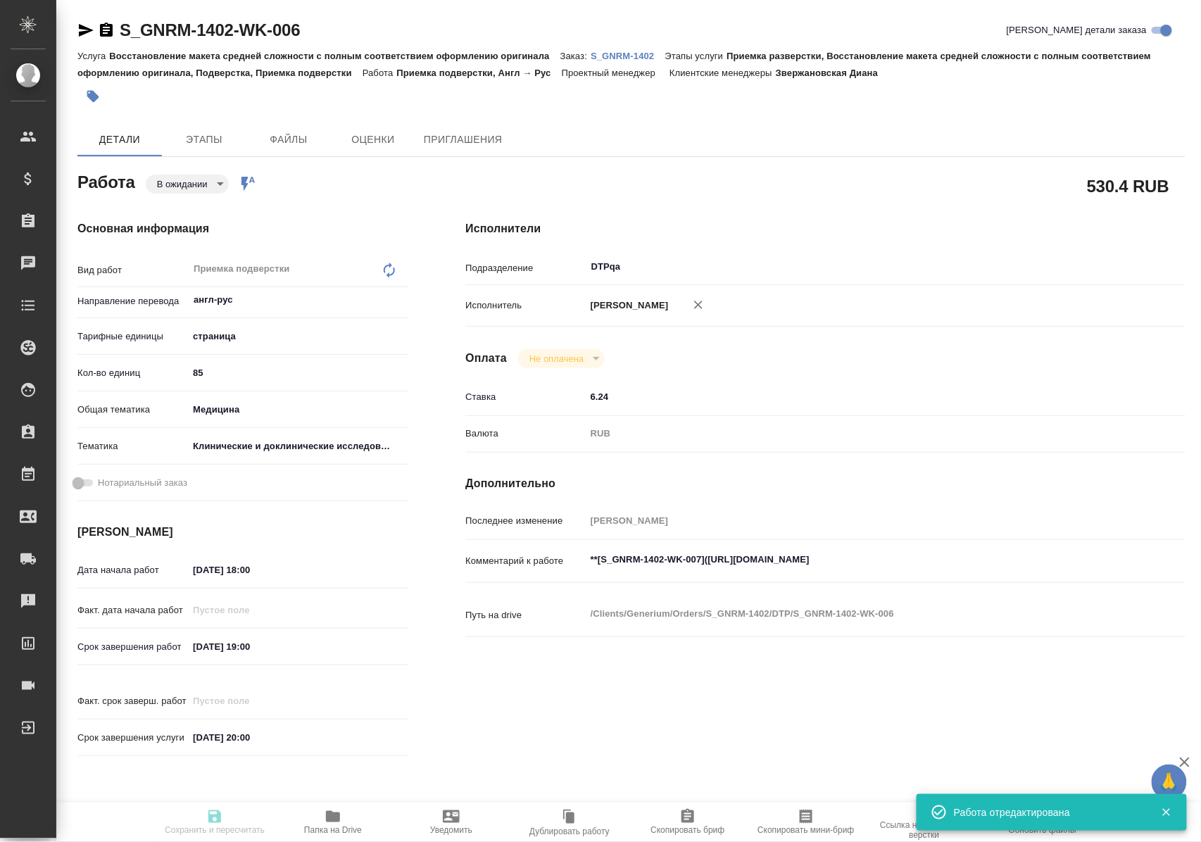
type input "S_GNRM-1402"
type input "Восстановление макета средней сложности с полным соответствием оформлению ориги…"
type input "Приемка разверстки, Восстановление макета средней сложности с полным соответств…"
type input "Звержановская Диана"
type input "Петрова Валерия"
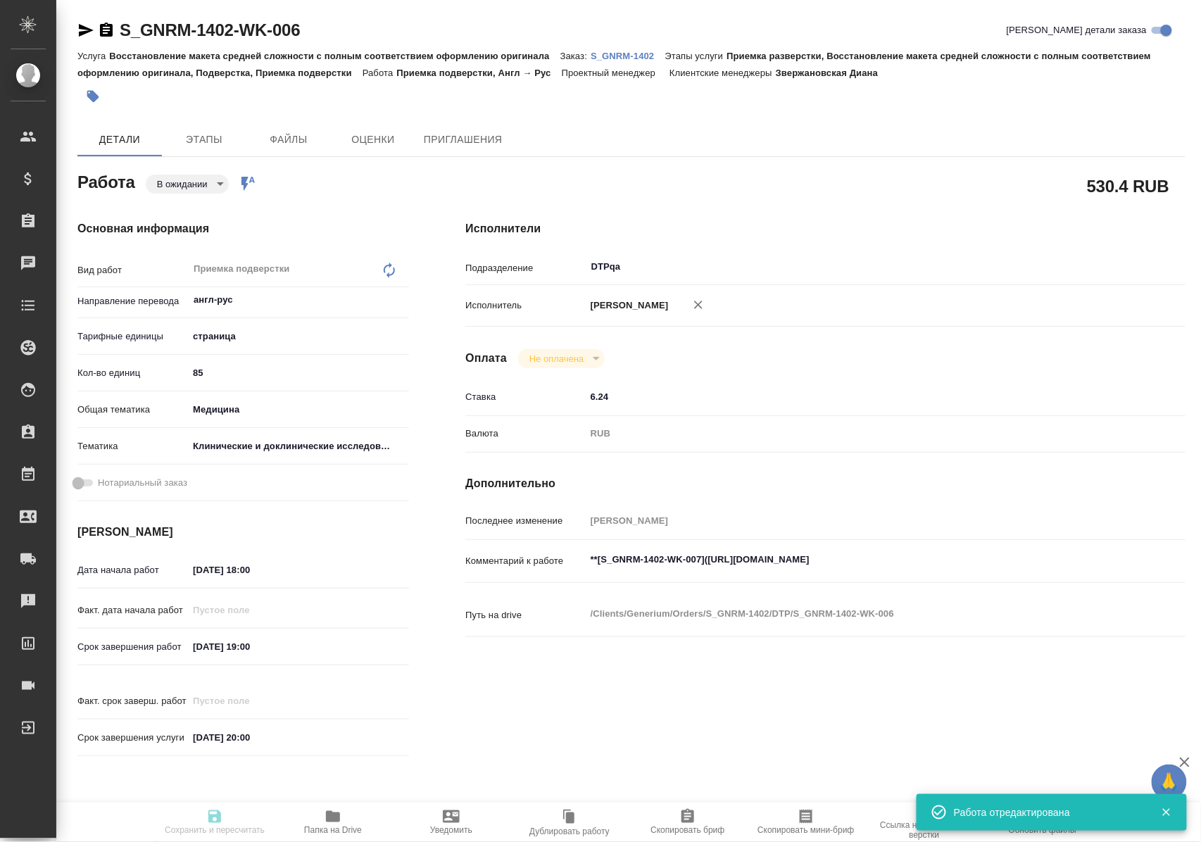
type input "/Clients/Generium/Orders/S_GNRM-1402"
type textarea "x"
type textarea "перевод на русский картинки переводим, срочный заказ"
type textarea "x"
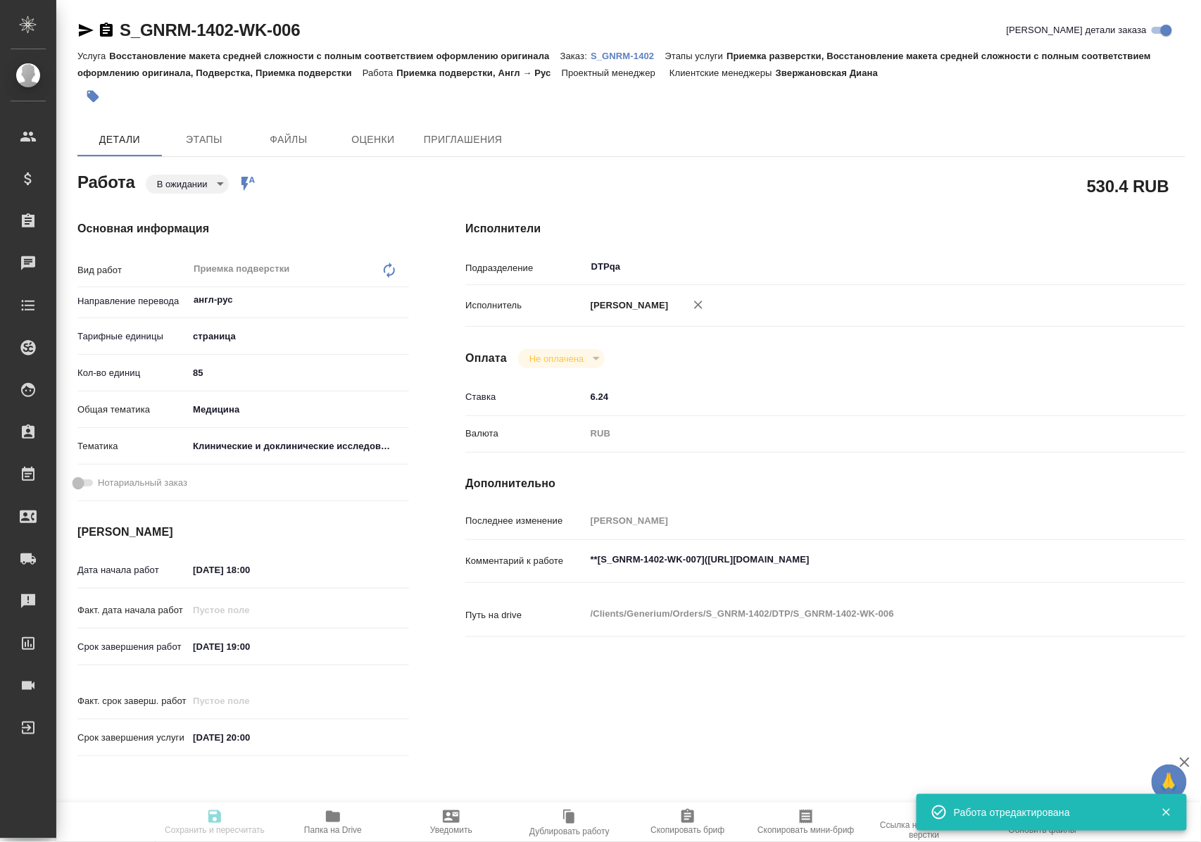
type textarea "x"
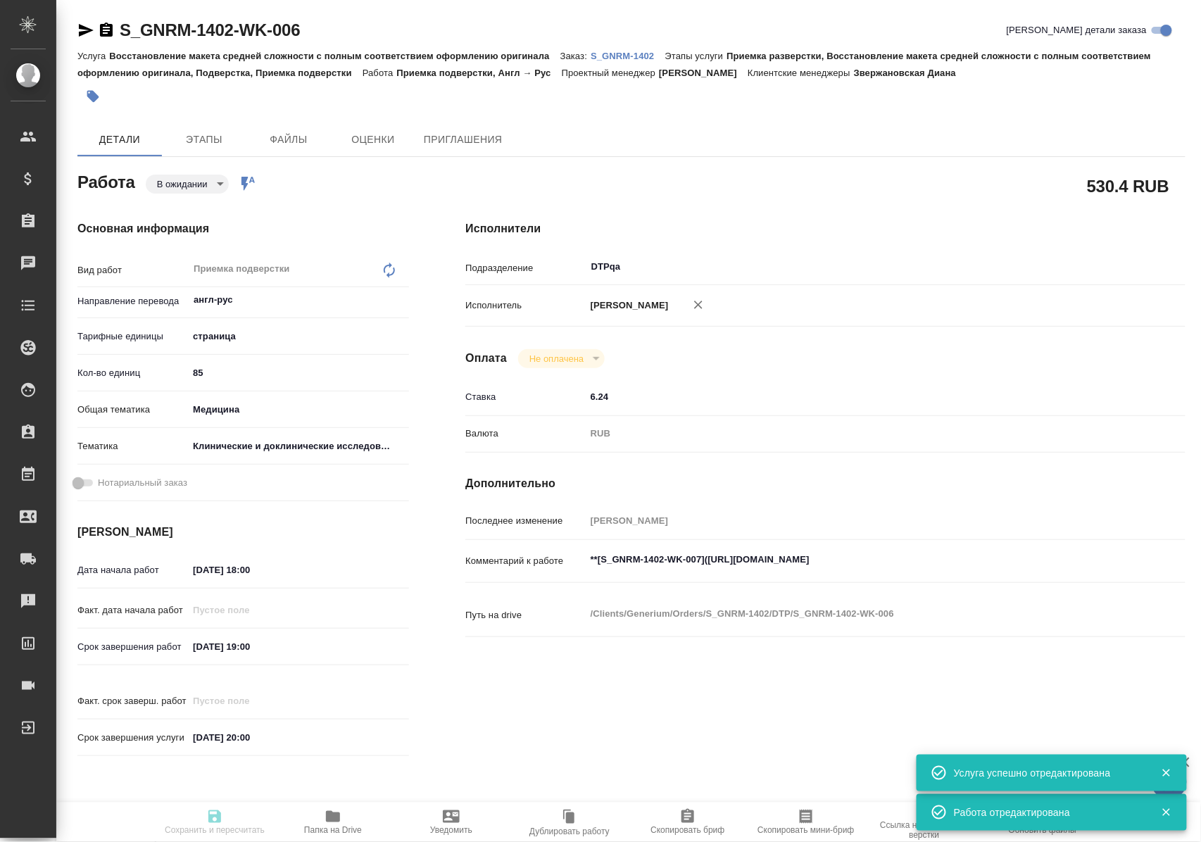
type textarea "x"
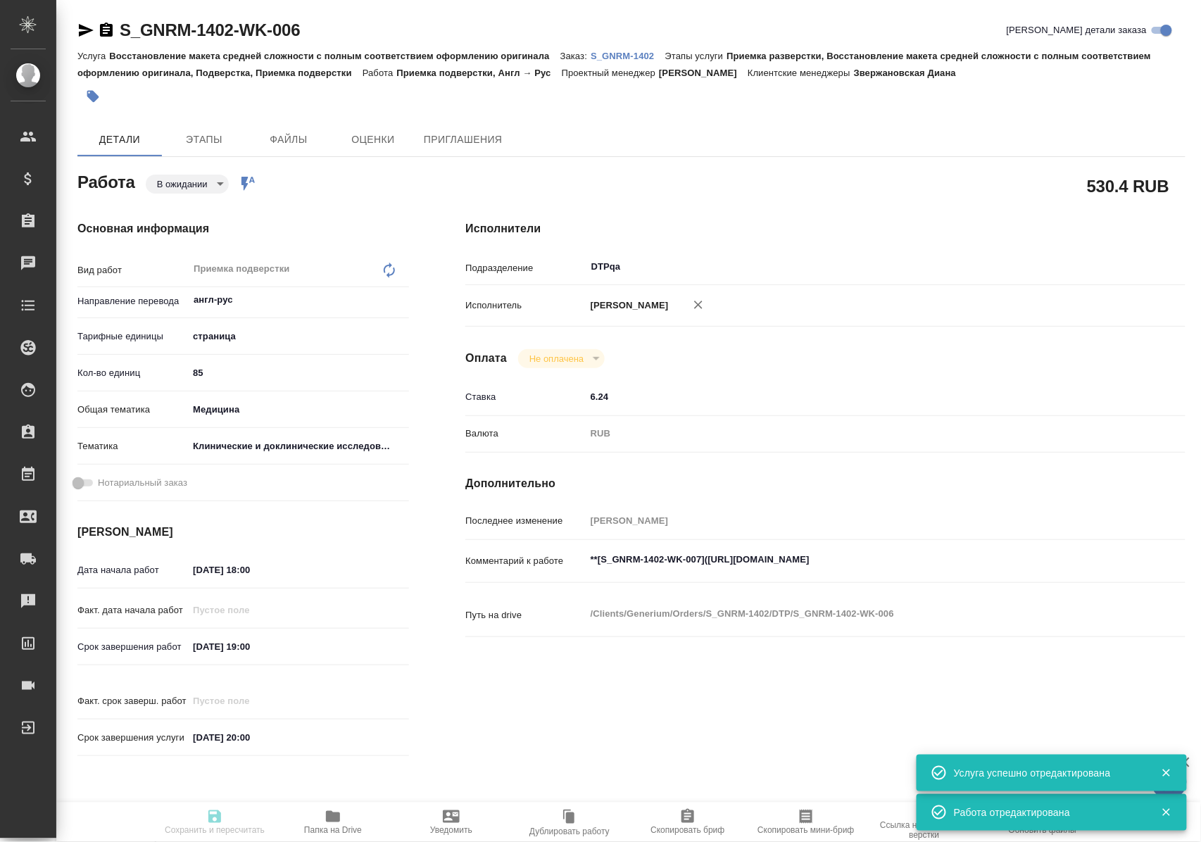
type textarea "x"
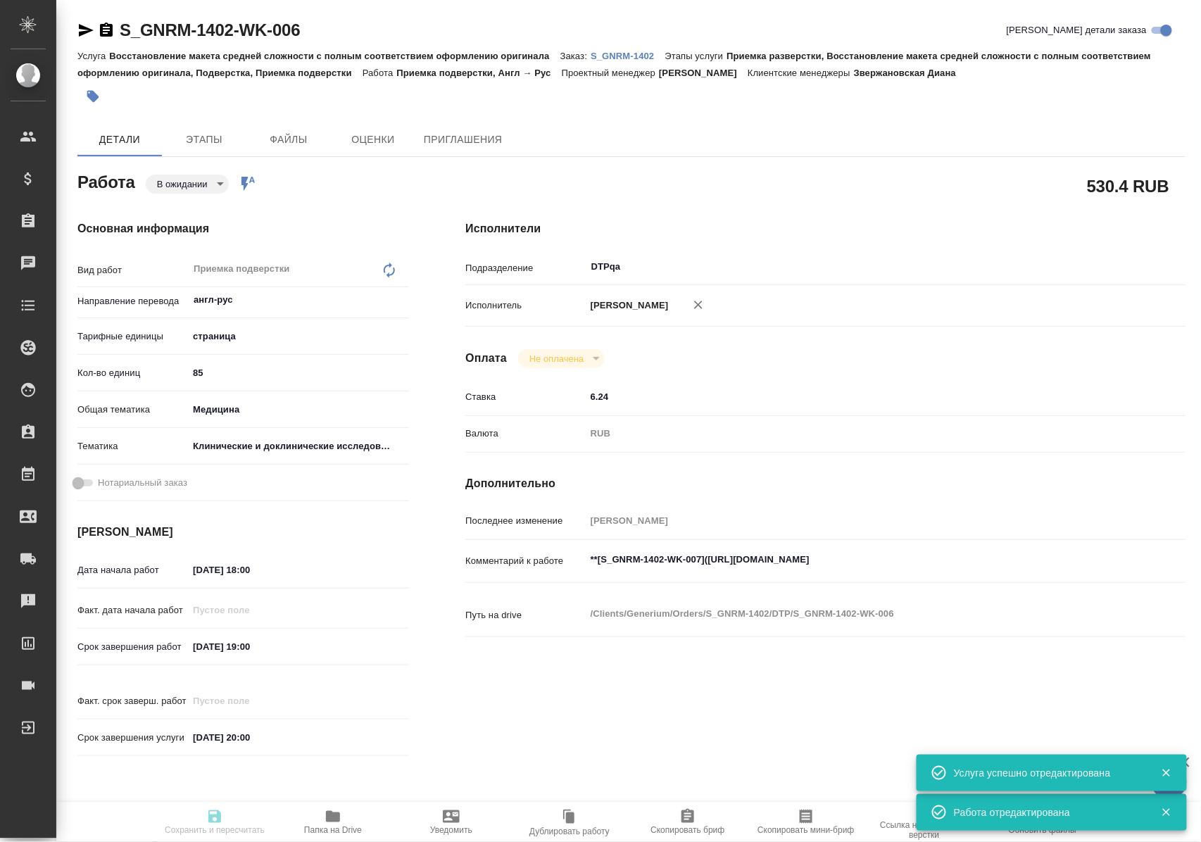
type input "pending"
type textarea "Приемка подверстки"
type textarea "x"
type input "англ-рус"
type input "5a8b1489cc6b4906c91bfdb2"
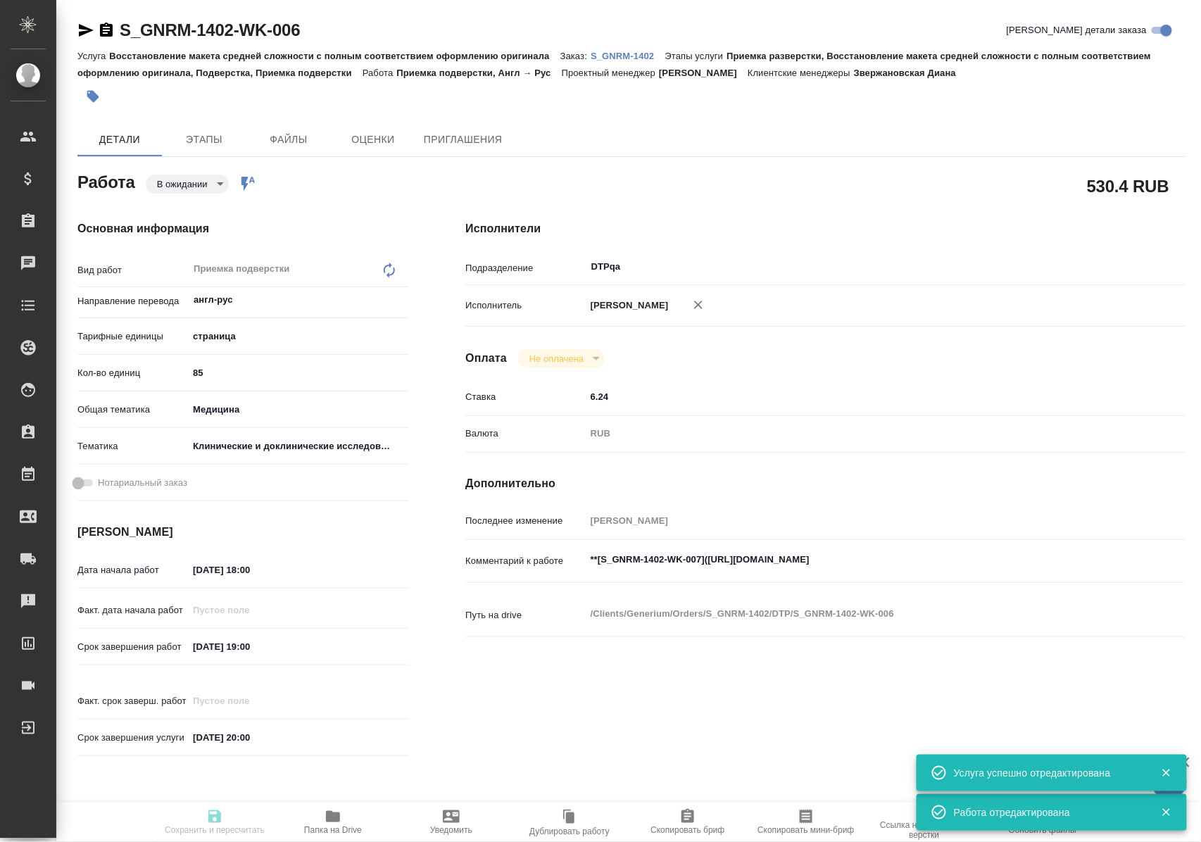
type input "85"
type input "med"
type input "5a8b8b956a9677013d343d9e"
type input "20.10.2025 18:00"
type input "20.10.2025 19:00"
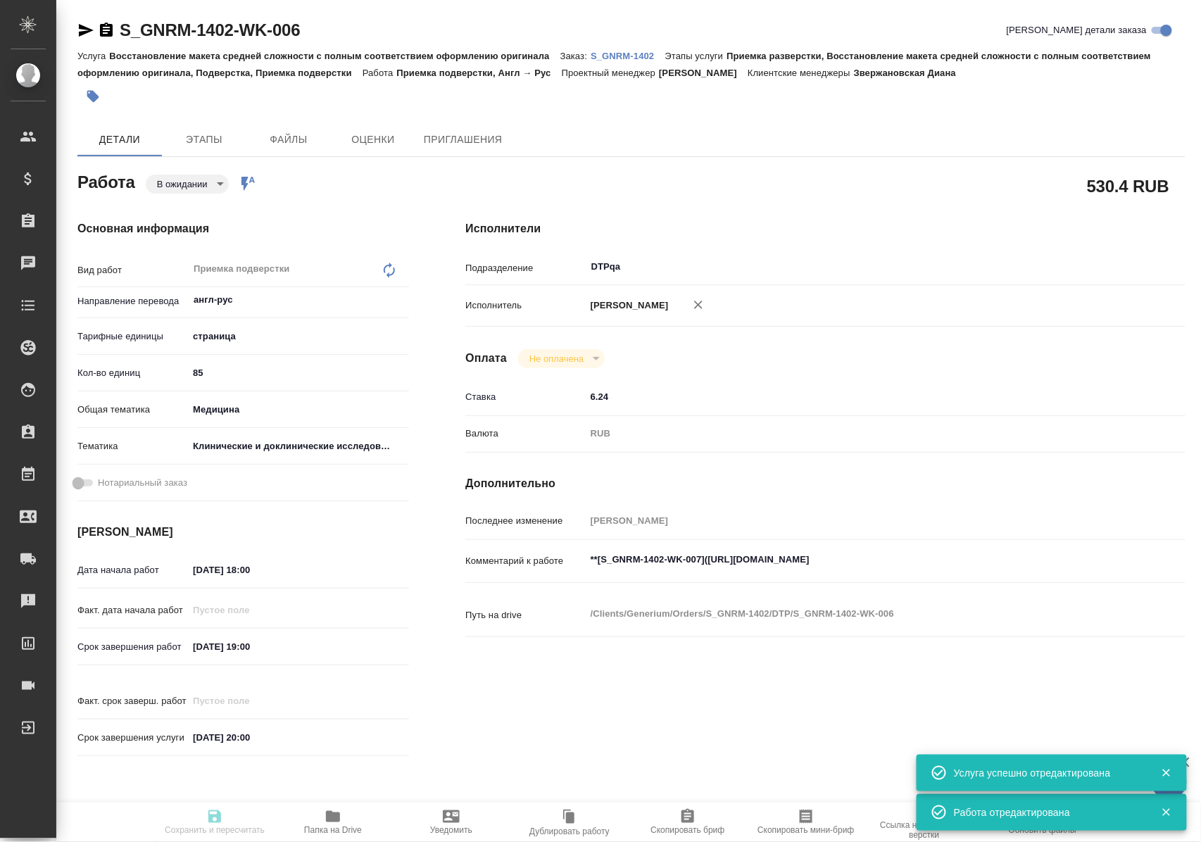
type input "20.10.2025 20:00"
type input "DTPqa"
type input "notPayed"
type input "6.24"
type input "RUB"
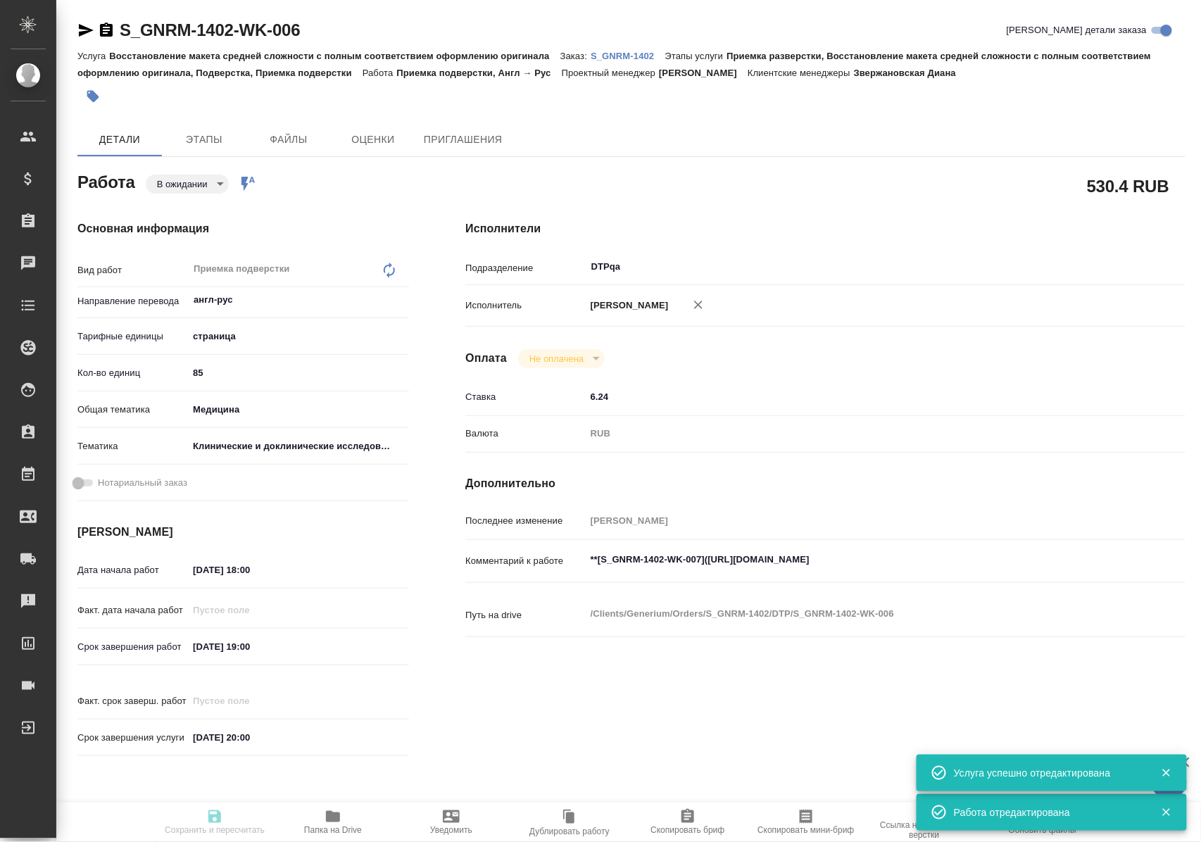
type input "[PERSON_NAME]"
type textarea "**[S_GNRM-1402-WK-007](https://tera.awatera.com/Work/68ef68975ad8497350c0ea66/)…"
type textarea "x"
type textarea "/Clients/Generium/Orders/S_GNRM-1402/DTP/S_GNRM-1402-WK-006"
type textarea "x"
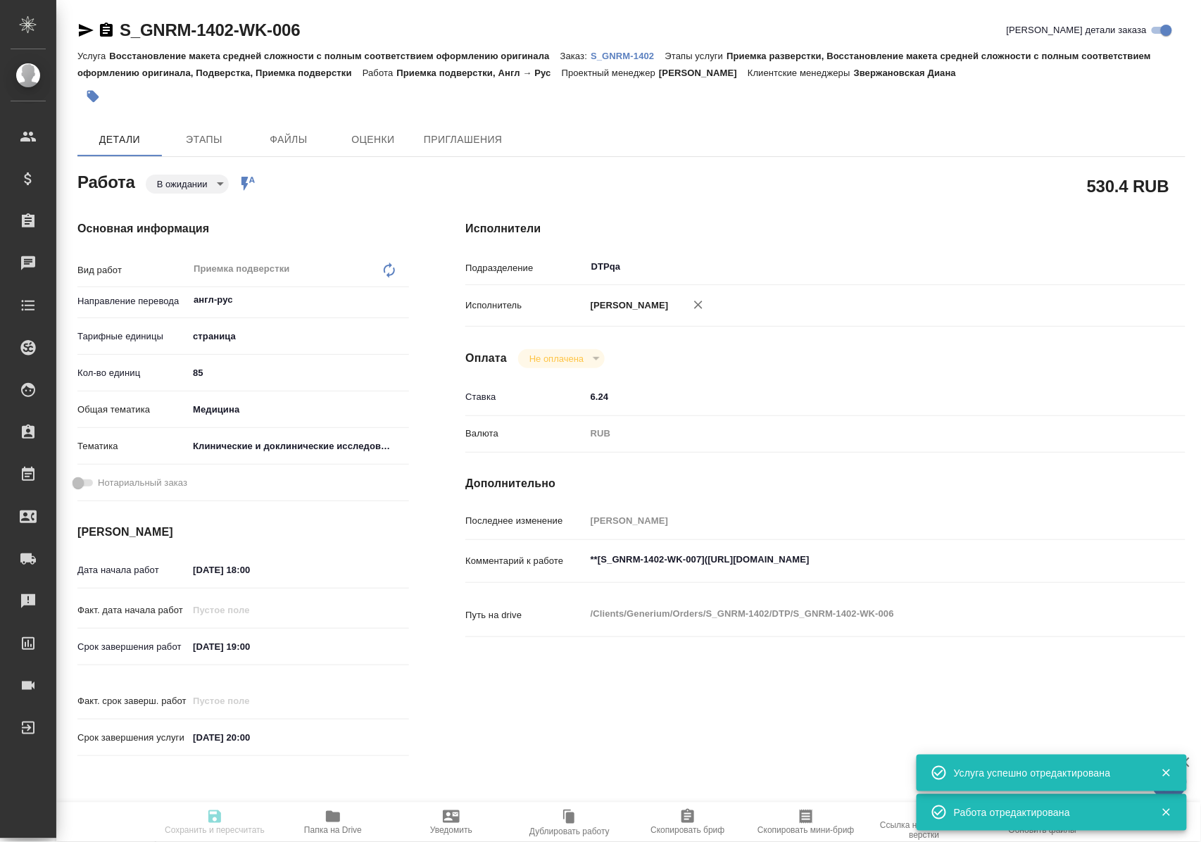
type input "S_GNRM-1402"
type input "Восстановление макета средней сложности с полным соответствием оформлению ориги…"
type input "Приемка разверстки, Восстановление макета средней сложности с полным соответств…"
type input "Звержановская Диана"
type input "Петрова Валерия"
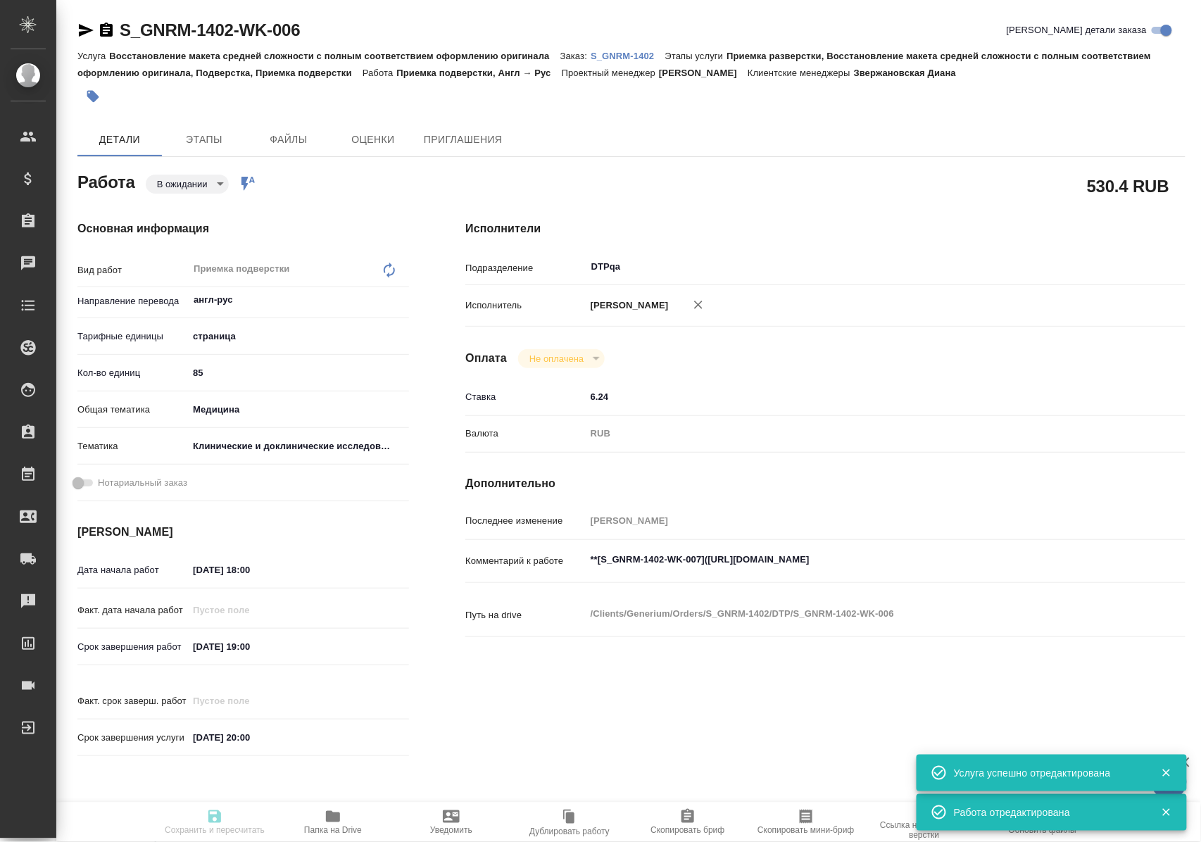
type input "/Clients/Generium/Orders/S_GNRM-1402"
type textarea "x"
type textarea "перевод на русский картинки переводим, срочный заказ"
type textarea "x"
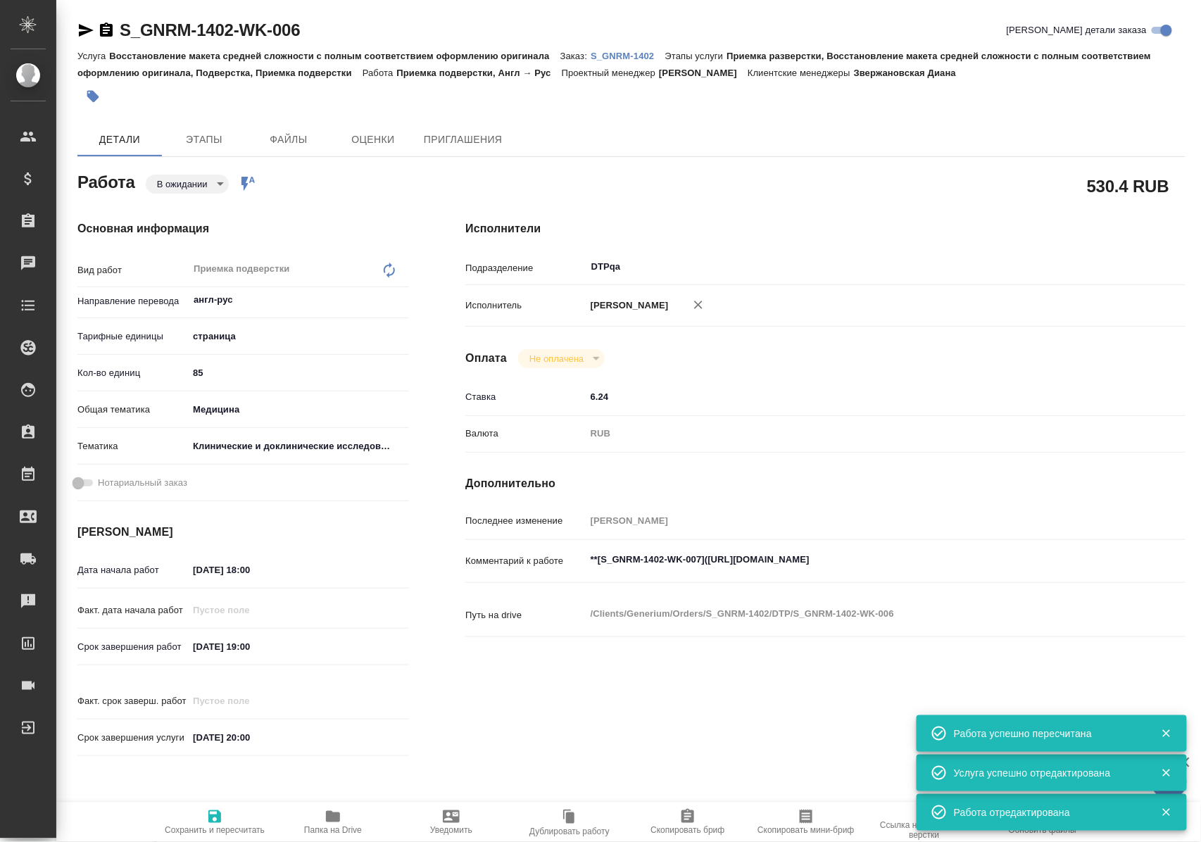
type textarea "x"
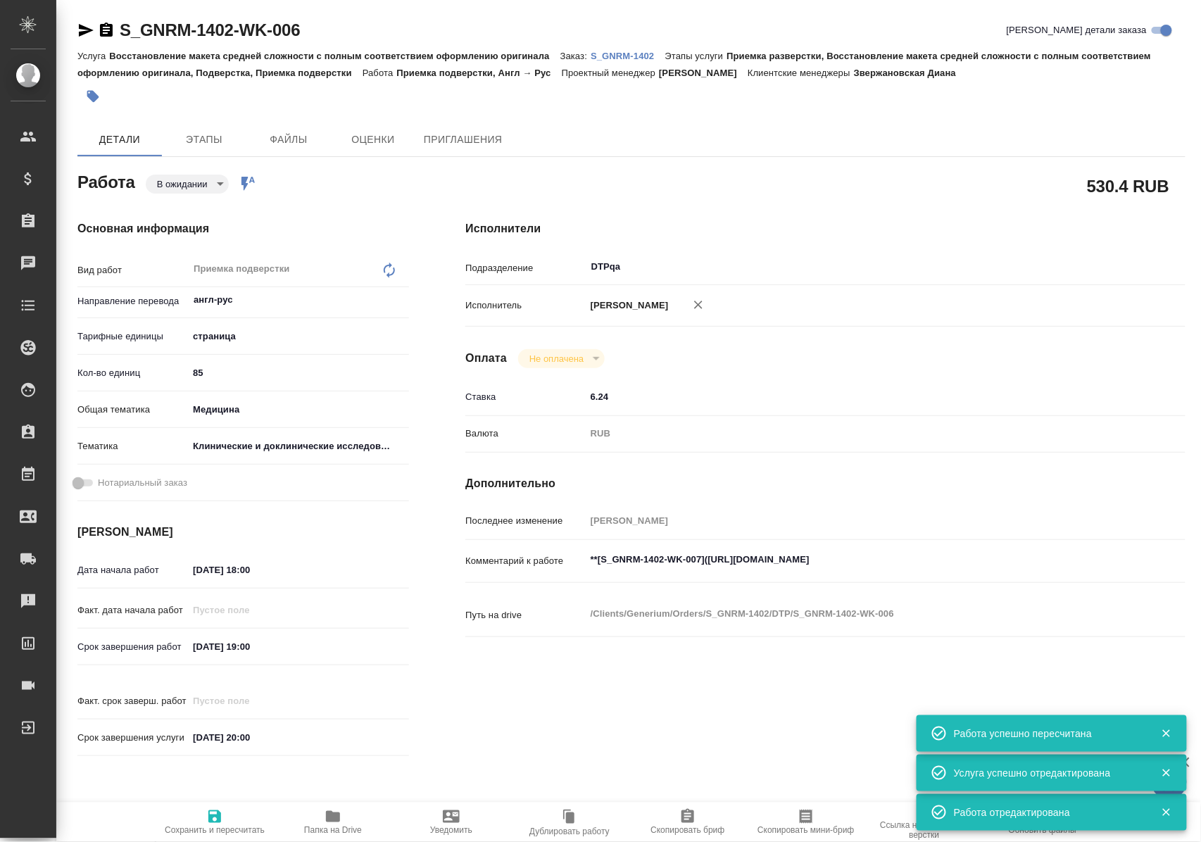
type textarea "x"
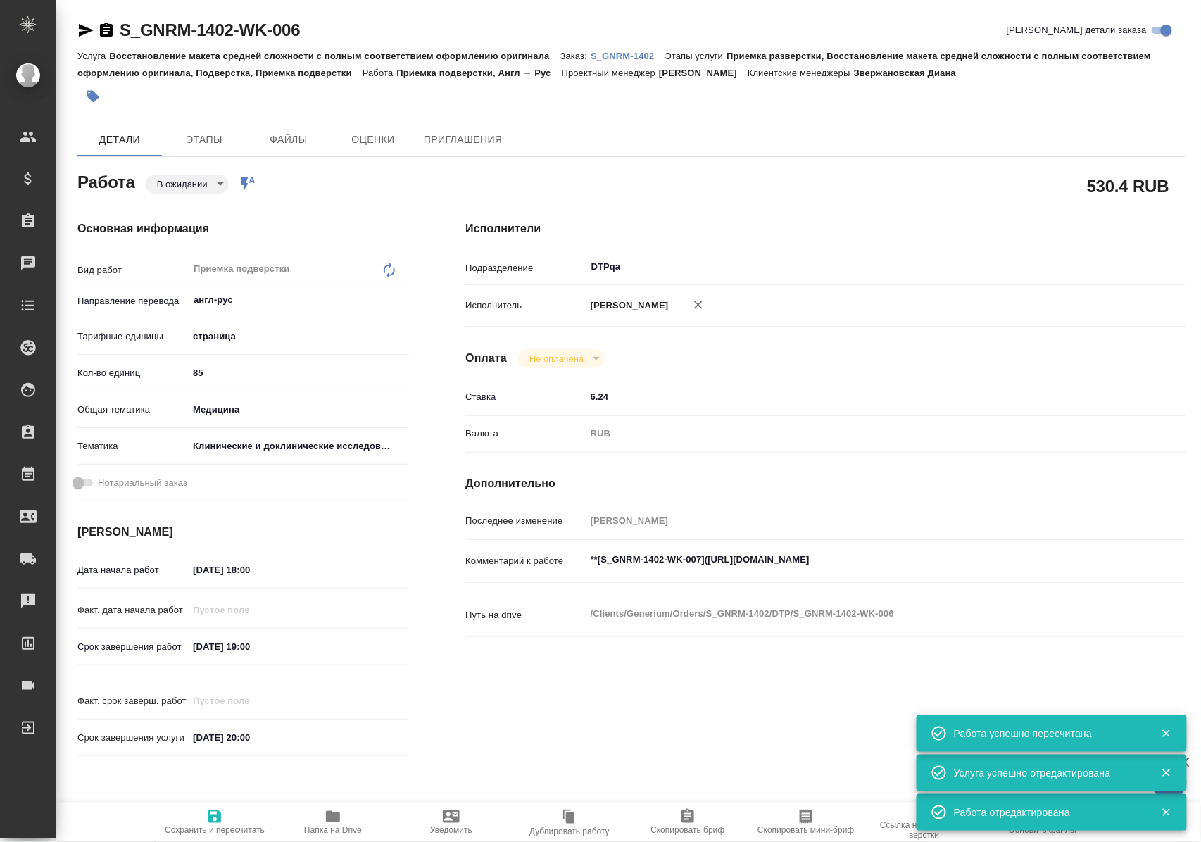
type textarea "x"
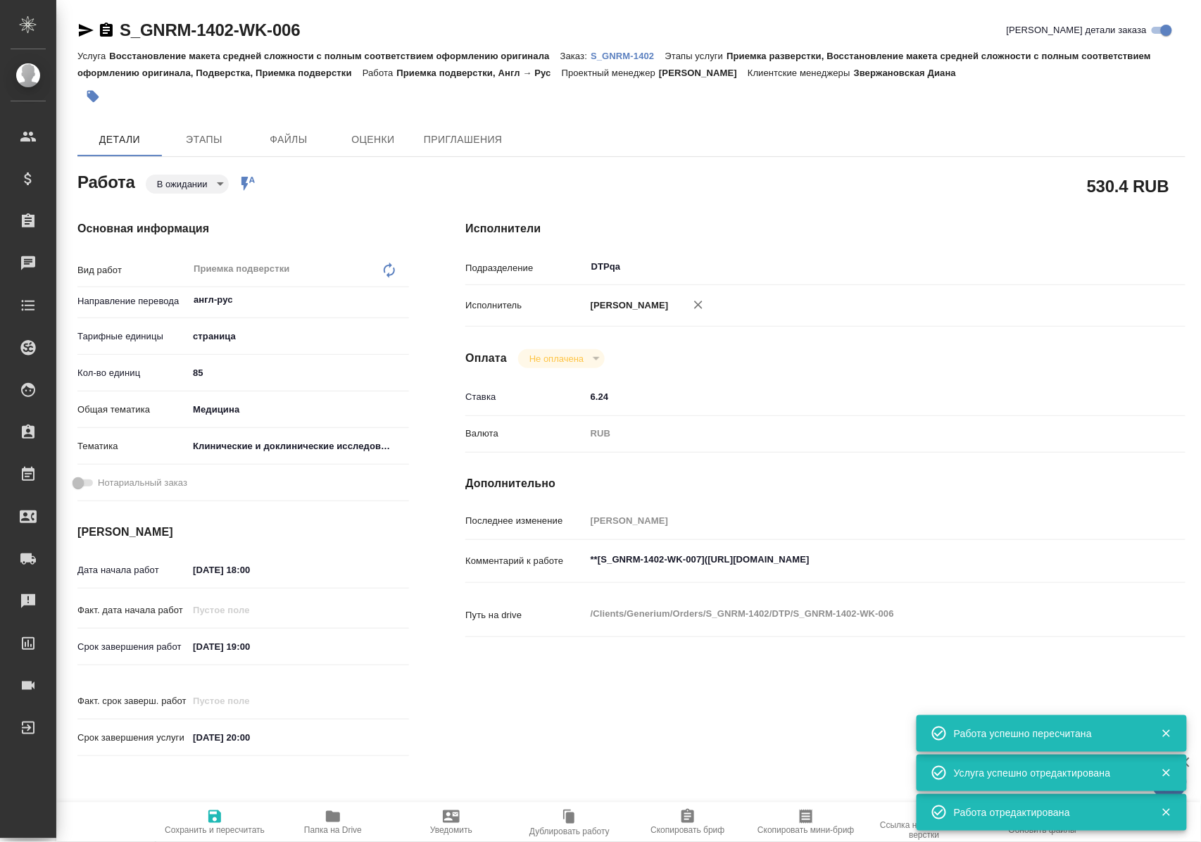
type textarea "x"
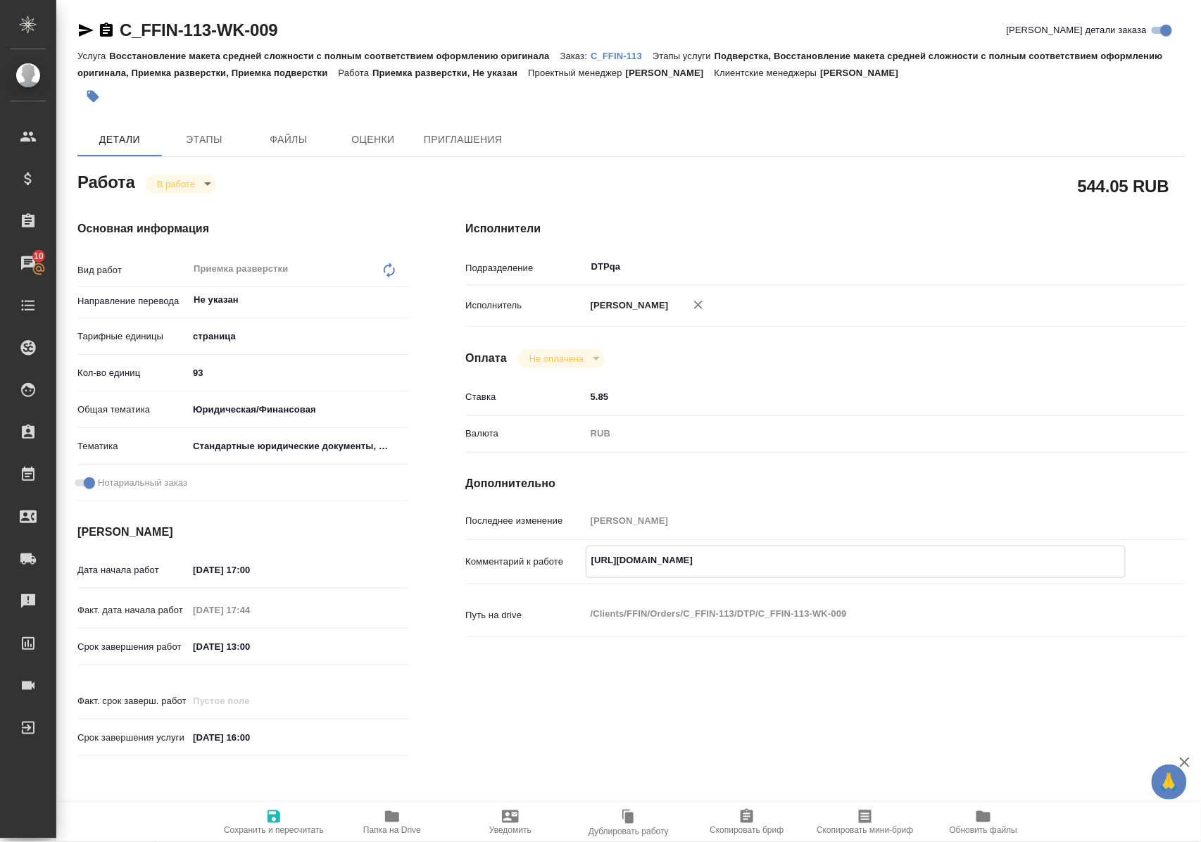
click at [398, 822] on icon "button" at bounding box center [392, 816] width 17 height 17
click at [85, 31] on icon "button" at bounding box center [86, 30] width 15 height 13
click at [203, 190] on body "🙏 .cls-1 fill:#fff; AWATERA Polushina Alena Клиенты Спецификации Заказы 10 Чаты…" at bounding box center [600, 421] width 1201 height 842
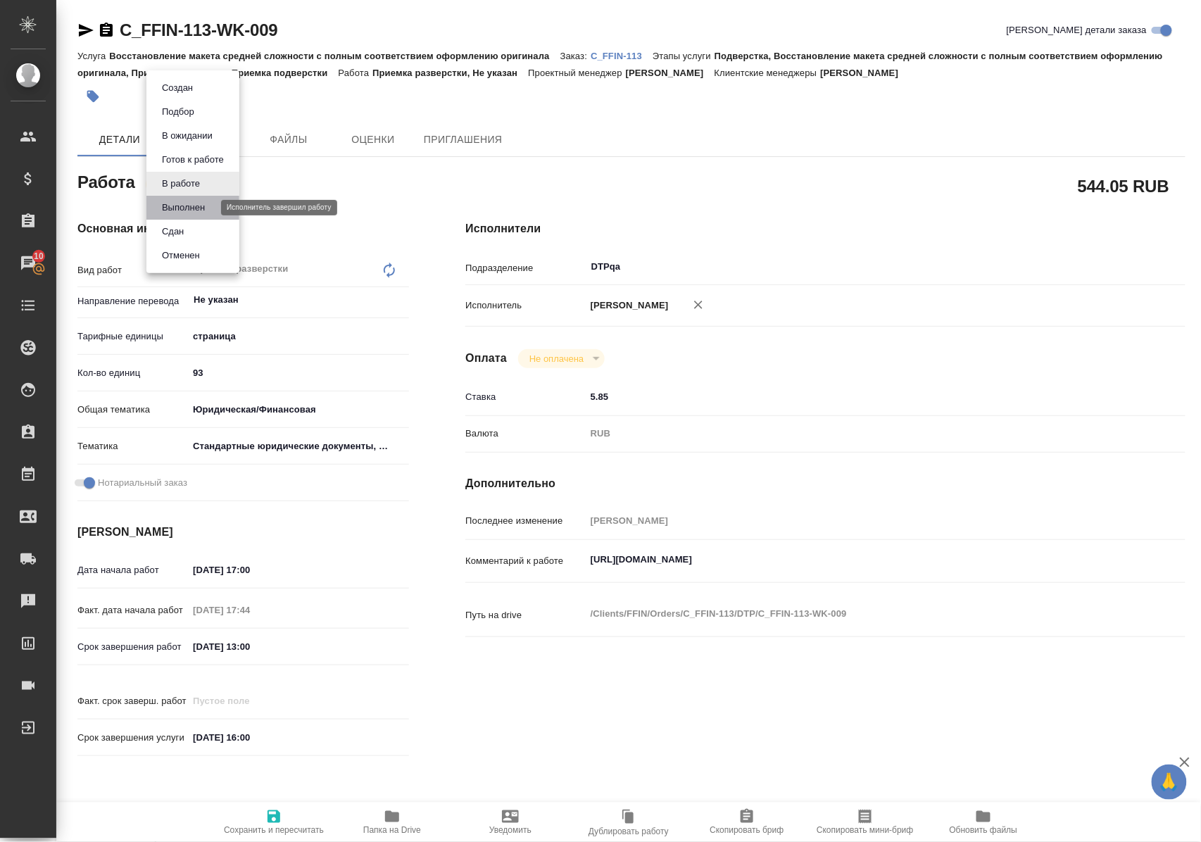
click at [197, 204] on button "Выполнен" at bounding box center [183, 207] width 51 height 15
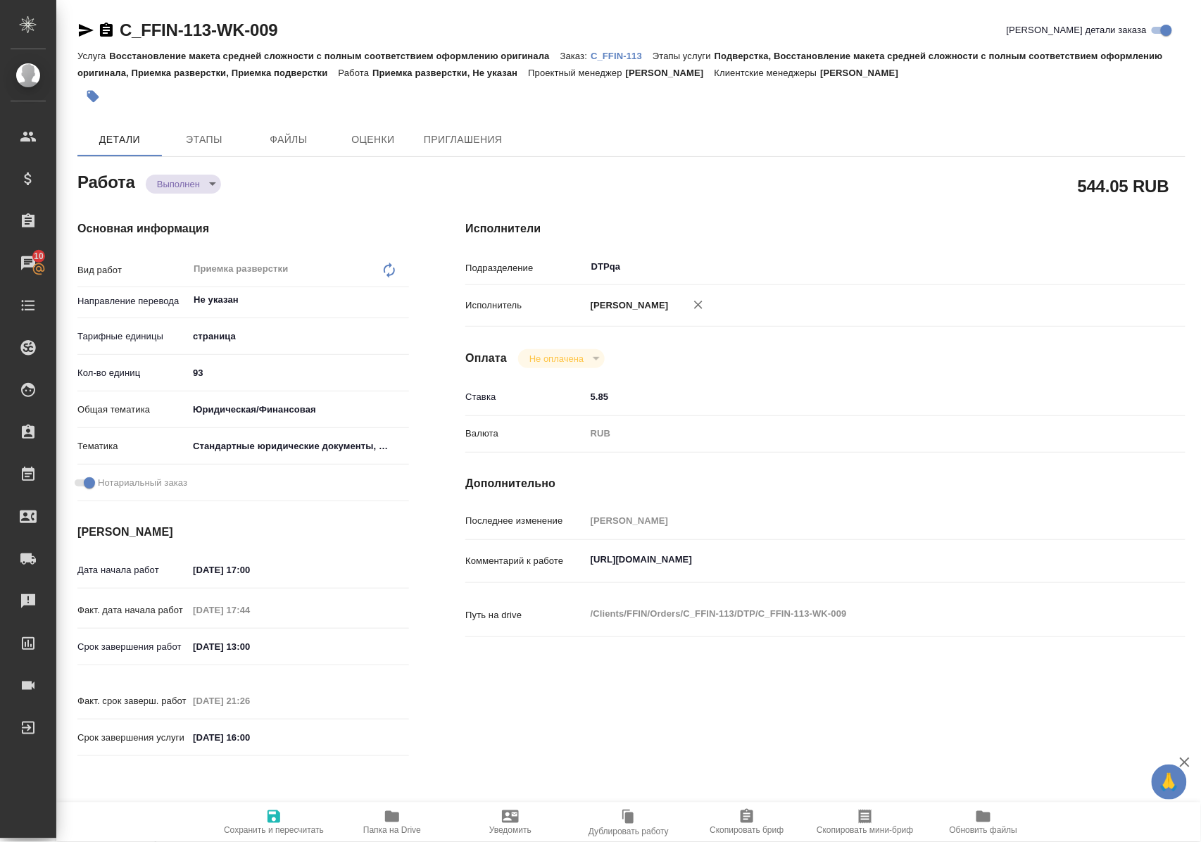
type textarea "x"
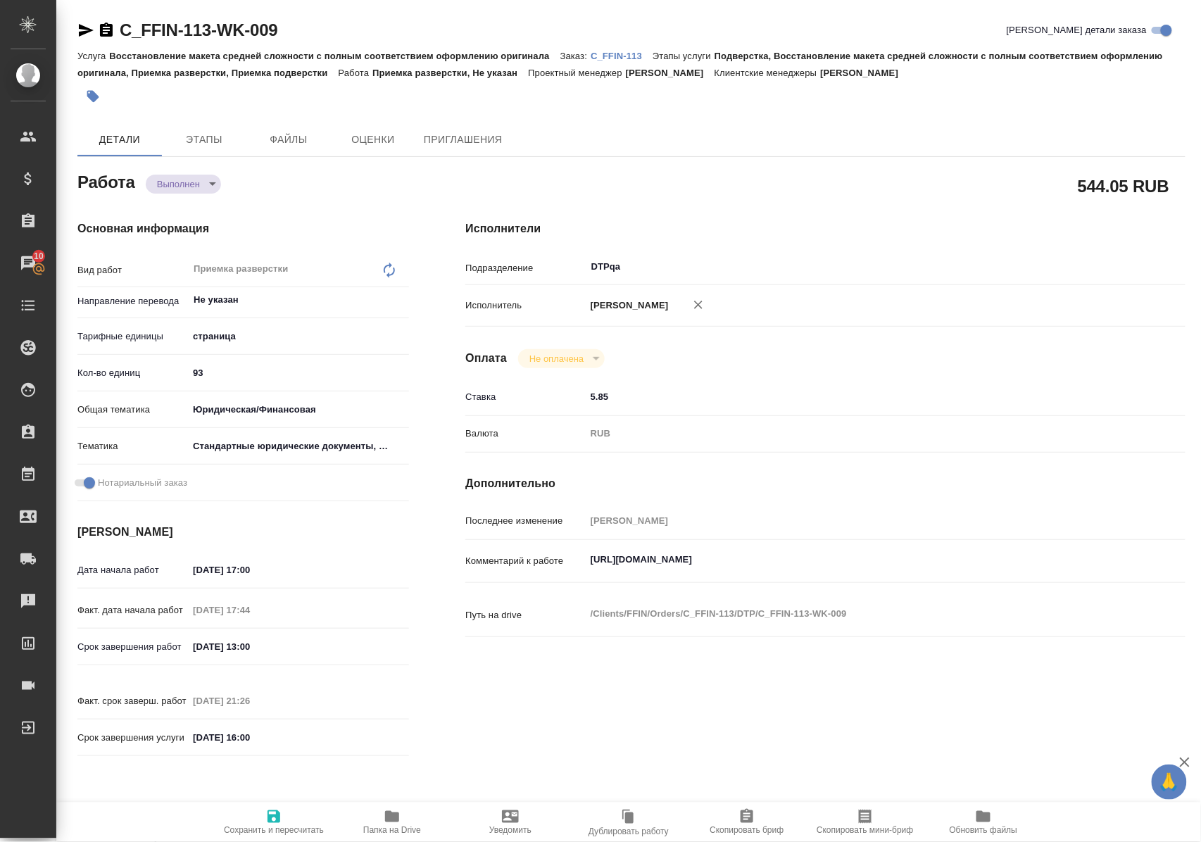
type textarea "x"
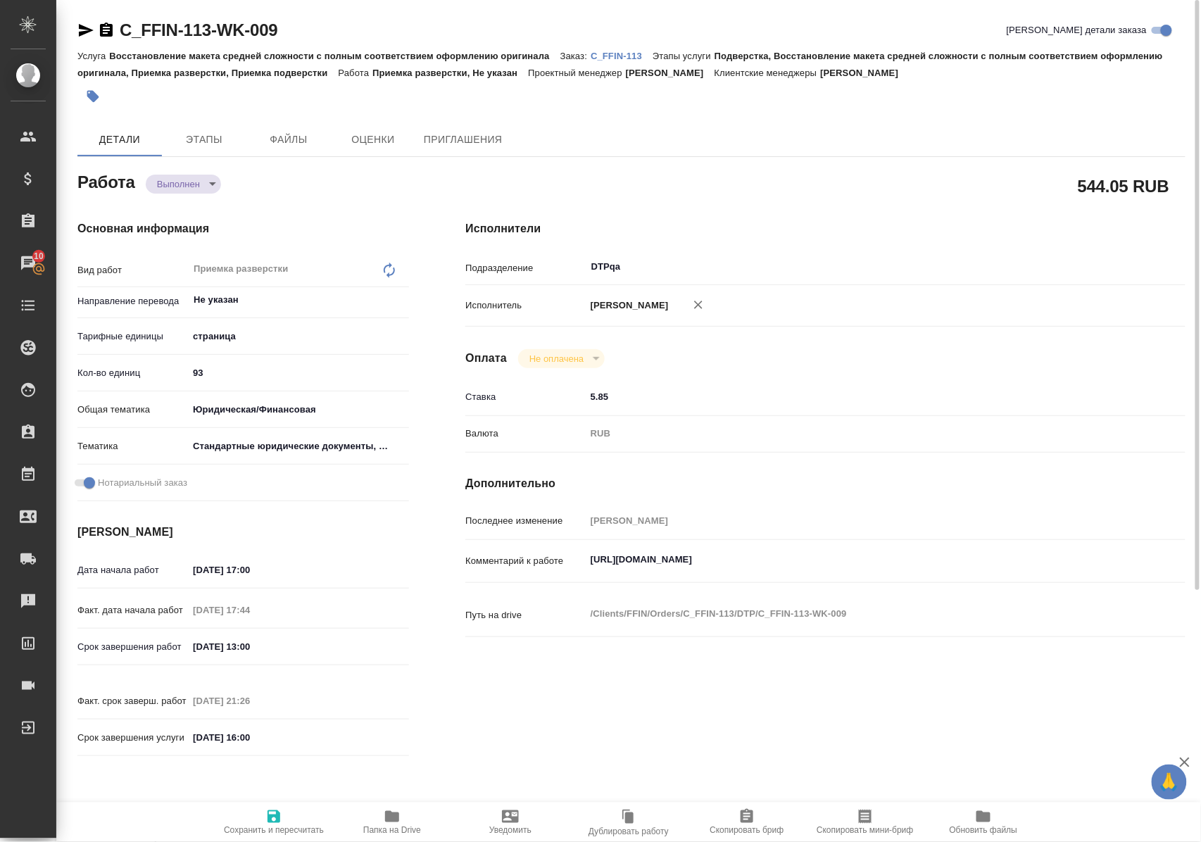
type textarea "x"
click at [876, 572] on textarea "https://tera.awatera.com/Work/68ee1d9f8f32a11dc68a564c/" at bounding box center [856, 560] width 540 height 24
type textarea "x"
type textarea "https://tera.awatera.com/Work/68ee1d9f8f32a11dc68a564c/"
type textarea "x"
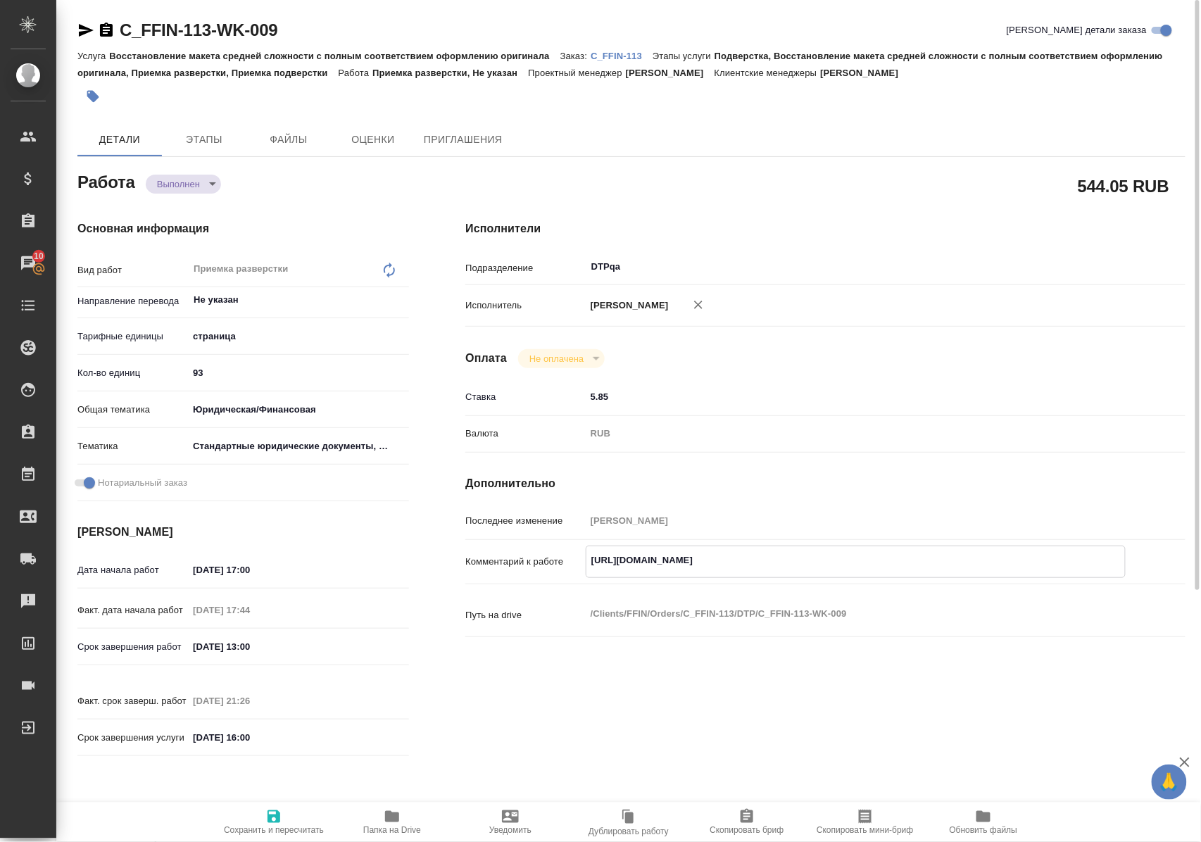
type textarea "x"
type textarea "https://tera.awatera.com/Work/68ee1d9f8f32a11dc68a564c/ -"
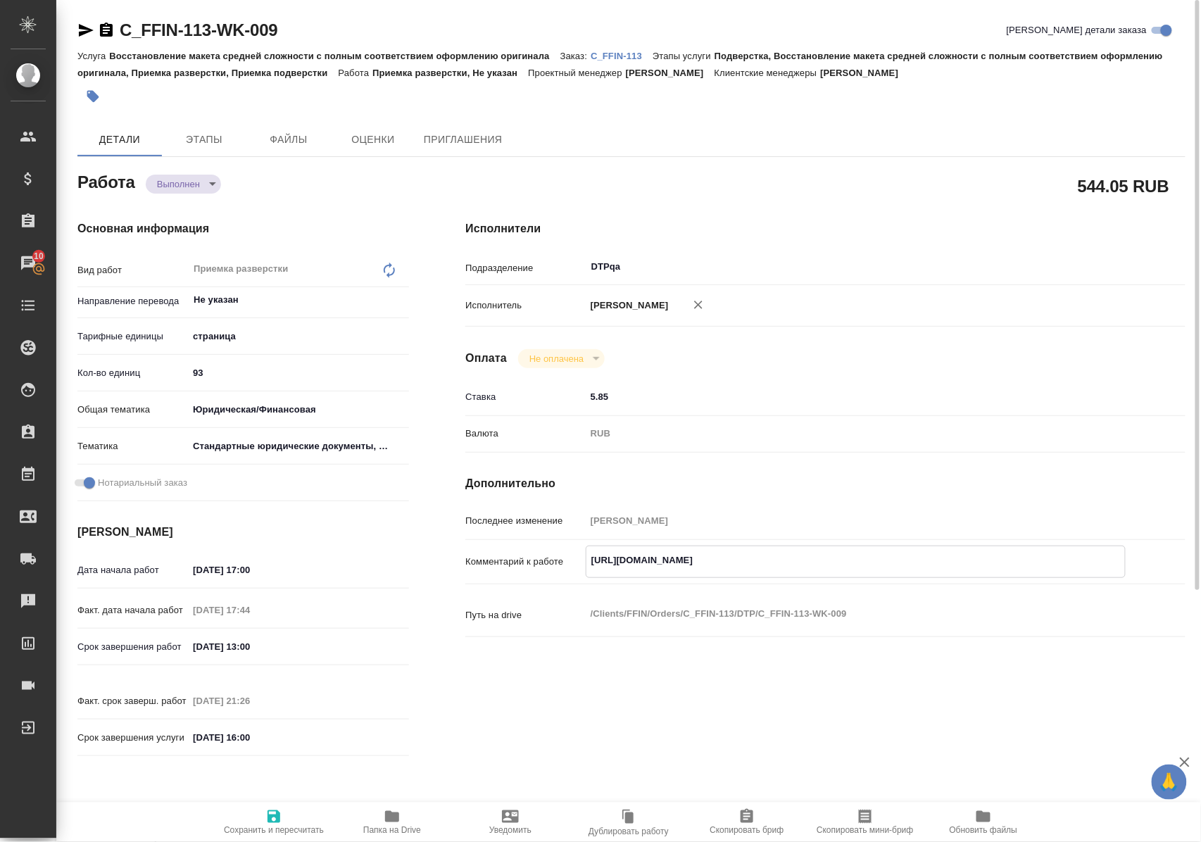
type textarea "x"
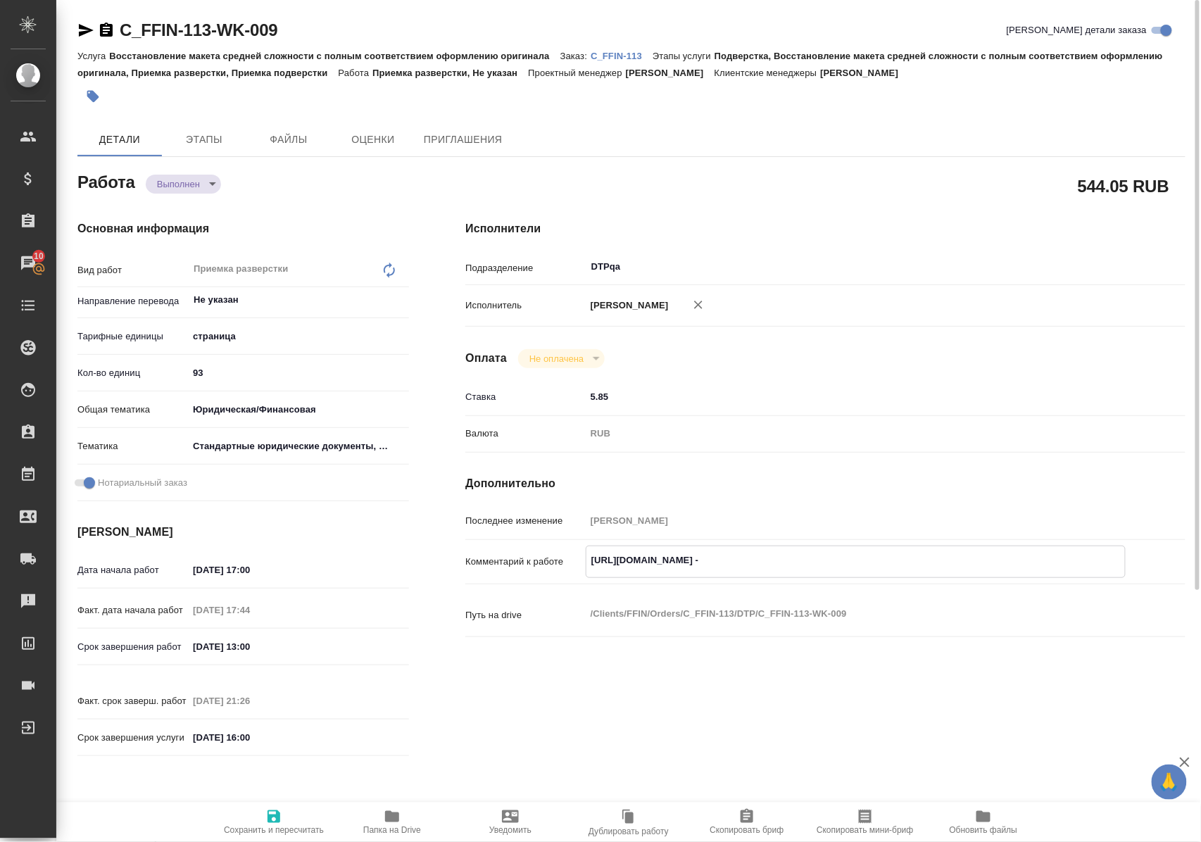
type textarea "https://tera.awatera.com/Work/68ee1d9f8f32a11dc68a564c/ -"
type textarea "x"
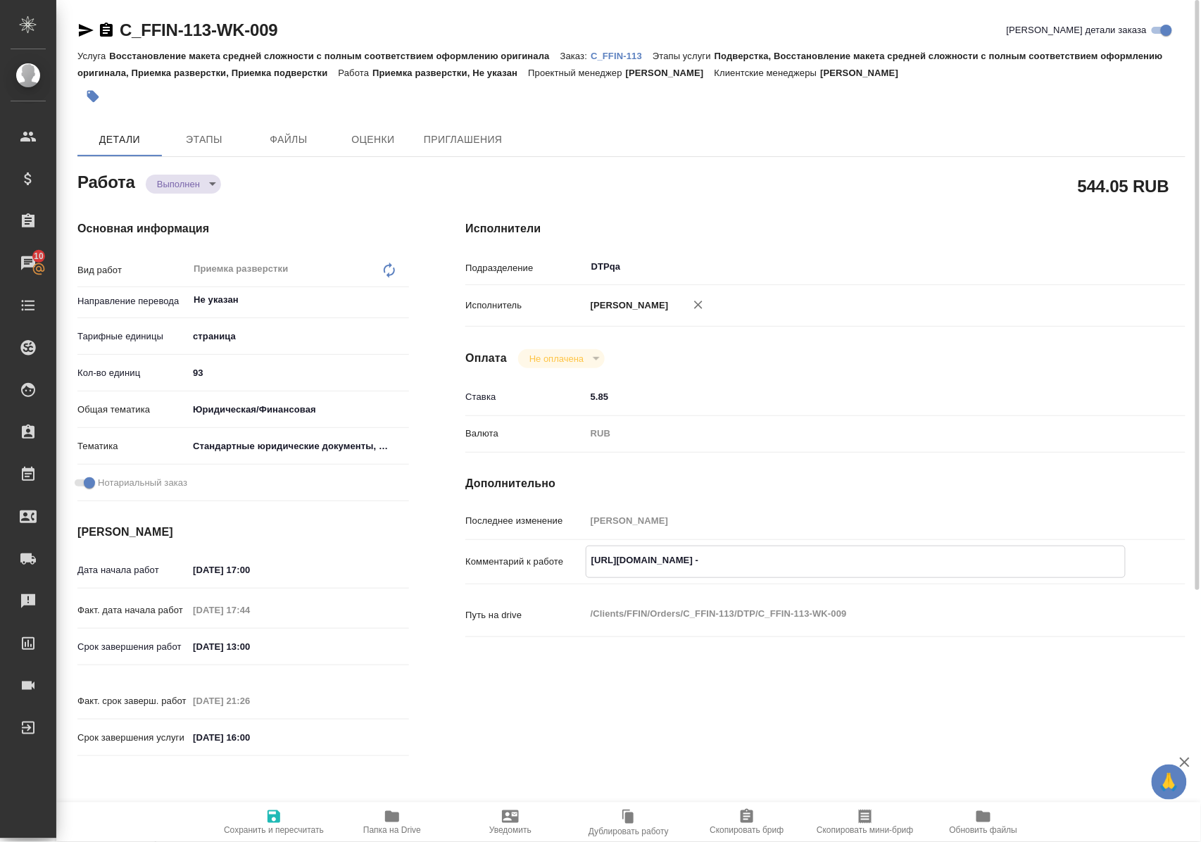
type textarea "x"
type textarea "https://tera.awatera.com/Work/68ee1d9f8f32a11dc68a564c/ - н"
type textarea "x"
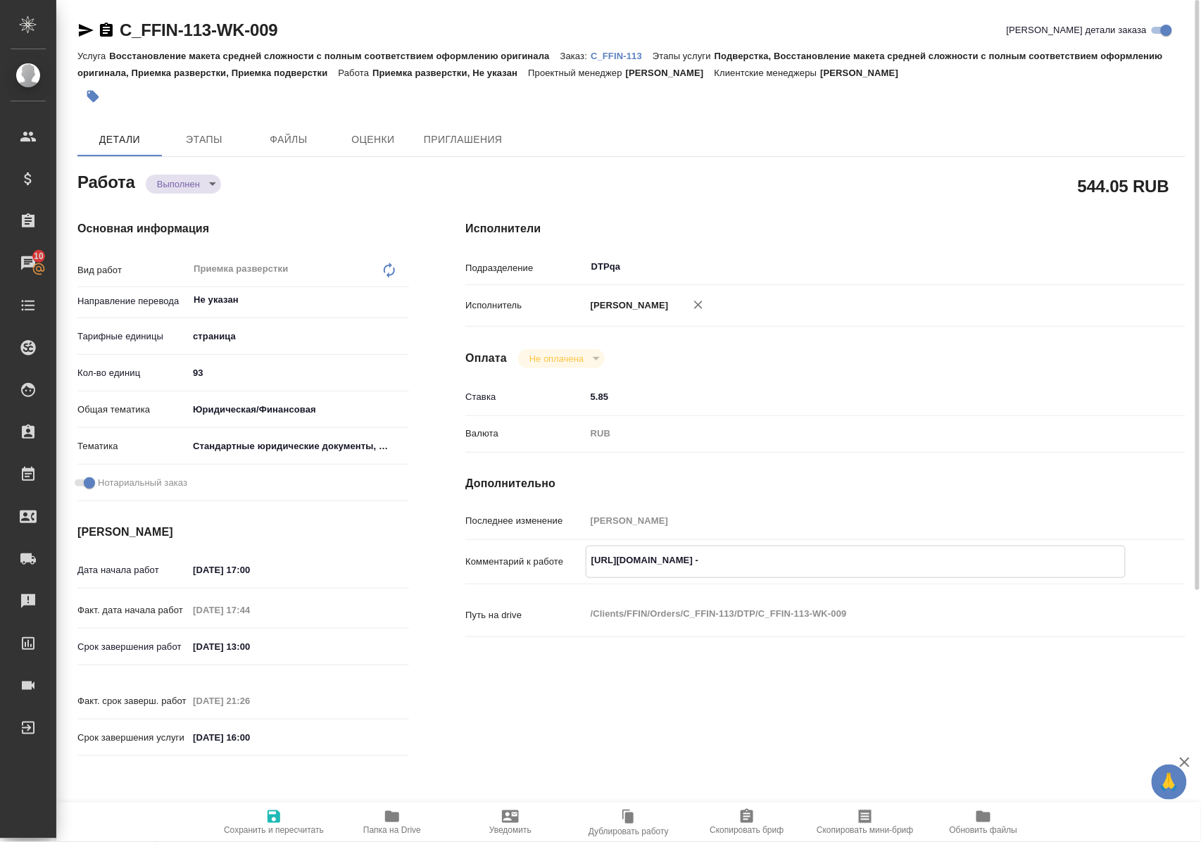
type textarea "x"
type textarea "https://tera.awatera.com/Work/68ee1d9f8f32a11dc68a564c/ - на"
type textarea "x"
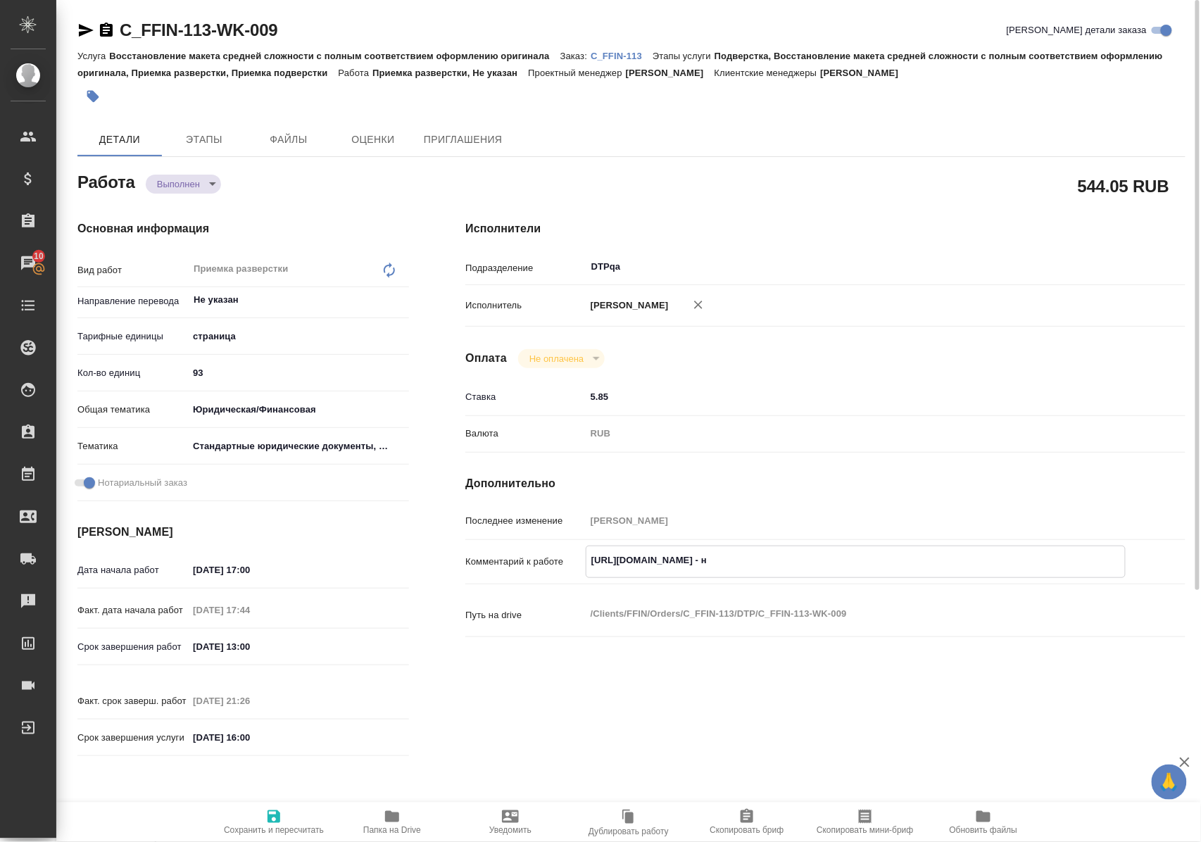
type textarea "x"
type textarea "https://tera.awatera.com/Work/68ee1d9f8f32a11dc68a564c/ - на"
type textarea "x"
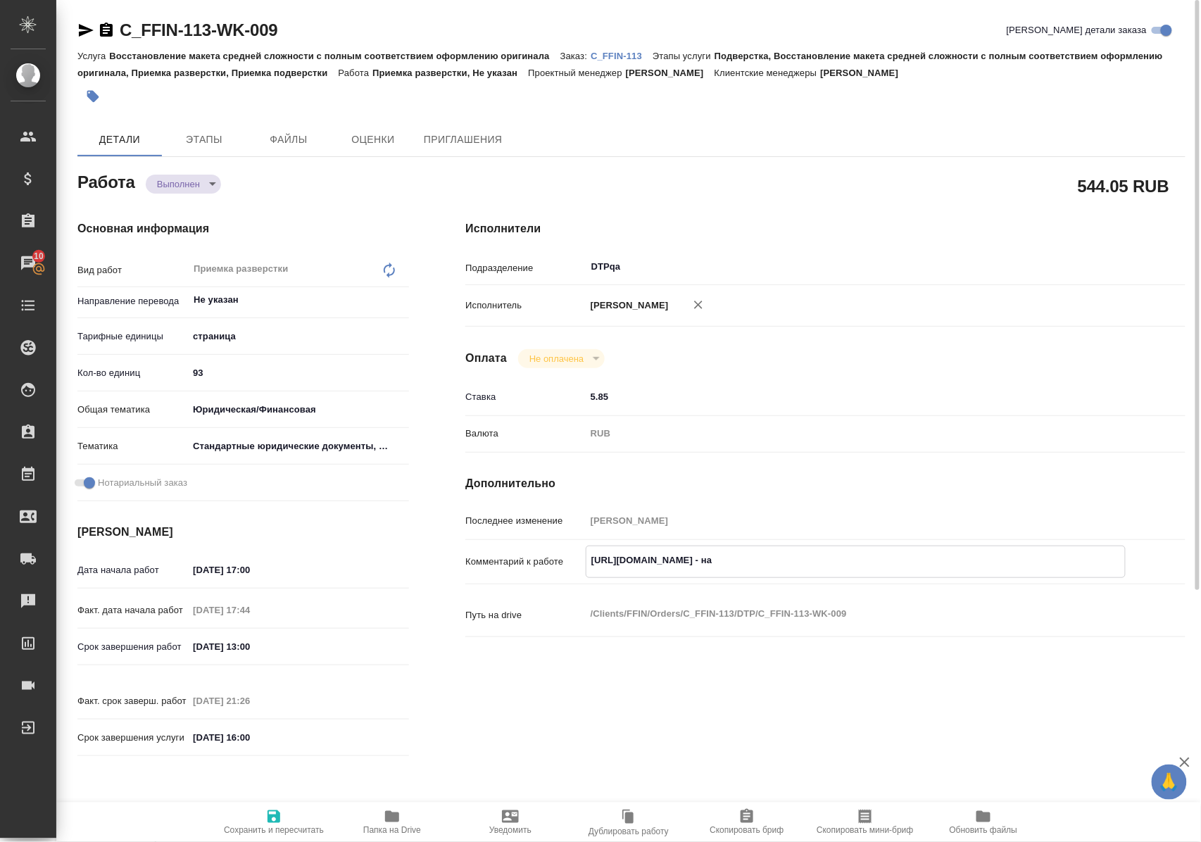
type textarea "x"
type textarea "https://tera.awatera.com/Work/68ee1d9f8f32a11dc68a564c/ - на д"
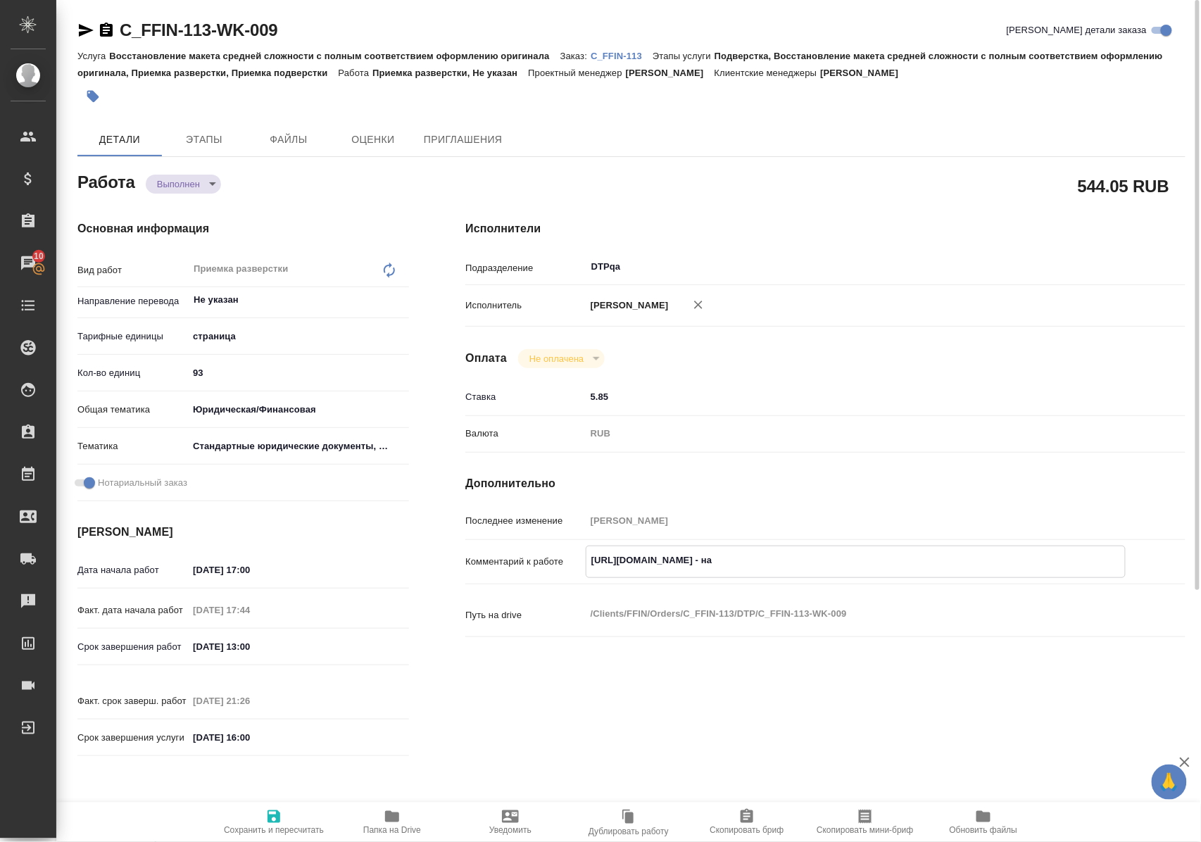
type textarea "x"
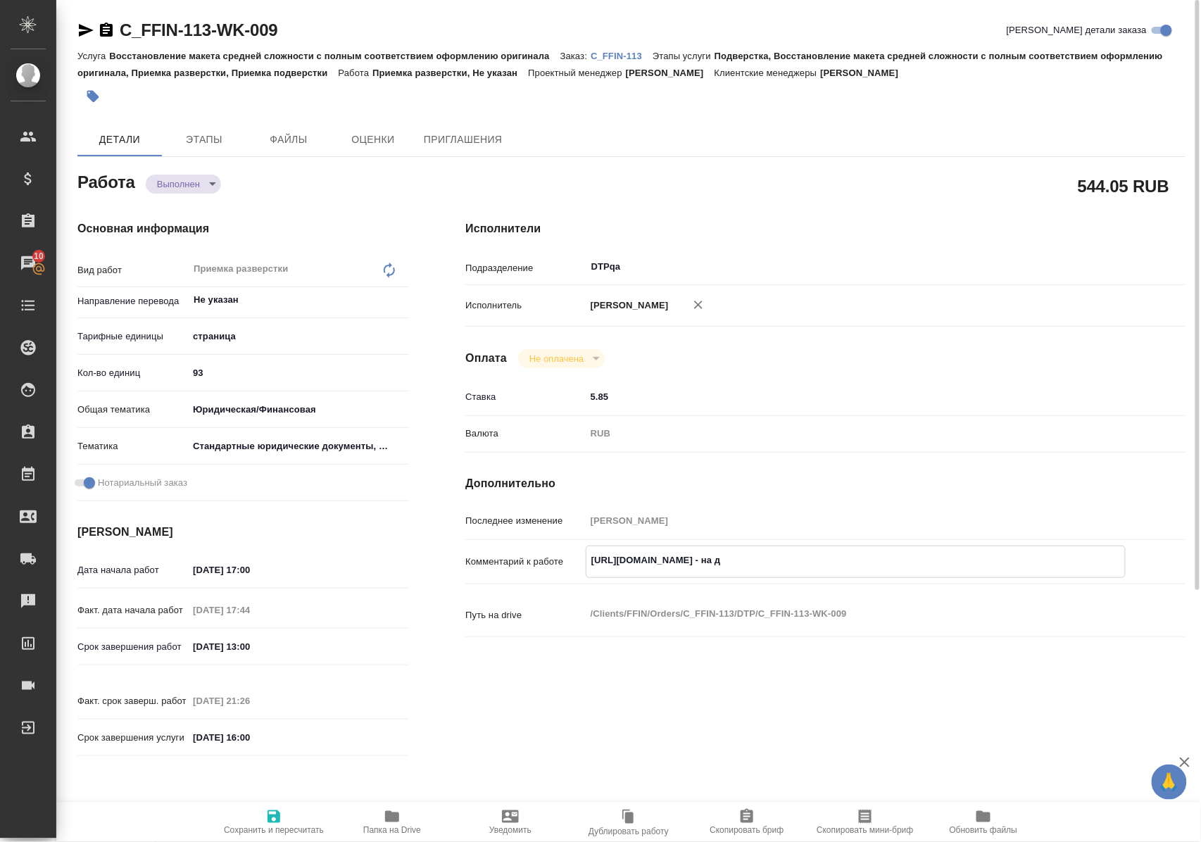
type textarea "https://tera.awatera.com/Work/68ee1d9f8f32a11dc68a564c/ - на до"
type textarea "x"
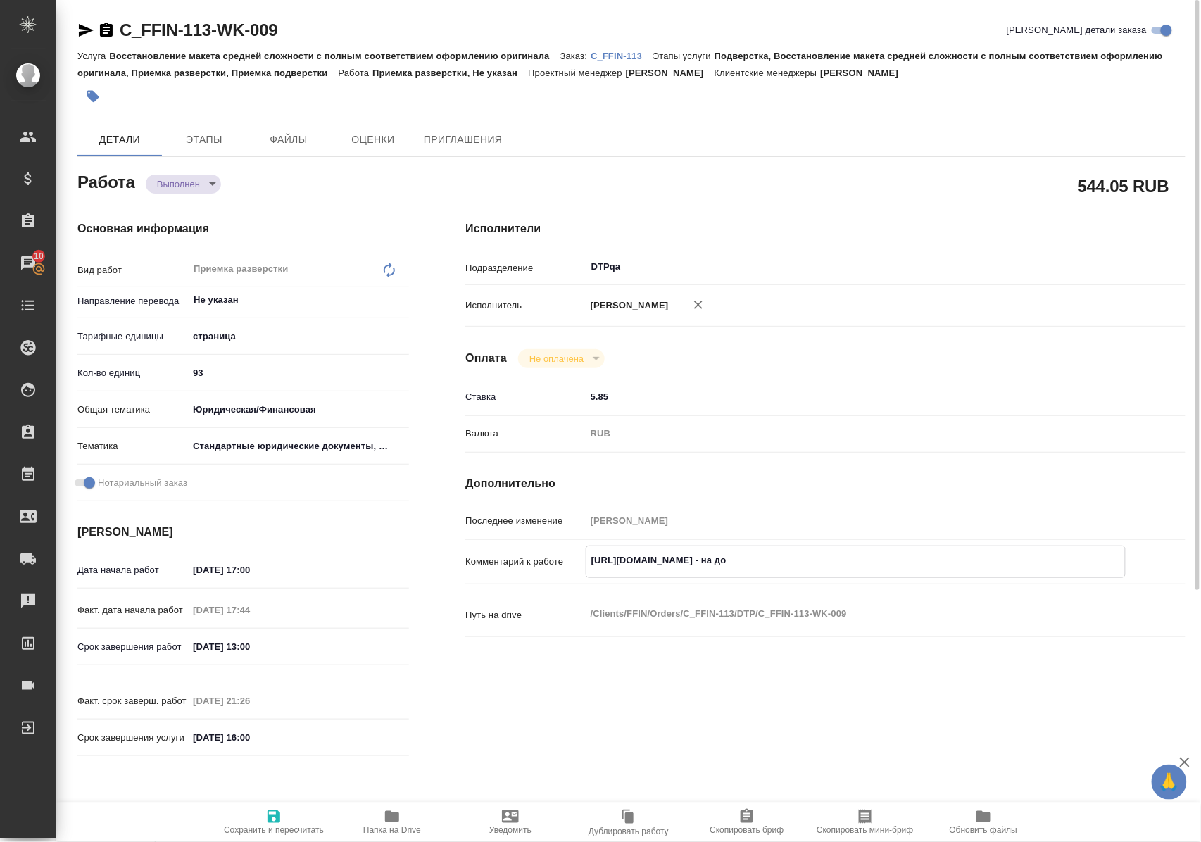
type textarea "x"
type textarea "https://tera.awatera.com/Work/68ee1d9f8f32a11dc68a564c/ - на дор"
type textarea "x"
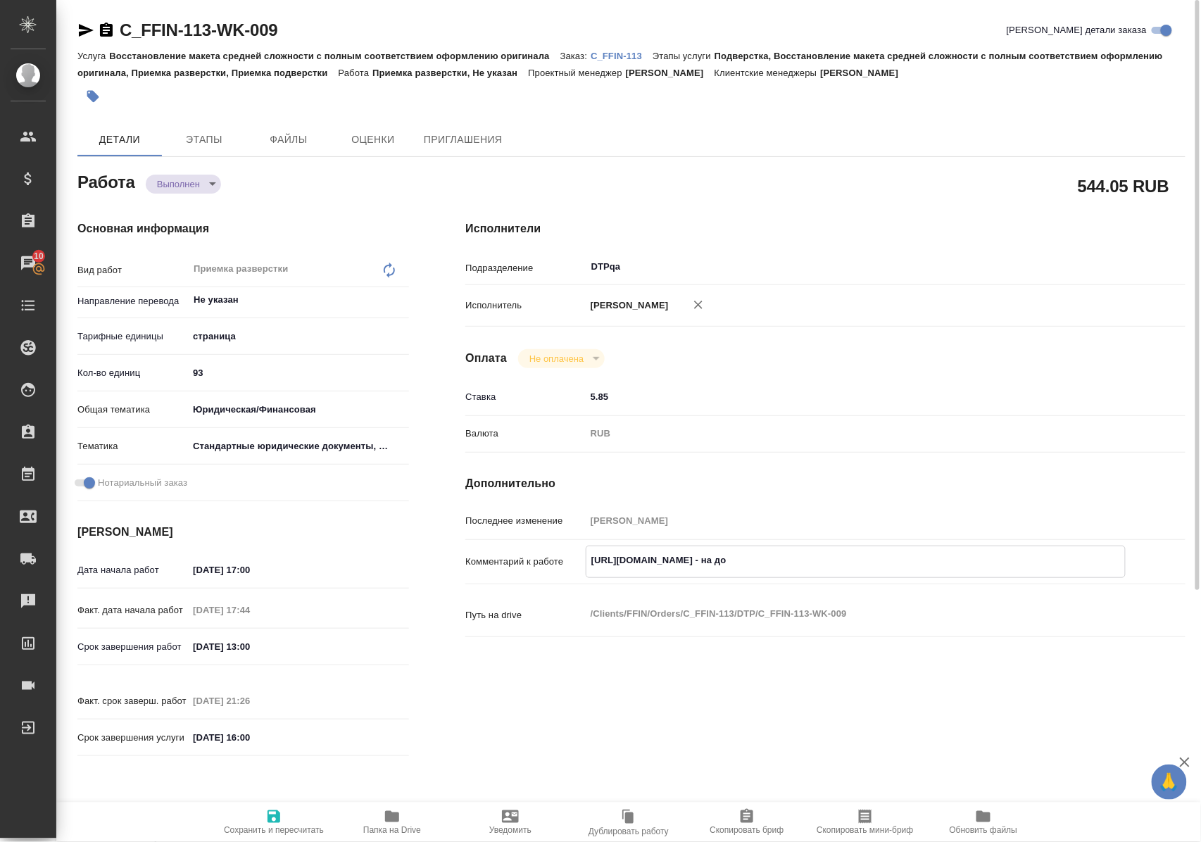
type textarea "x"
type textarea "https://tera.awatera.com/Work/68ee1d9f8f32a11dc68a564c/ - на дора"
type textarea "x"
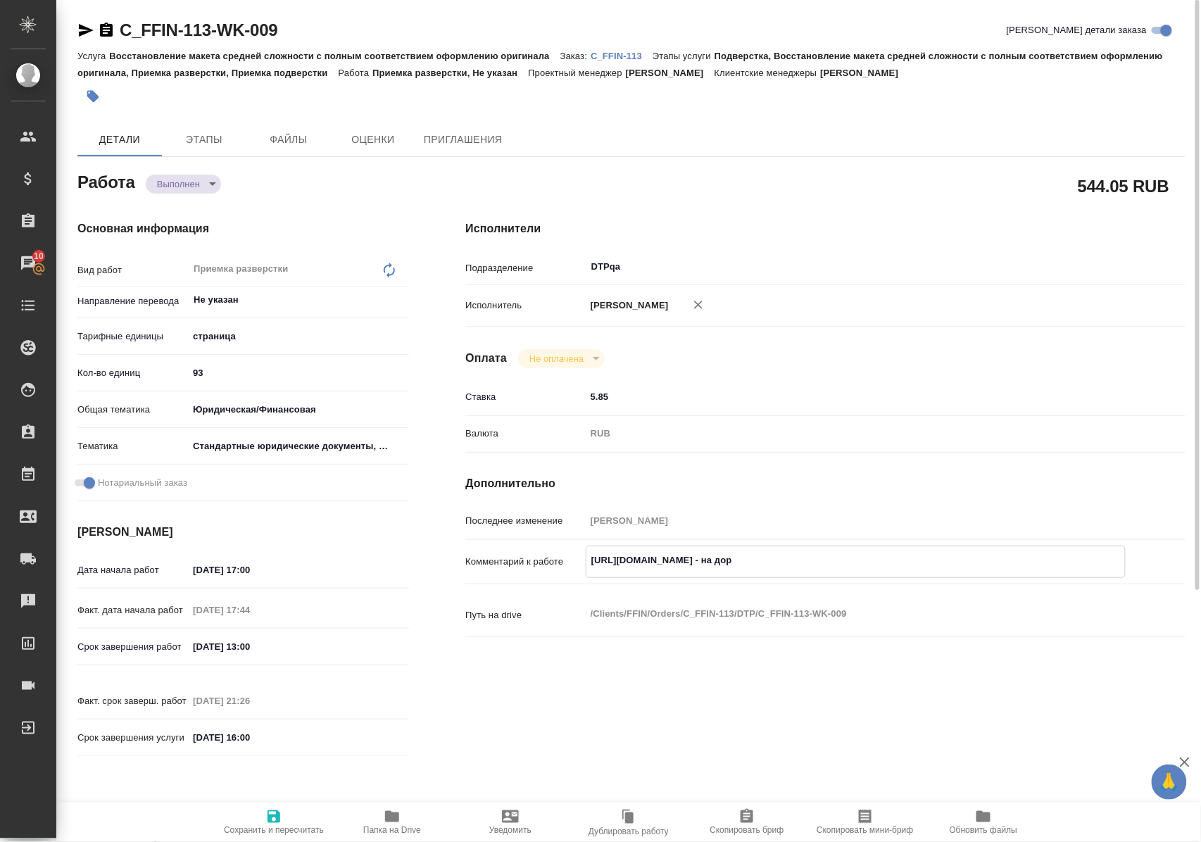
type textarea "x"
type textarea "https://tera.awatera.com/Work/68ee1d9f8f32a11dc68a564c/ - на дораб"
type textarea "x"
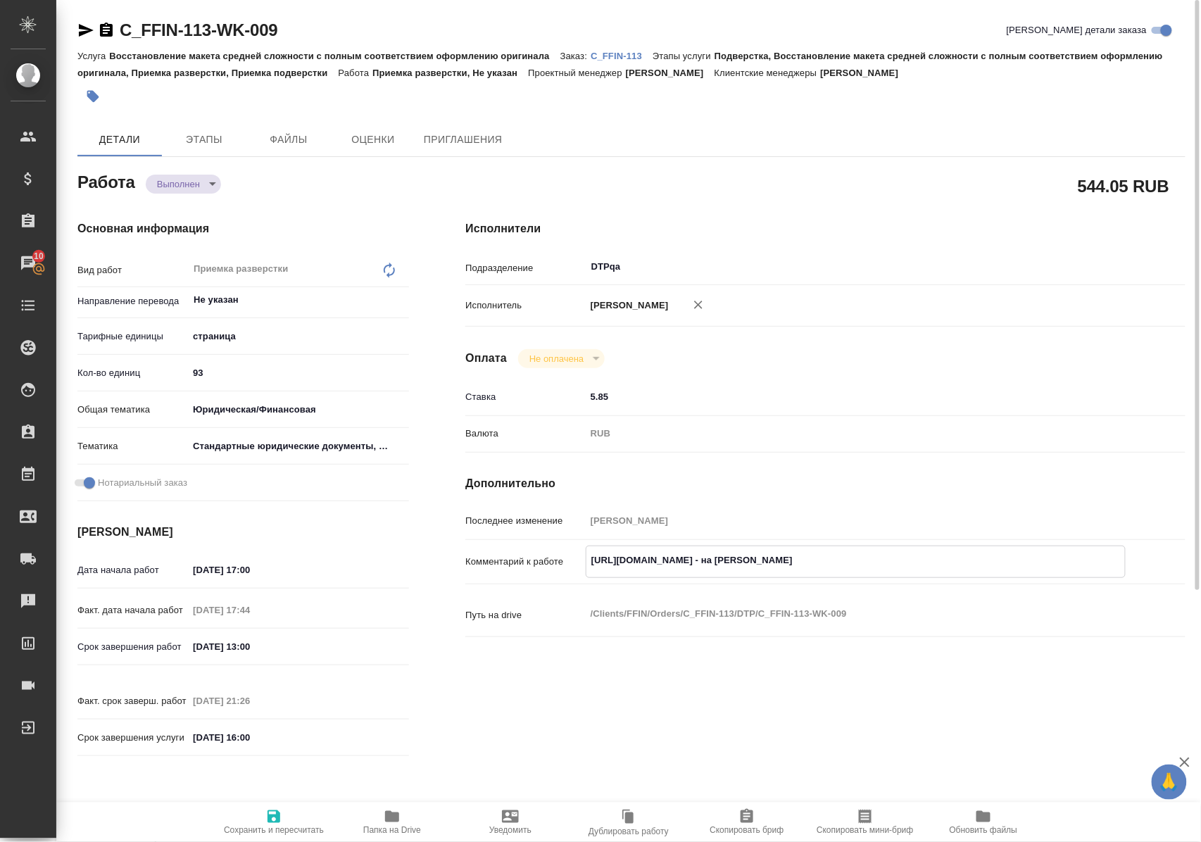
type textarea "x"
type textarea "https://tera.awatera.com/Work/68ee1d9f8f32a11dc68a564c/ - на дорабо"
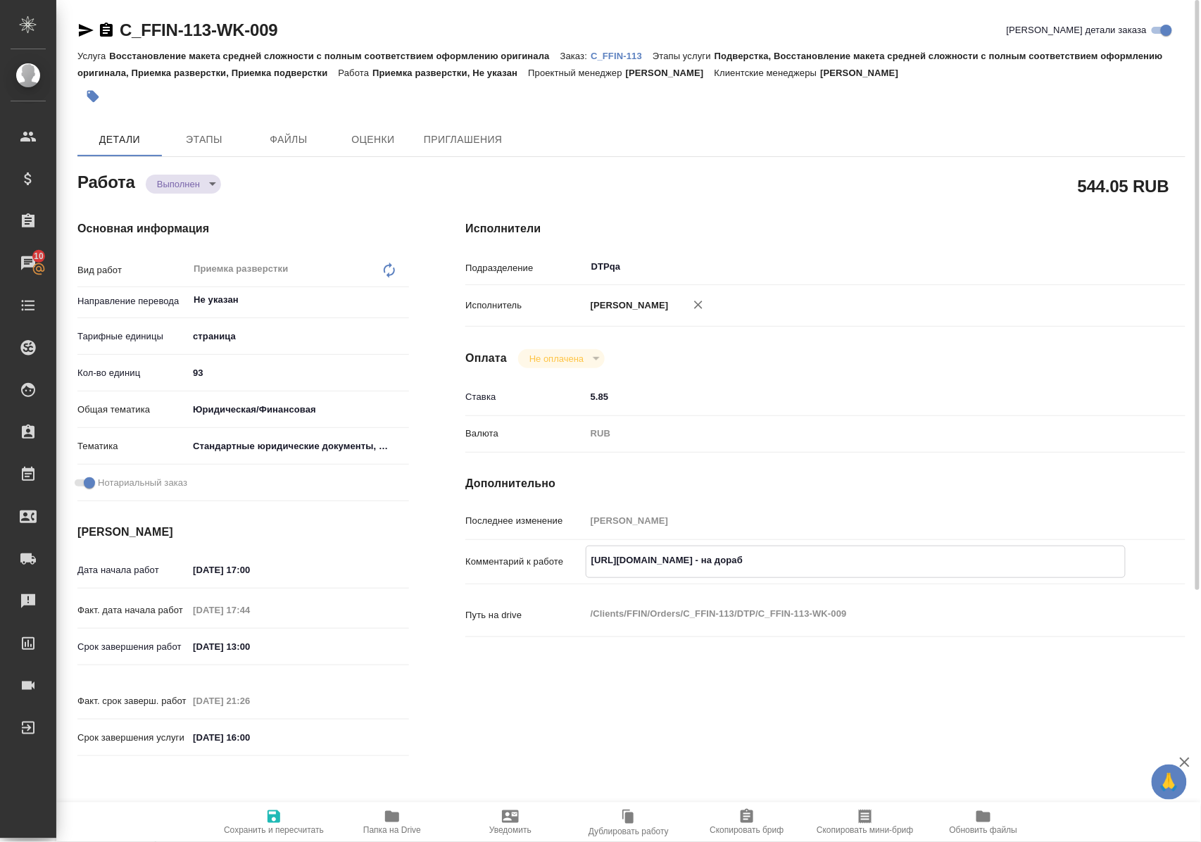
type textarea "x"
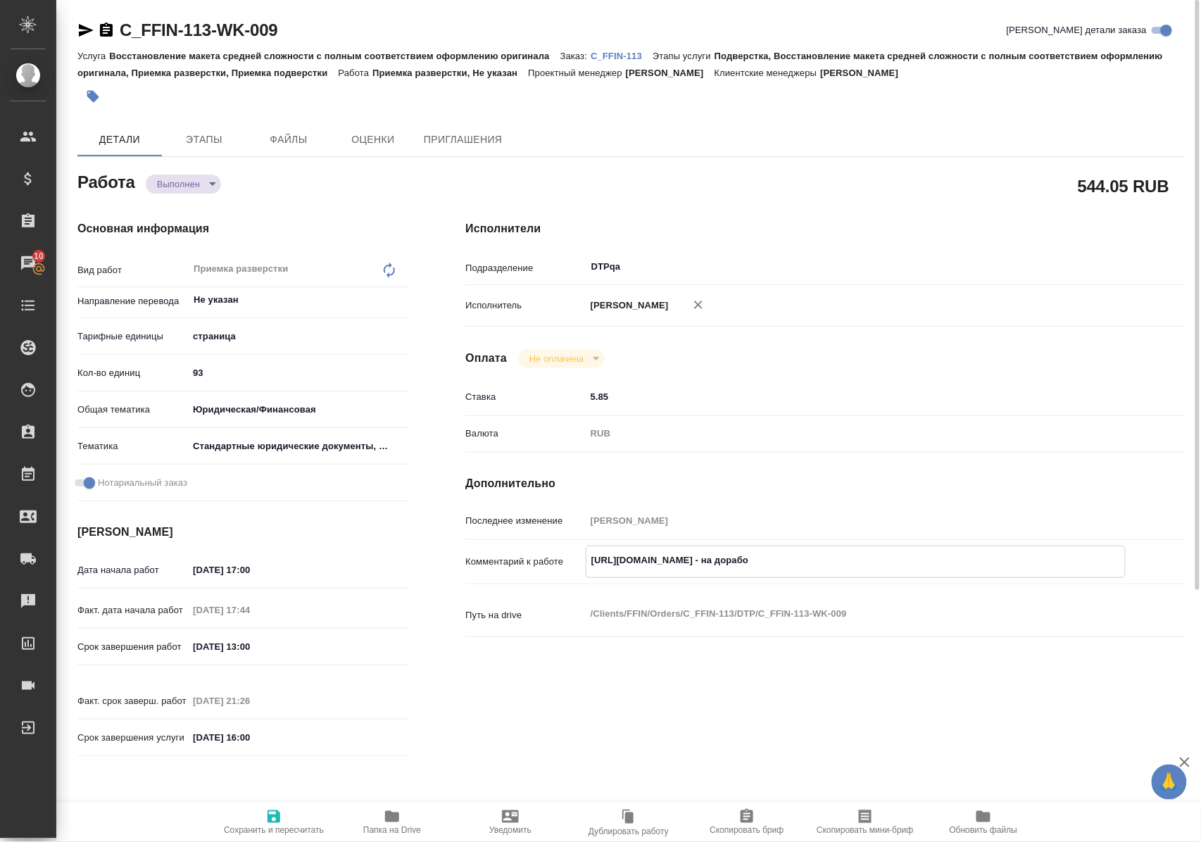
type textarea "https://tera.awatera.com/Work/68ee1d9f8f32a11dc68a564c/ - на доработ"
type textarea "x"
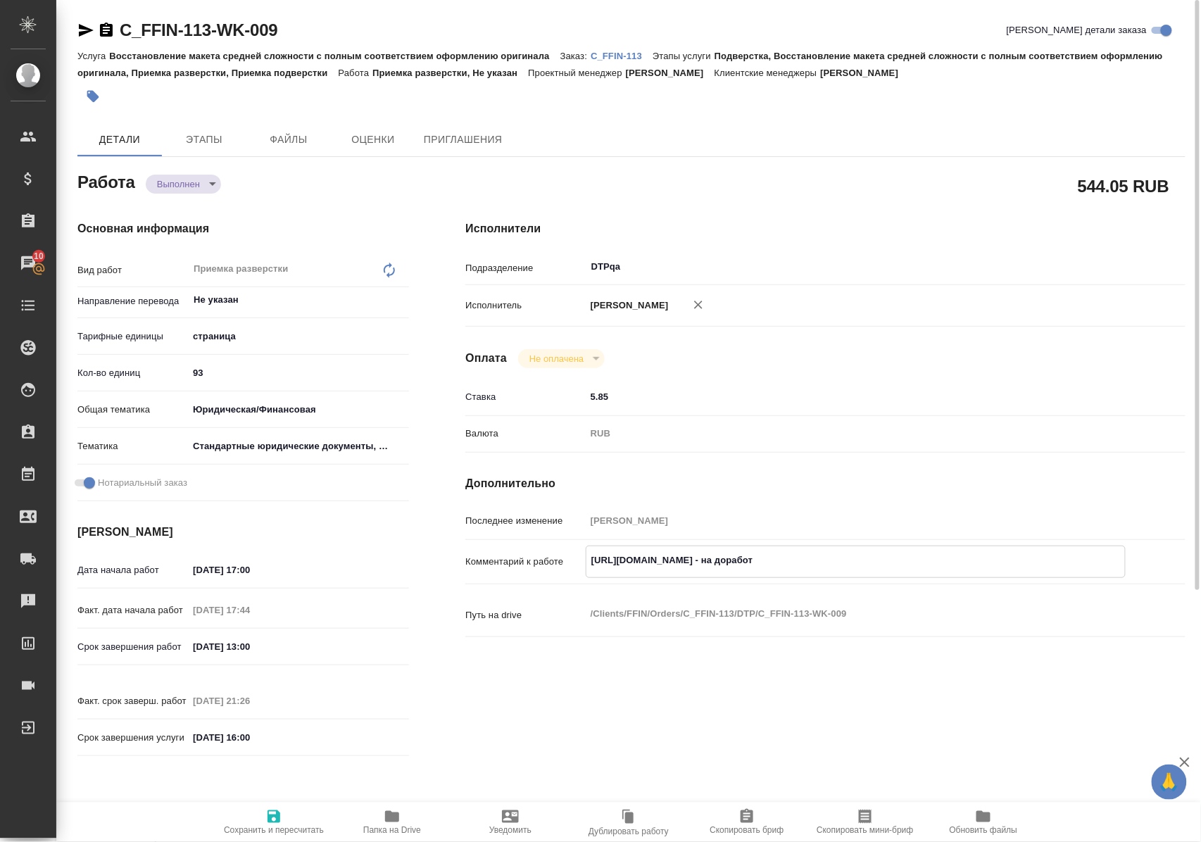
type textarea "x"
type textarea "https://tera.awatera.com/Work/68ee1d9f8f32a11dc68a564c/ - на доработк"
type textarea "x"
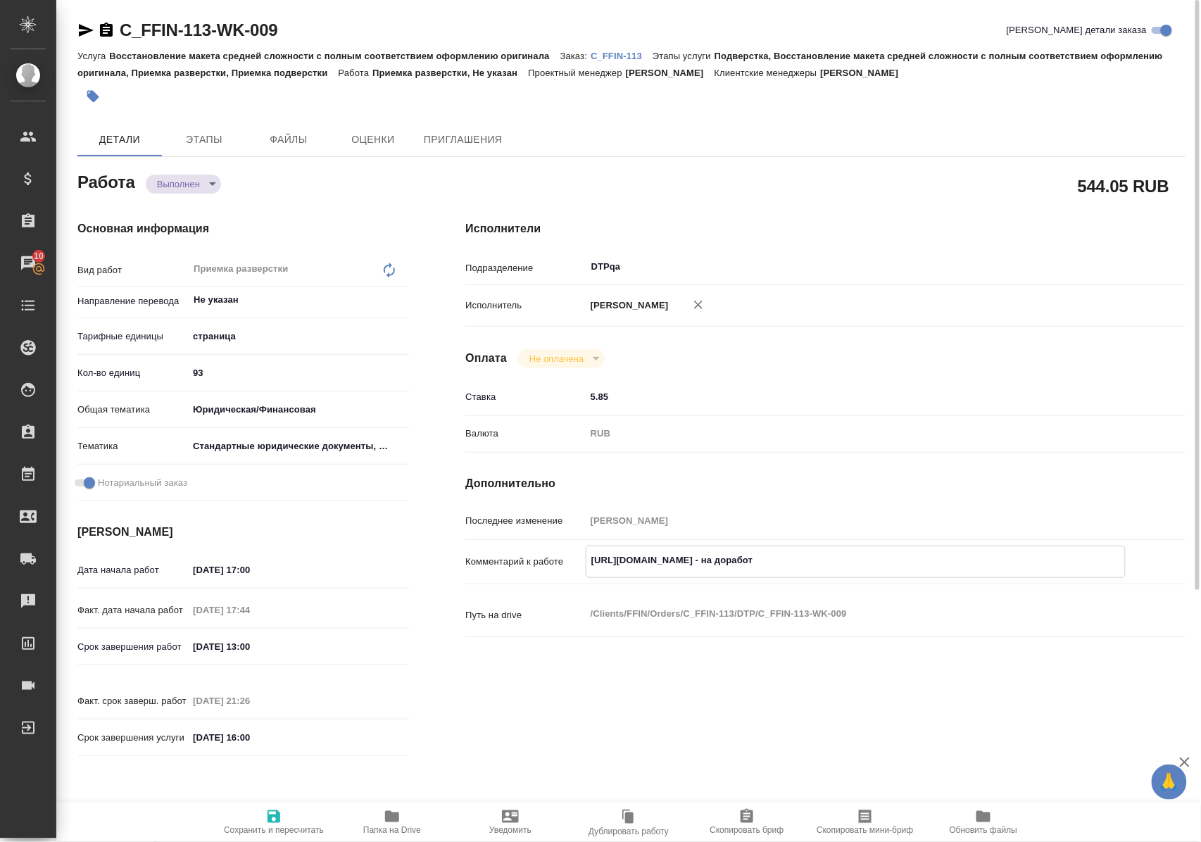
type textarea "x"
type textarea "[URL][DOMAIN_NAME] - на доработку"
type textarea "x"
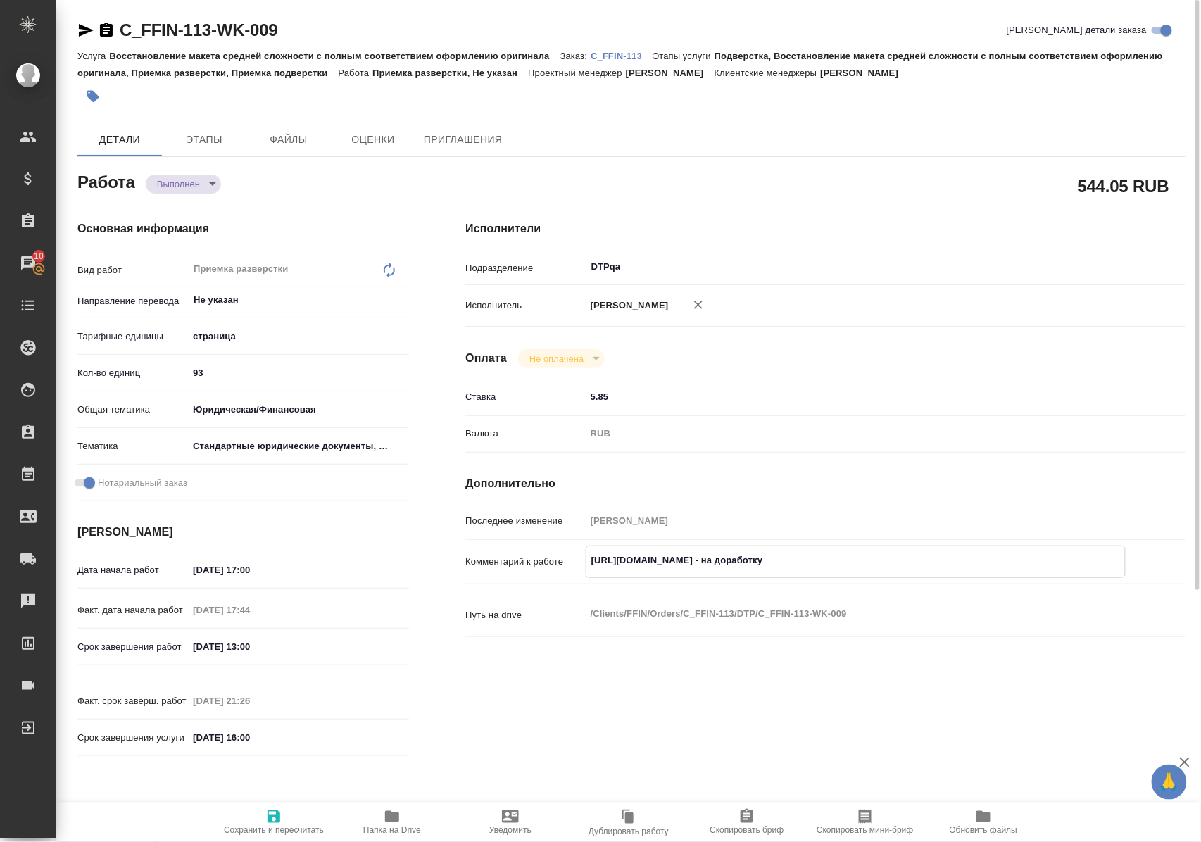
type textarea "x"
type textarea "[URL][DOMAIN_NAME] - на доработку"
type textarea "x"
click at [272, 817] on icon "button" at bounding box center [273, 816] width 17 height 17
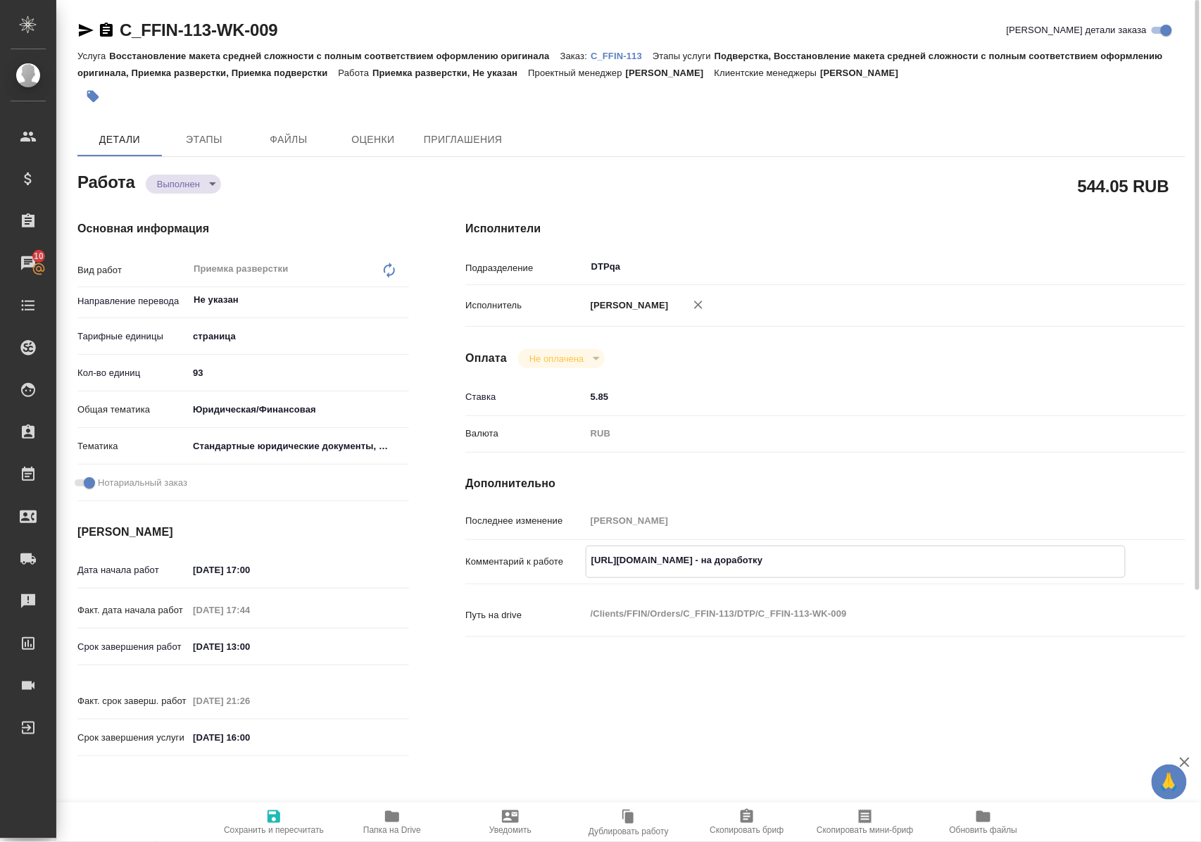
type textarea "x"
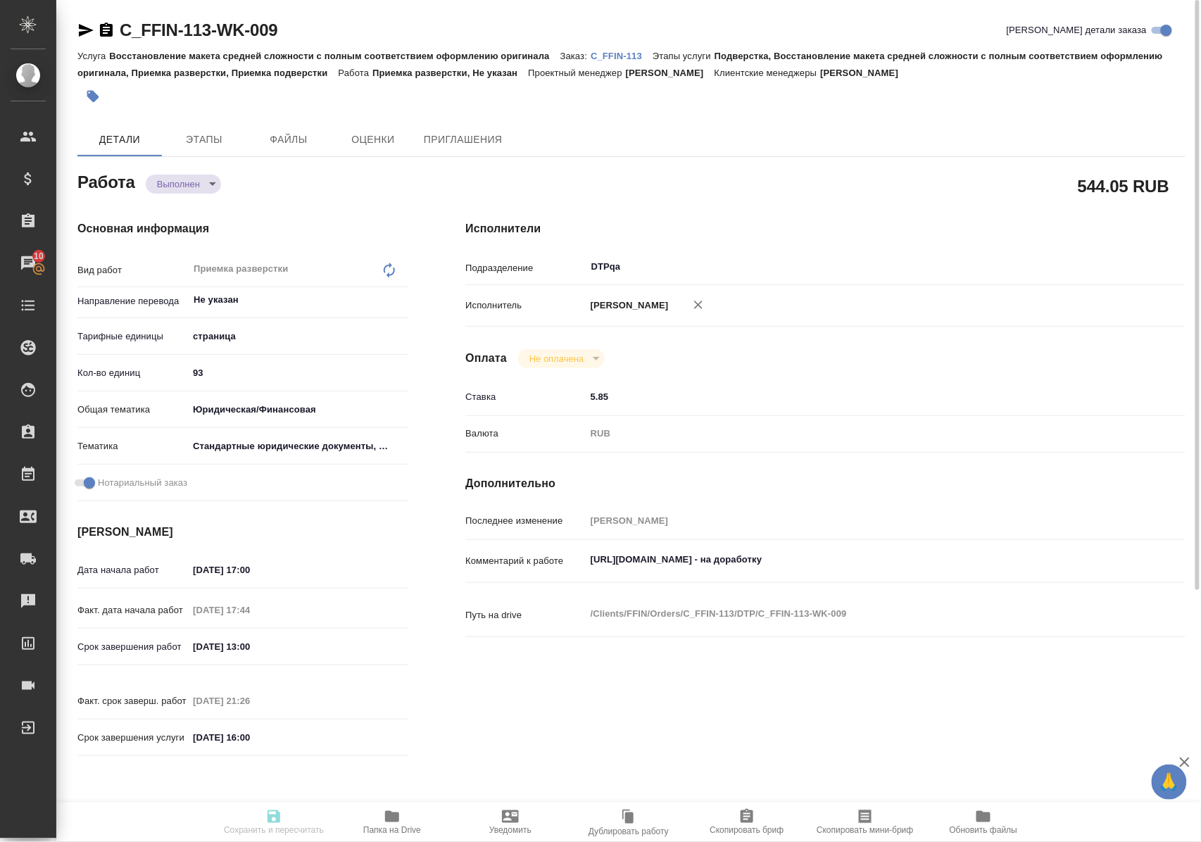
type textarea "x"
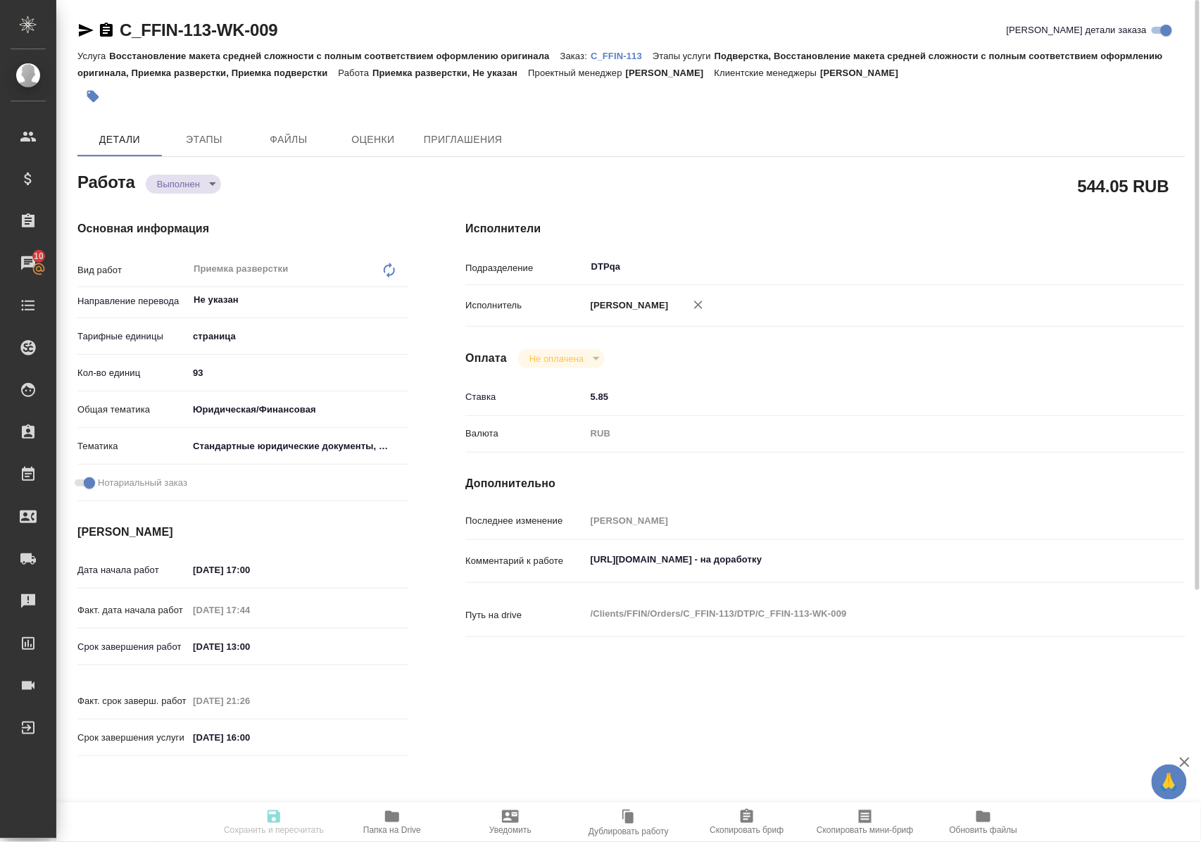
type input "completed"
type textarea "Приемка разверстки"
type textarea "x"
type input "Не указан"
type input "5a8b1489cc6b4906c91bfdb2"
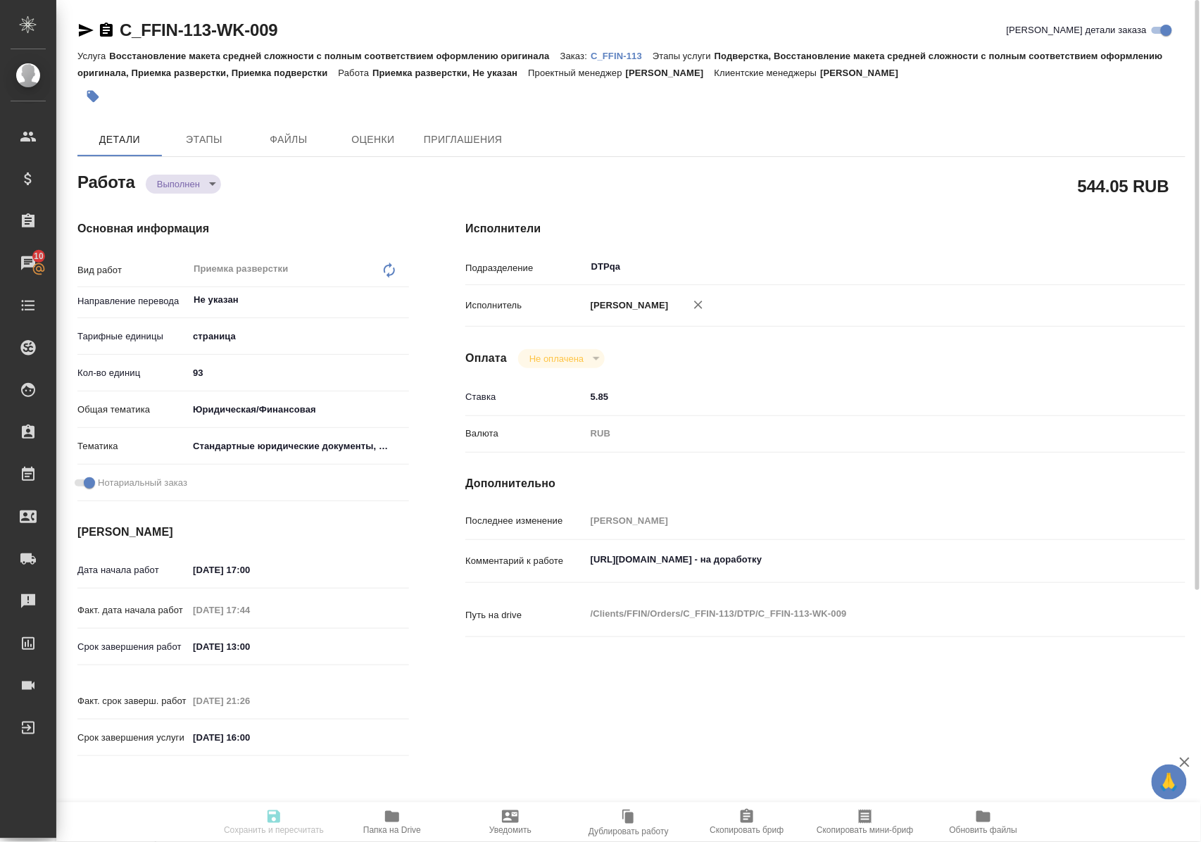
type input "93"
type input "yr-fn"
type input "5f647205b73bc97568ca66bf"
checkbox input "true"
type input "[DATE] 17:00"
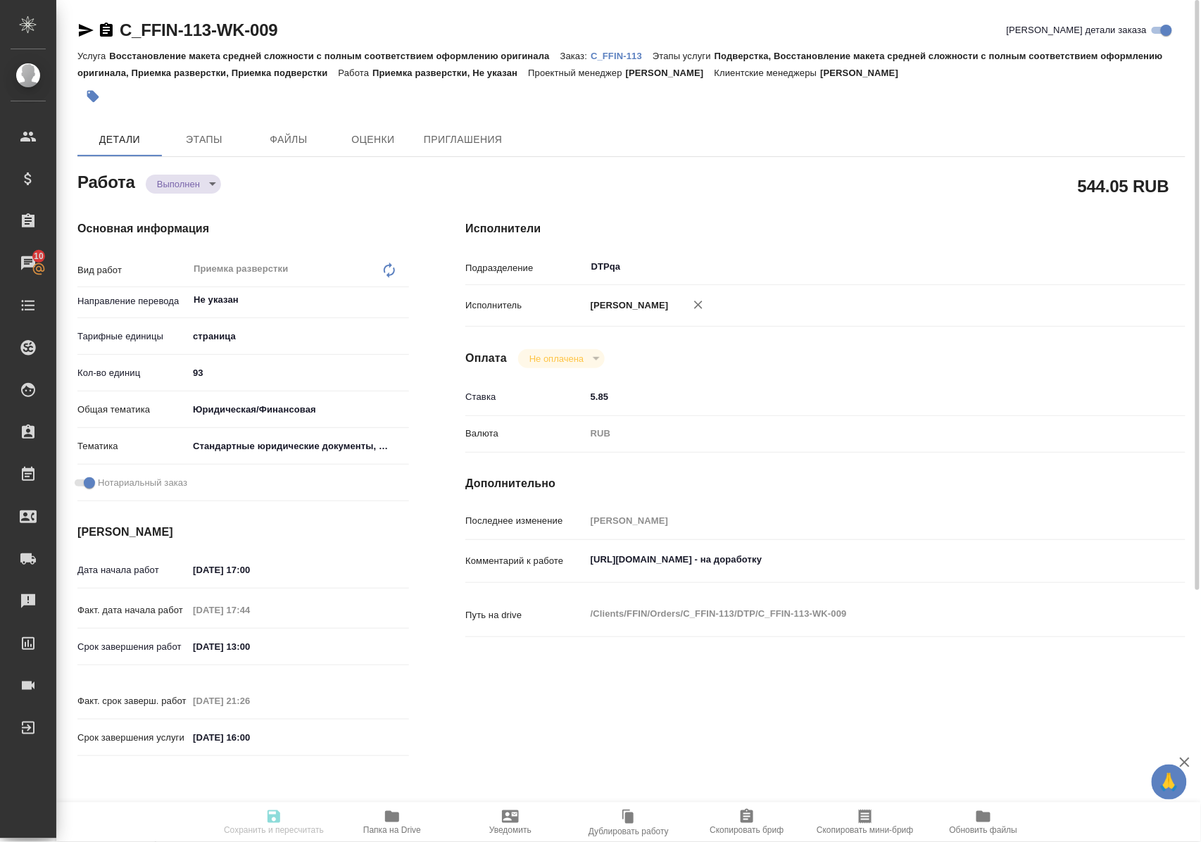
type input "[DATE] 17:44"
type input "[DATE] 13:00"
type input "[DATE] 21:26"
type input "[DATE] 16:00"
type input "DTPqa"
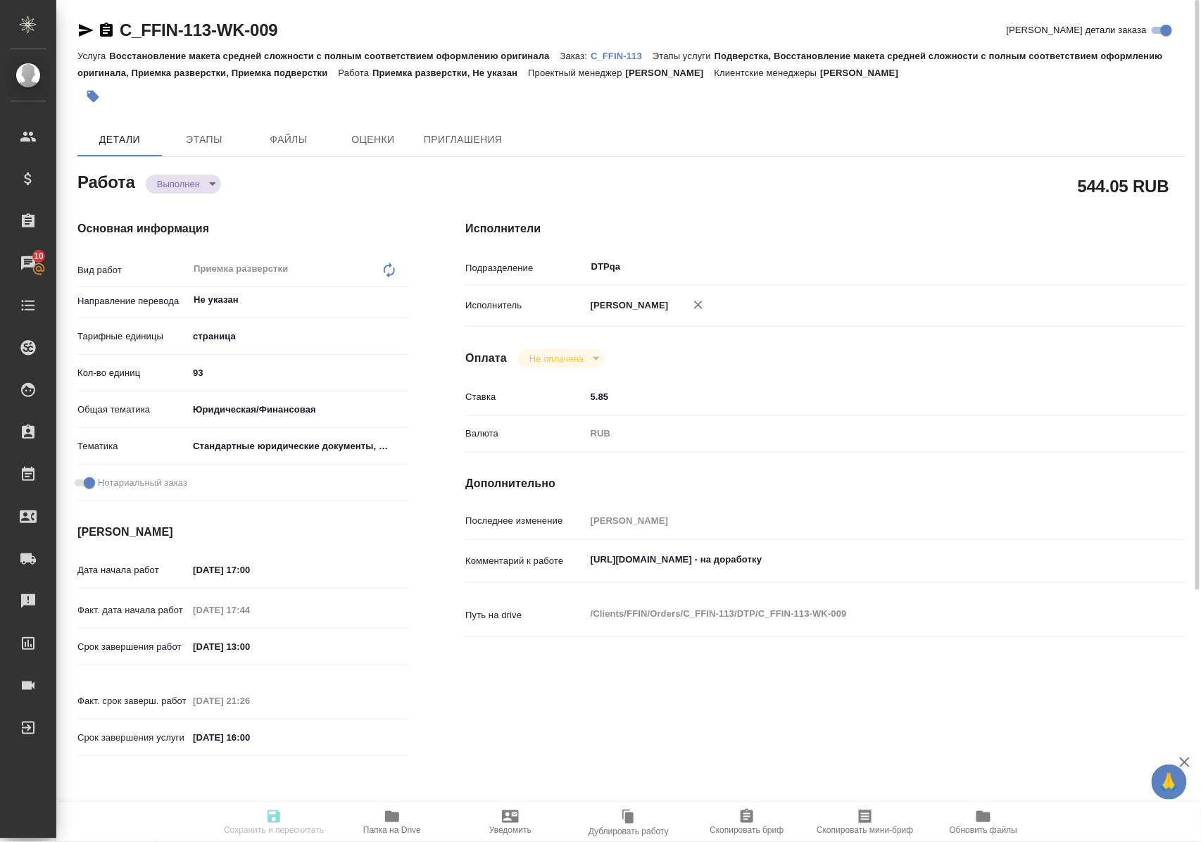
type input "notPayed"
type input "5.85"
type input "RUB"
type input "[PERSON_NAME]"
type textarea "[URL][DOMAIN_NAME] - на доработку"
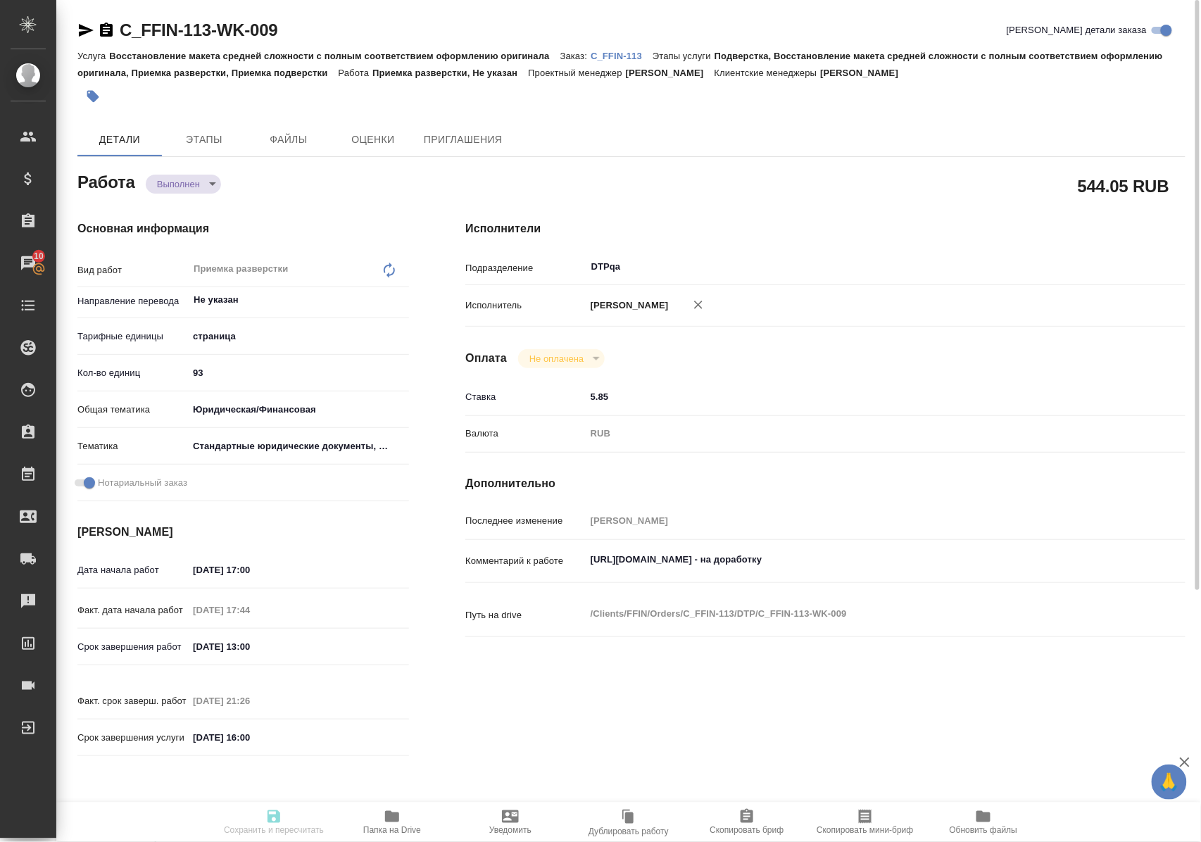
type textarea "x"
type textarea "/Clients/FFIN/Orders/C_FFIN-113/DTP/C_FFIN-113-WK-009"
type textarea "x"
type input "C_FFIN-113"
type input "Восстановление макета средней сложности с полным соответствием оформлению ориги…"
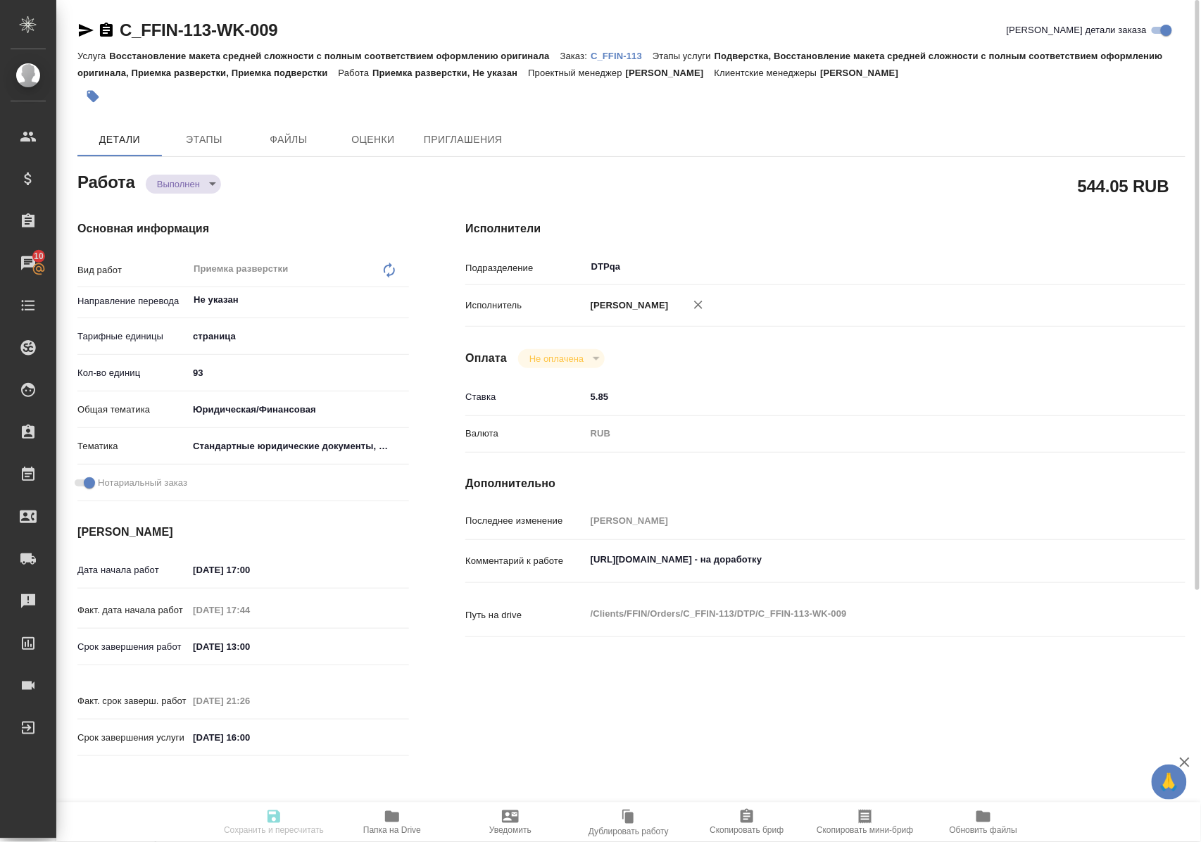
type input "Подверстка, Восстановление макета средней сложности с полным соответствием офор…"
type input "[PERSON_NAME]"
type input "/Clients/FFIN/Orders/C_FFIN-113"
type textarea "x"
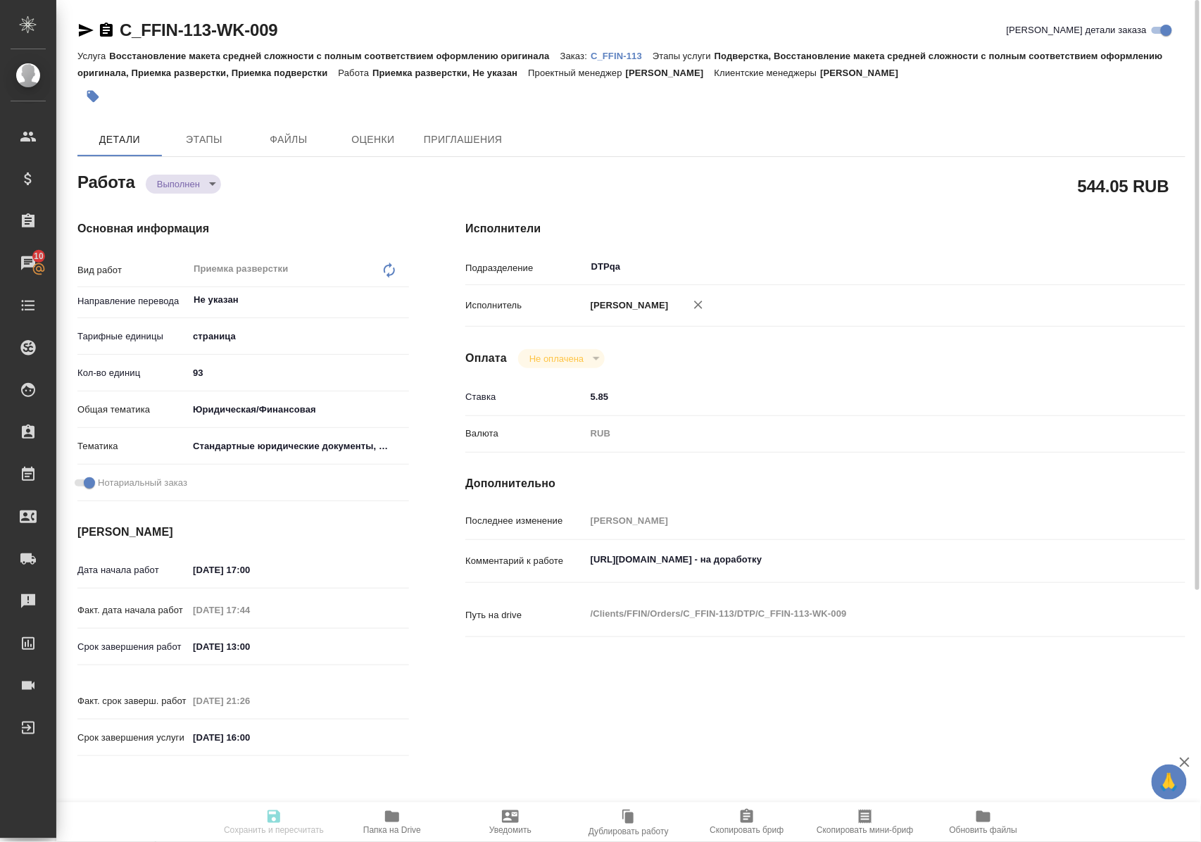
type textarea "нот"
type textarea "x"
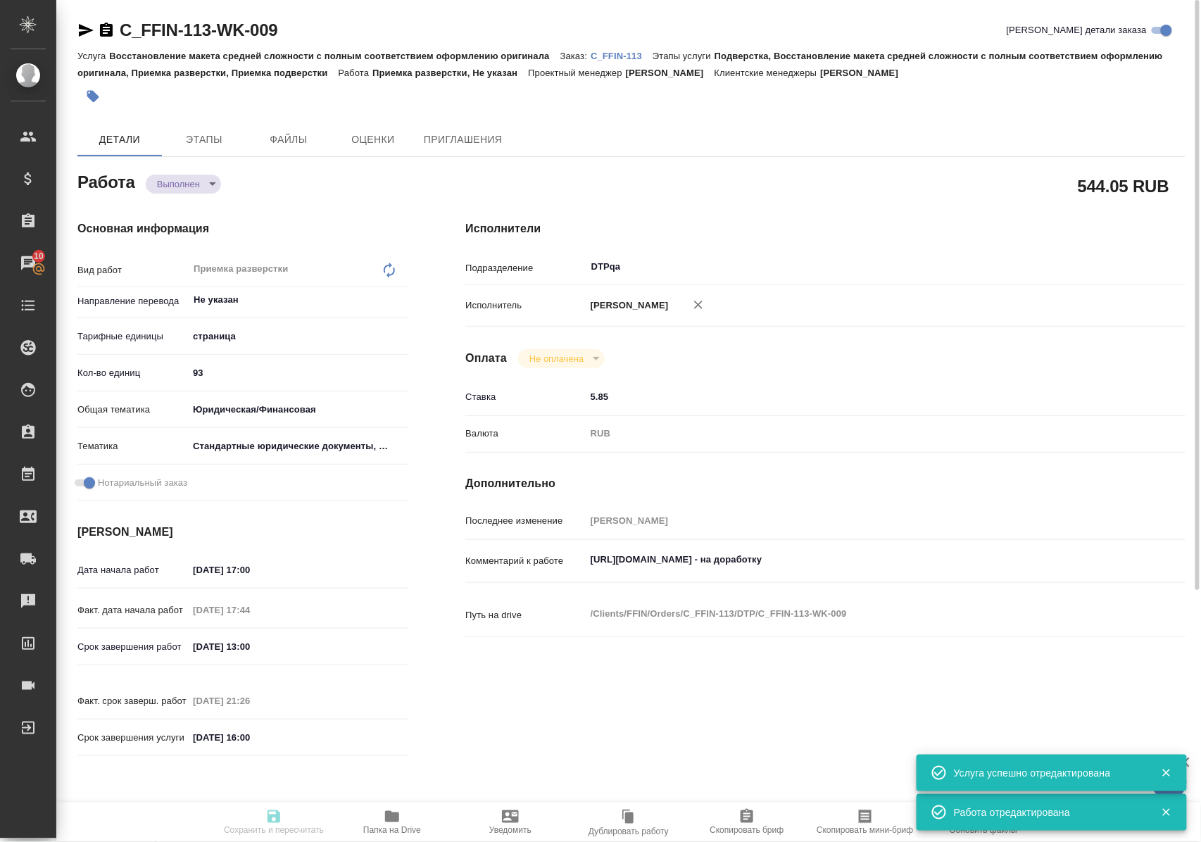
type textarea "x"
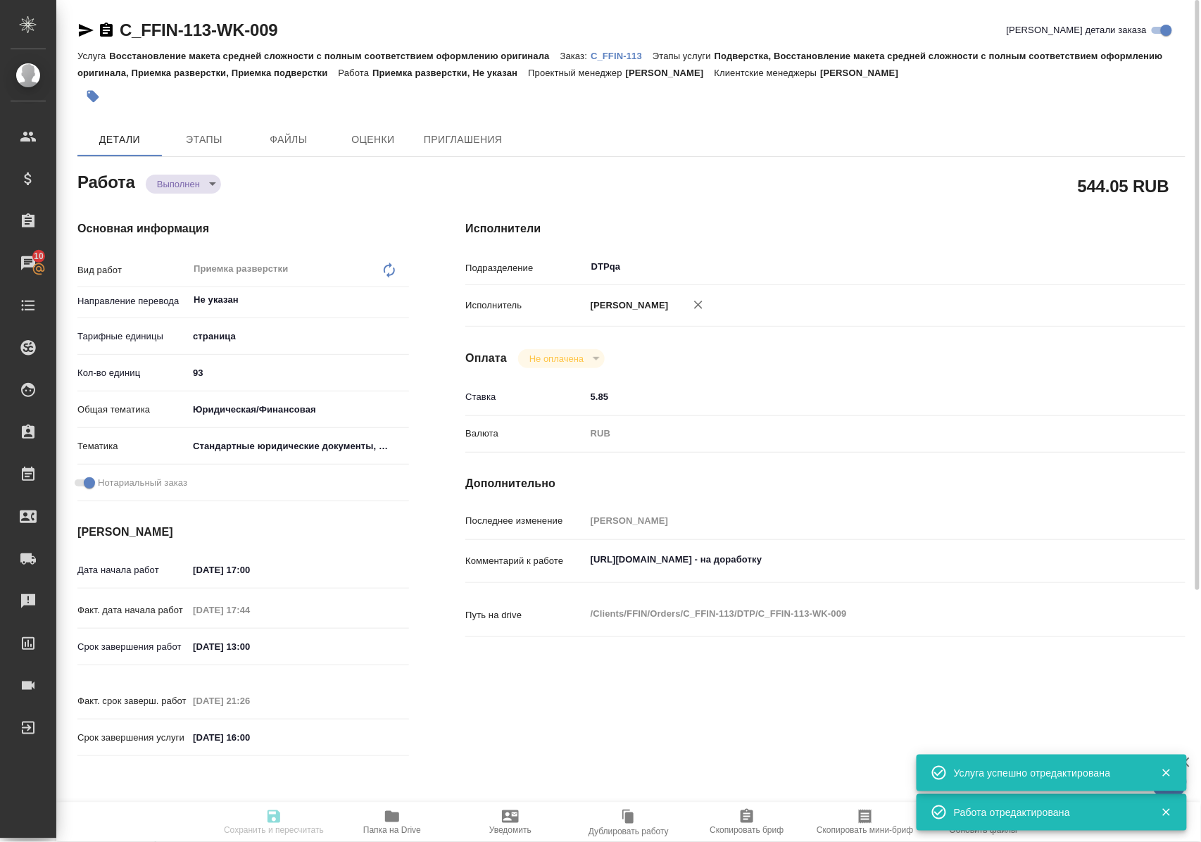
type textarea "x"
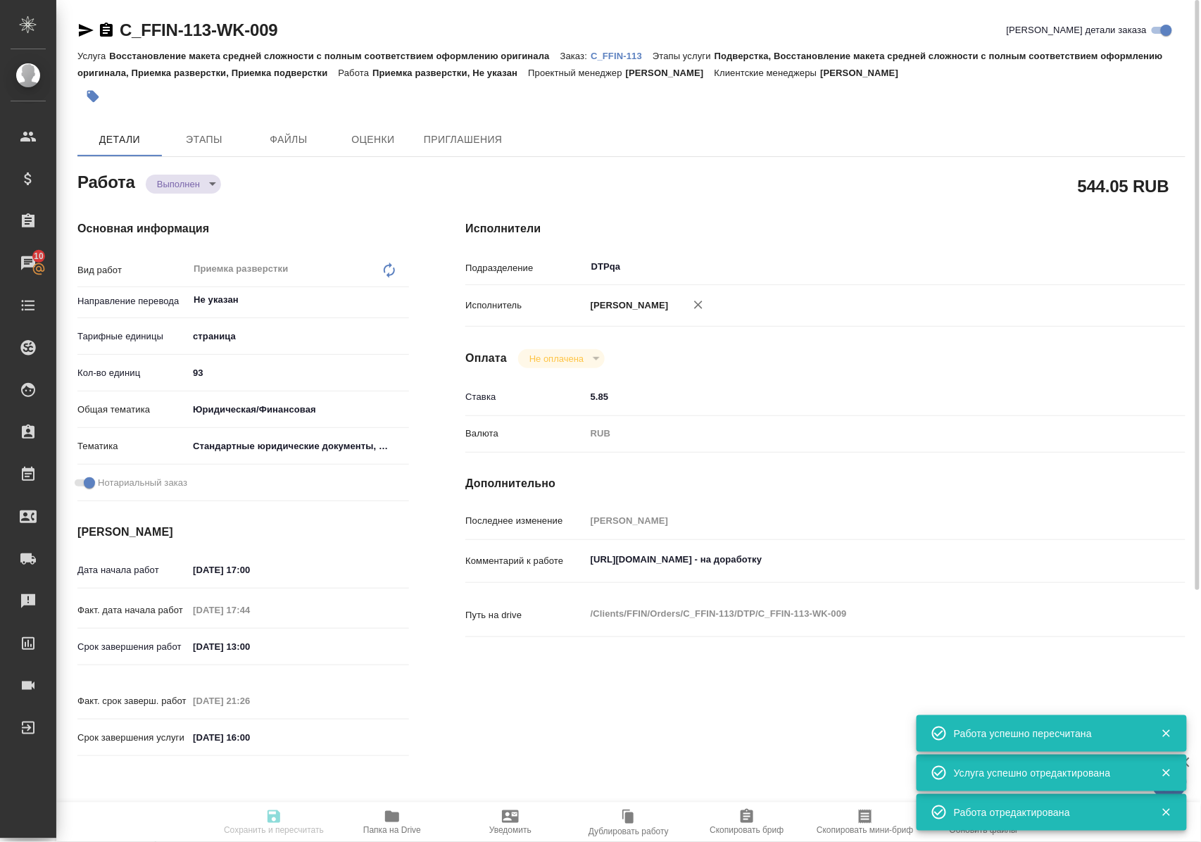
type input "completed"
type textarea "Приемка разверстки"
type textarea "x"
type input "Не указан"
type input "5a8b1489cc6b4906c91bfdb2"
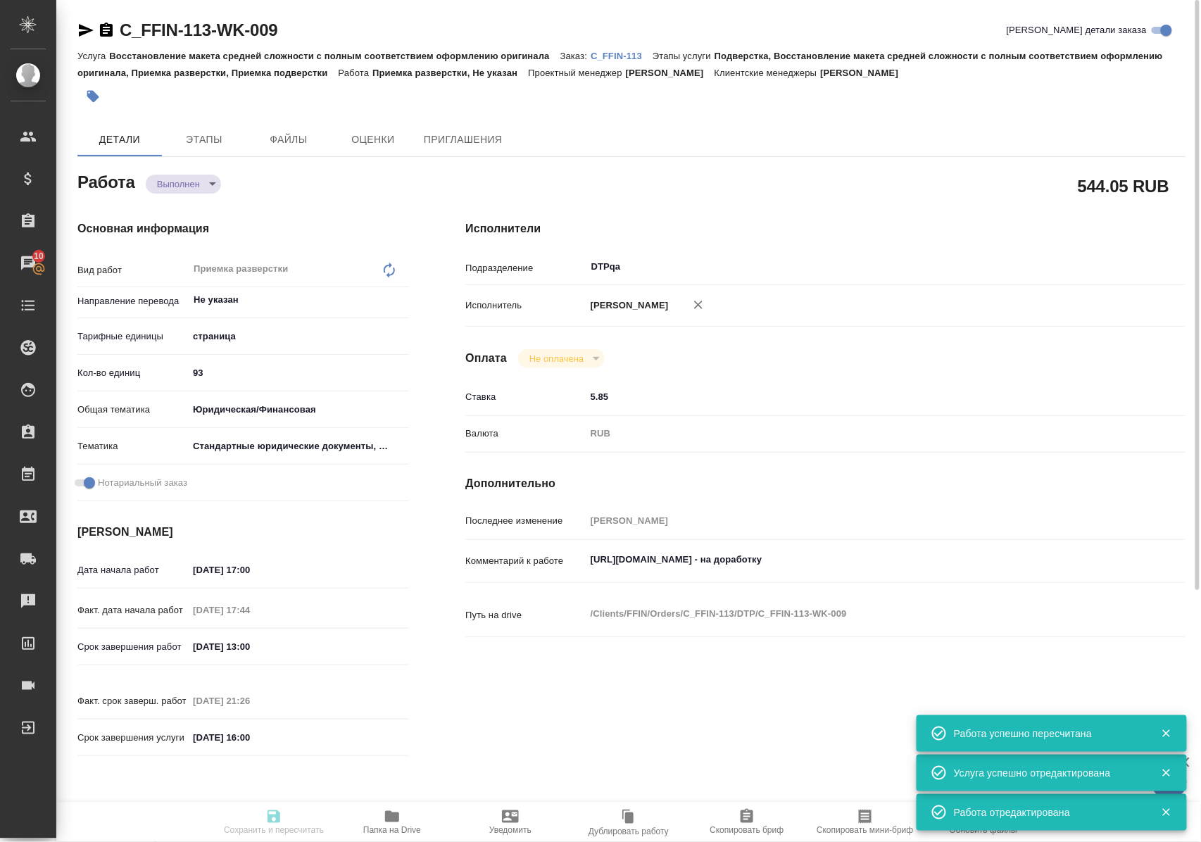
type input "93"
type input "yr-fn"
type input "5f647205b73bc97568ca66bf"
checkbox input "true"
type input "[DATE] 17:00"
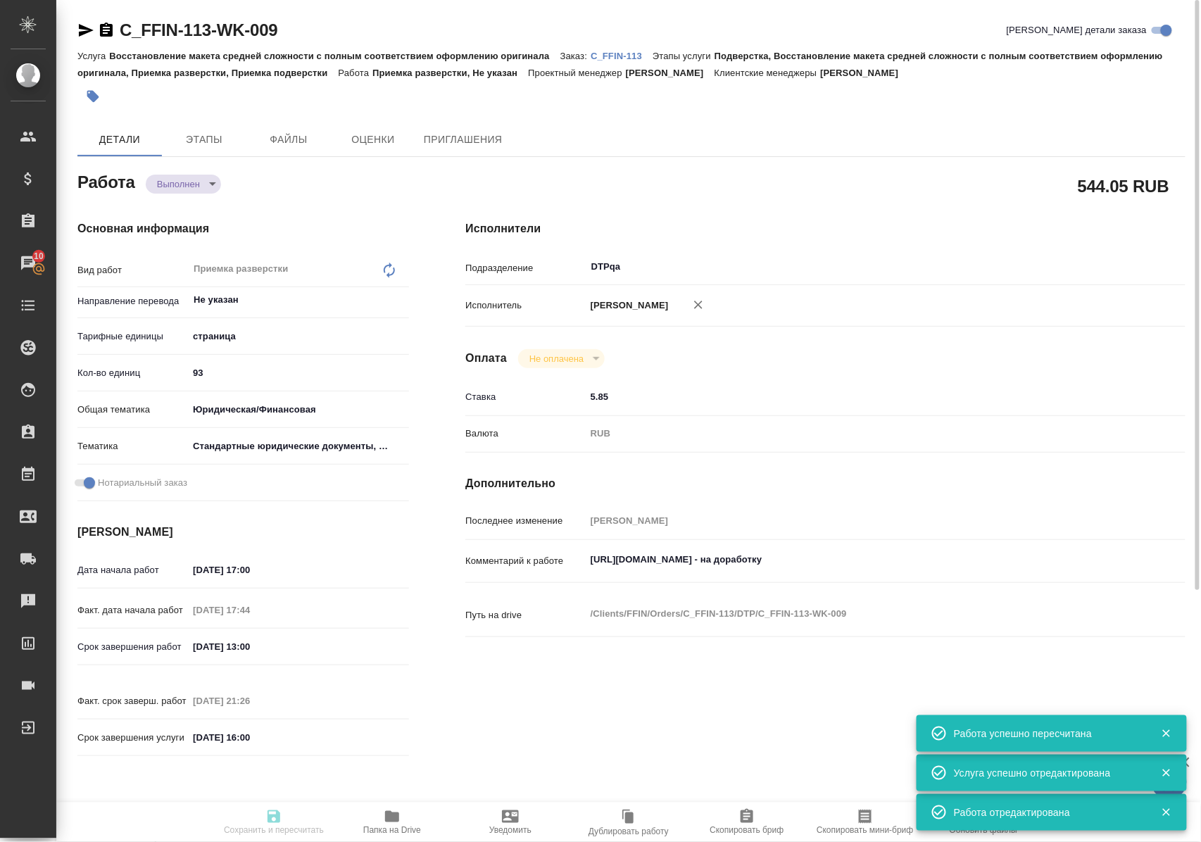
type input "[DATE] 17:44"
type input "[DATE] 13:00"
type input "[DATE] 21:26"
type input "[DATE] 16:00"
type input "DTPqa"
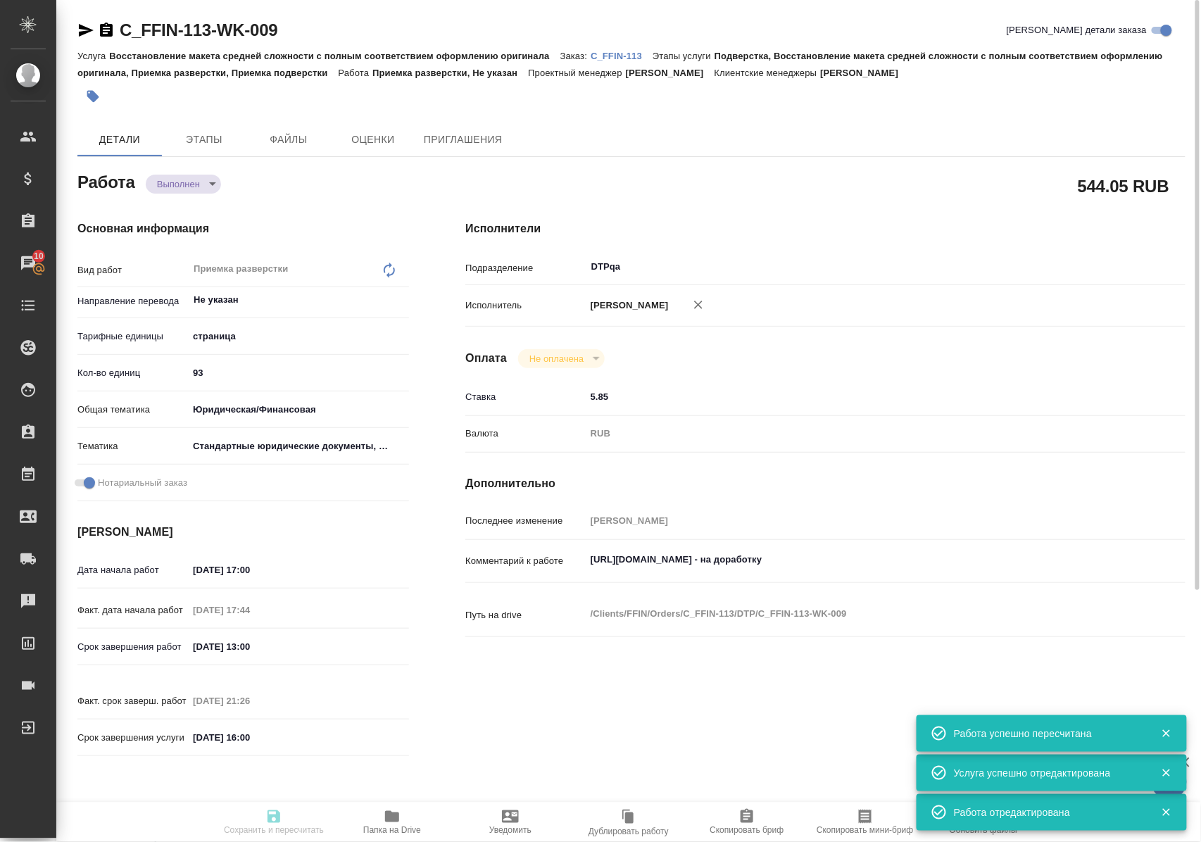
type input "notPayed"
type input "5.85"
type input "RUB"
type input "[PERSON_NAME]"
type textarea "[URL][DOMAIN_NAME] - на доработку"
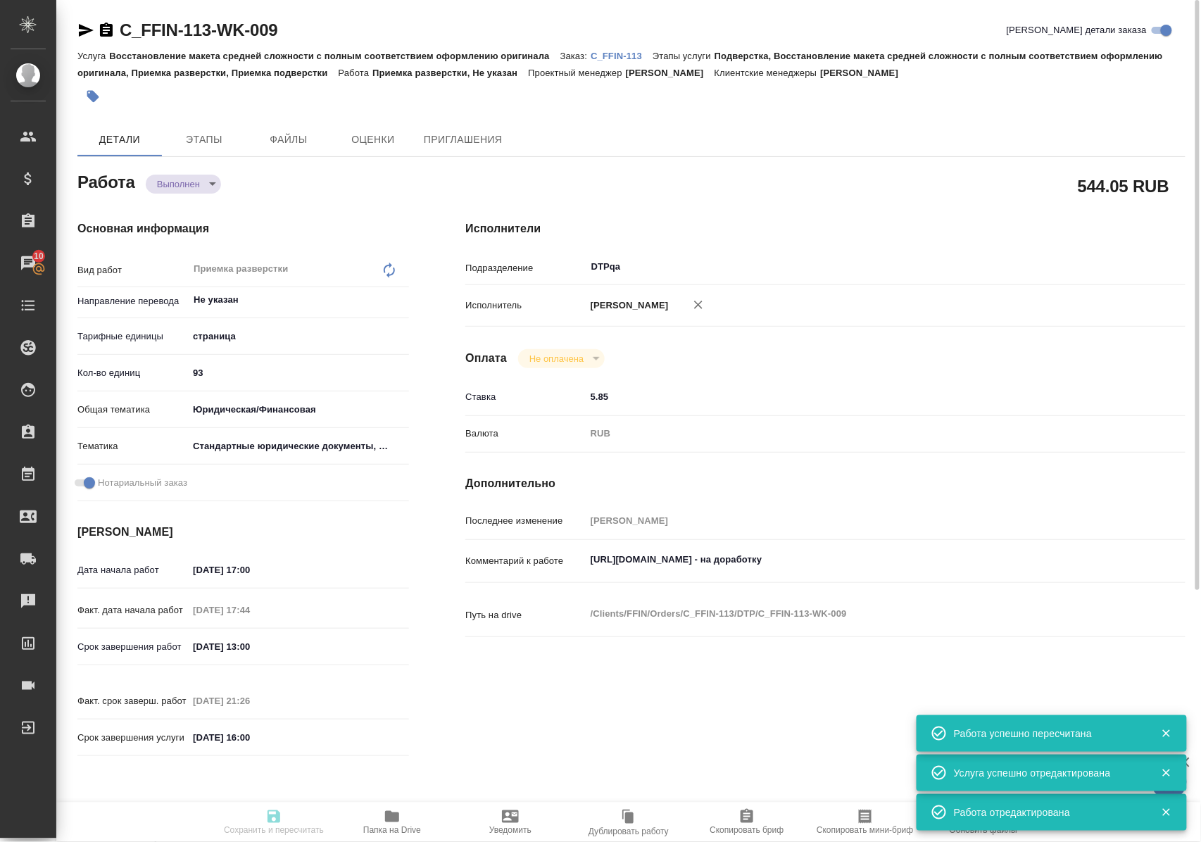
type textarea "x"
type textarea "/Clients/FFIN/Orders/C_FFIN-113/DTP/C_FFIN-113-WK-009"
type textarea "x"
type input "C_FFIN-113"
type input "Восстановление макета средней сложности с полным соответствием оформлению ориги…"
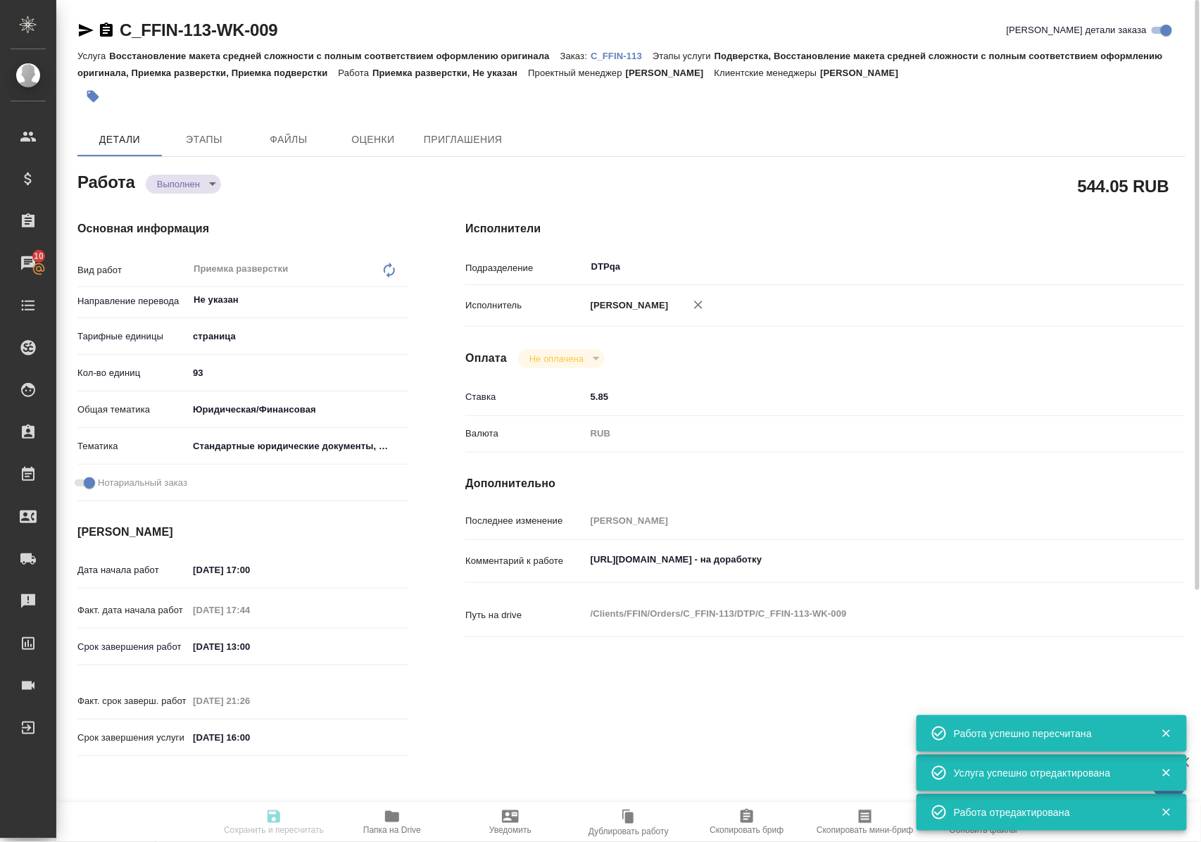
type input "Подверстка, Восстановление макета средней сложности с полным соответствием офор…"
type input "[PERSON_NAME]"
type input "/Clients/FFIN/Orders/C_FFIN-113"
type textarea "x"
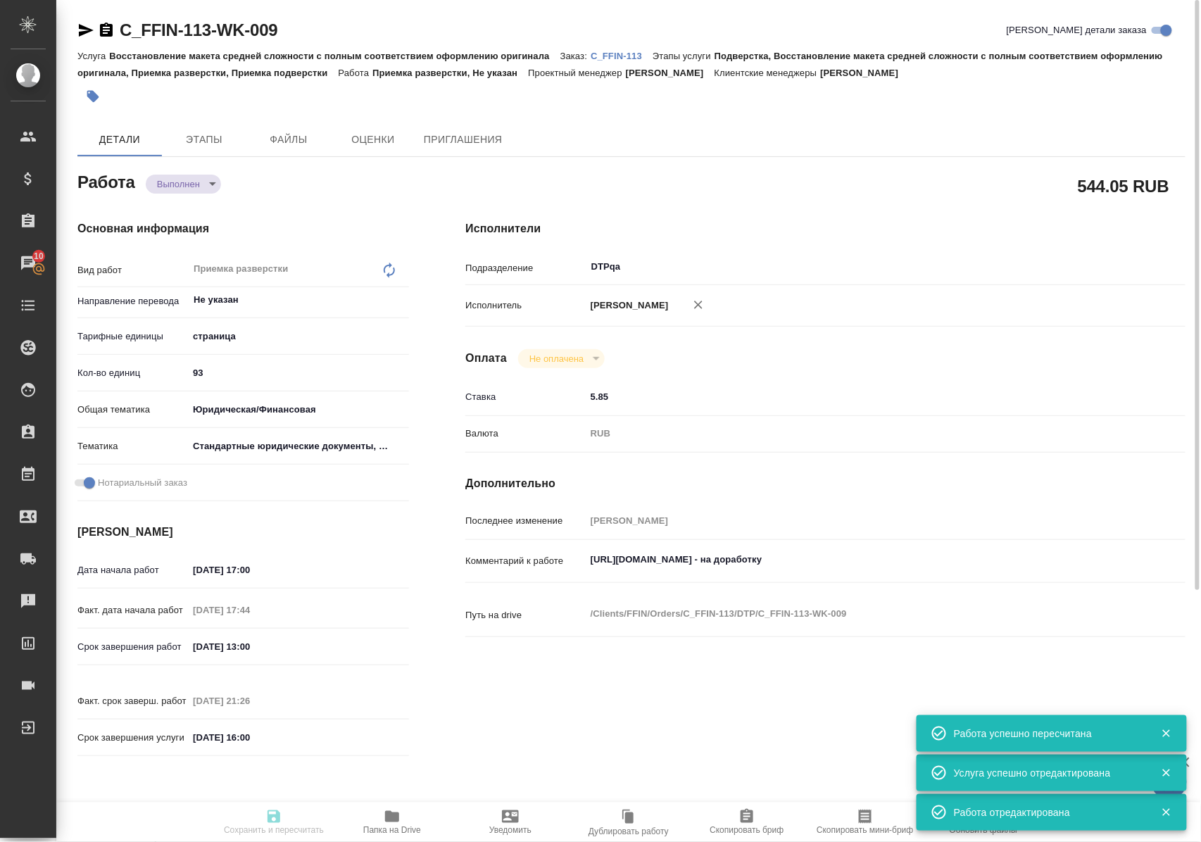
type textarea "нот"
type textarea "x"
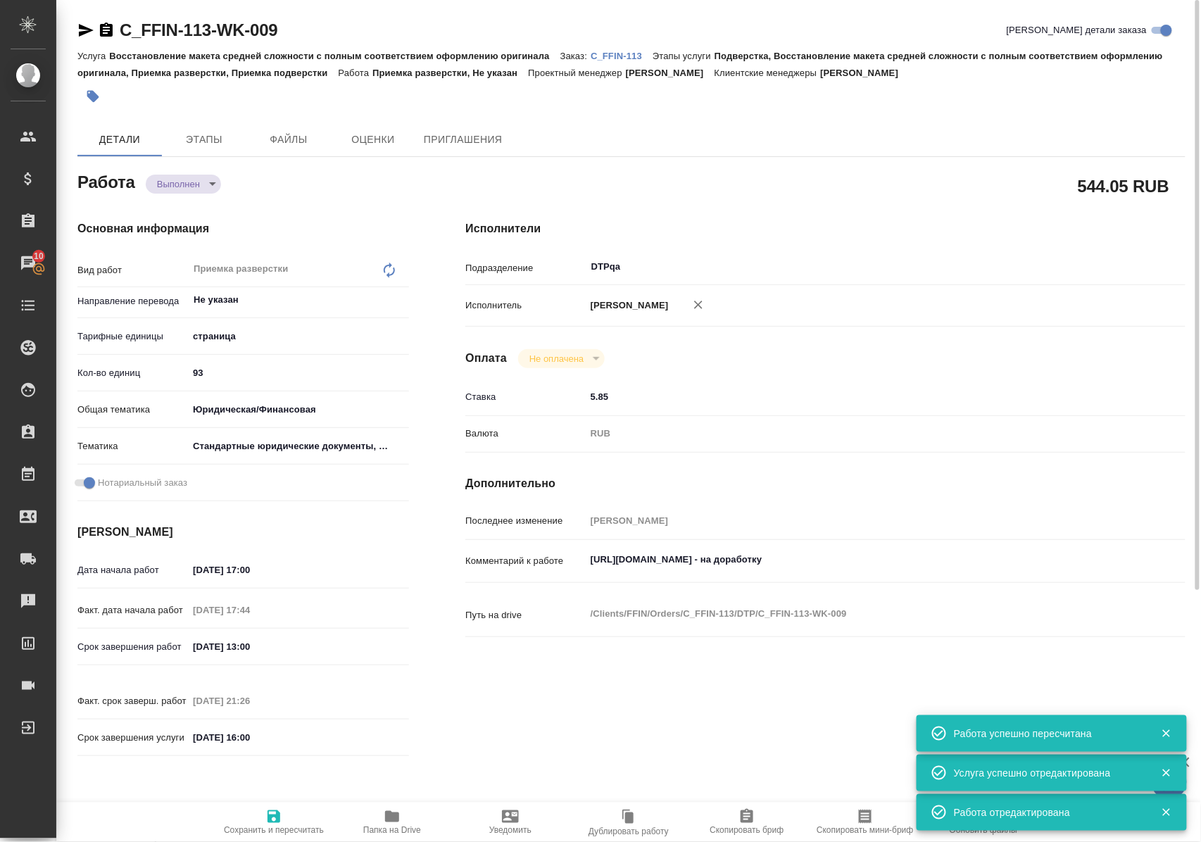
type textarea "x"
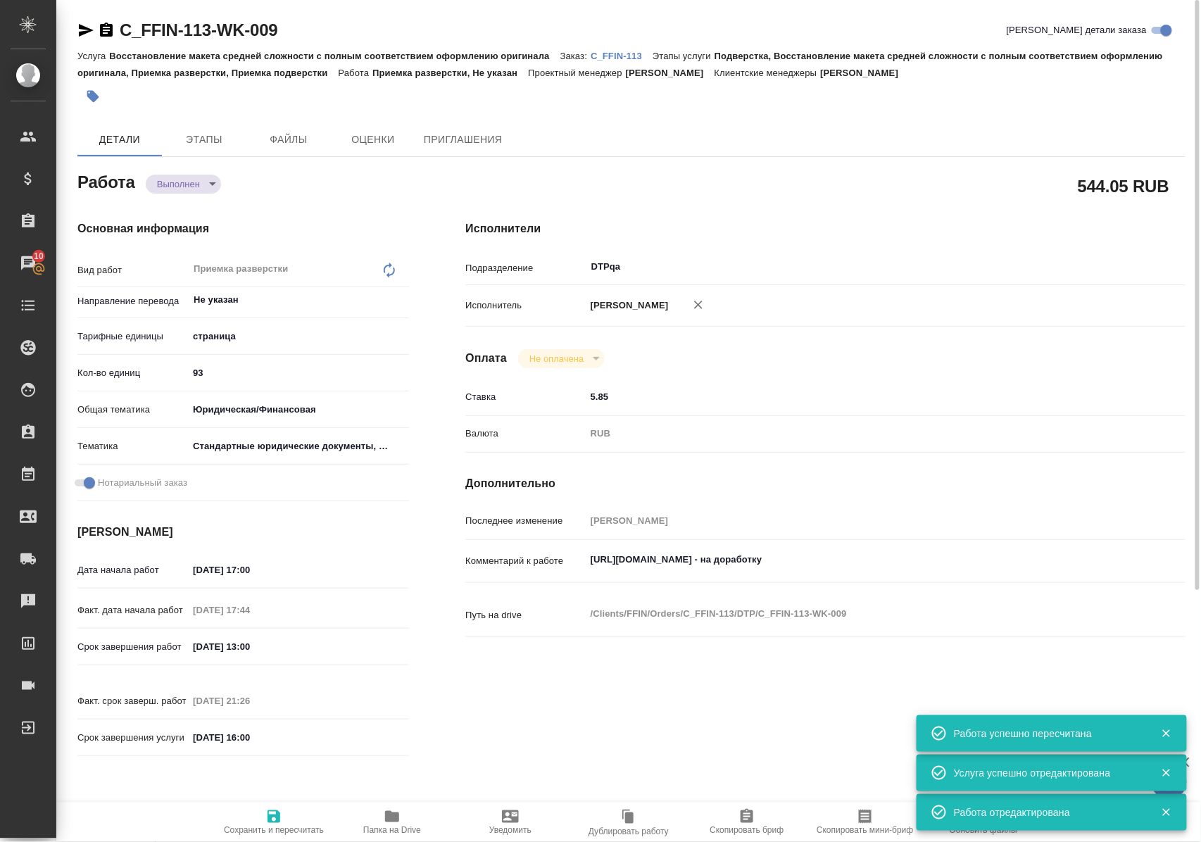
type textarea "x"
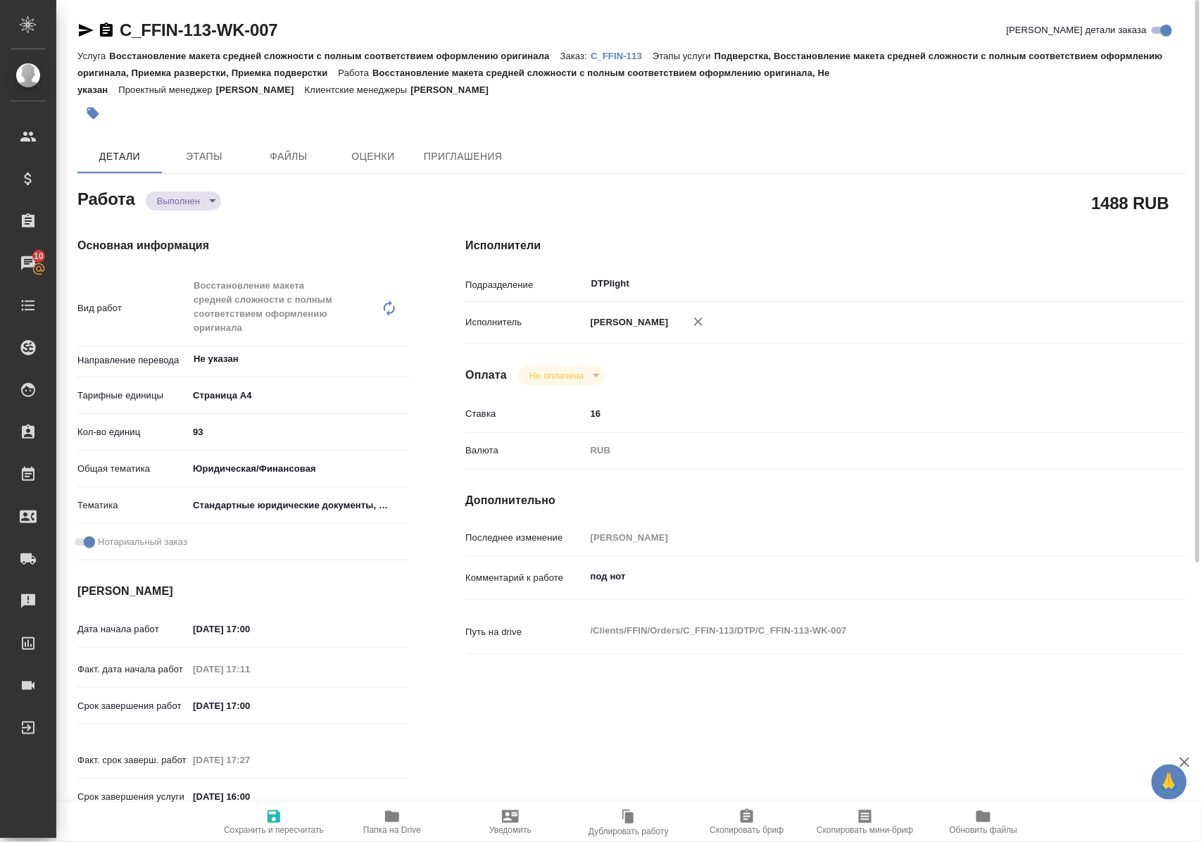
click at [83, 32] on icon "button" at bounding box center [86, 30] width 15 height 13
click at [638, 53] on p "C_FFIN-113" at bounding box center [622, 56] width 62 height 11
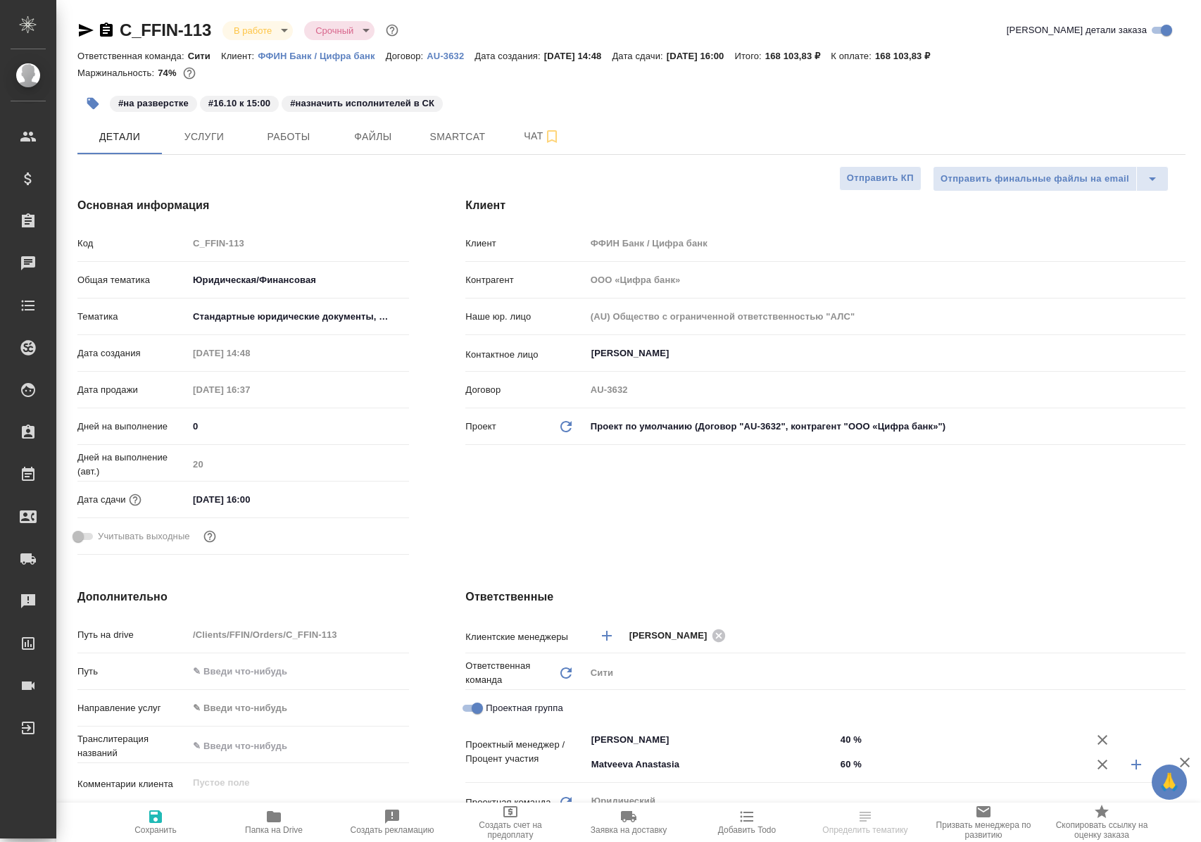
select select "RU"
click at [275, 130] on span "Работы" at bounding box center [289, 137] width 68 height 18
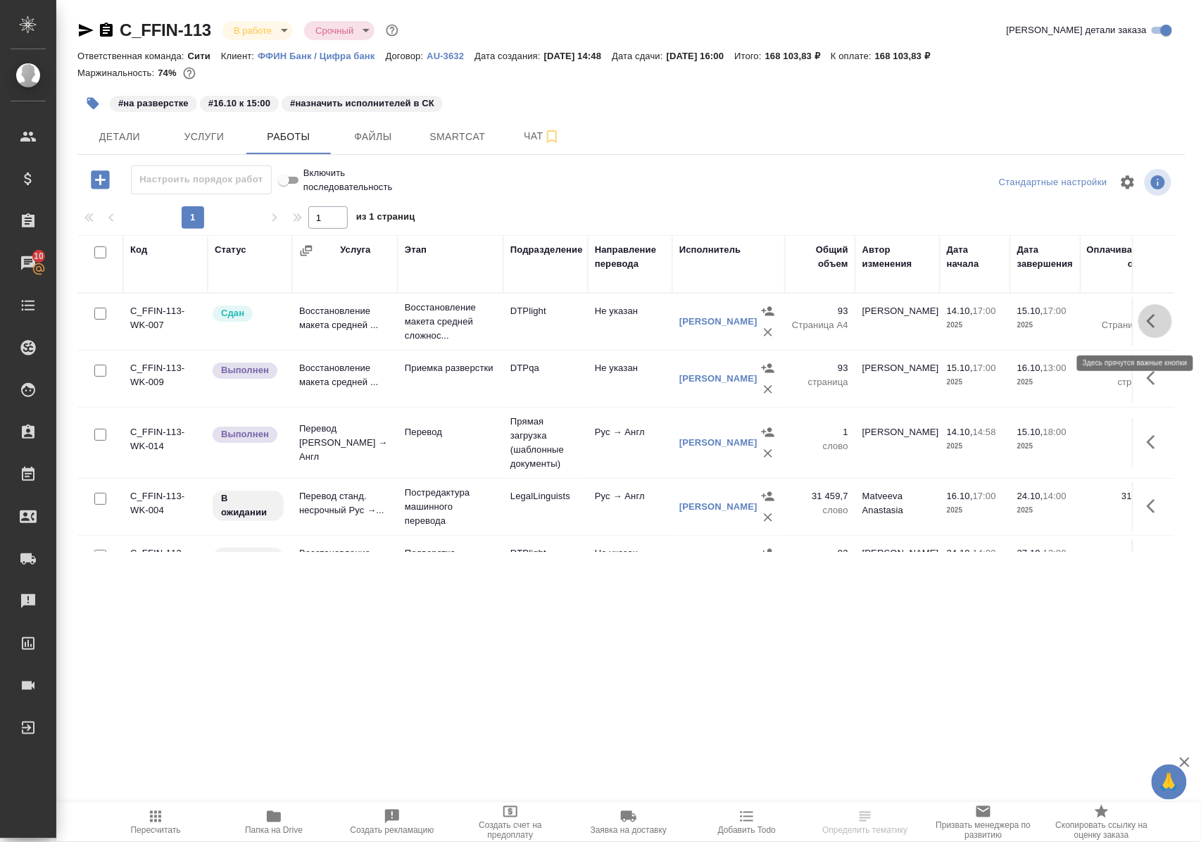
click at [1147, 329] on icon "button" at bounding box center [1155, 321] width 17 height 17
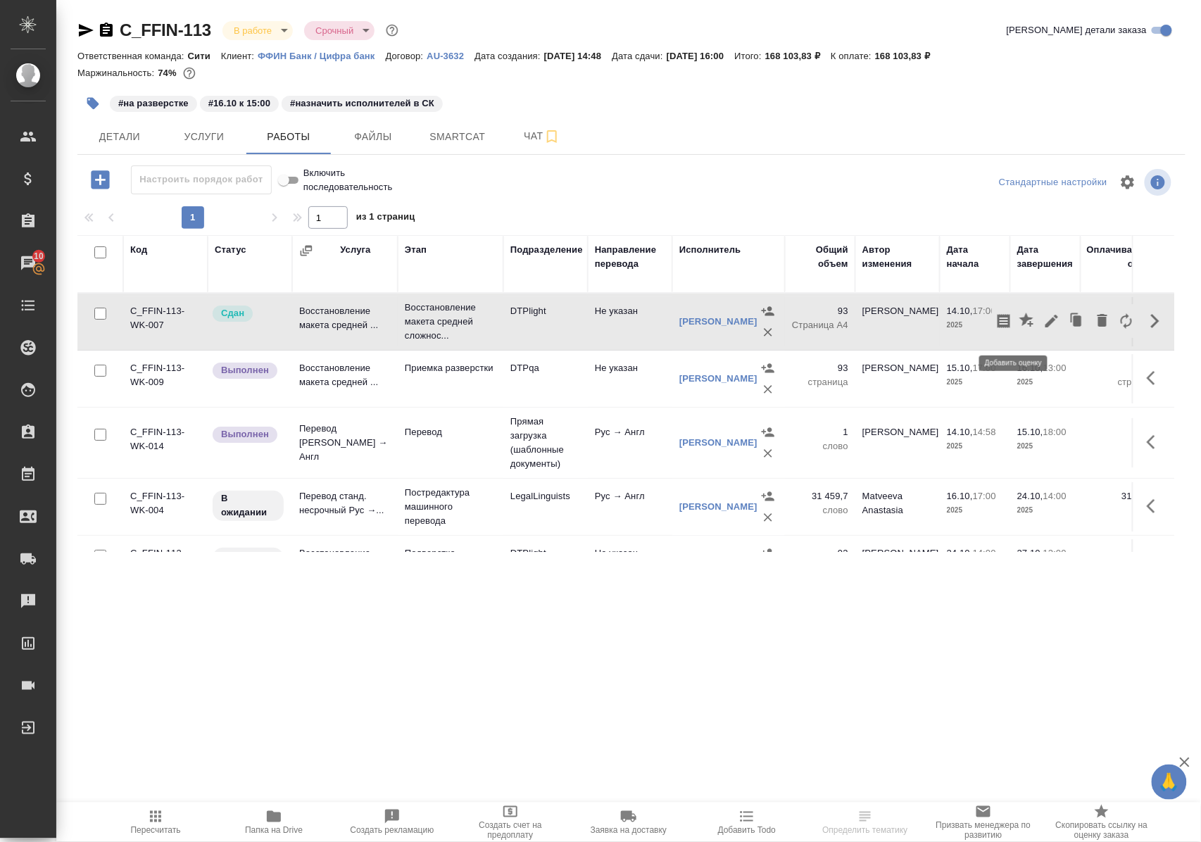
click at [1019, 327] on icon "button" at bounding box center [1026, 320] width 14 height 14
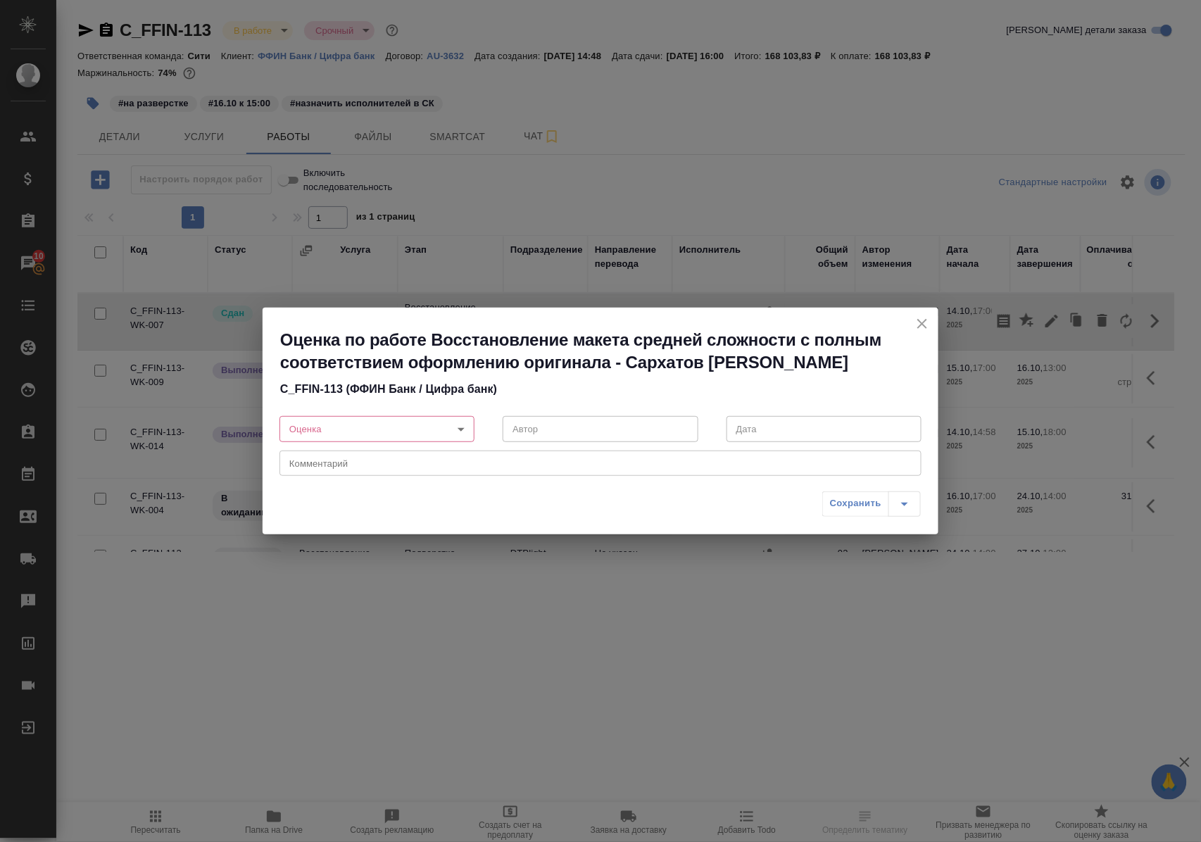
click at [462, 429] on body "🙏 .cls-1 fill:#fff; AWATERA [PERSON_NAME] Спецификации Заказы 10 Чаты Todo Прое…" at bounding box center [600, 421] width 1201 height 842
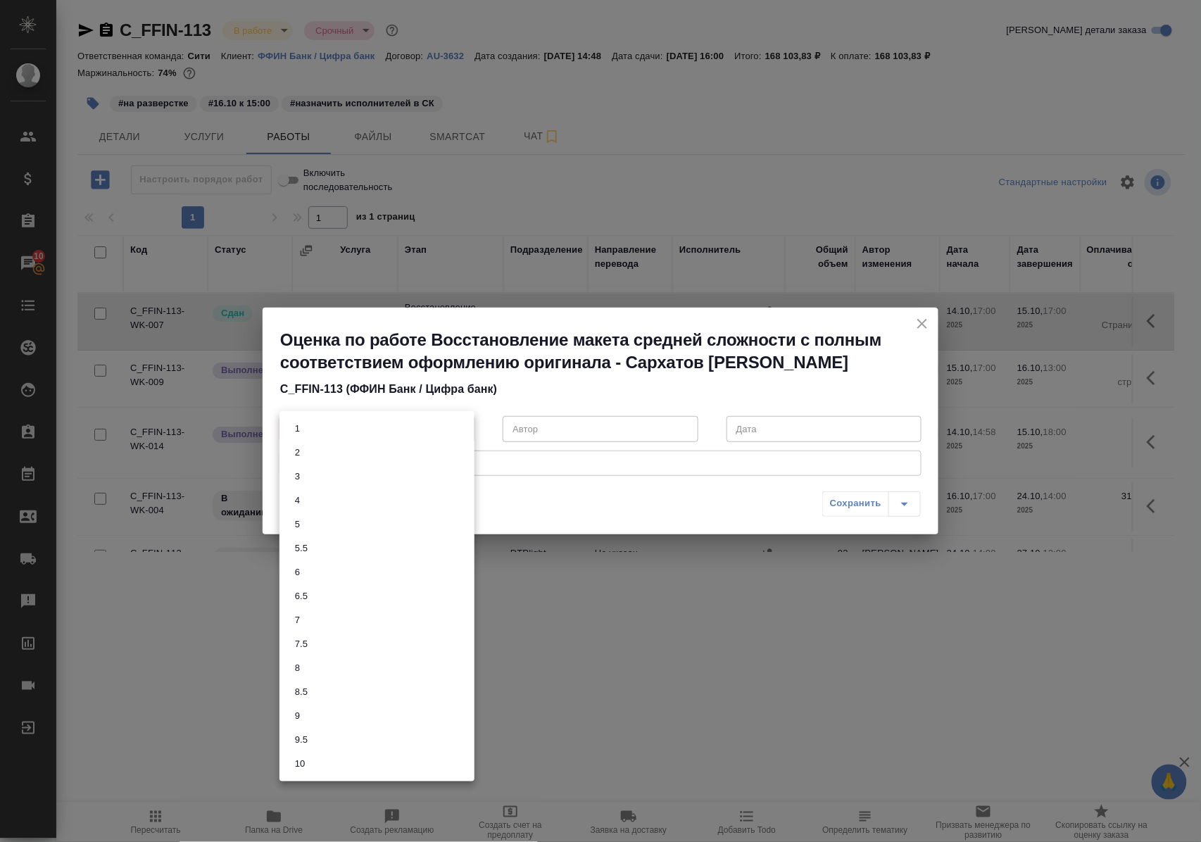
click at [324, 525] on li "5" at bounding box center [376, 524] width 195 height 24
type input "5"
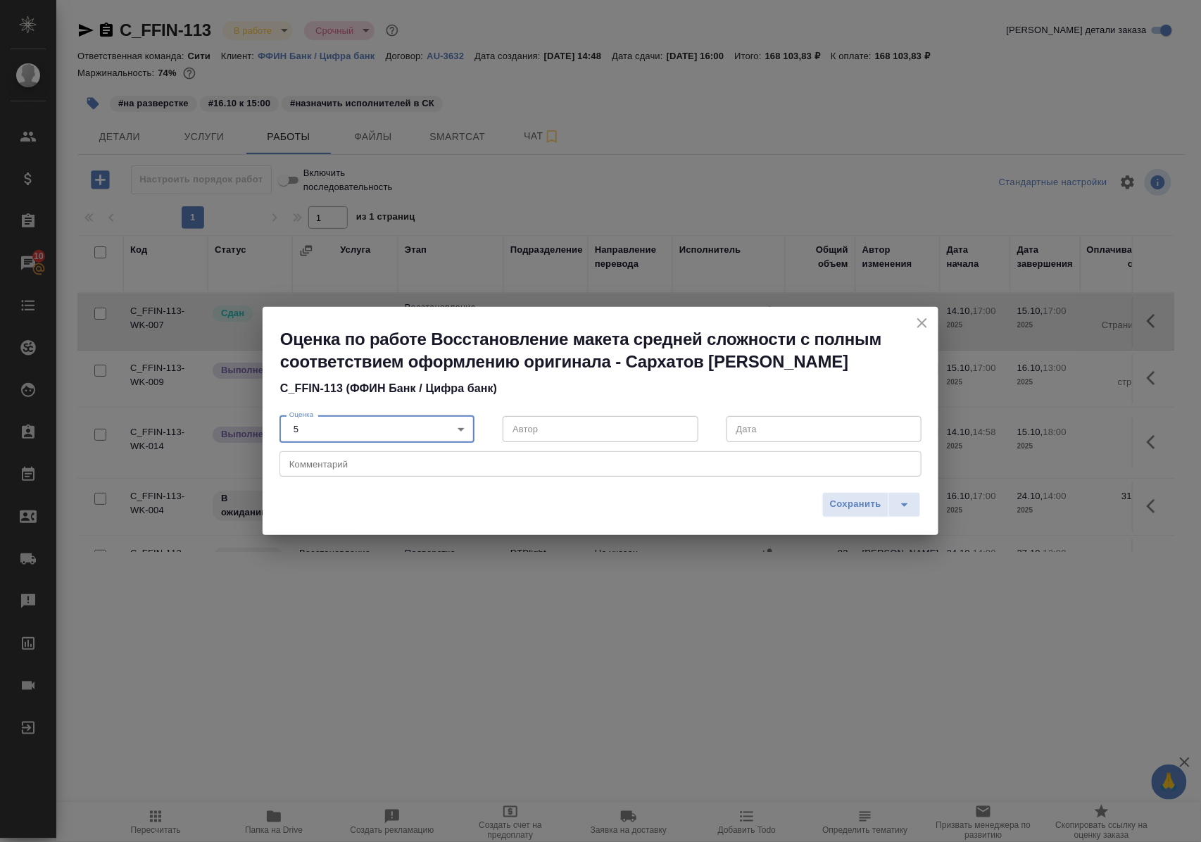
click at [327, 465] on textarea at bounding box center [600, 463] width 622 height 11
click at [427, 462] on textarea "нужна доработка, кроме того много опечаток, сегментации" at bounding box center [600, 463] width 622 height 11
type textarea "нужна доработка, кроме того исправлено много опечаток, сегментации"
click at [840, 505] on span "Сохранить" at bounding box center [855, 504] width 51 height 16
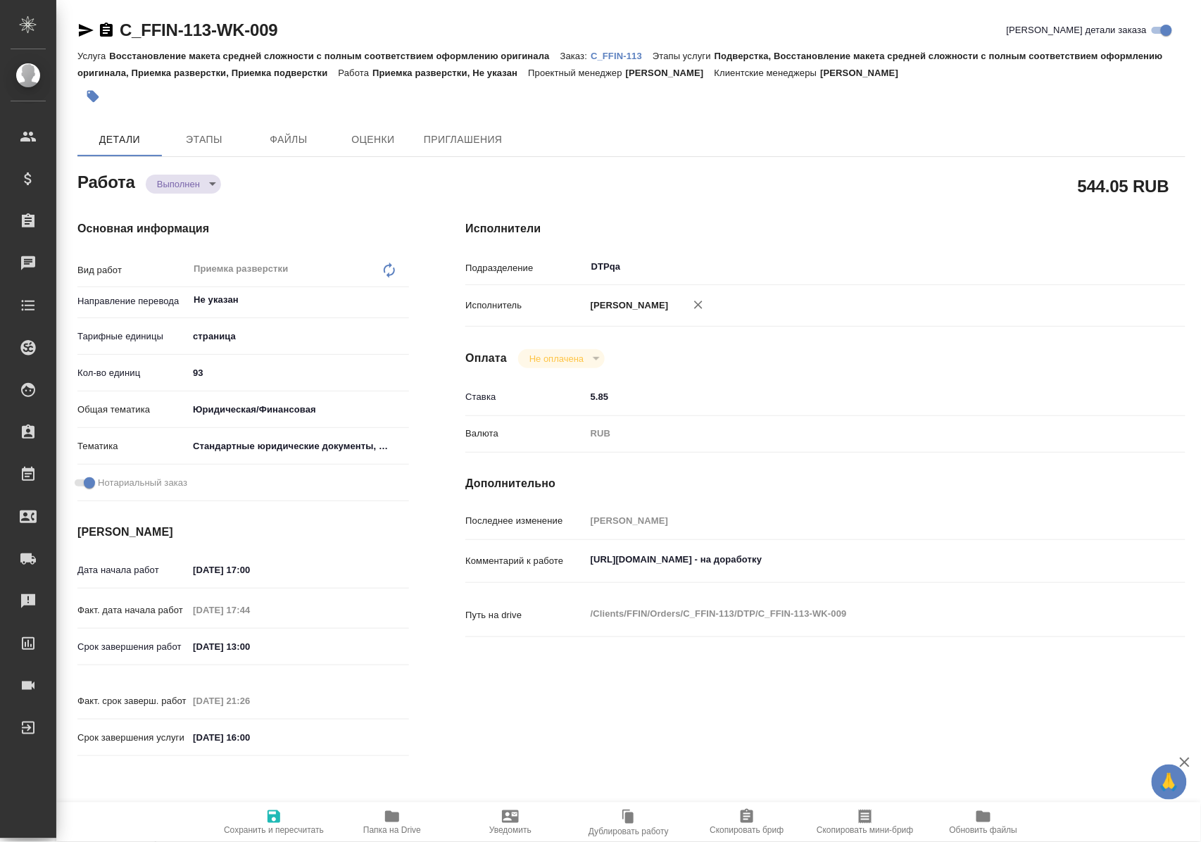
click at [398, 823] on icon "button" at bounding box center [392, 816] width 17 height 17
